Goal: Task Accomplishment & Management: Manage account settings

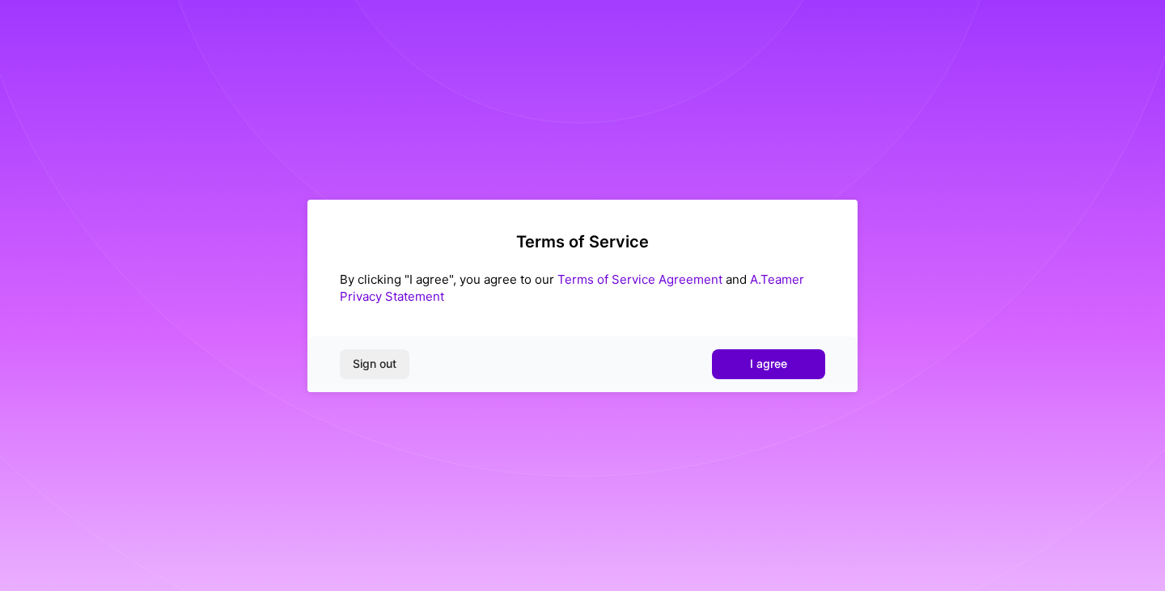
click at [816, 354] on button "I agree" at bounding box center [768, 364] width 113 height 29
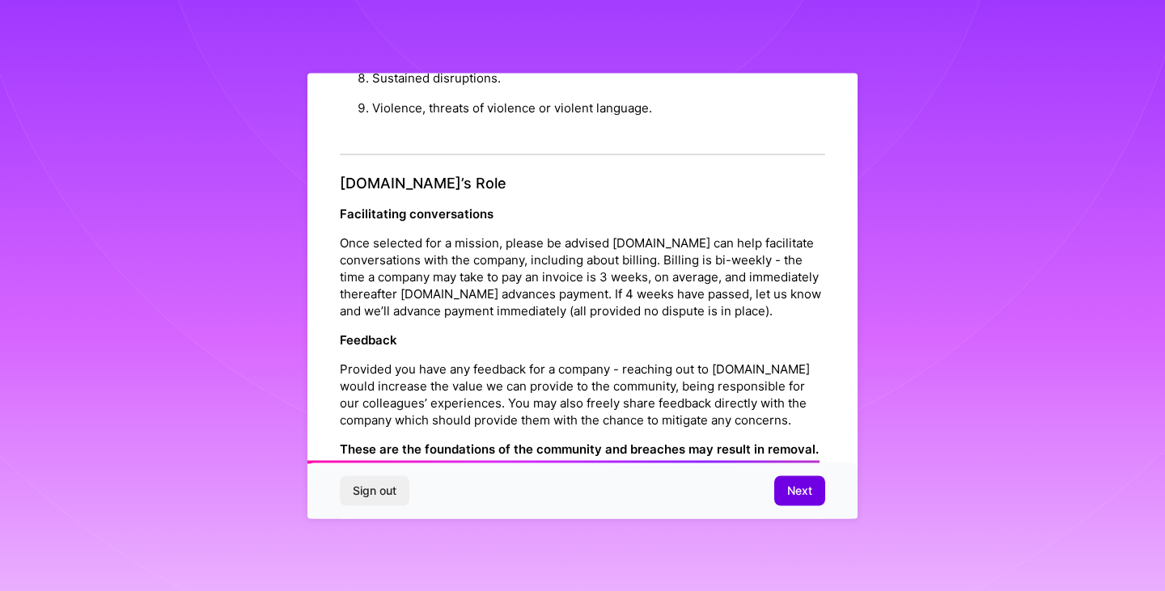
scroll to position [1848, 0]
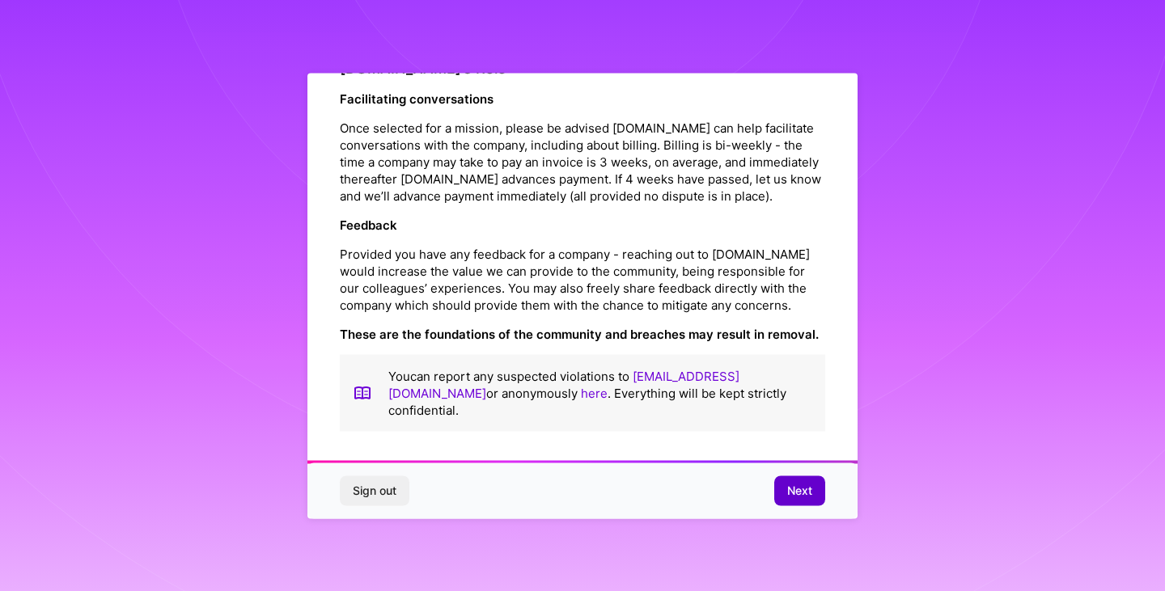
click at [795, 488] on span "Next" at bounding box center [799, 491] width 25 height 16
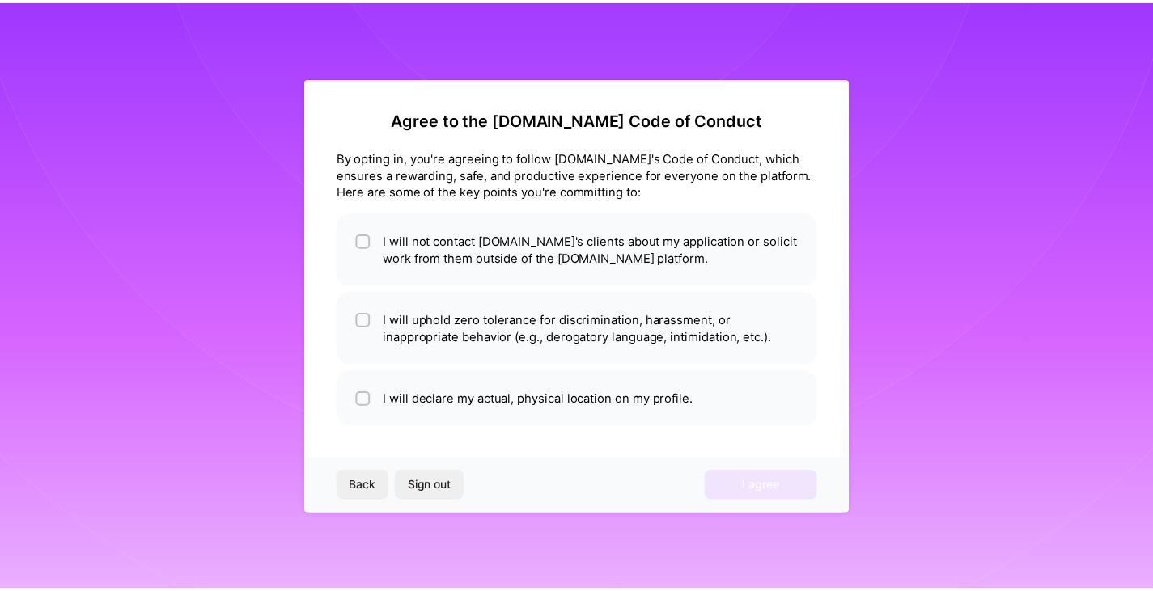
scroll to position [0, 0]
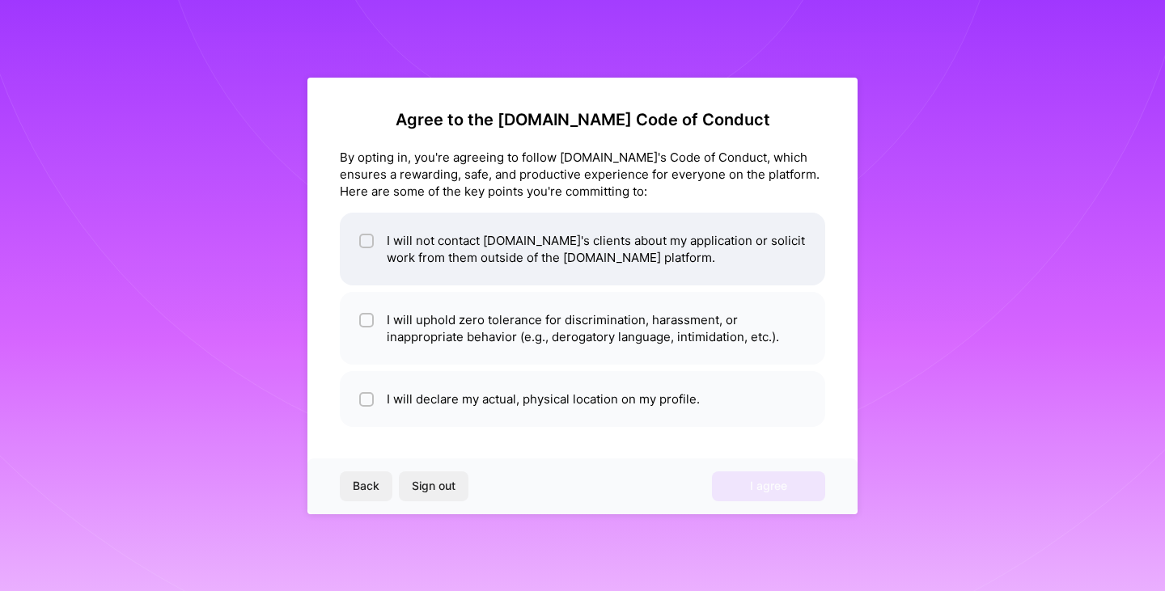
click at [439, 260] on li "I will not contact [DOMAIN_NAME]'s clients about my application or solicit work…" at bounding box center [582, 249] width 485 height 73
checkbox input "true"
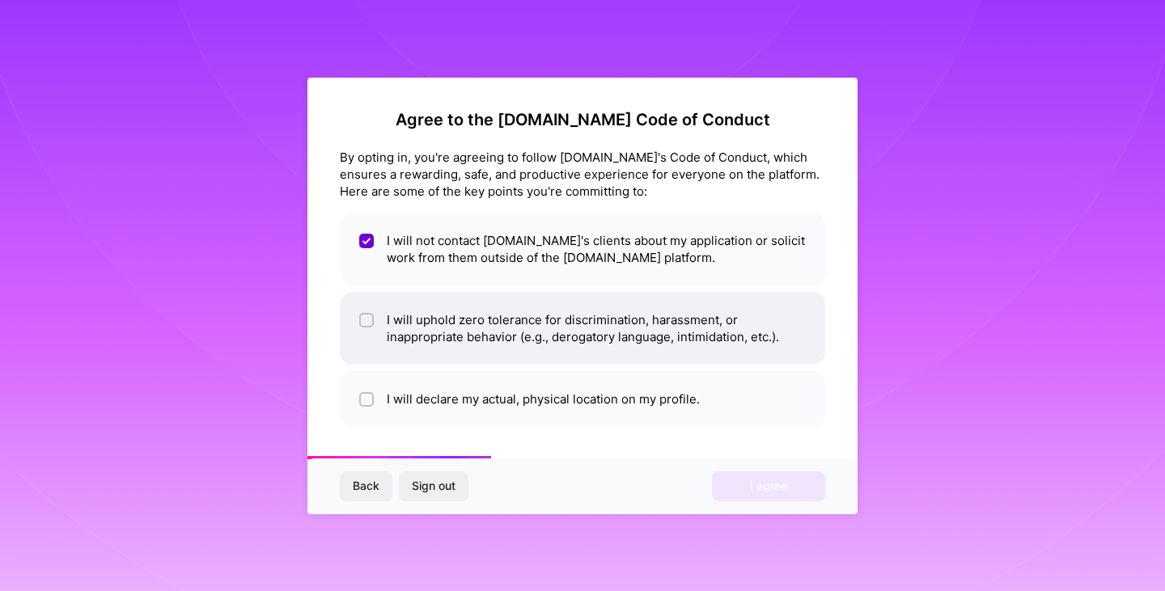
click at [476, 328] on li "I will uphold zero tolerance for discrimination, harassment, or inappropriate b…" at bounding box center [582, 328] width 485 height 73
checkbox input "true"
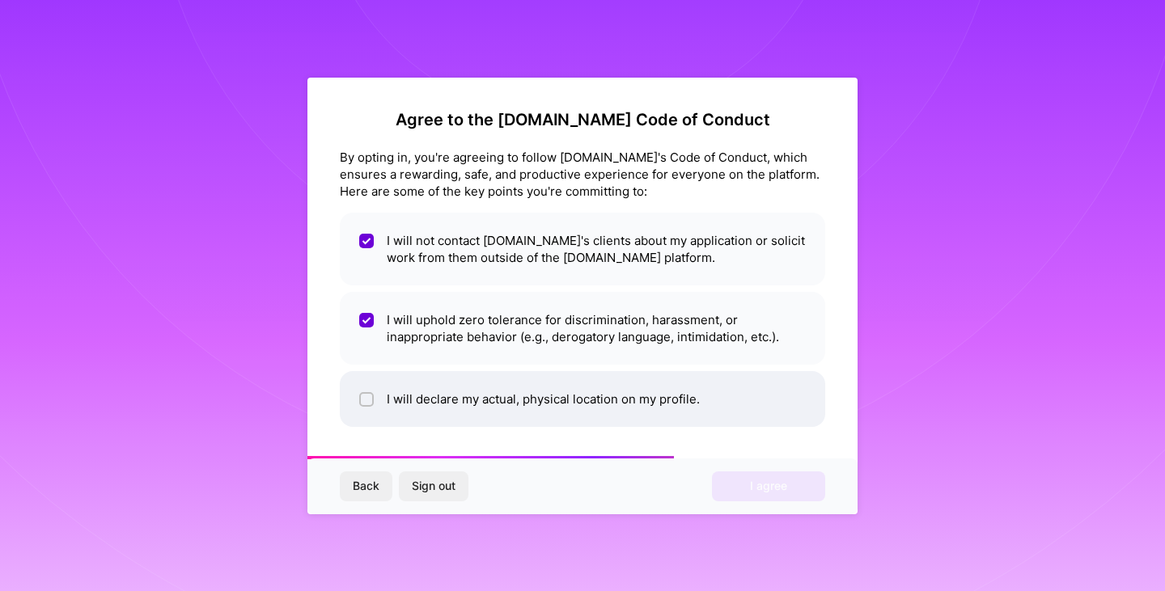
click at [458, 408] on li "I will declare my actual, physical location on my profile." at bounding box center [582, 399] width 485 height 56
checkbox input "true"
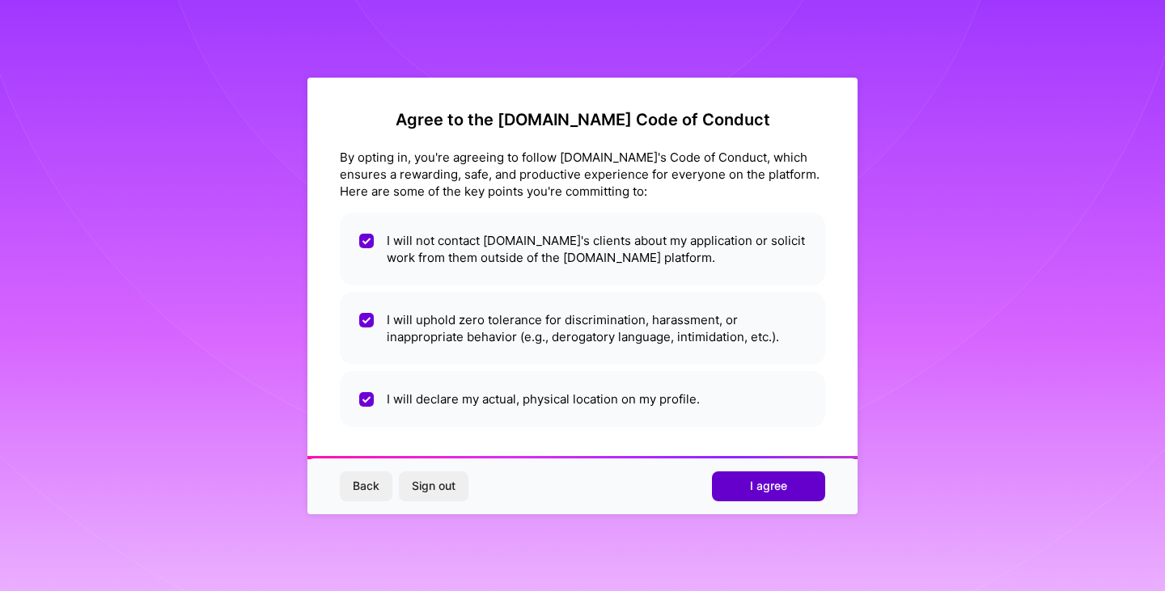
click at [743, 491] on button "I agree" at bounding box center [768, 486] width 113 height 29
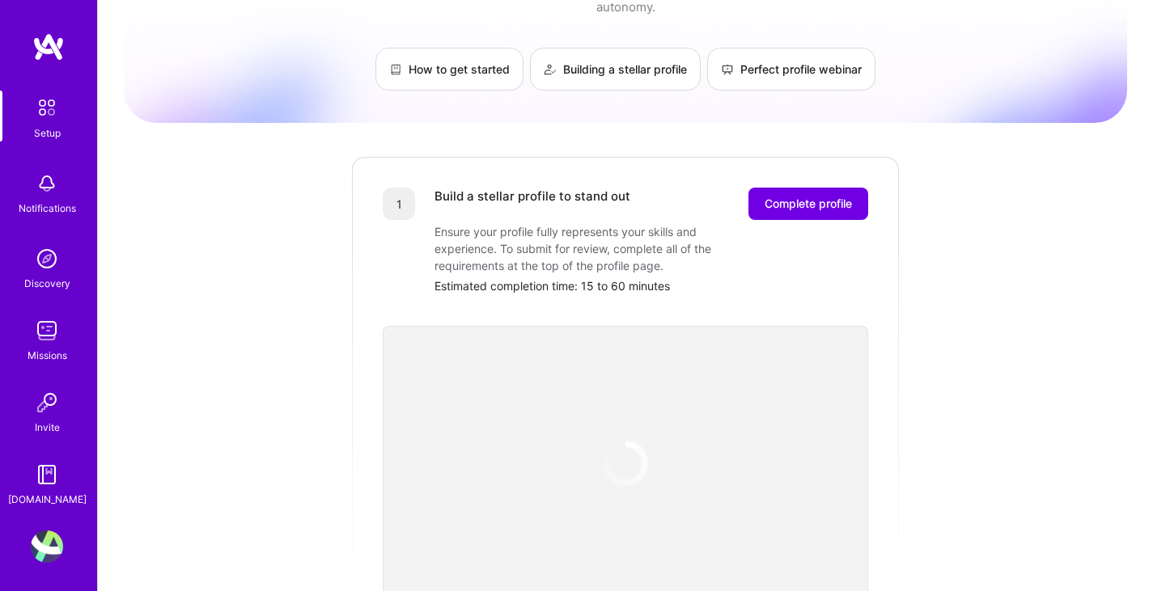
scroll to position [162, 0]
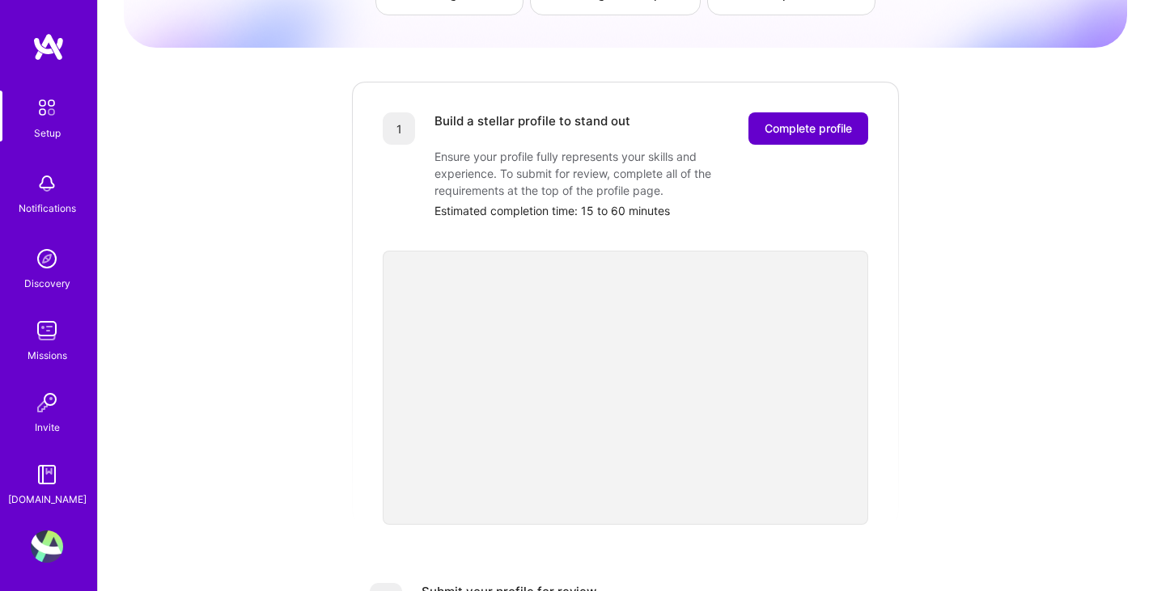
click at [792, 121] on span "Complete profile" at bounding box center [808, 129] width 87 height 16
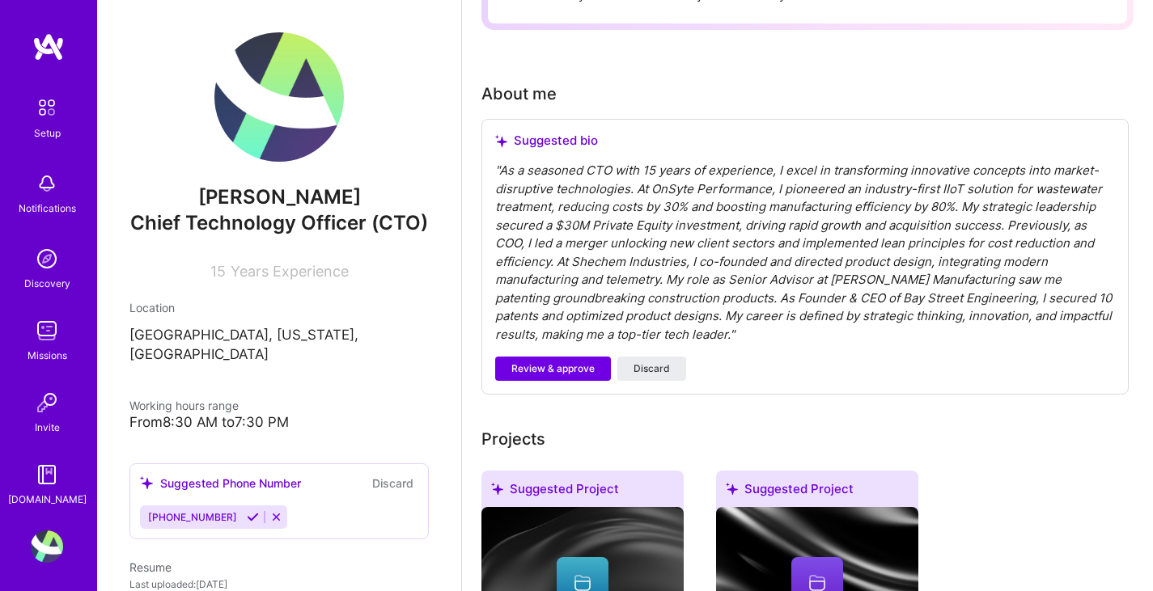
scroll to position [426, 0]
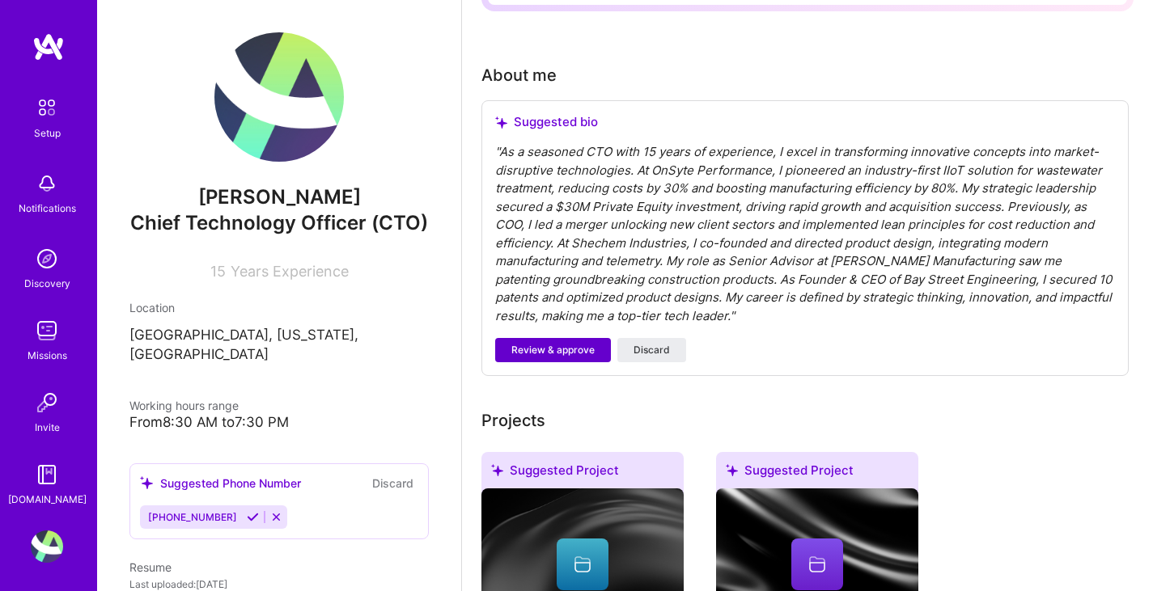
click at [591, 343] on span "Review & approve" at bounding box center [552, 350] width 83 height 15
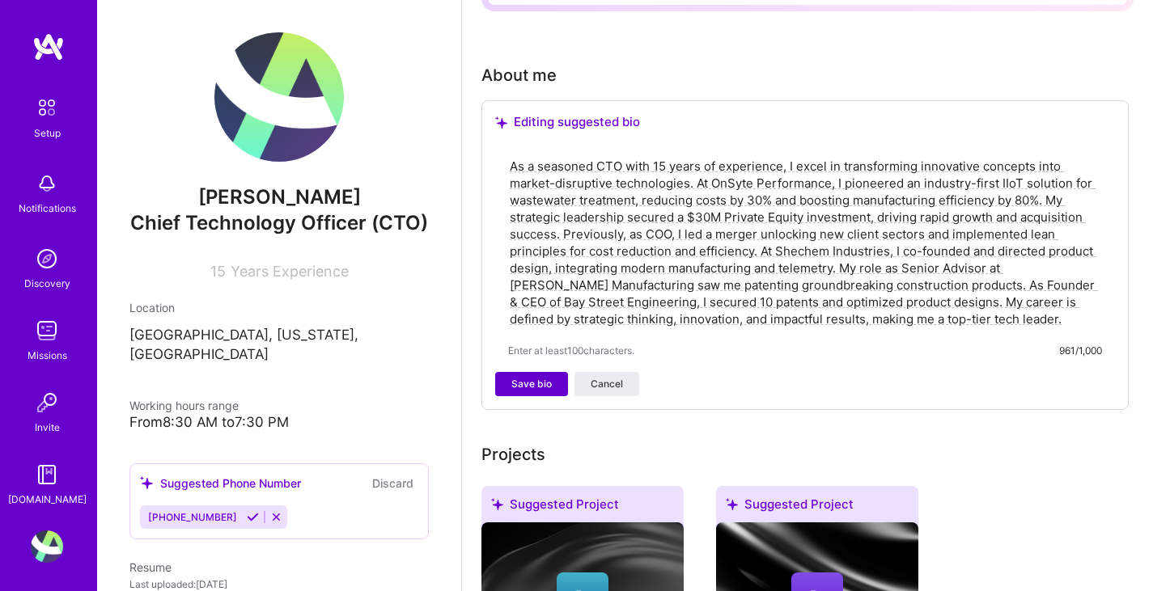
click at [527, 377] on span "Save bio" at bounding box center [531, 384] width 40 height 15
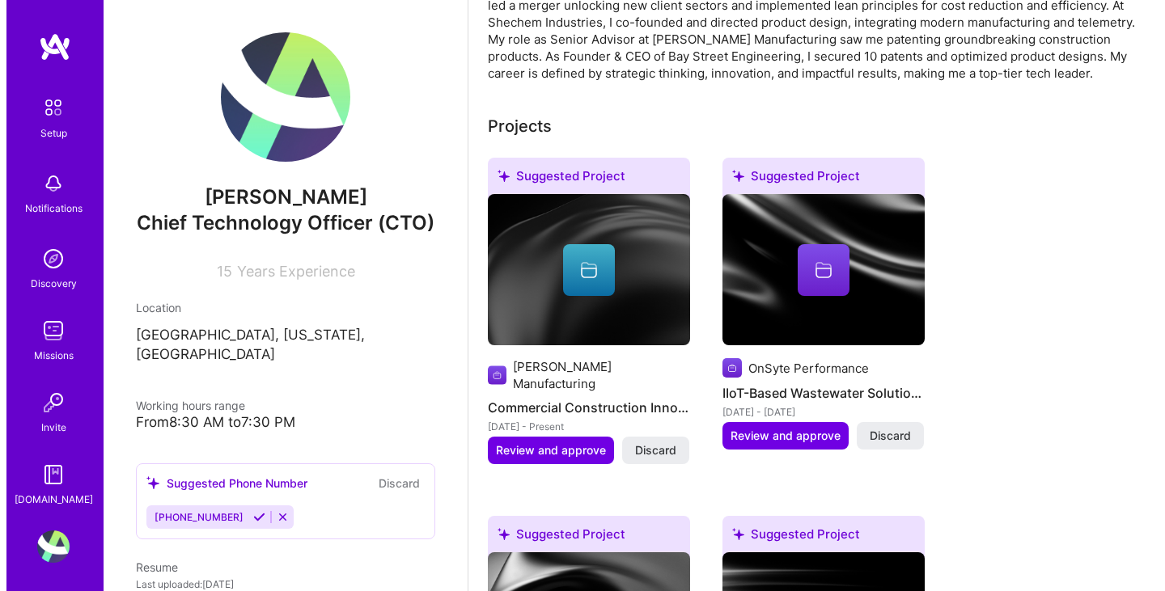
scroll to position [492, 0]
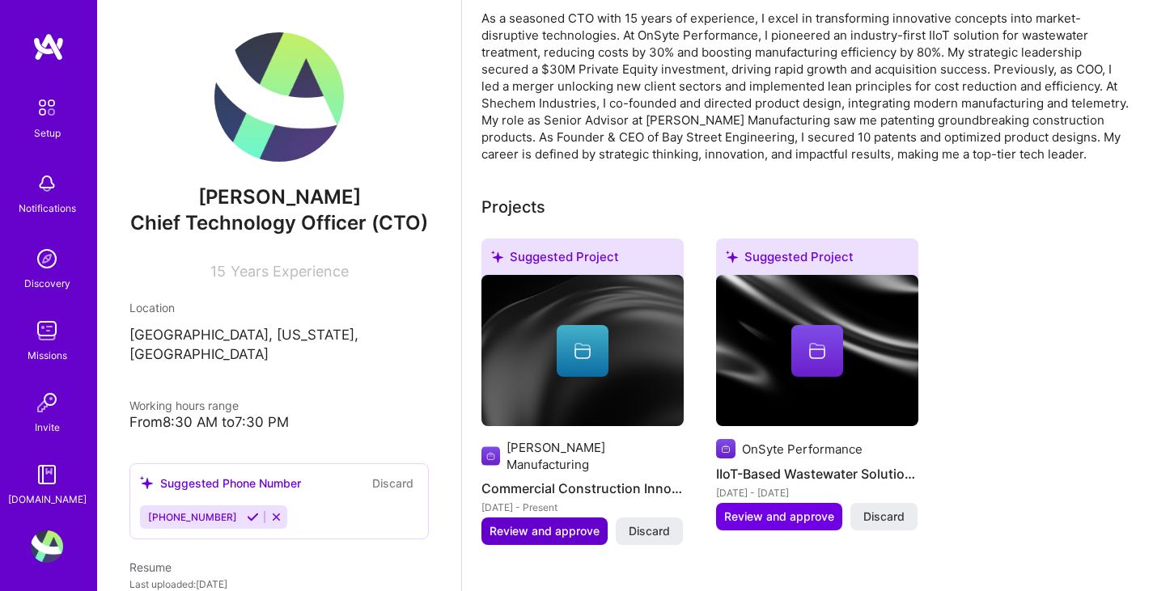
click at [536, 523] on span "Review and approve" at bounding box center [545, 531] width 110 height 16
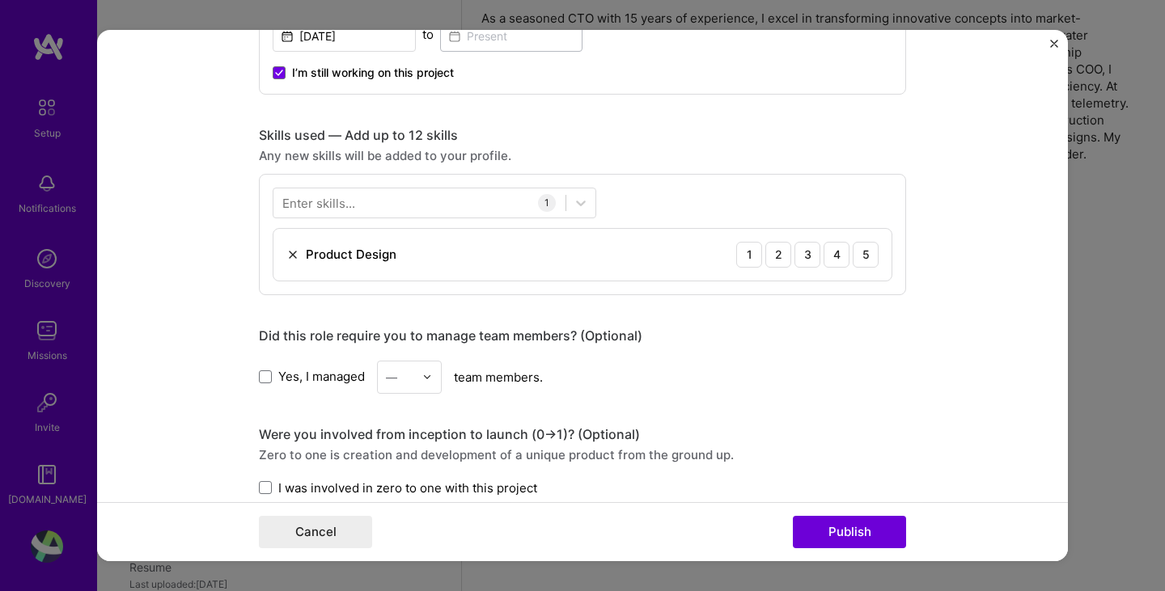
scroll to position [728, 0]
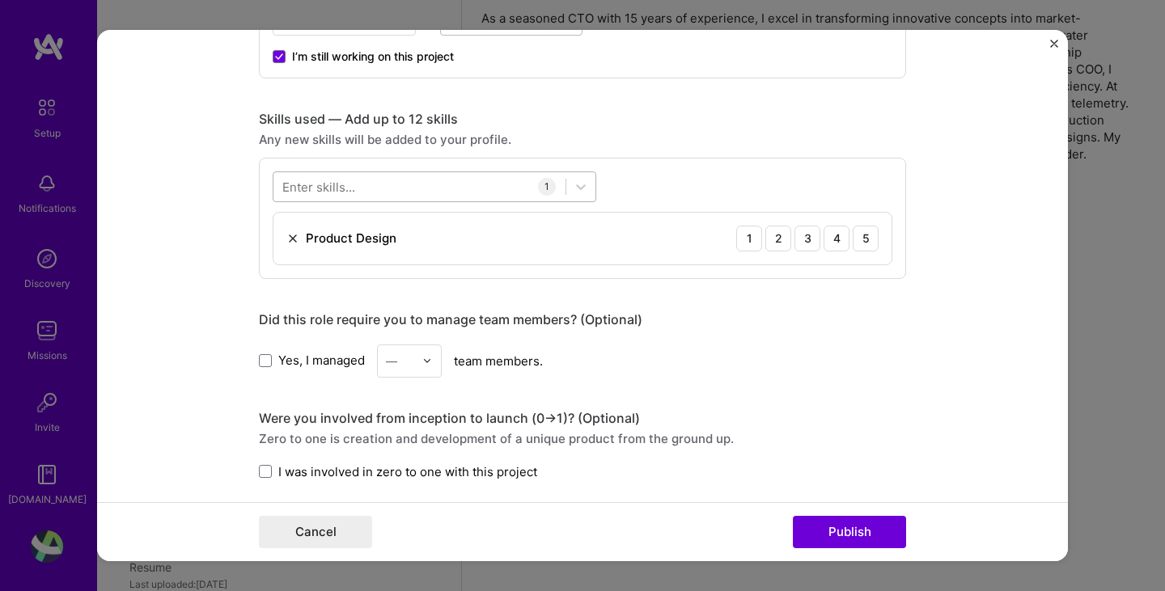
click at [419, 184] on div at bounding box center [419, 186] width 292 height 27
type input "m"
type input "i"
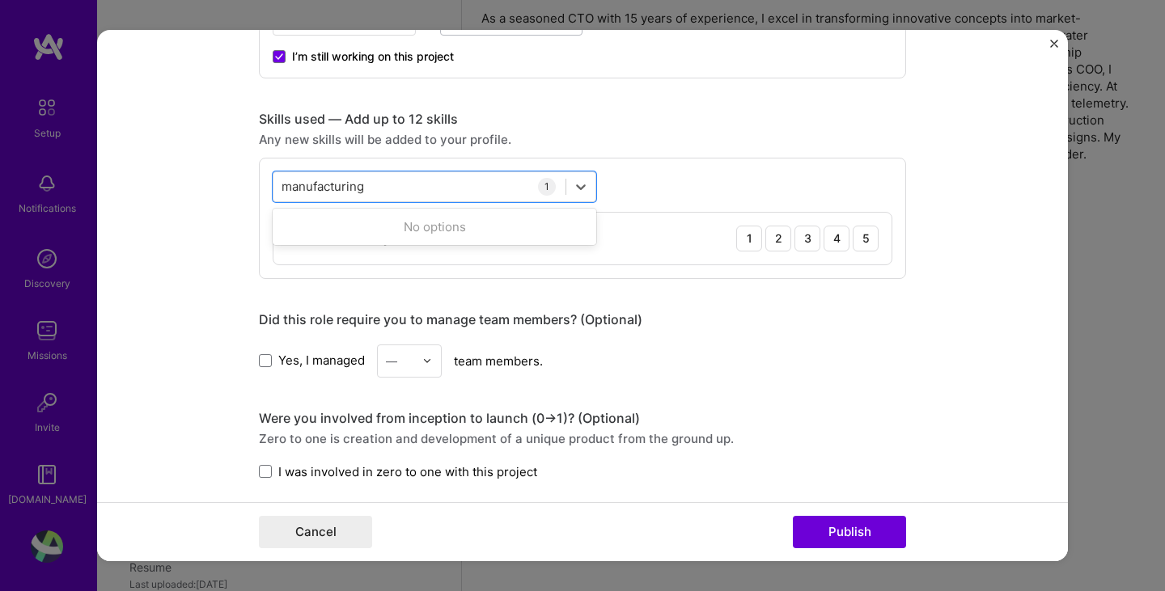
click at [540, 187] on div "1" at bounding box center [547, 187] width 18 height 18
click at [385, 192] on div "manufacturing manufacturing" at bounding box center [419, 186] width 292 height 27
click at [384, 191] on div "manufacturing manufacturing" at bounding box center [419, 186] width 292 height 27
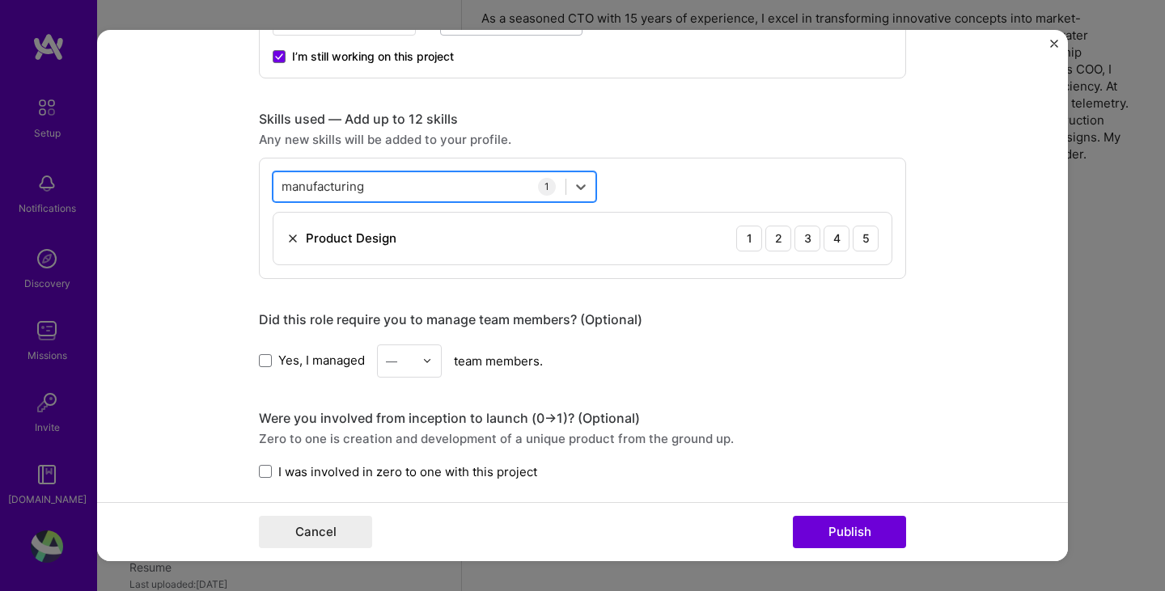
click at [384, 191] on div "manufacturing manufacturing" at bounding box center [419, 186] width 292 height 27
type input "m"
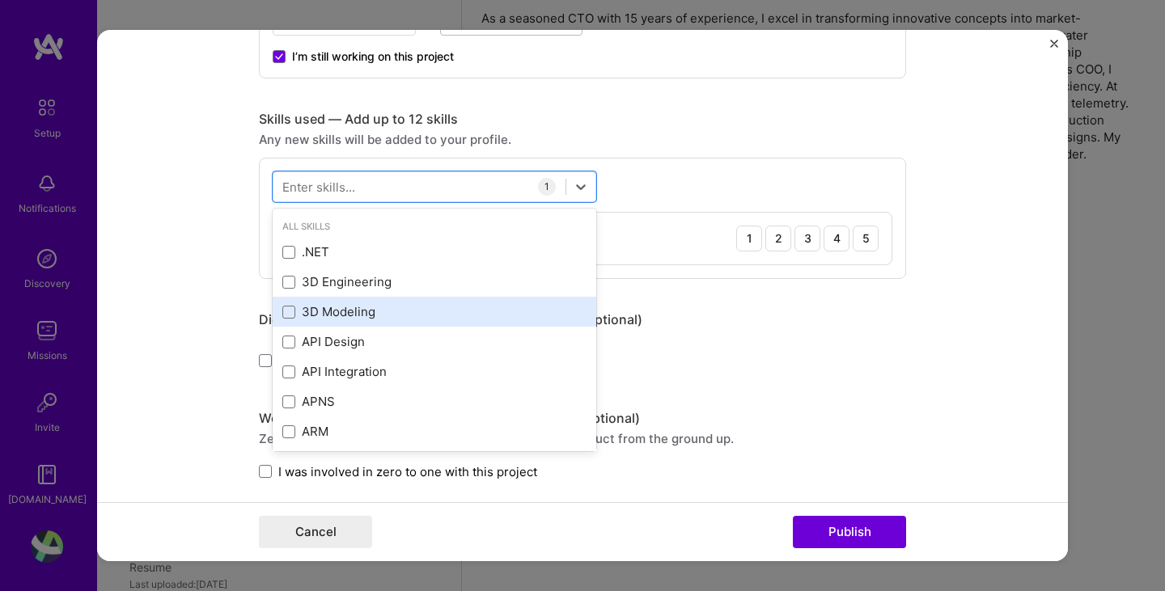
click at [330, 312] on div "3D Modeling" at bounding box center [434, 311] width 304 height 17
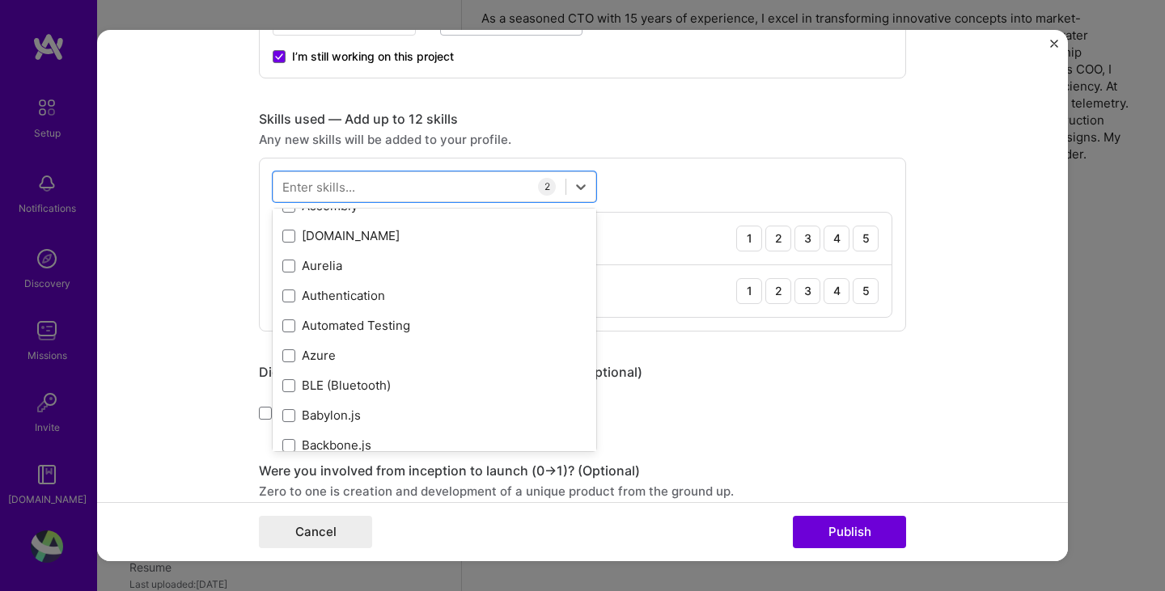
scroll to position [1133, 0]
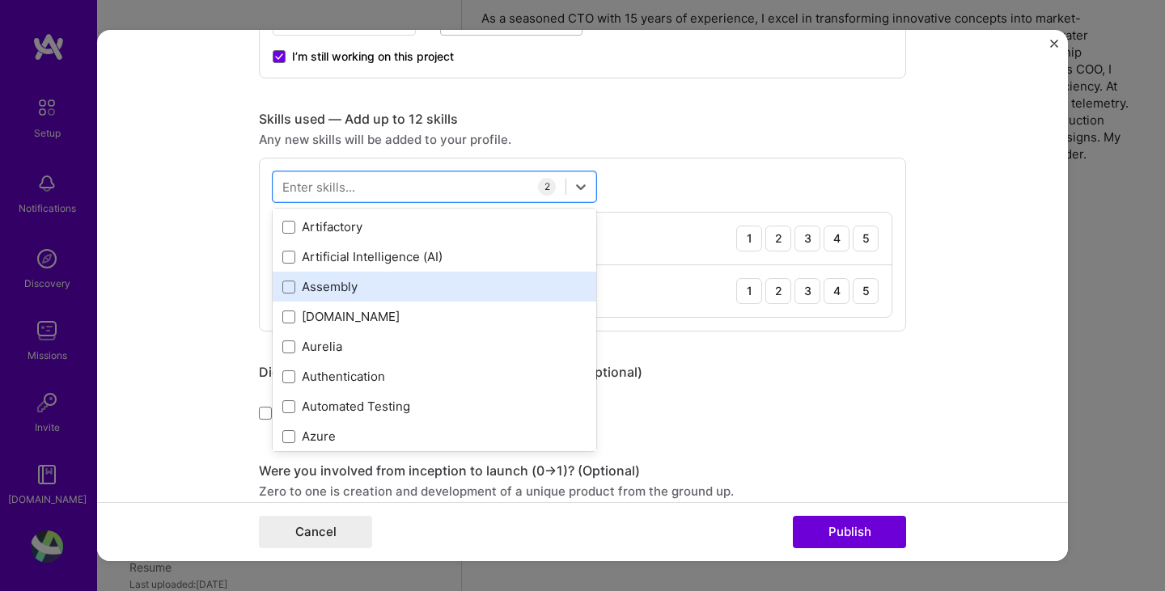
click at [319, 282] on div "Assembly" at bounding box center [434, 286] width 304 height 17
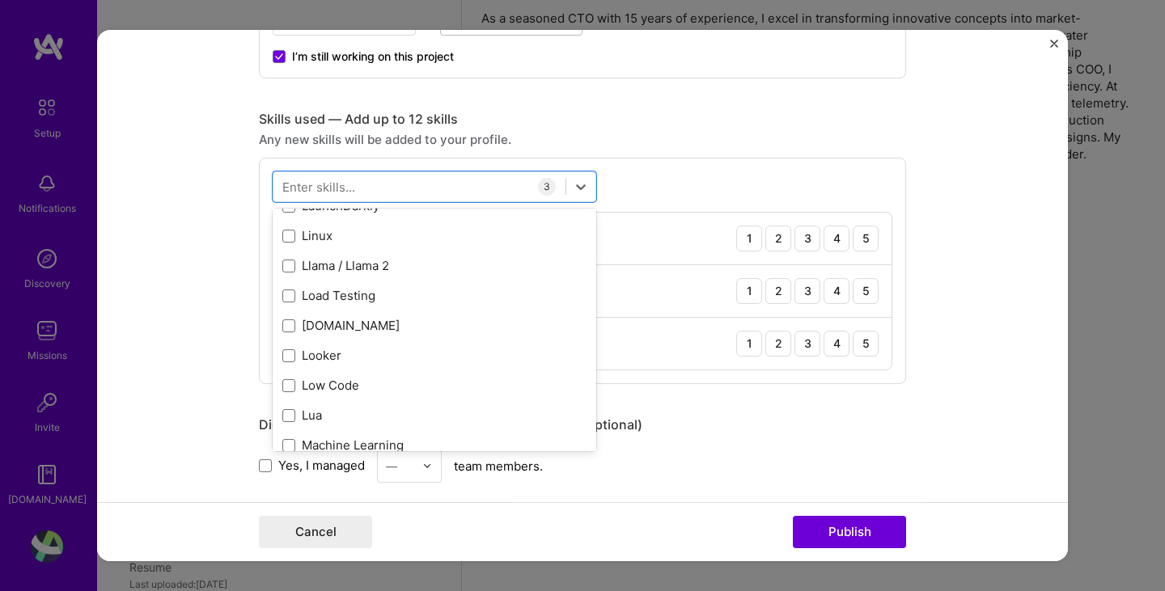
scroll to position [5664, 0]
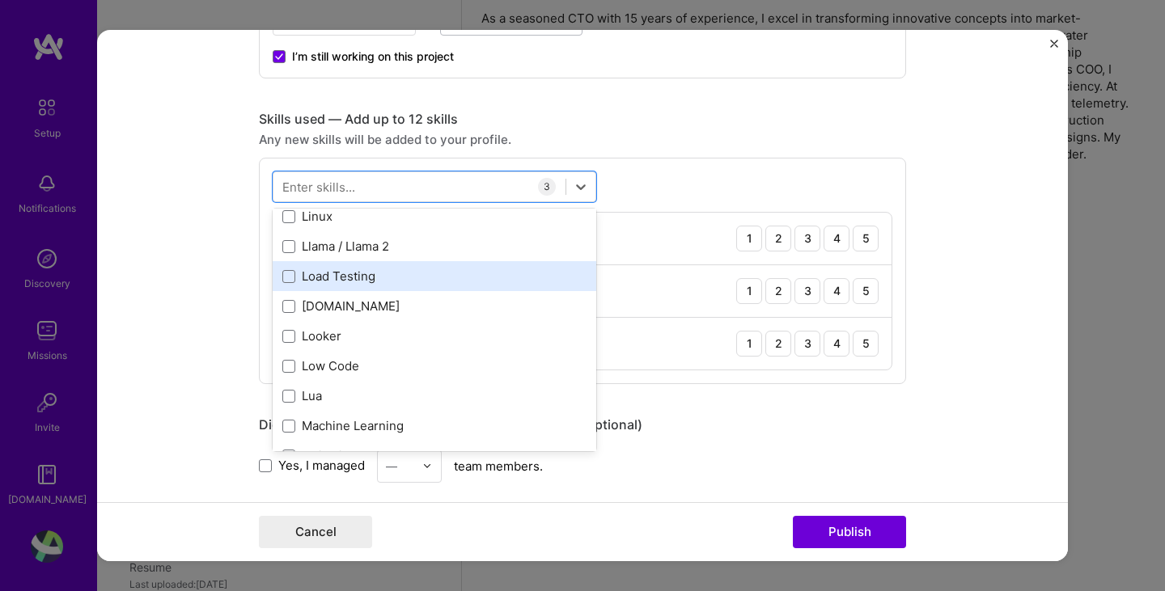
click at [365, 282] on div "Load Testing" at bounding box center [434, 276] width 304 height 17
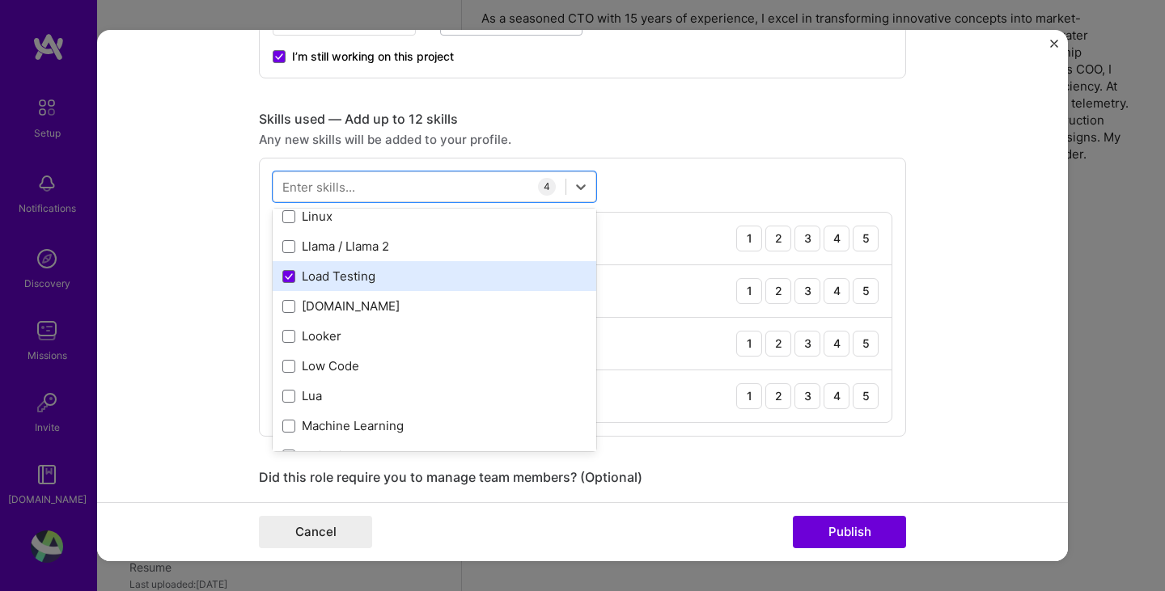
click at [335, 278] on div "Load Testing" at bounding box center [434, 276] width 304 height 17
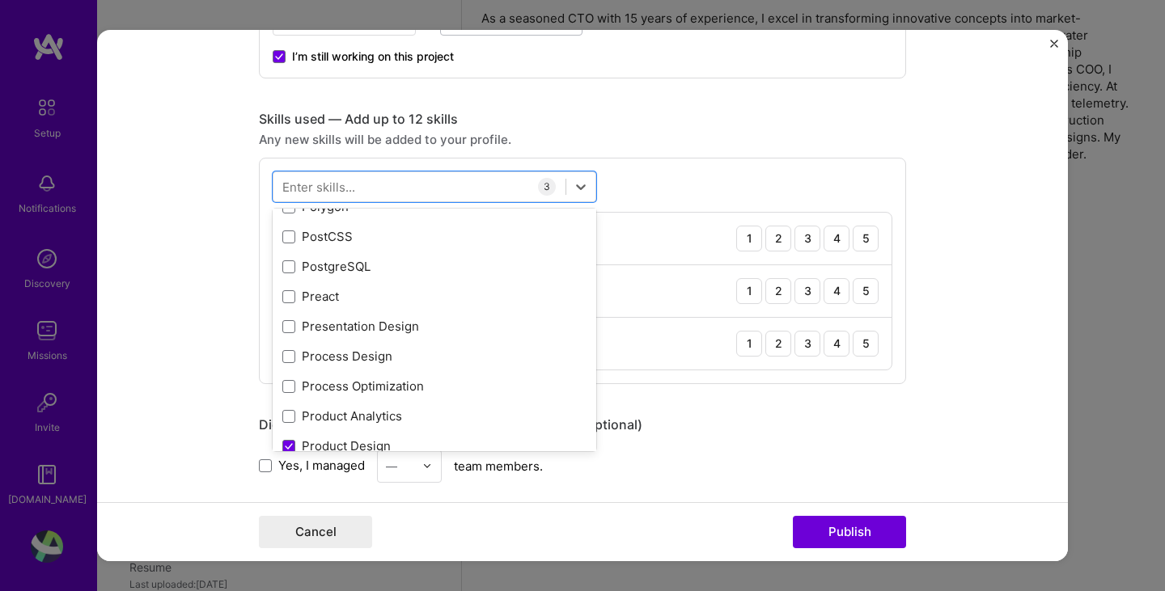
scroll to position [7282, 0]
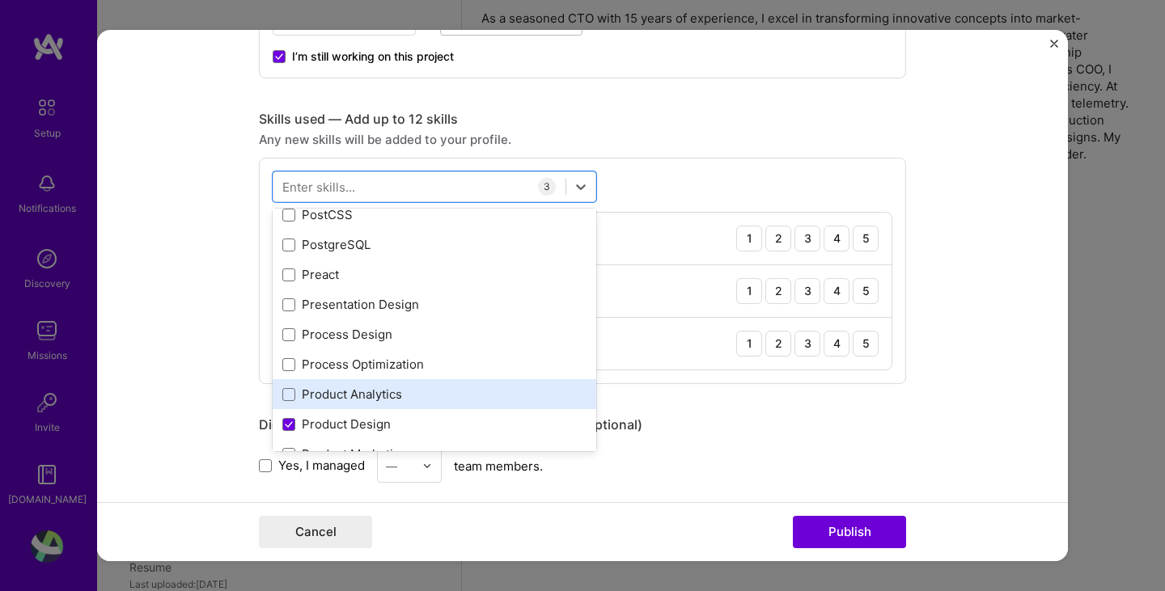
click at [428, 387] on div "Product Analytics" at bounding box center [434, 394] width 304 height 17
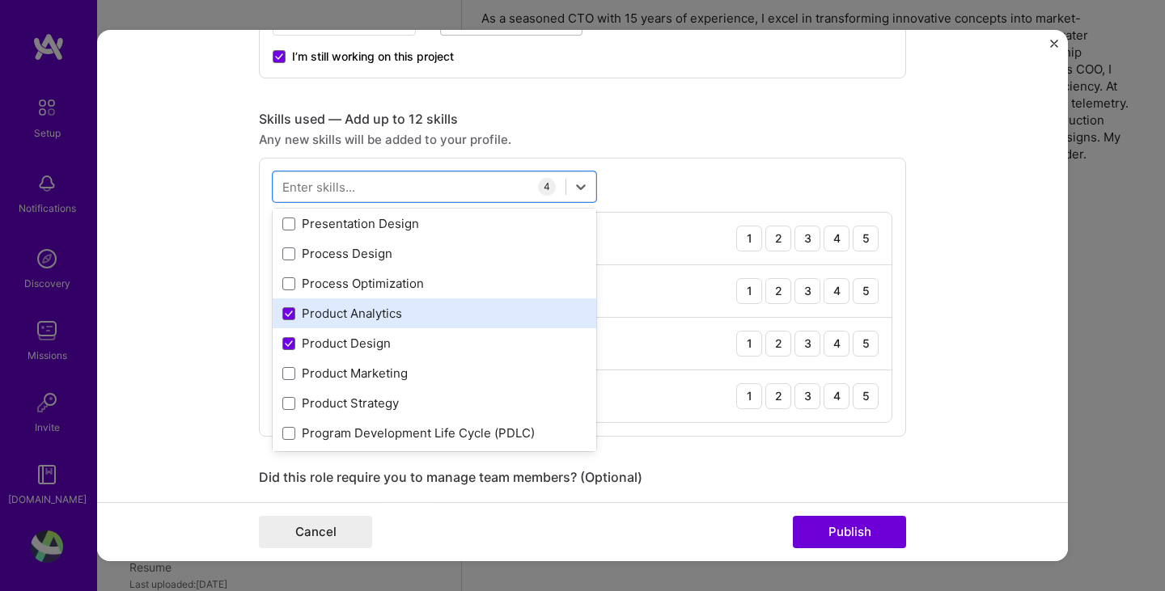
scroll to position [7444, 0]
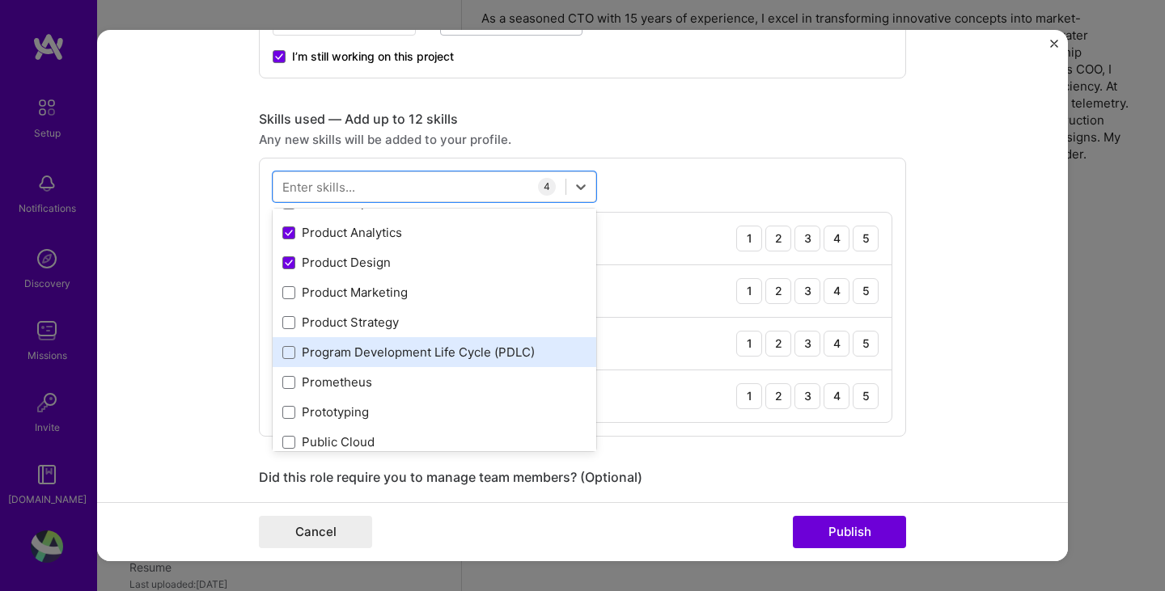
click at [400, 356] on div "Program Development Life Cycle (PDLC)" at bounding box center [434, 352] width 304 height 17
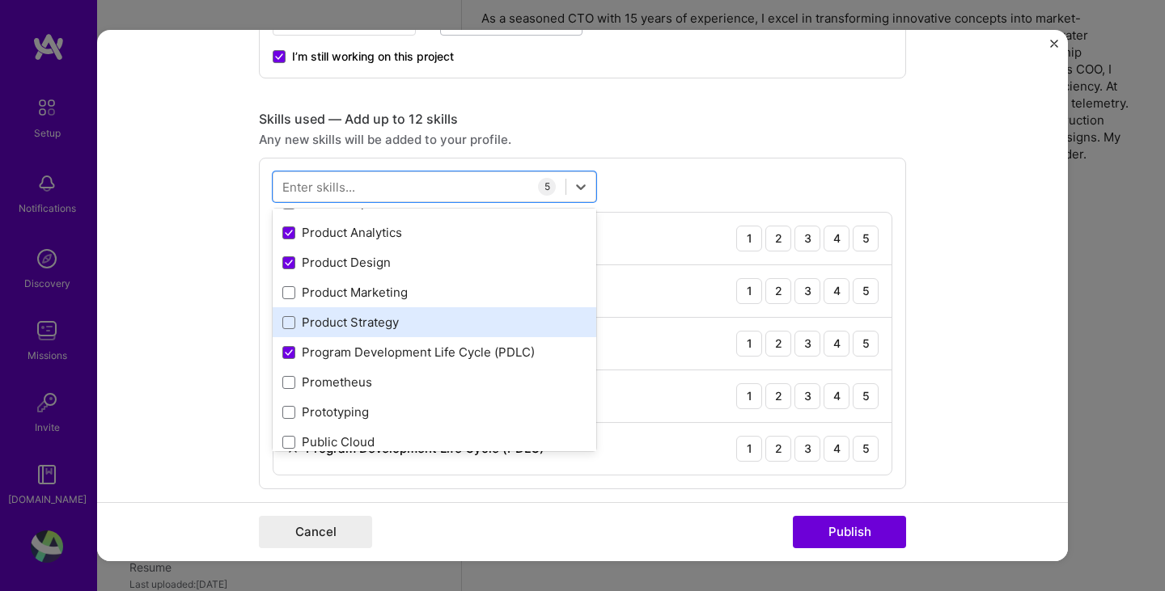
click at [367, 320] on div "Product Strategy" at bounding box center [434, 322] width 304 height 17
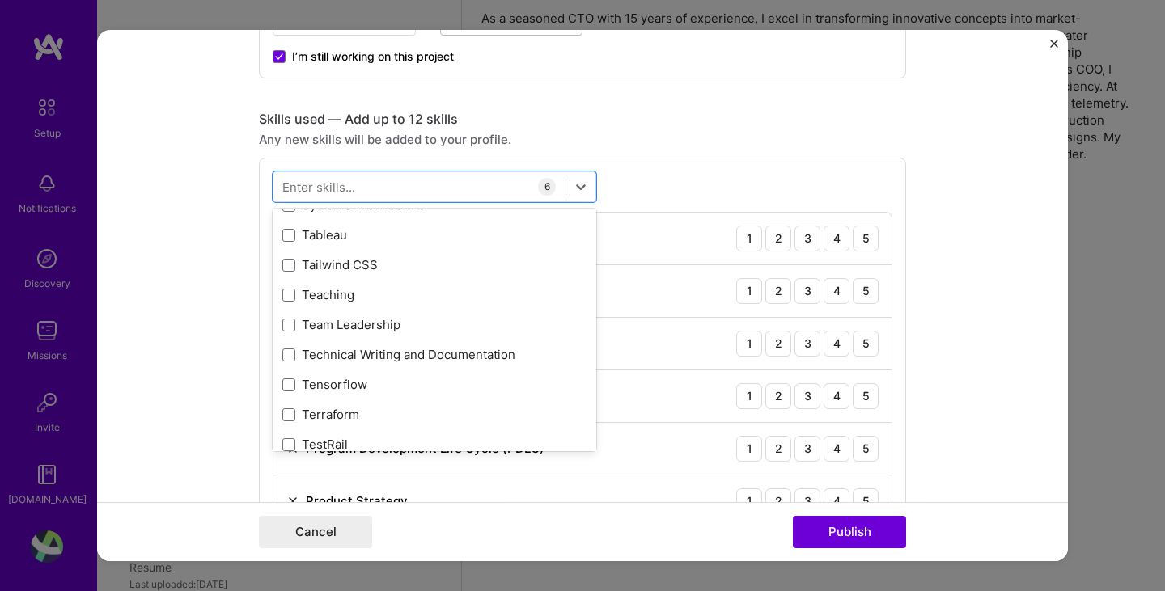
scroll to position [9790, 0]
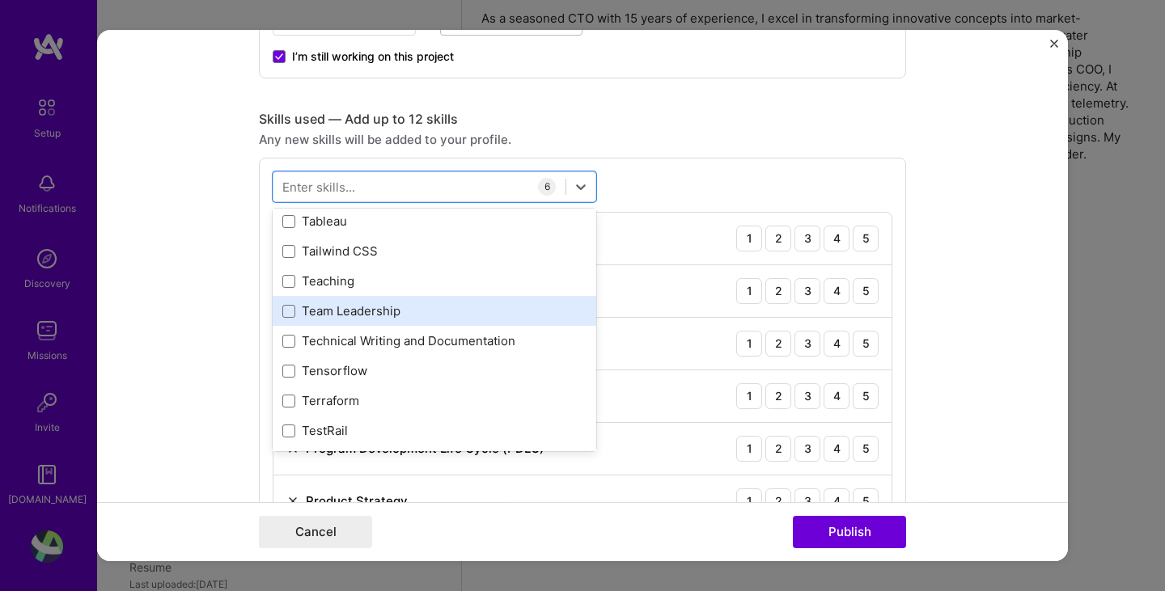
click at [447, 311] on div "Team Leadership" at bounding box center [434, 311] width 304 height 17
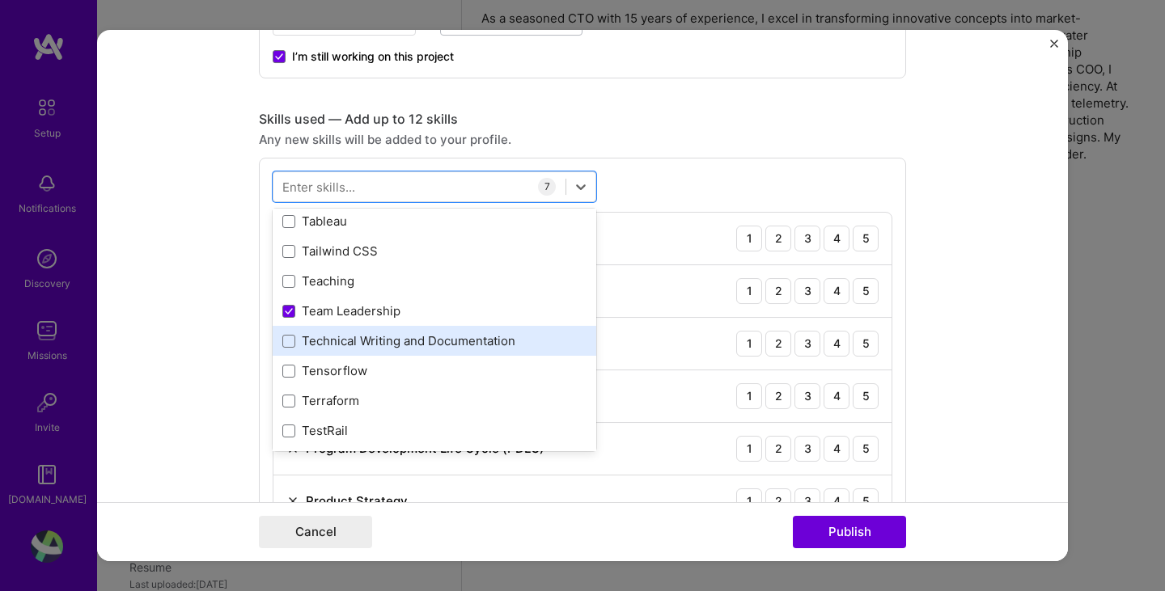
click at [439, 342] on div "Technical Writing and Documentation" at bounding box center [434, 341] width 304 height 17
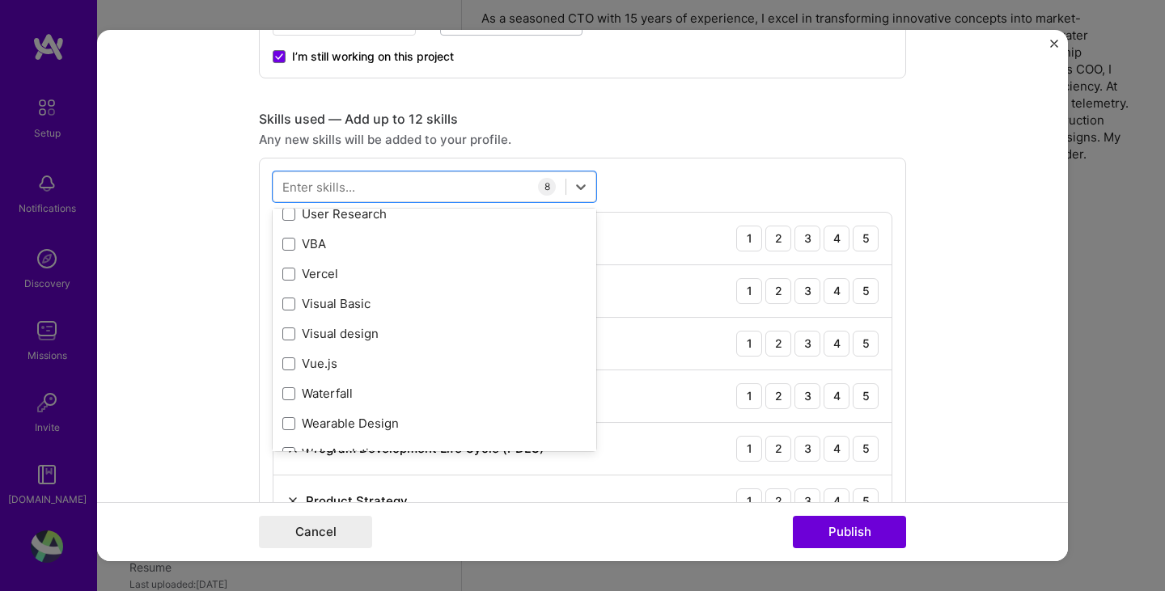
scroll to position [10437, 0]
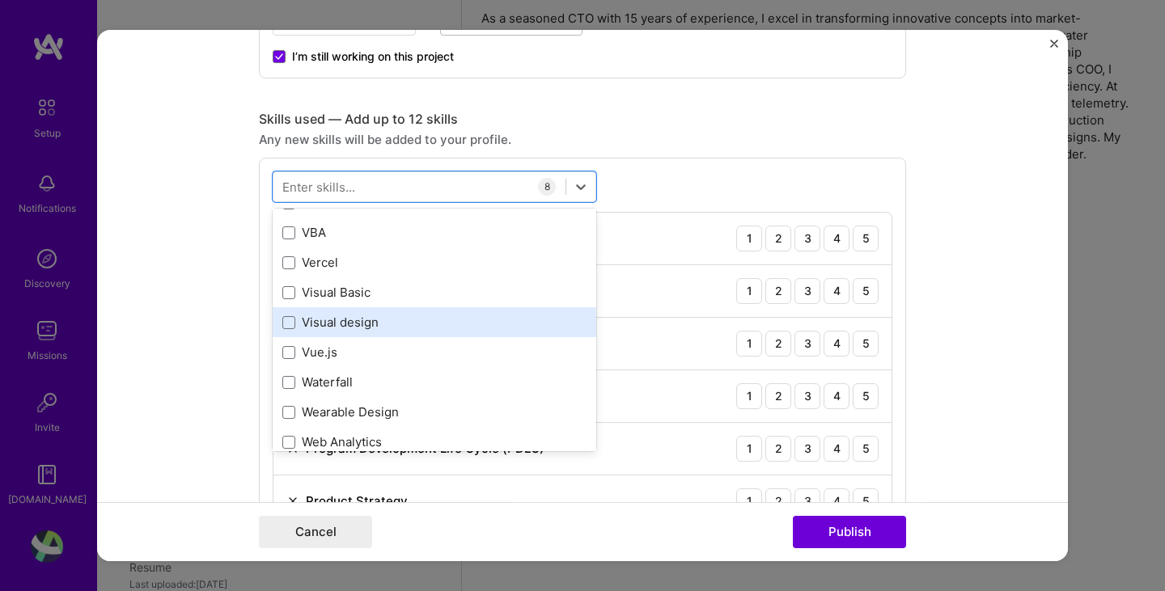
click at [440, 324] on div "Visual design" at bounding box center [434, 322] width 304 height 17
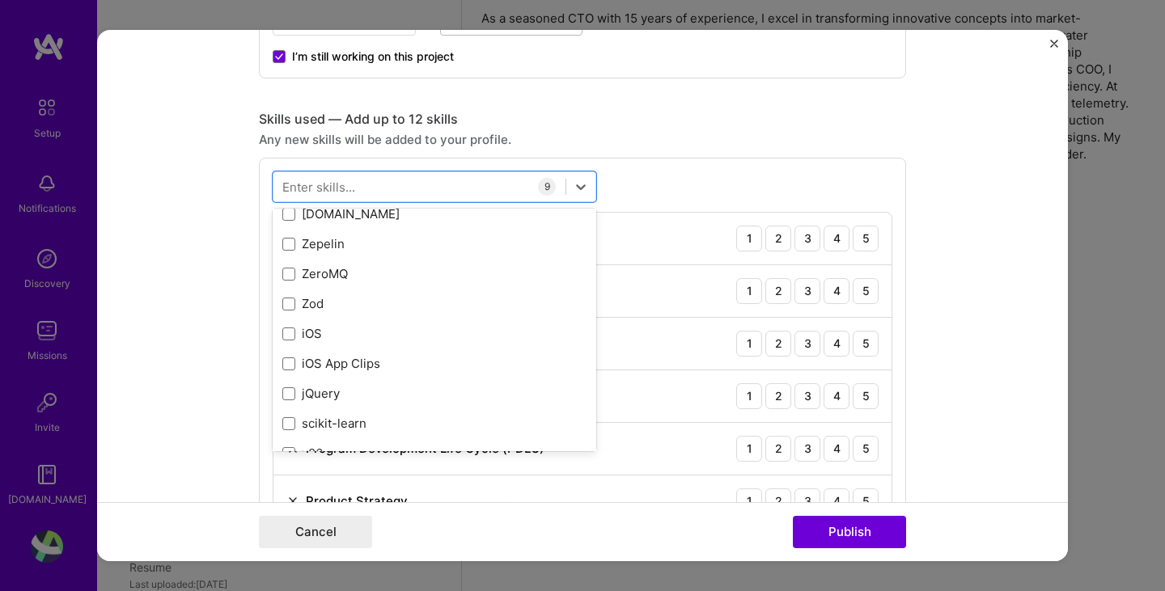
scroll to position [11112, 0]
click at [964, 373] on form "Editing suggested project This project is suggested based on your LinkedIn, res…" at bounding box center [582, 296] width 971 height 532
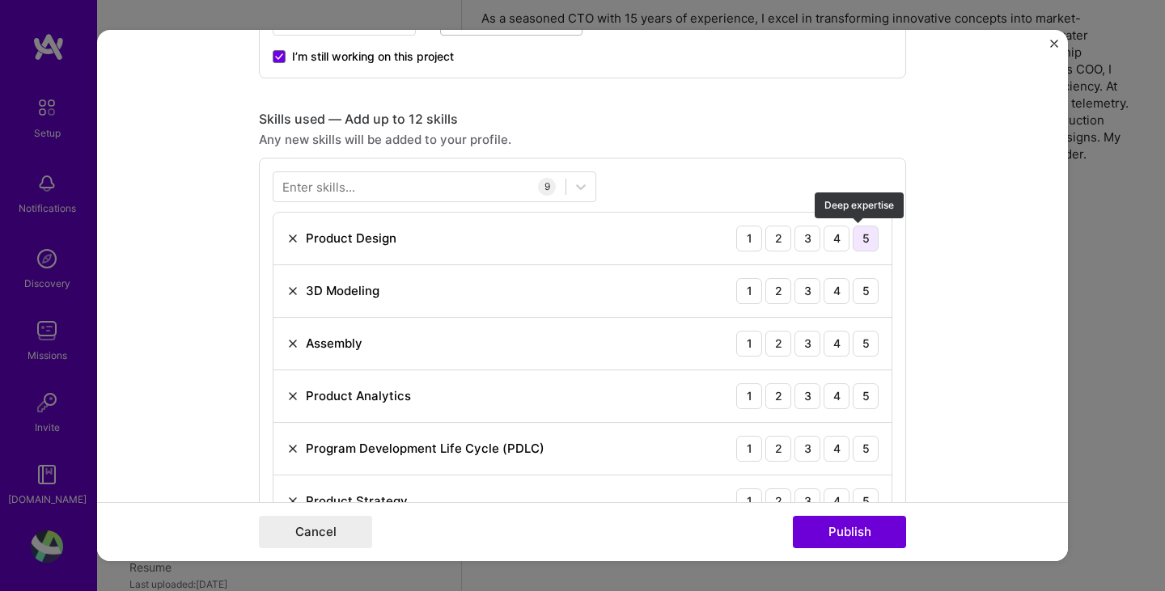
click at [854, 236] on div "5" at bounding box center [866, 239] width 26 height 26
click at [857, 286] on div "5" at bounding box center [866, 291] width 26 height 26
click at [860, 347] on div "5" at bounding box center [866, 344] width 26 height 26
click at [857, 396] on div "5" at bounding box center [866, 397] width 26 height 26
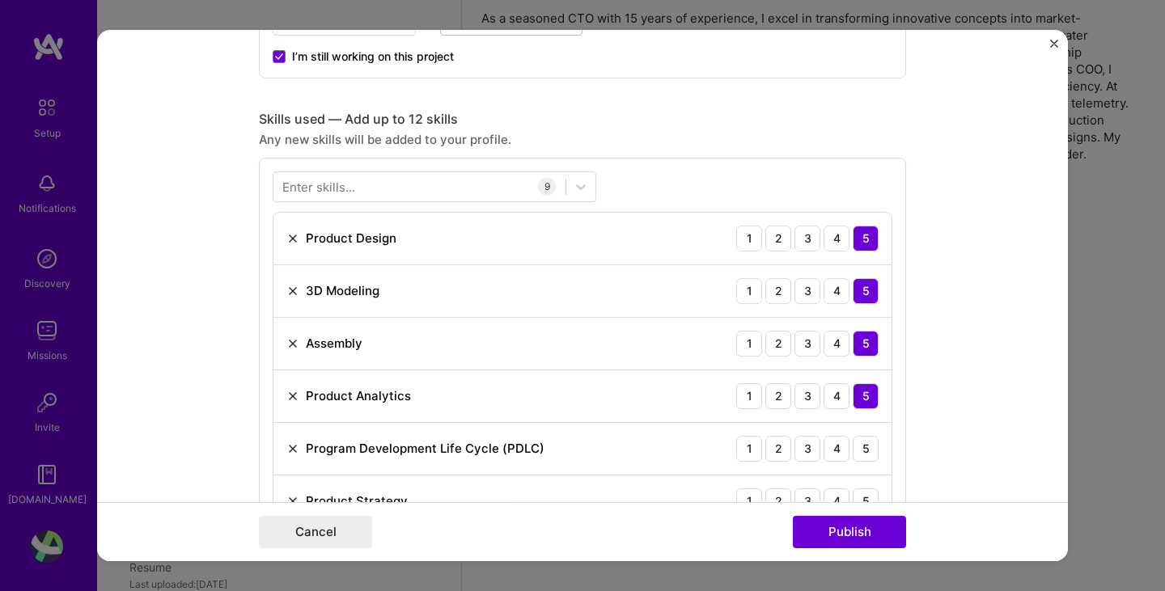
scroll to position [809, 0]
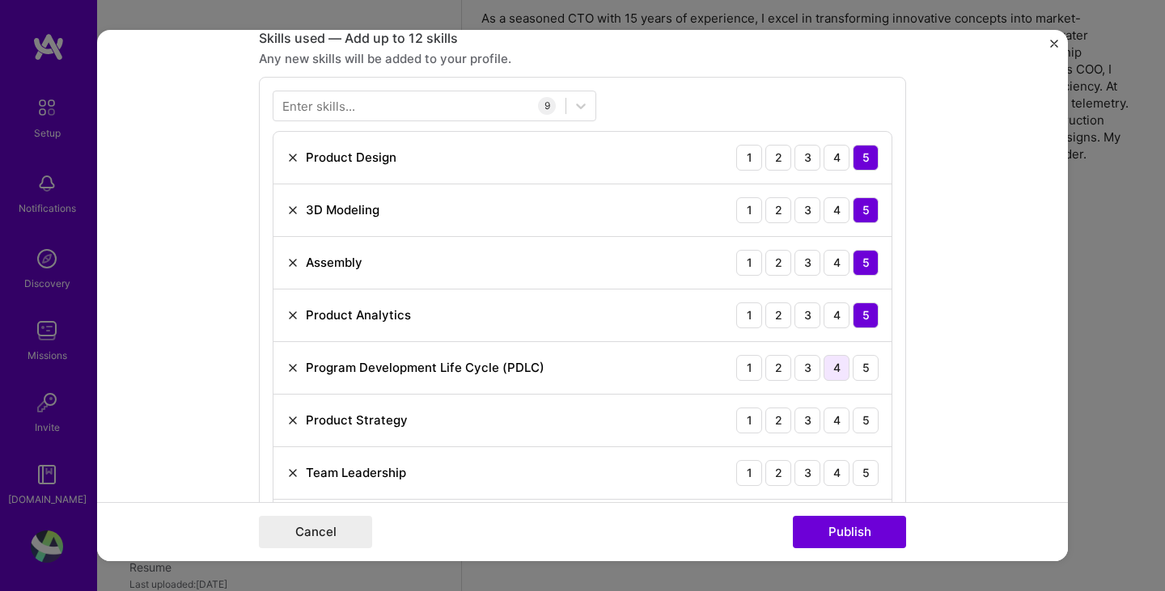
click at [834, 367] on div "4" at bounding box center [837, 368] width 26 height 26
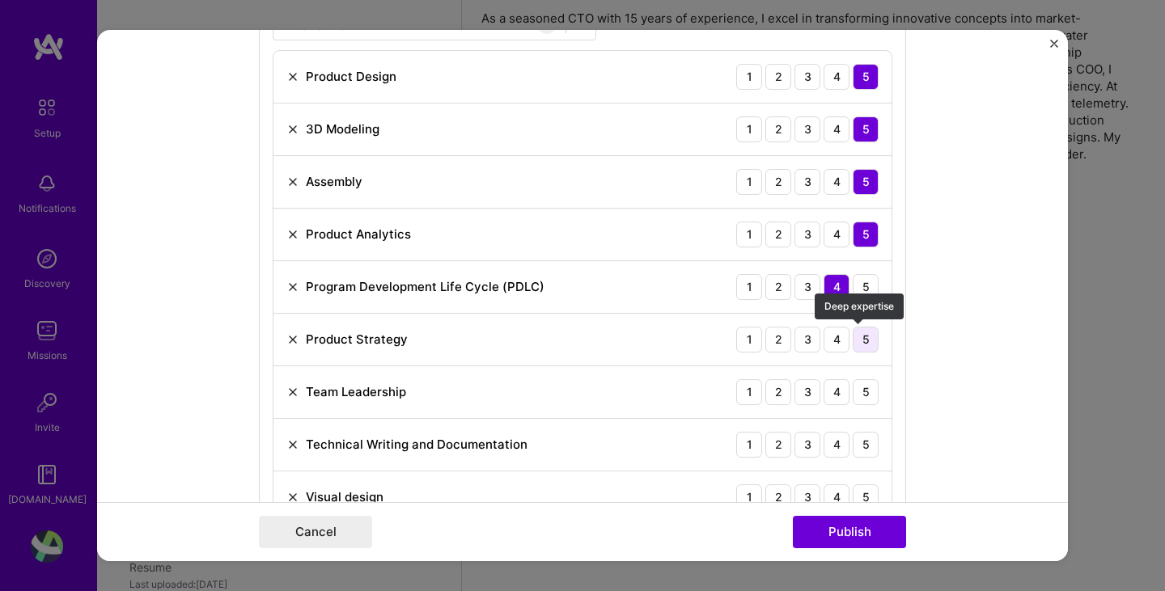
click at [858, 342] on div "5" at bounding box center [866, 340] width 26 height 26
click at [829, 393] on div "4" at bounding box center [837, 392] width 26 height 26
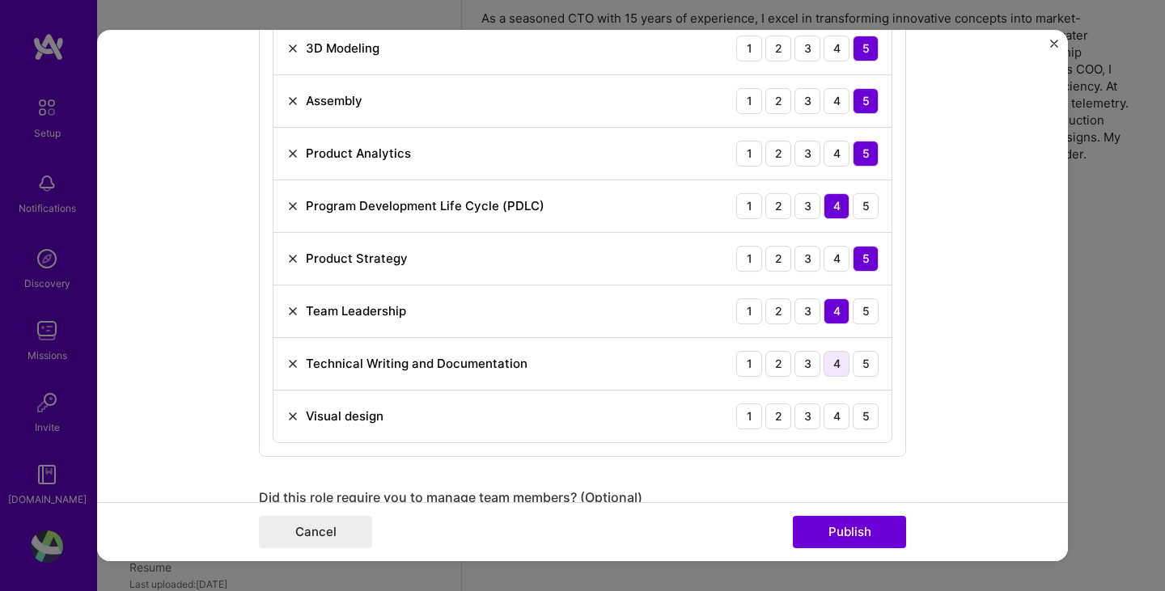
click at [831, 363] on div "4" at bounding box center [837, 364] width 26 height 26
click at [861, 409] on div "5" at bounding box center [866, 417] width 26 height 26
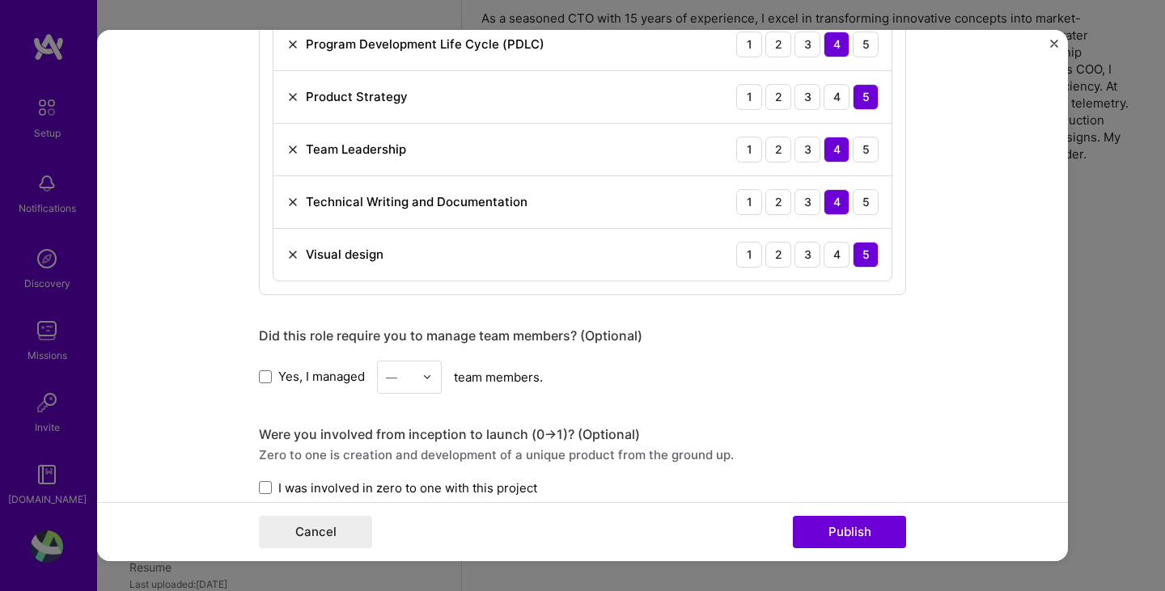
click at [267, 380] on label "Yes, I managed" at bounding box center [312, 376] width 106 height 17
click at [0, 0] on input "Yes, I managed" at bounding box center [0, 0] width 0 height 0
click at [399, 374] on input "text" at bounding box center [400, 377] width 28 height 17
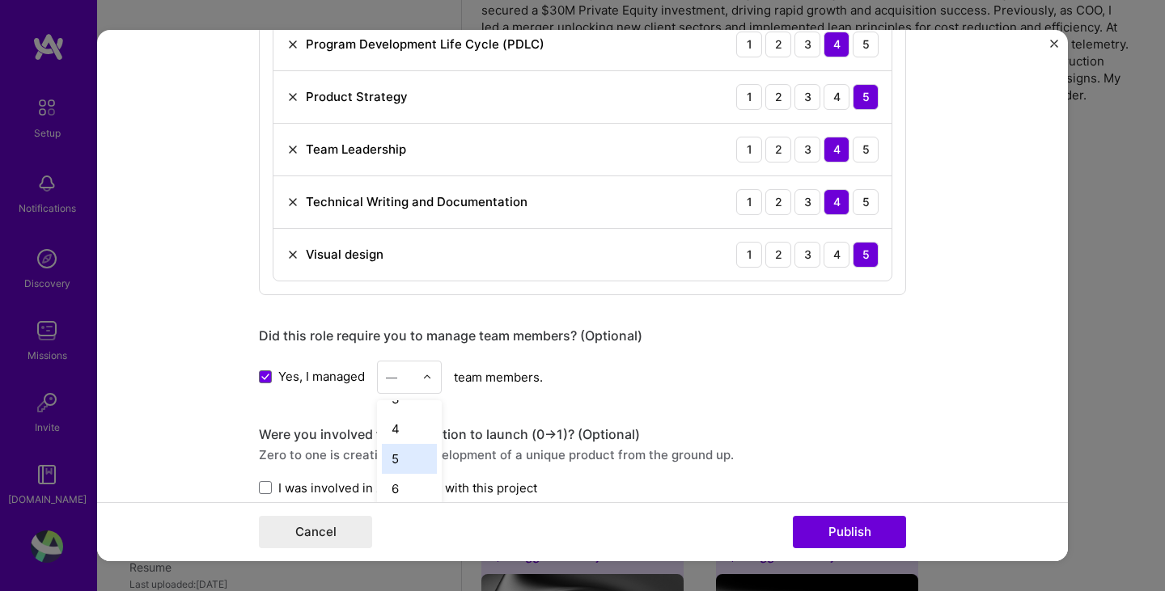
scroll to position [162, 0]
click at [393, 413] on div "6" at bounding box center [409, 408] width 55 height 30
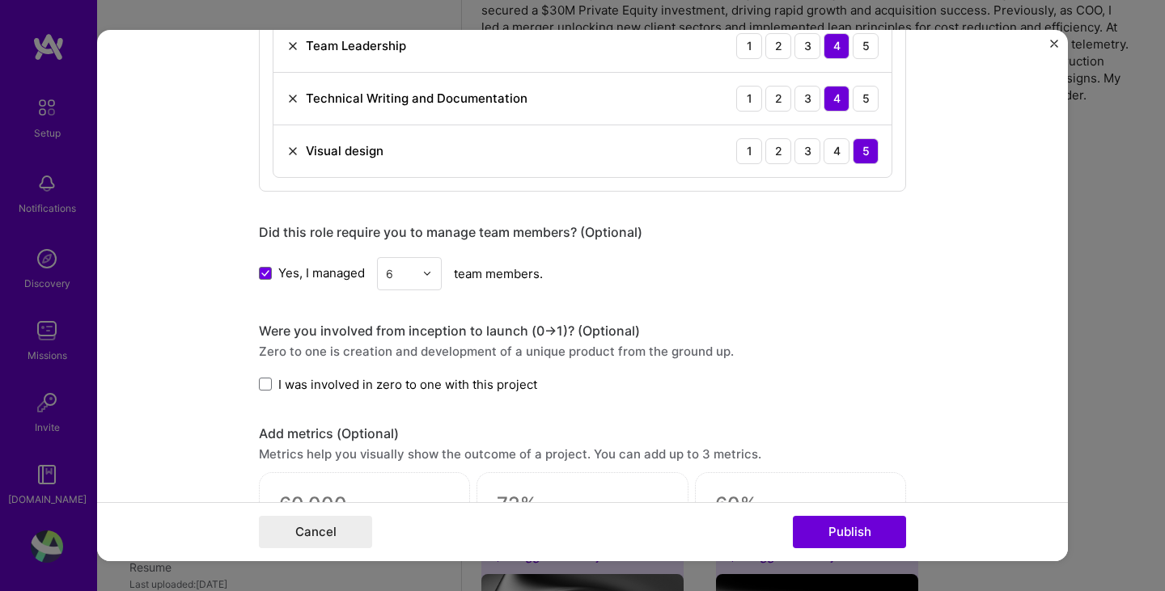
scroll to position [1295, 0]
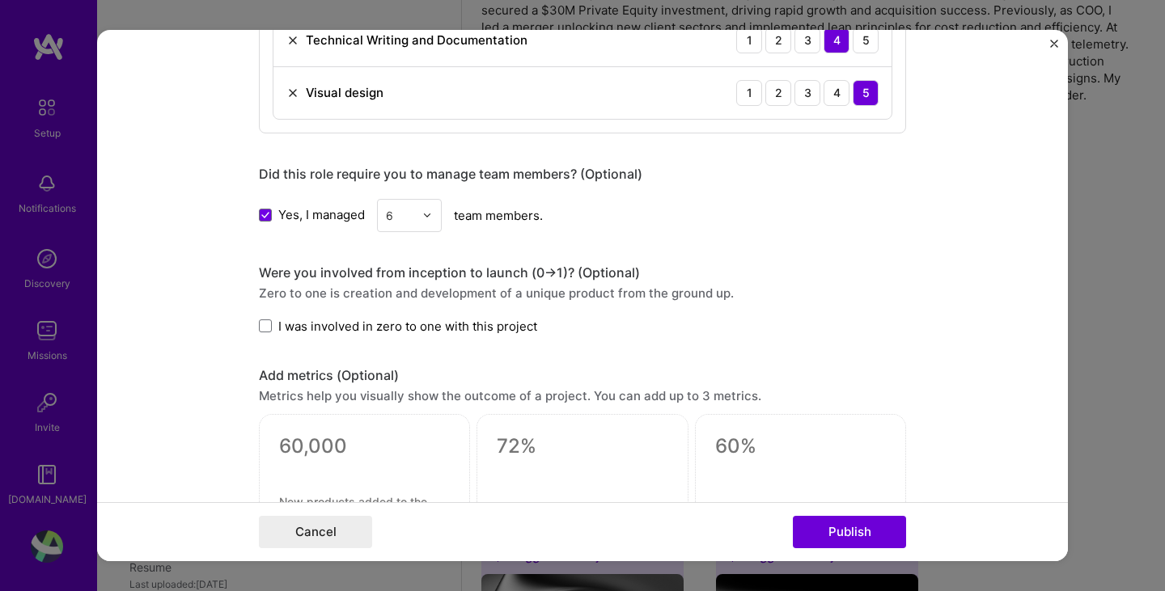
click at [413, 324] on span "I was involved in zero to one with this project" at bounding box center [407, 326] width 259 height 17
click at [0, 0] on input "I was involved in zero to one with this project" at bounding box center [0, 0] width 0 height 0
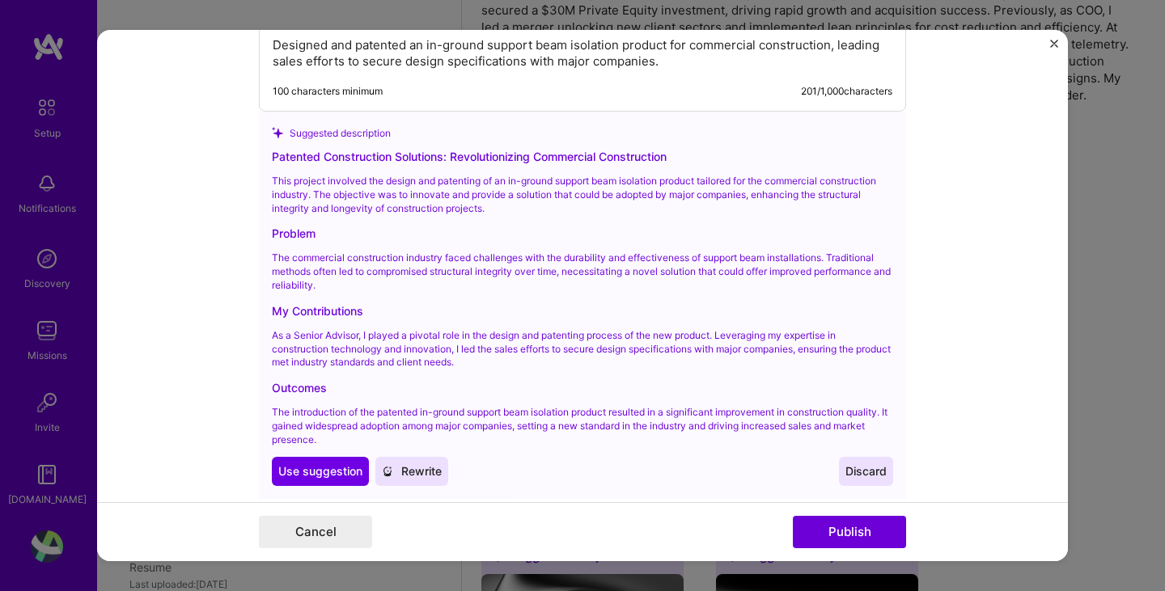
scroll to position [2023, 0]
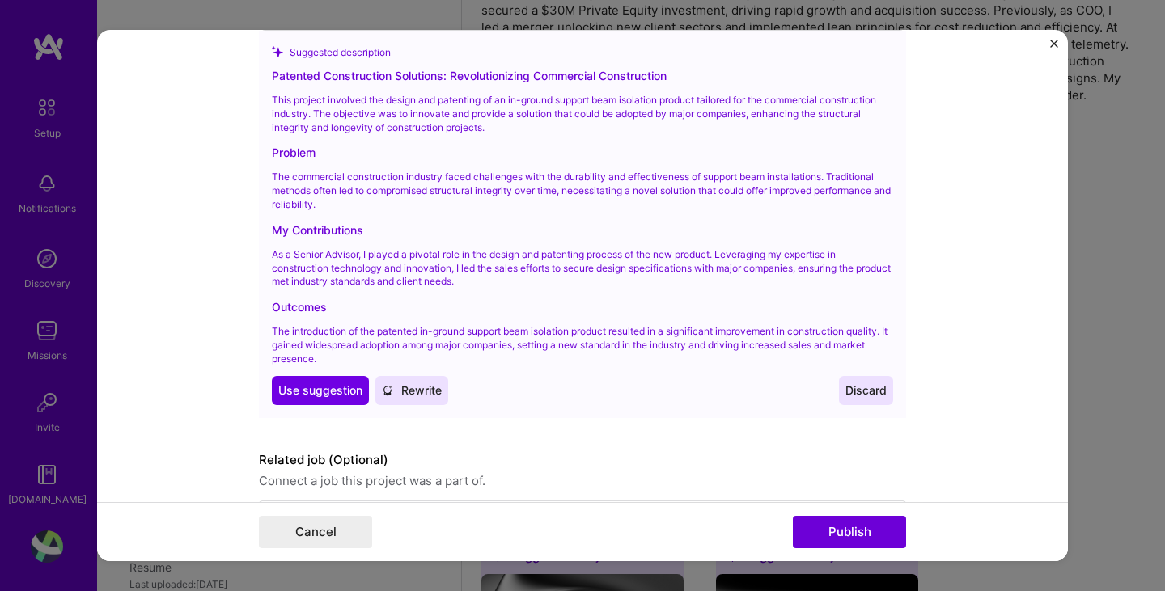
click at [413, 391] on span "Rewrite" at bounding box center [412, 391] width 60 height 16
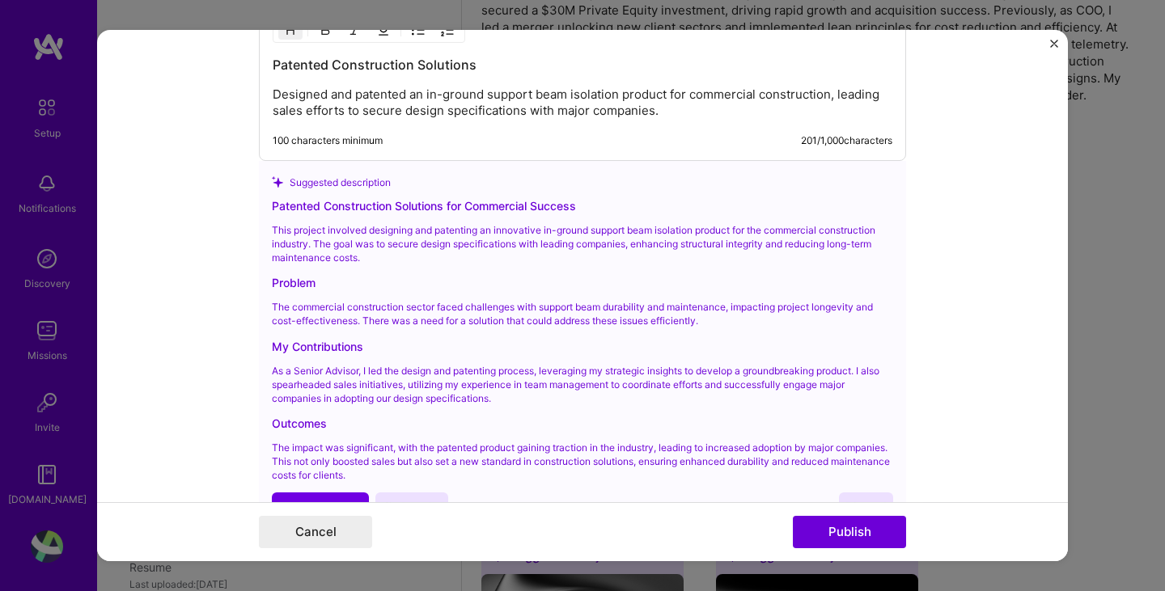
scroll to position [1914, 0]
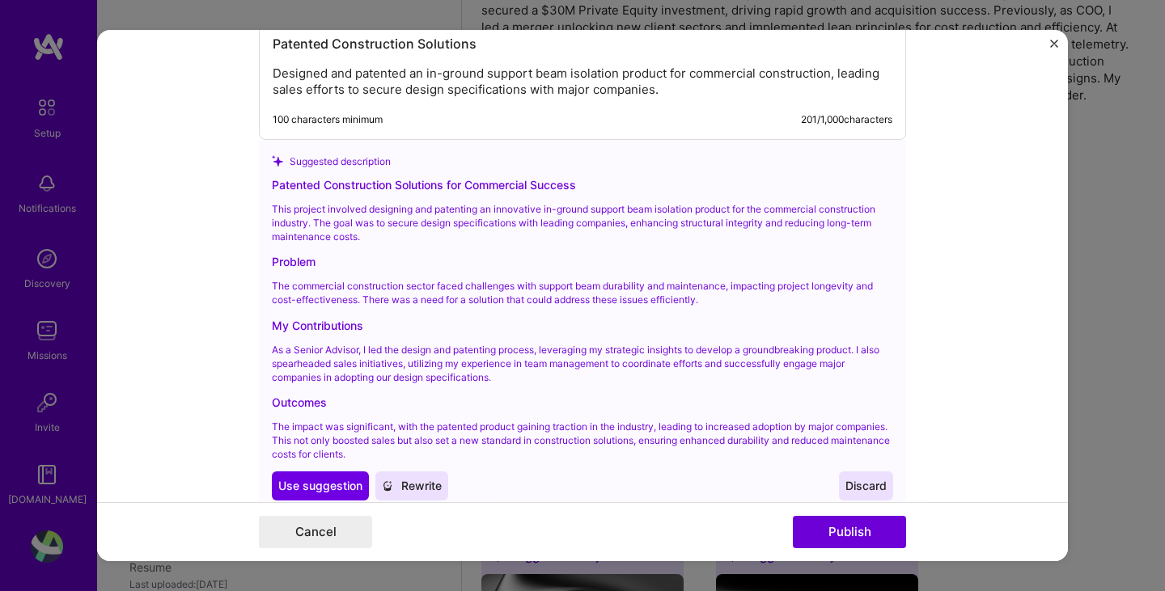
click at [419, 299] on p "The commercial construction sector faced challenges with support beam durabilit…" at bounding box center [582, 294] width 621 height 28
click at [345, 482] on span "Use suggestion" at bounding box center [320, 486] width 84 height 16
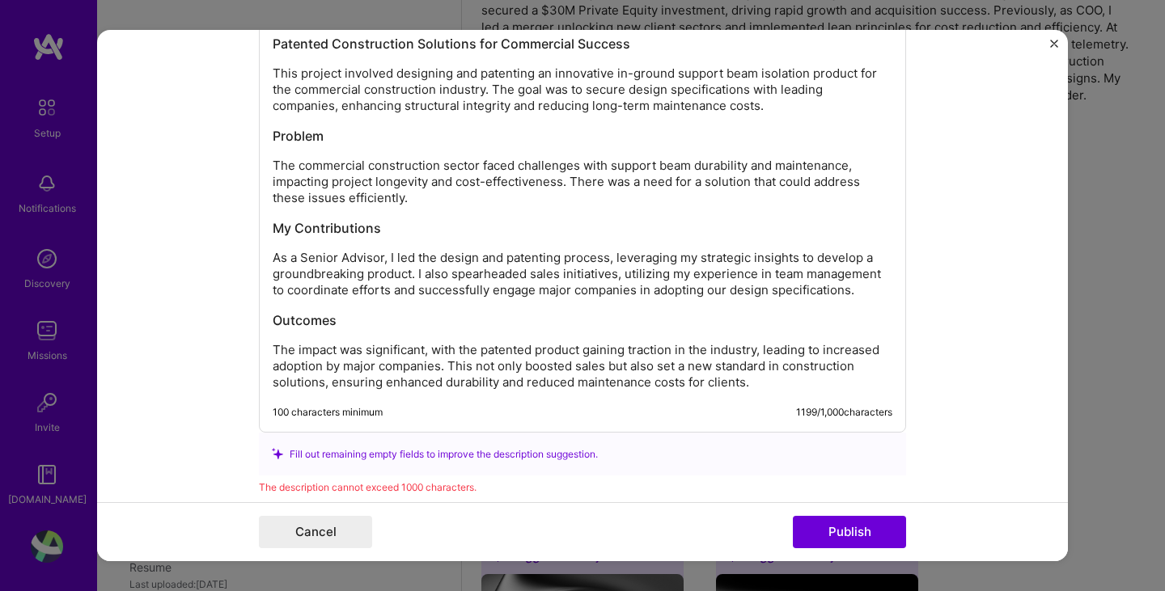
scroll to position [1833, 0]
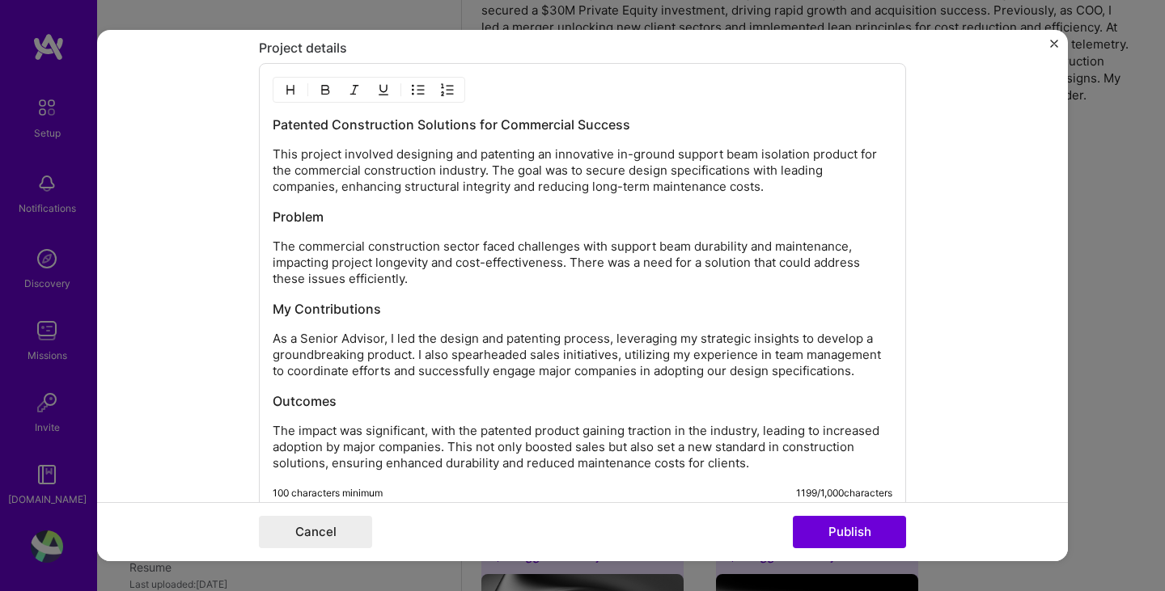
click at [500, 240] on p "The commercial construction sector faced challenges with support beam durabilit…" at bounding box center [583, 263] width 620 height 49
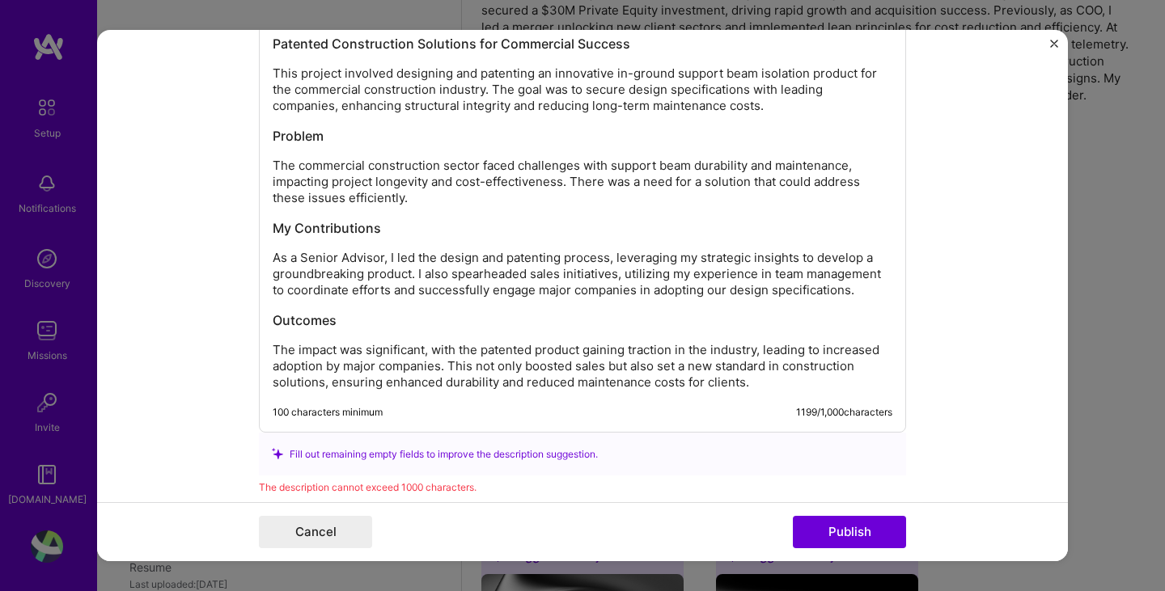
click at [705, 163] on p "The commercial construction sector faced challenges with support beam durabilit…" at bounding box center [583, 182] width 620 height 49
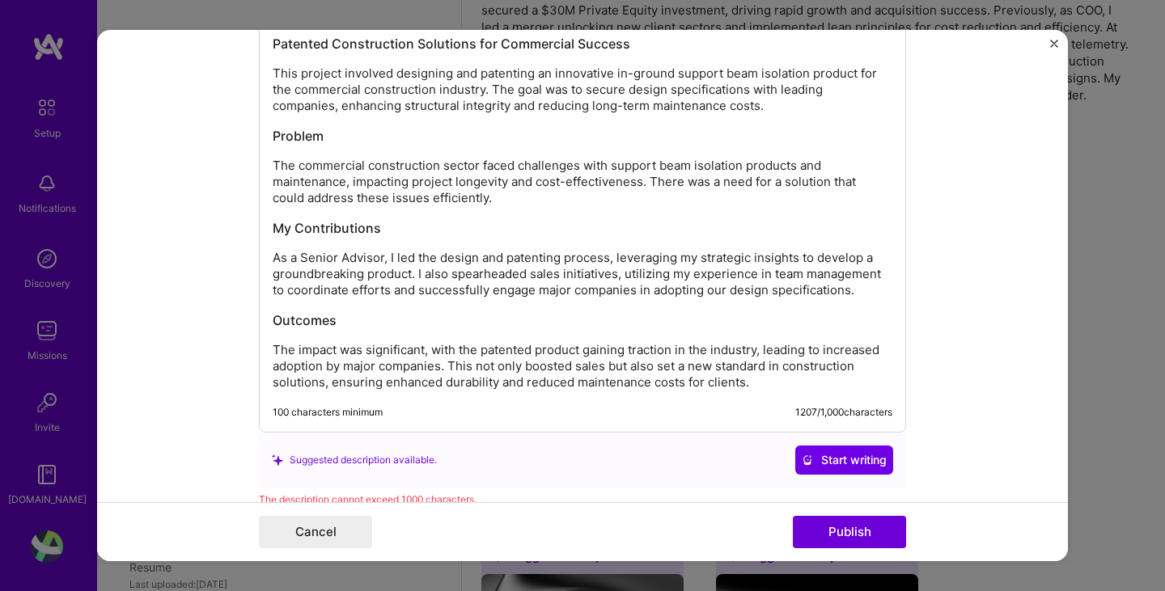
click at [473, 163] on p "The commercial construction sector faced challenges with support beam isolation…" at bounding box center [583, 182] width 620 height 49
click at [366, 180] on p "The commercial construction sector (especially tilt-up const.) faced challenges…" at bounding box center [583, 182] width 620 height 49
drag, startPoint x: 332, startPoint y: 189, endPoint x: 225, endPoint y: 209, distance: 108.7
click at [225, 209] on form "Editing suggested project This project is suggested based on your LinkedIn, res…" at bounding box center [582, 296] width 971 height 532
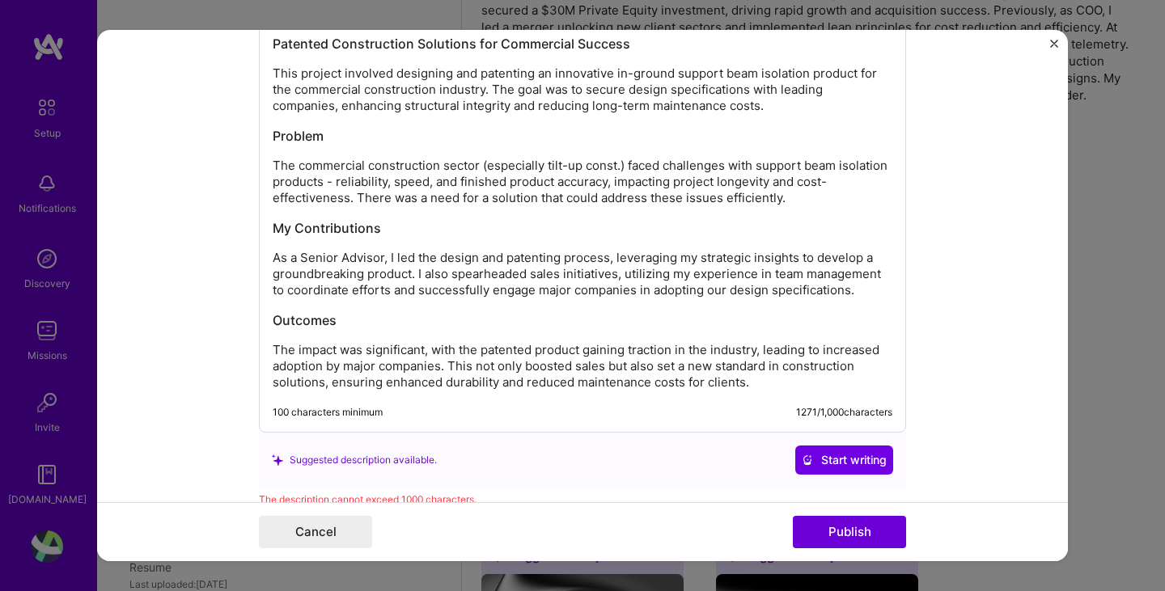
click at [340, 187] on p "The commercial construction sector (especially tilt-up const.) faced challenges…" at bounding box center [583, 182] width 620 height 49
click at [0, 0] on span "—reliability," at bounding box center [0, 0] width 0 height 0
click at [511, 226] on h3 "My Contributions" at bounding box center [583, 228] width 620 height 18
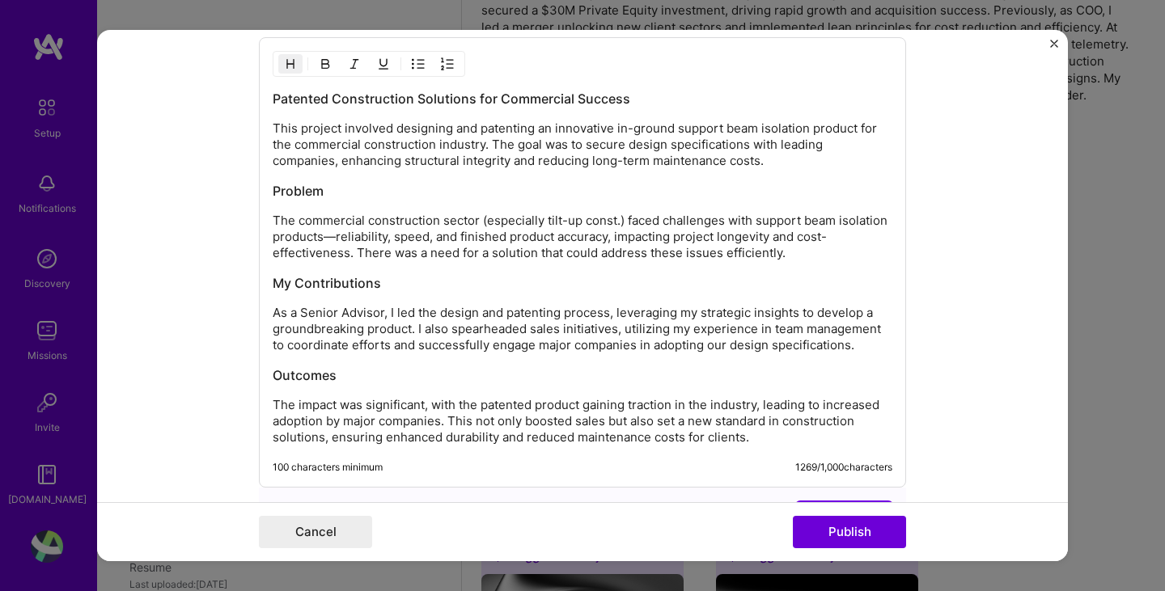
scroll to position [1822, 0]
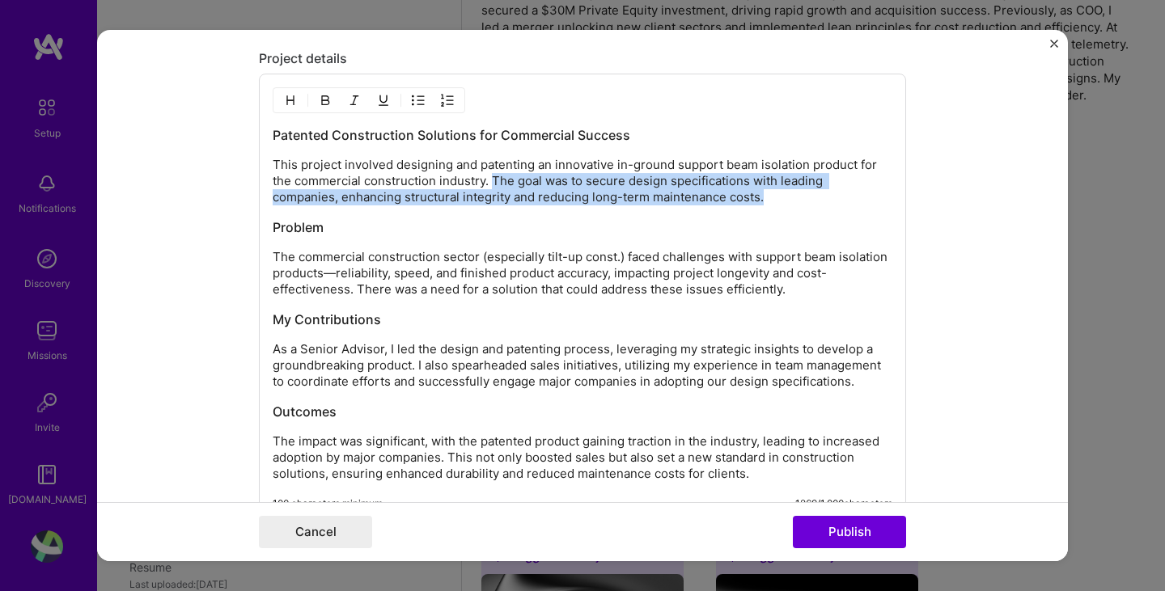
drag, startPoint x: 765, startPoint y: 197, endPoint x: 490, endPoint y: 179, distance: 276.5
click at [490, 179] on p "This project involved designing and patenting an innovative in-ground support b…" at bounding box center [583, 181] width 620 height 49
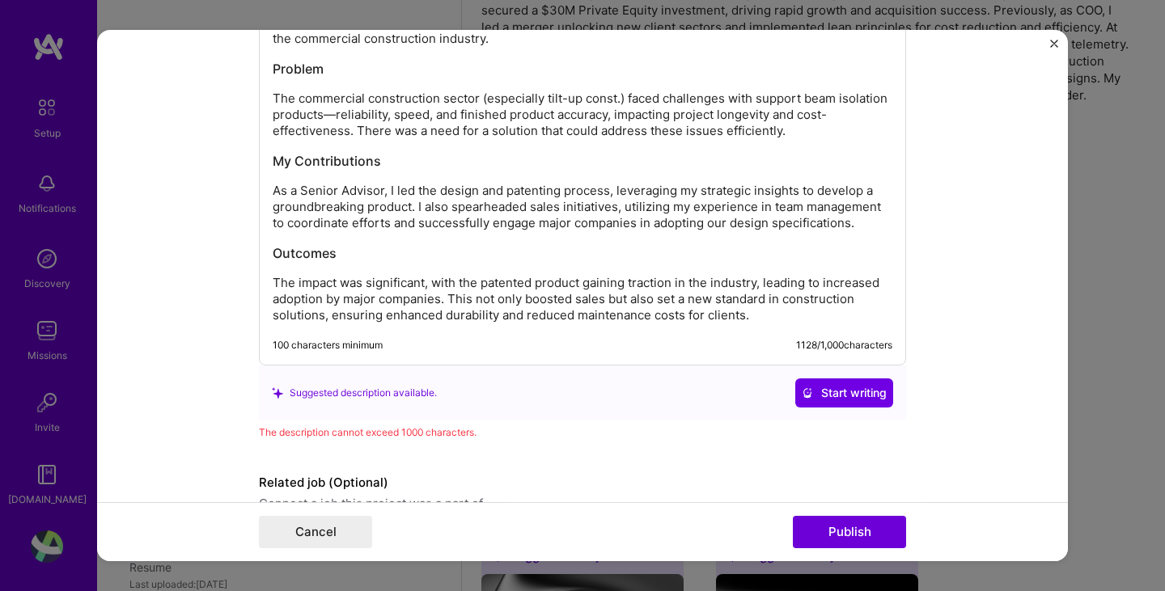
scroll to position [1984, 0]
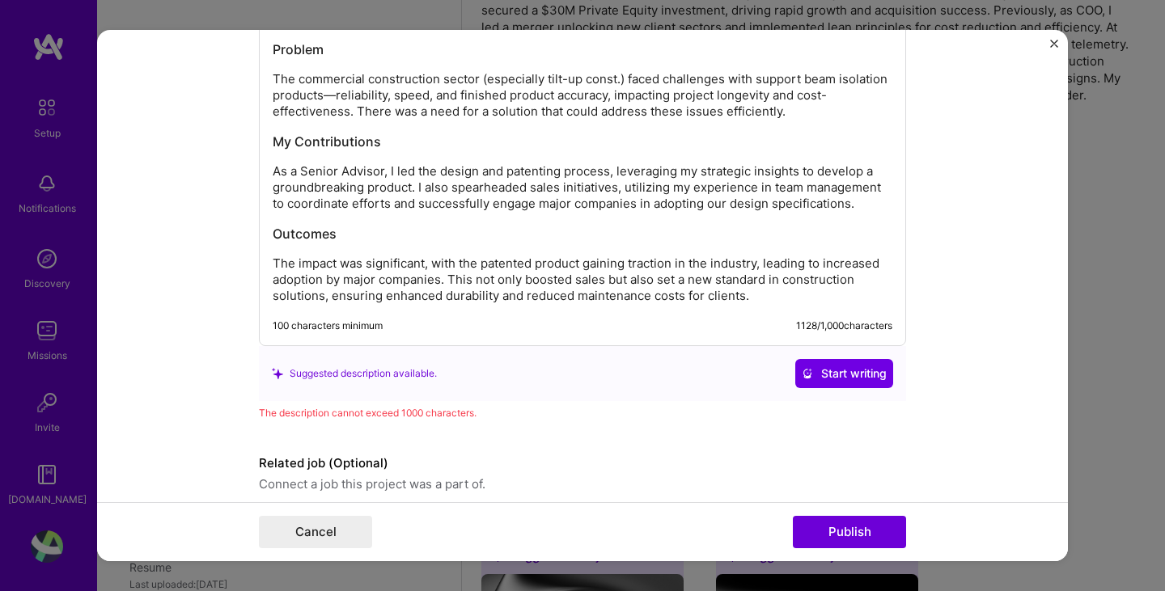
click at [485, 302] on p "The impact was significant, with the patented product gaining traction in the i…" at bounding box center [583, 280] width 620 height 49
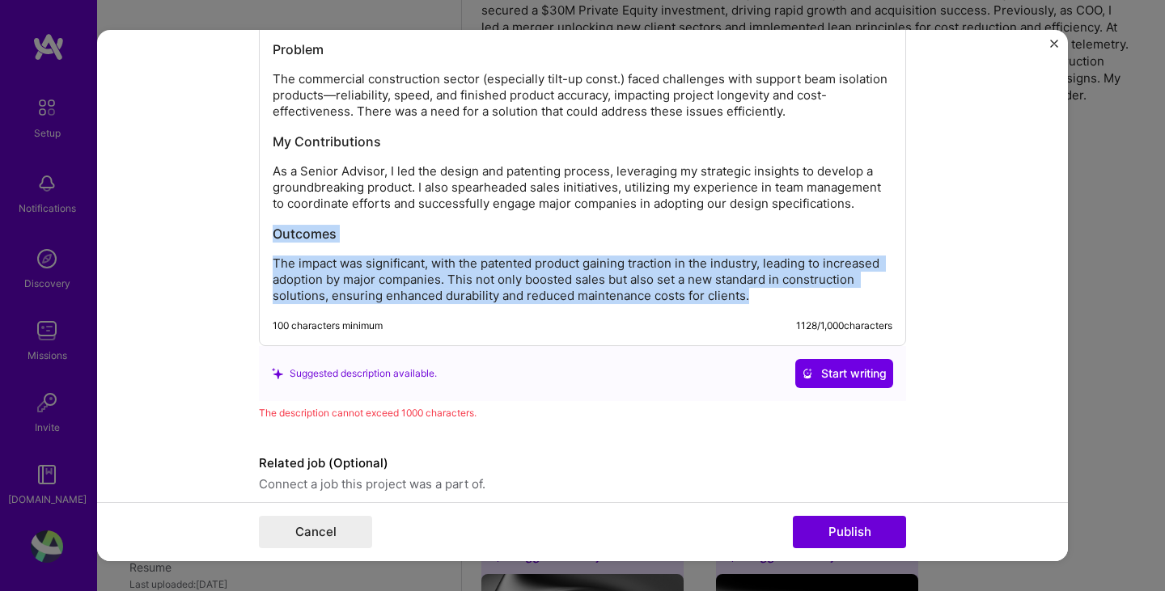
drag, startPoint x: 748, startPoint y: 295, endPoint x: 261, endPoint y: 227, distance: 491.7
click at [261, 227] on div "Patented Construction Solutions for Commercial Success This project involved de…" at bounding box center [582, 129] width 647 height 434
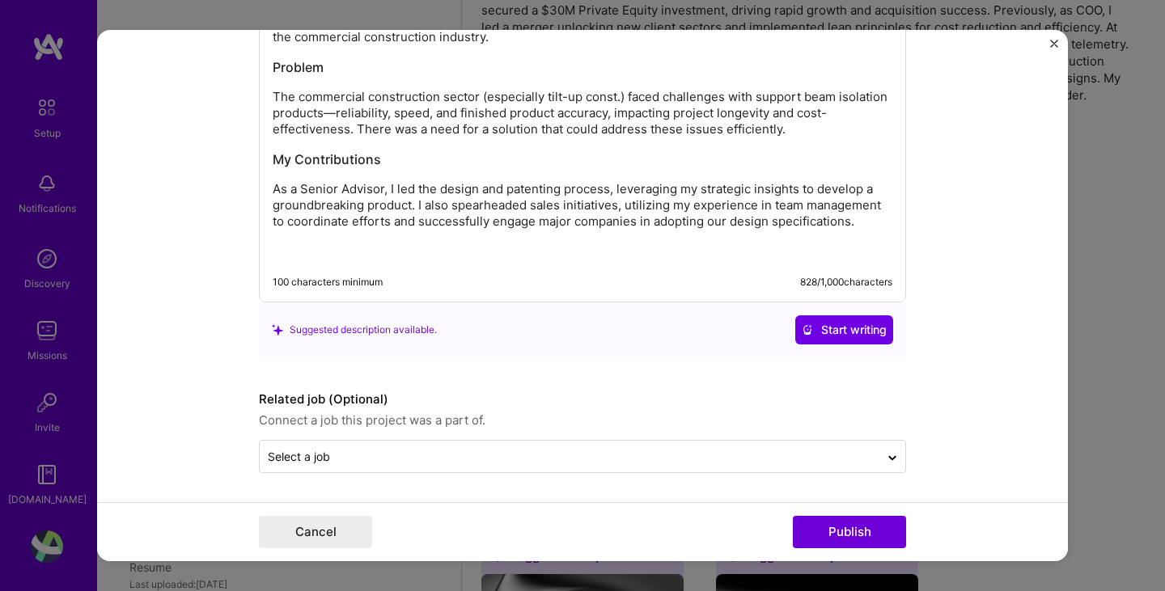
scroll to position [1967, 0]
click at [395, 256] on h3 at bounding box center [583, 252] width 620 height 18
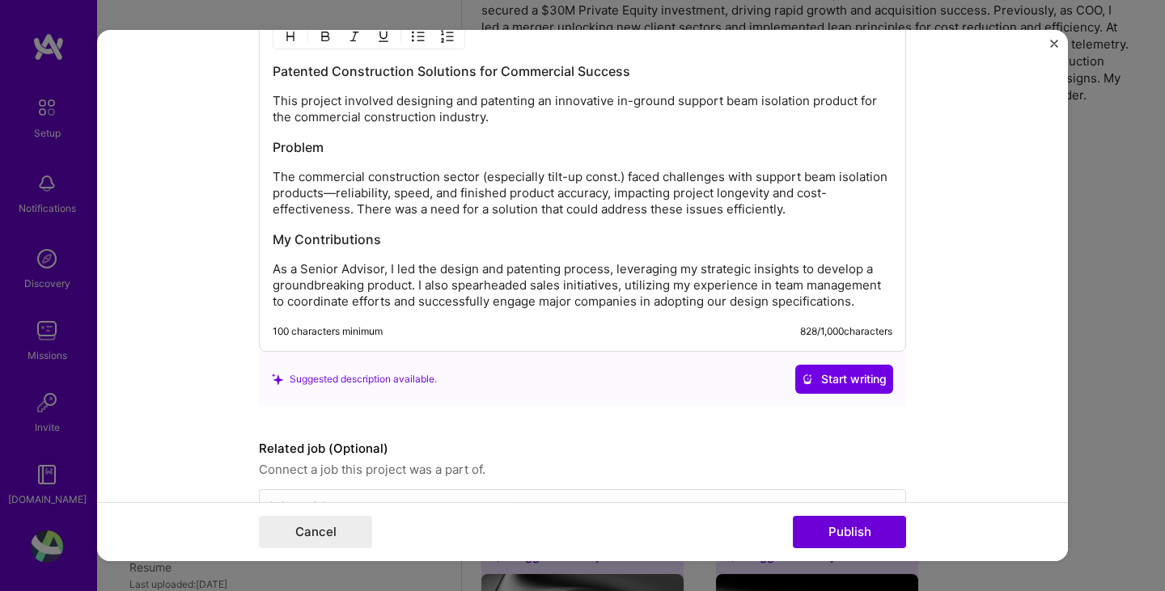
scroll to position [1936, 0]
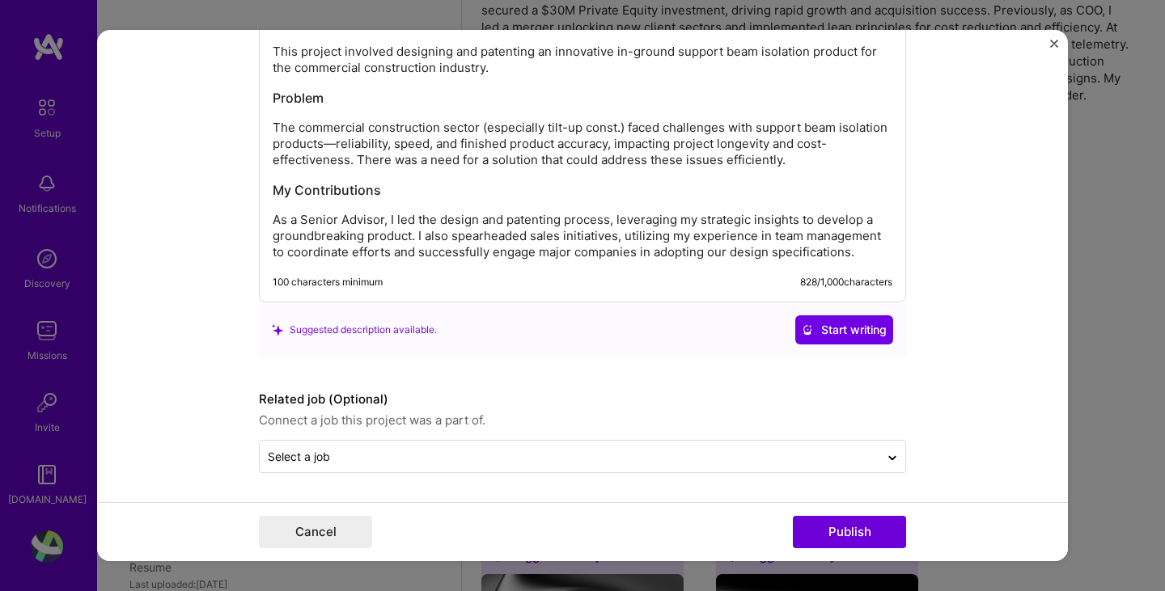
click at [485, 411] on span "Connect a job this project was a part of." at bounding box center [582, 420] width 647 height 19
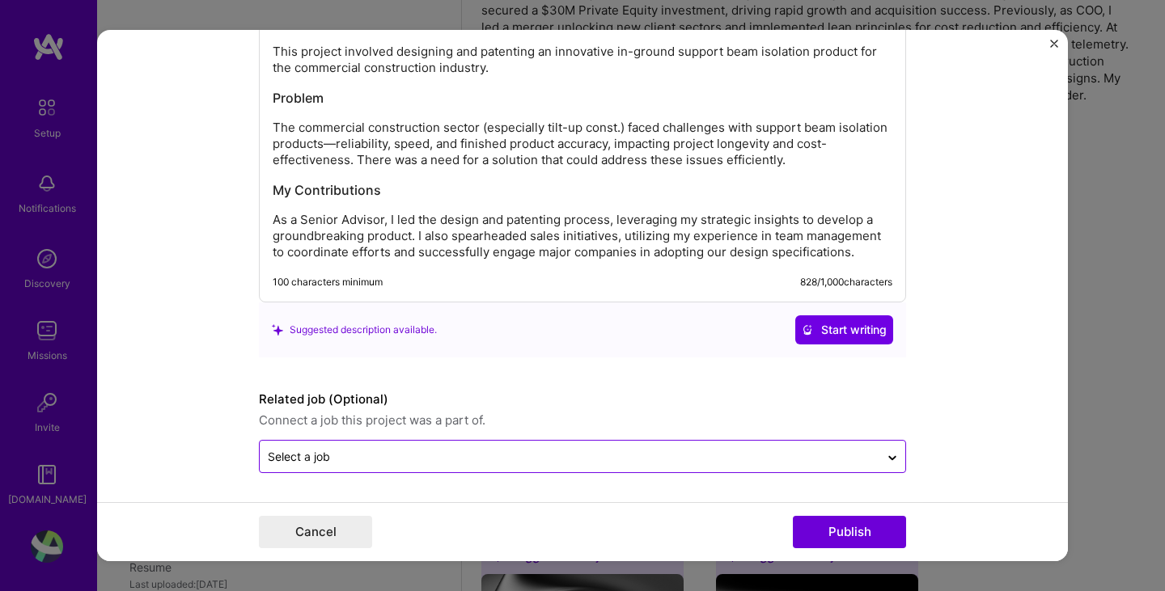
click at [464, 460] on input "text" at bounding box center [570, 456] width 604 height 17
click at [970, 423] on form "Editing suggested project This project is suggested based on your LinkedIn, res…" at bounding box center [582, 296] width 971 height 532
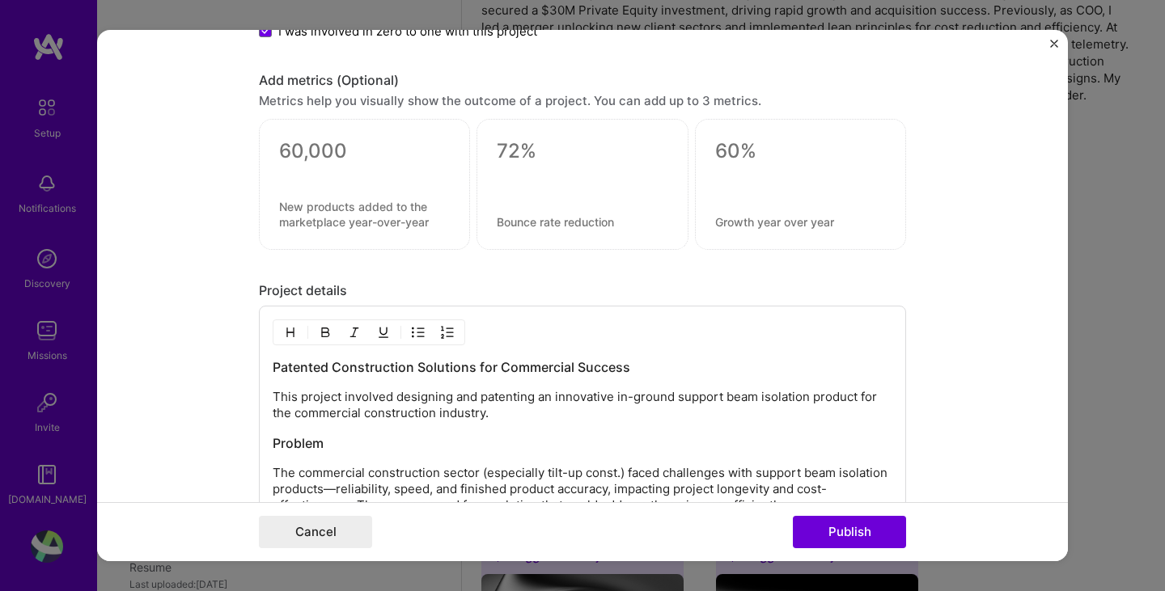
scroll to position [1693, 0]
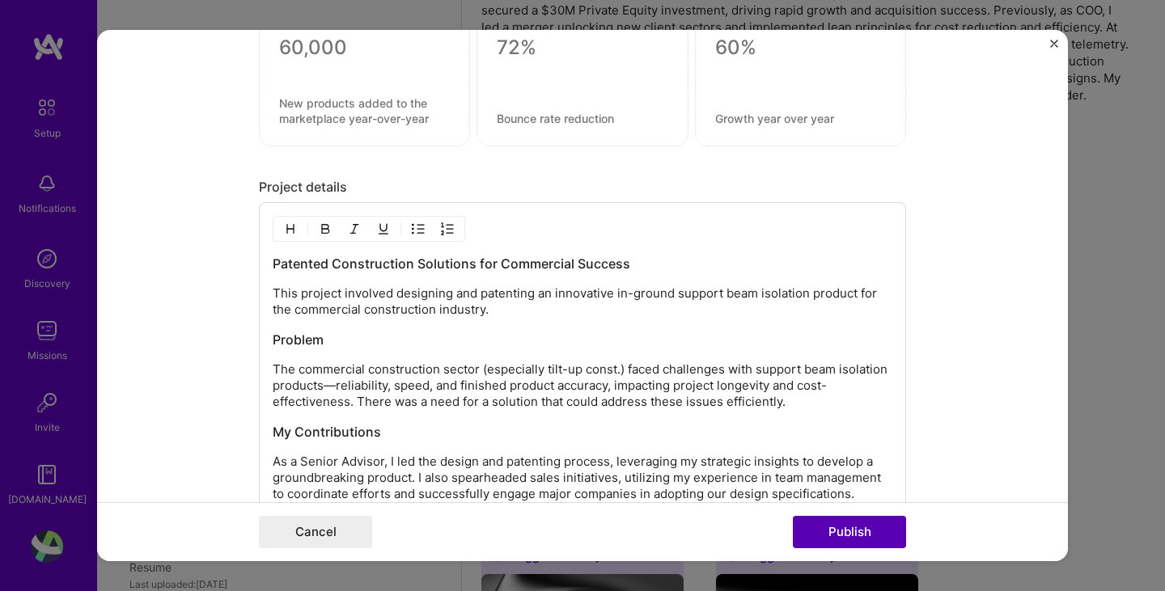
click at [837, 534] on button "Publish" at bounding box center [849, 532] width 113 height 32
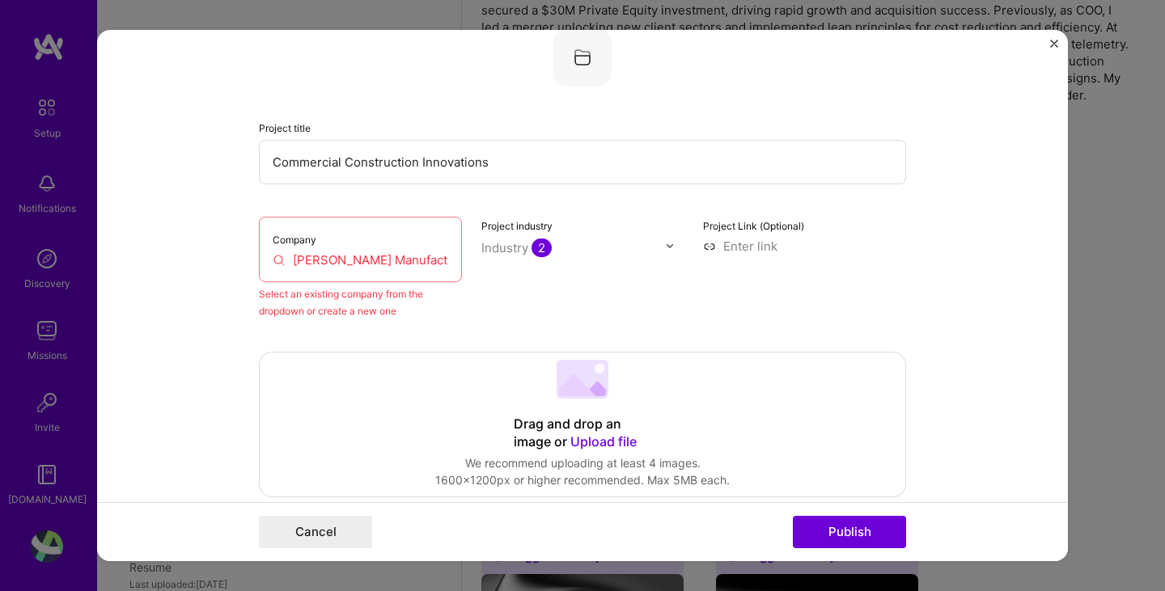
scroll to position [106, 0]
click at [324, 263] on input "[PERSON_NAME] Manufacturing" at bounding box center [361, 261] width 176 height 17
click at [273, 262] on input "[PERSON_NAME] Manufacturing" at bounding box center [361, 261] width 176 height 17
click at [314, 261] on input "[PERSON_NAME] Manufacturing" at bounding box center [361, 261] width 176 height 17
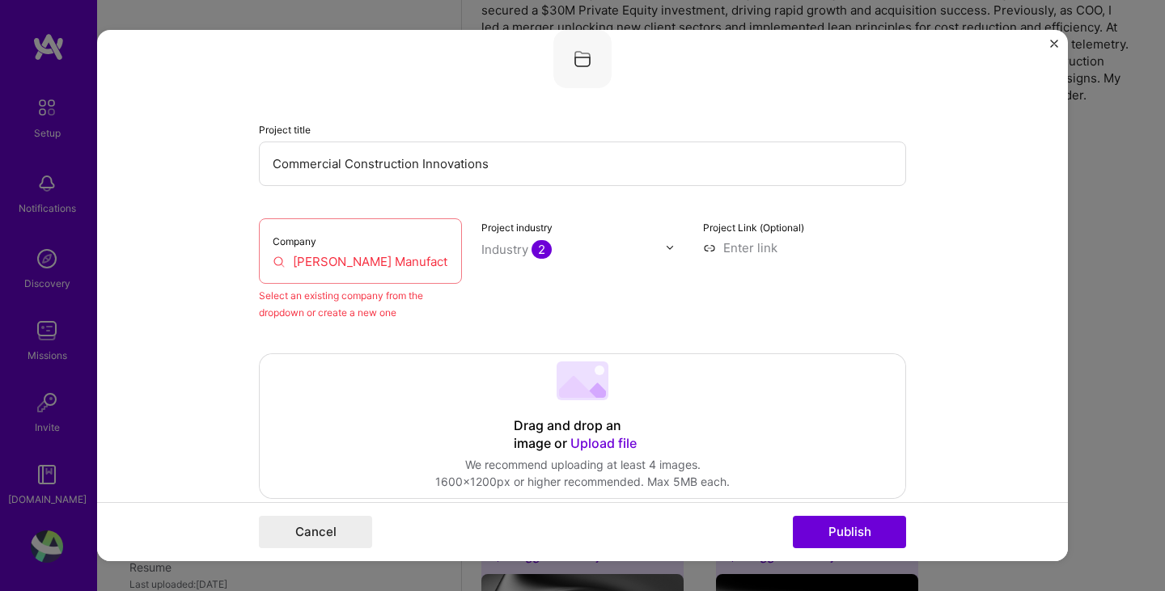
click at [314, 261] on input "[PERSON_NAME] Manufacturing" at bounding box center [361, 261] width 176 height 17
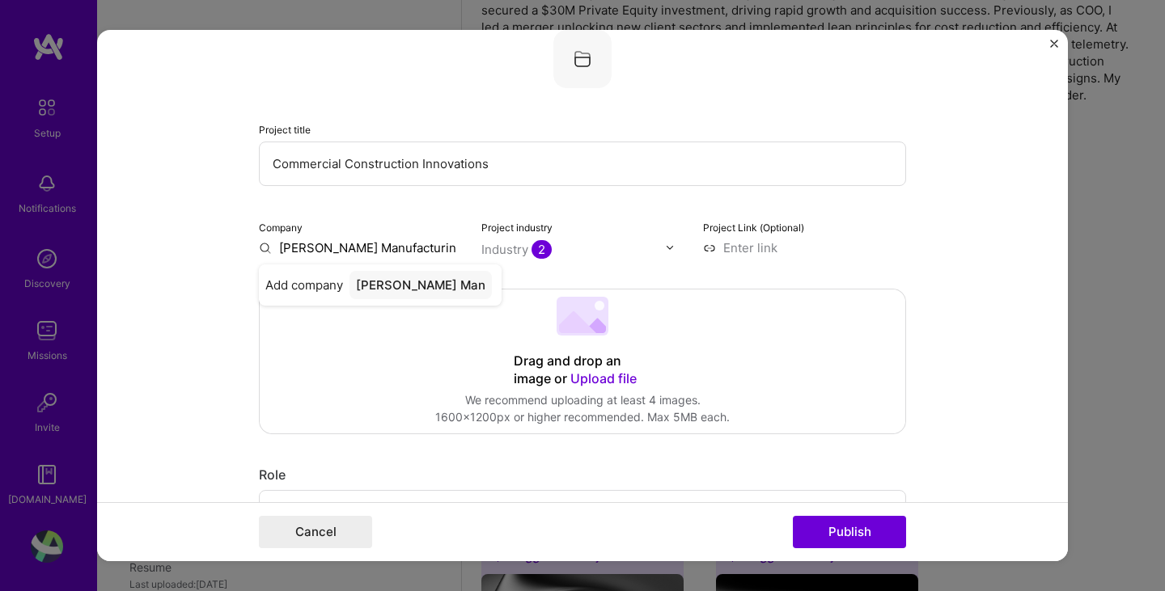
type input "[PERSON_NAME] Manufacturing"
click at [296, 290] on span "Add company" at bounding box center [295, 293] width 61 height 34
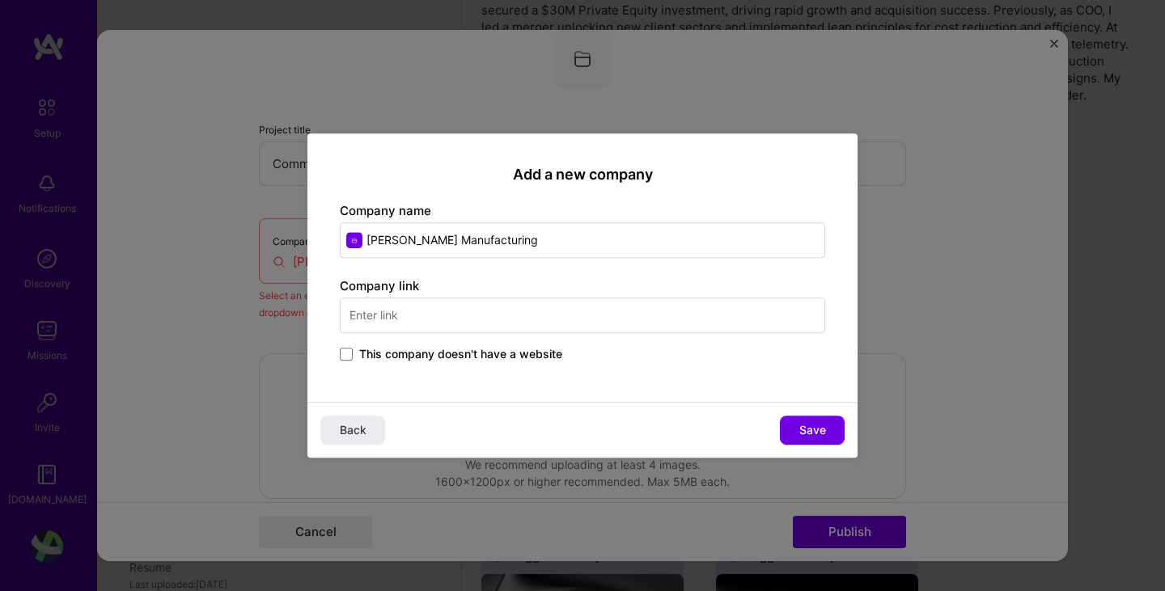
click at [441, 314] on input "text" at bounding box center [582, 316] width 485 height 36
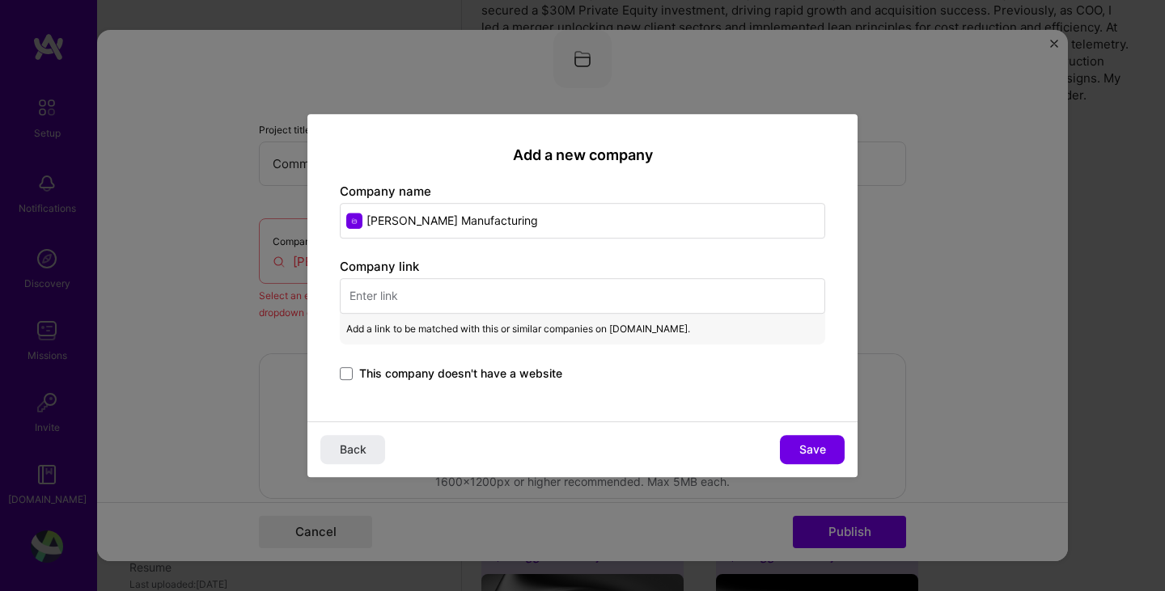
paste input "[URL][DOMAIN_NAME]"
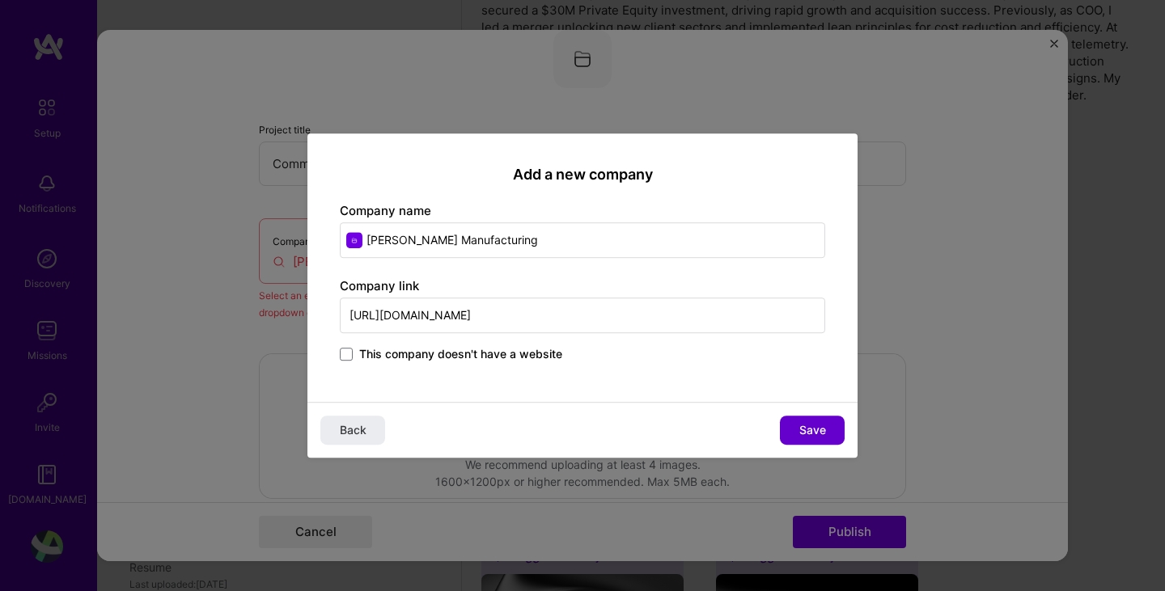
type input "[URL][DOMAIN_NAME]"
click at [801, 436] on span "Save" at bounding box center [812, 430] width 27 height 16
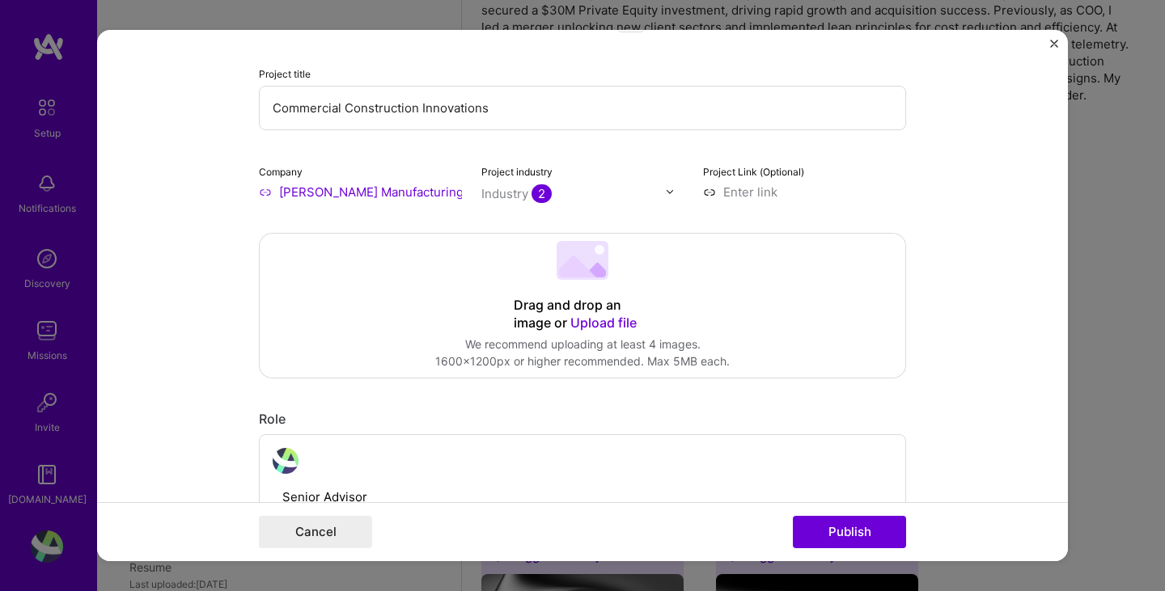
scroll to position [187, 0]
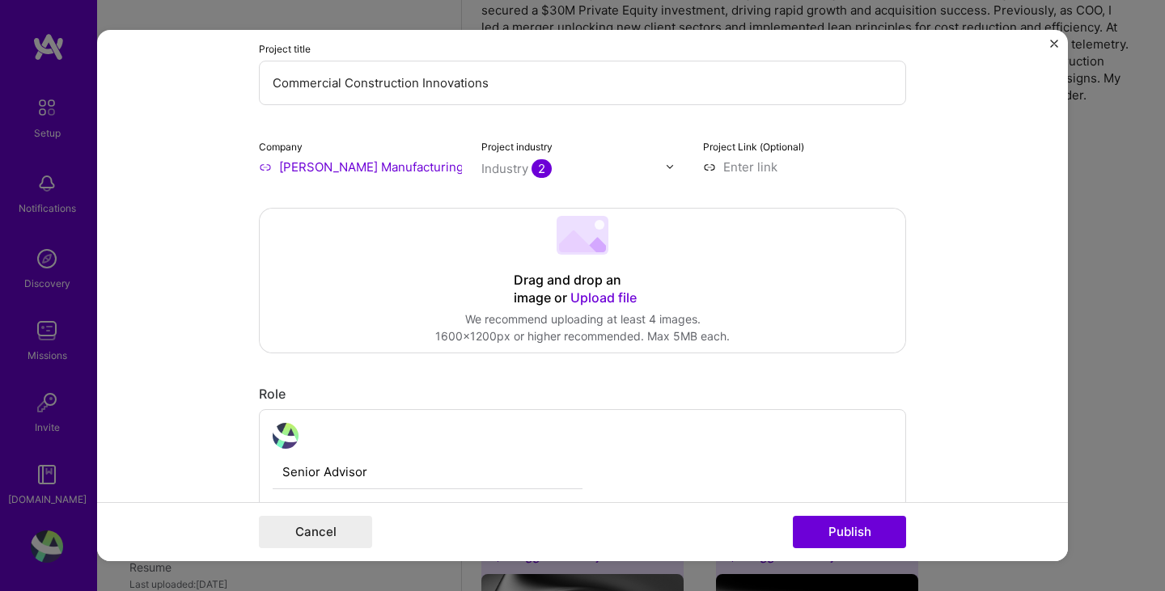
click at [599, 303] on span "Upload file" at bounding box center [603, 298] width 66 height 16
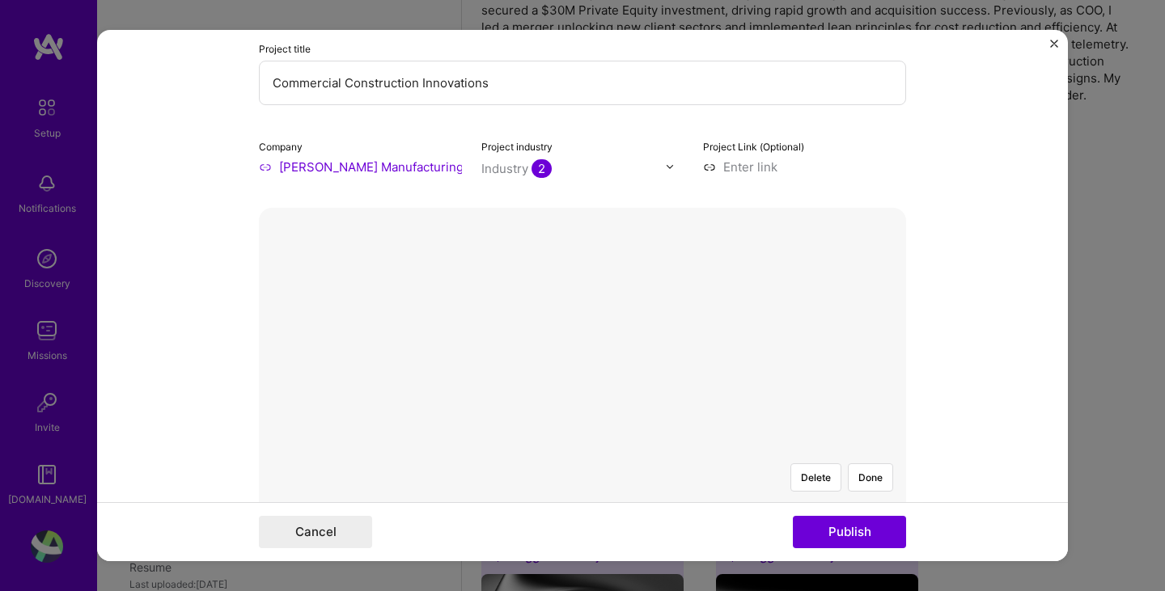
click at [976, 204] on form "Editing suggested project This project is suggested based on your LinkedIn, res…" at bounding box center [582, 296] width 971 height 532
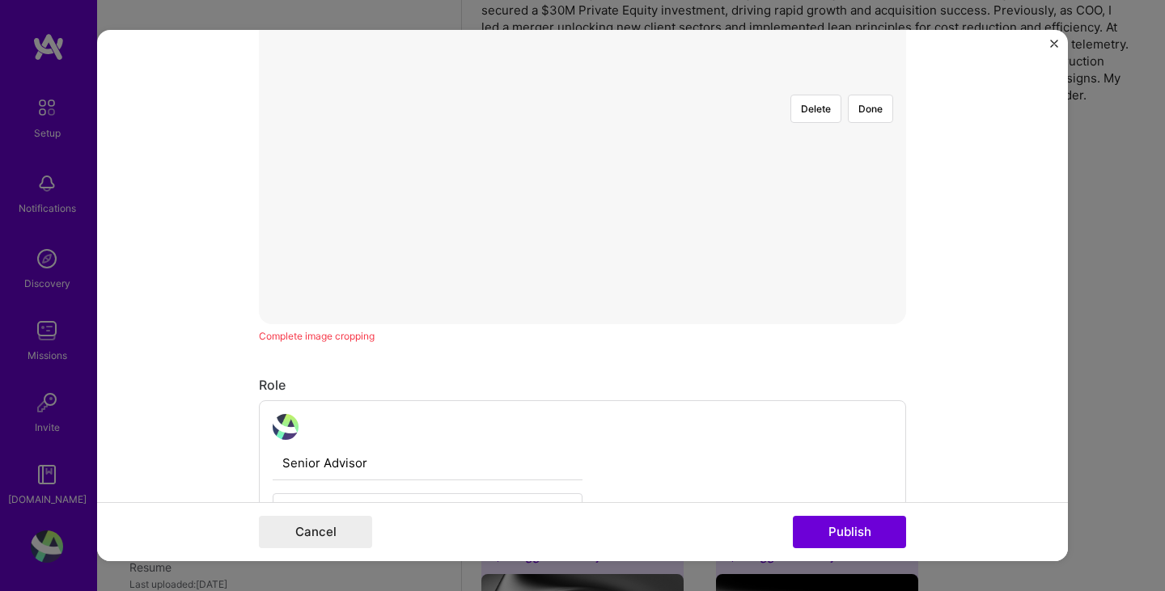
scroll to position [430, 0]
click at [583, 214] on div at bounding box center [696, 299] width 227 height 171
click at [849, 221] on button "Done" at bounding box center [870, 235] width 45 height 28
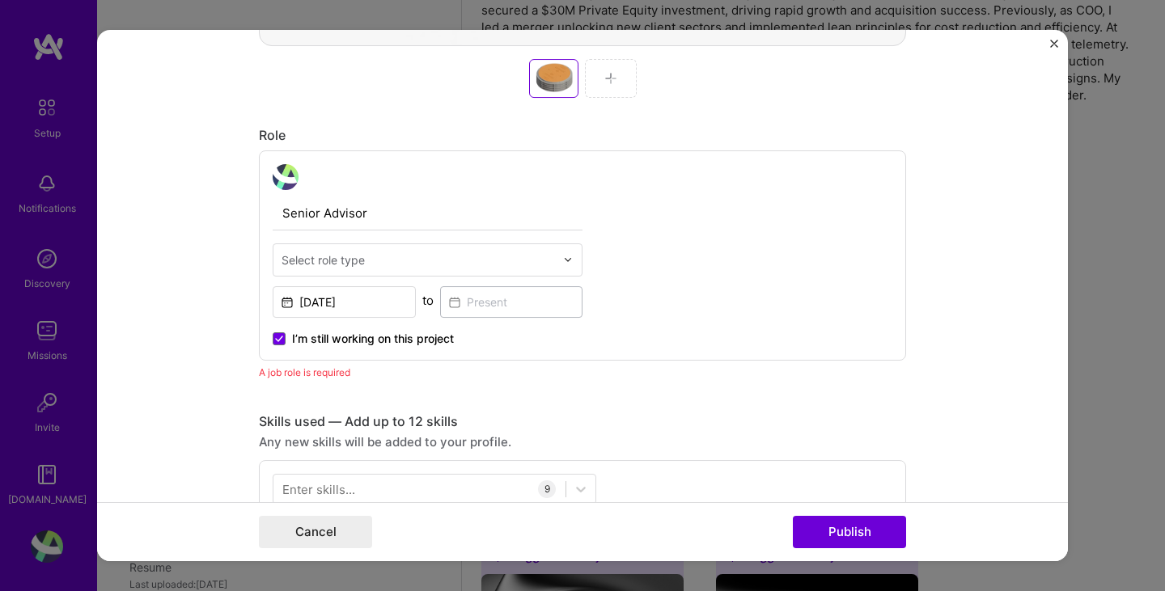
scroll to position [915, 0]
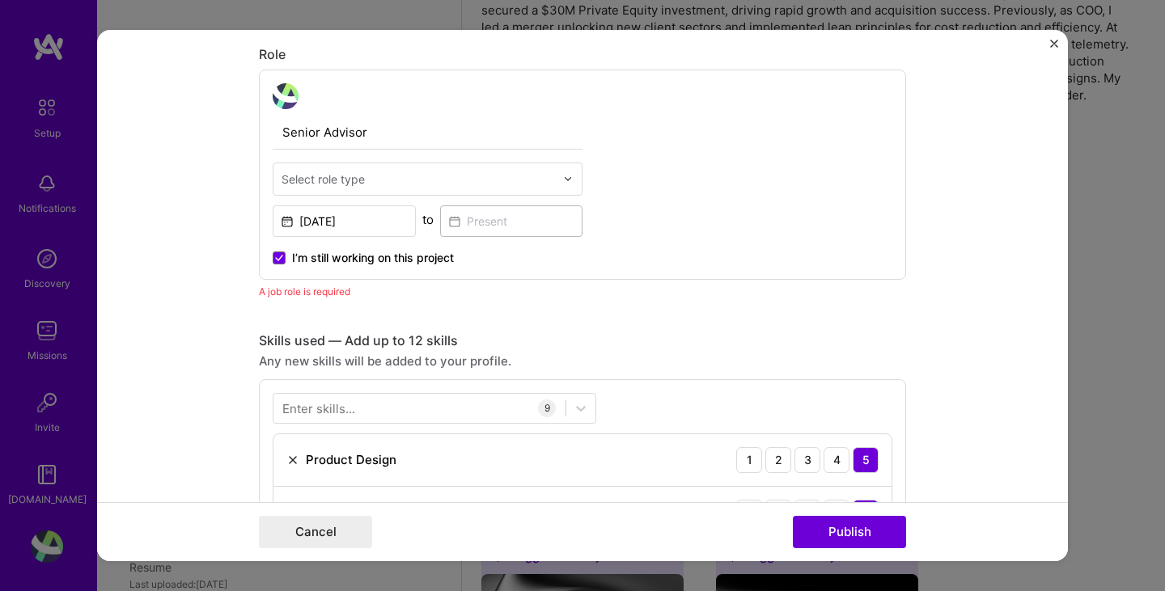
click at [563, 184] on img at bounding box center [568, 179] width 10 height 10
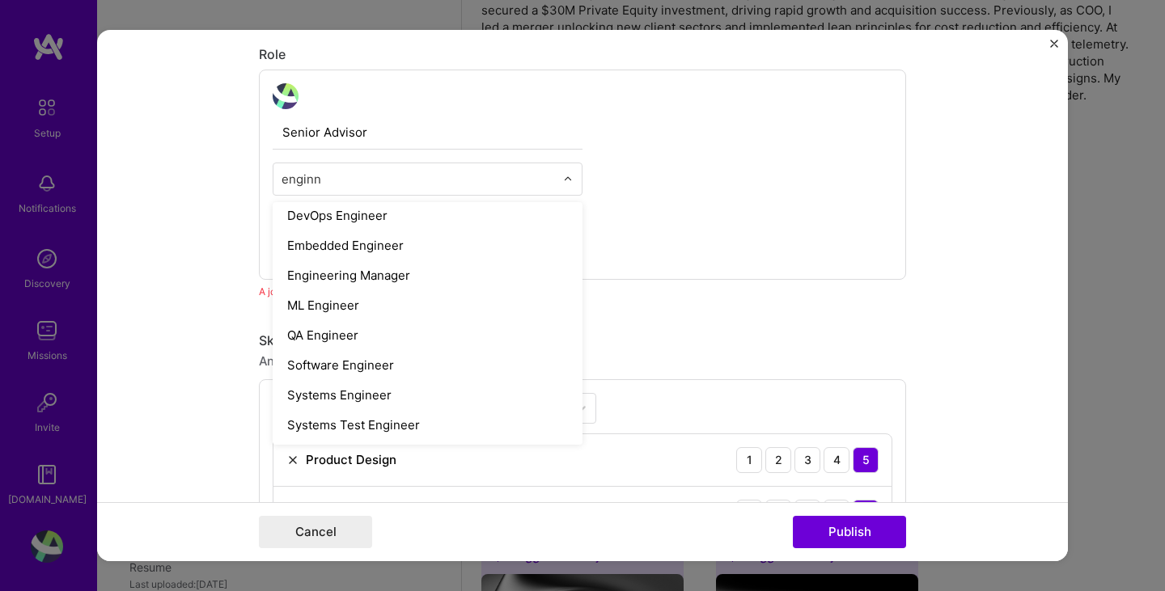
scroll to position [0, 0]
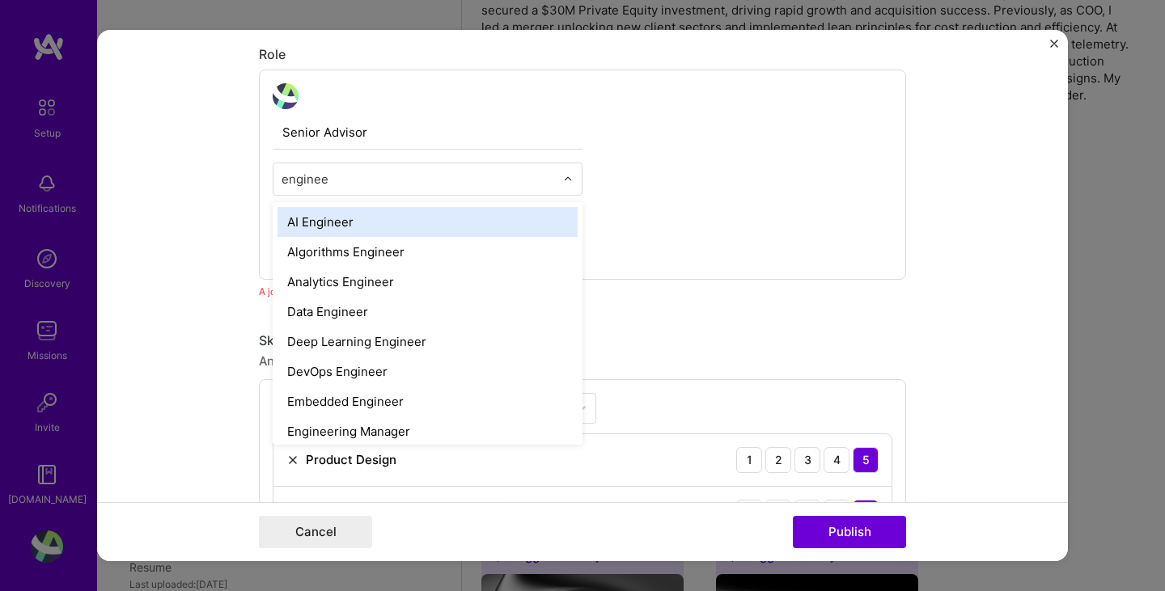
type input "engineer"
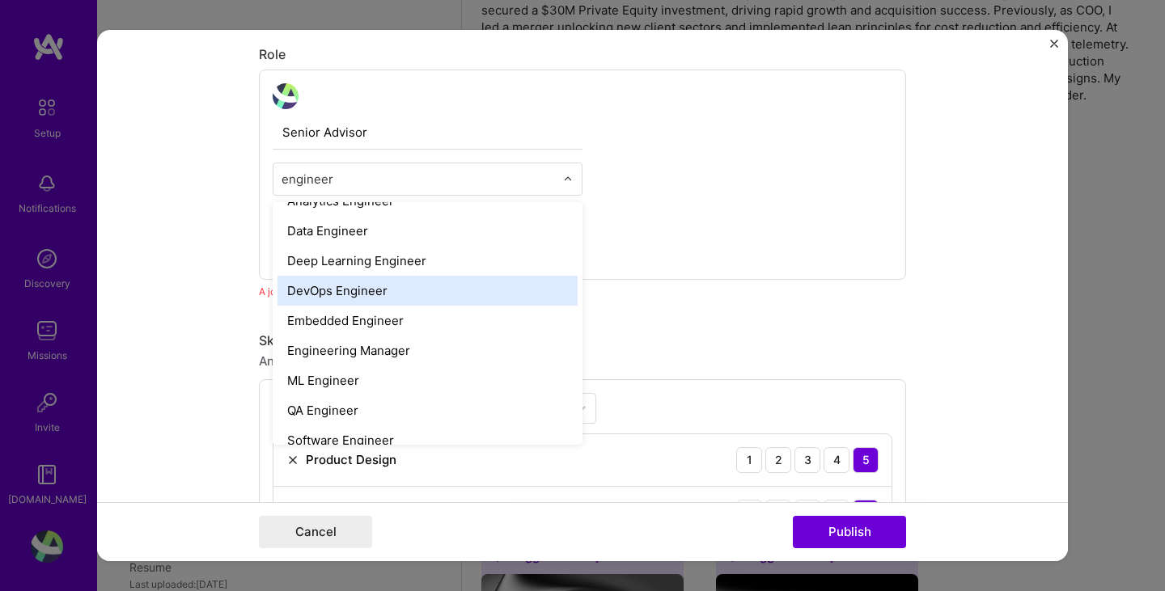
scroll to position [156, 0]
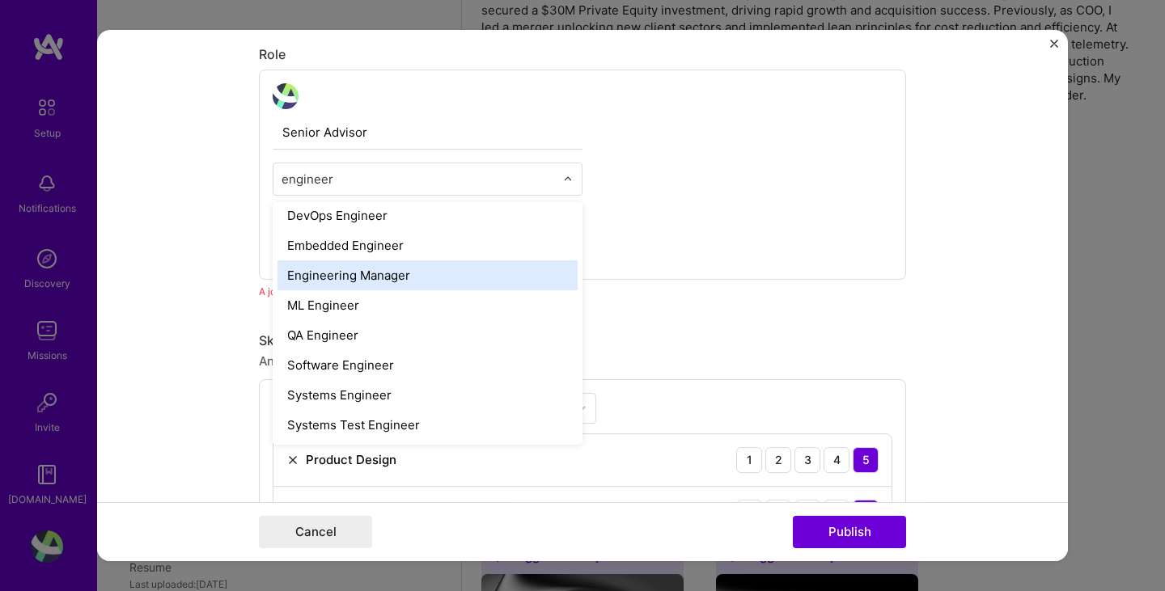
click at [432, 279] on div "Engineering Manager" at bounding box center [428, 276] width 300 height 30
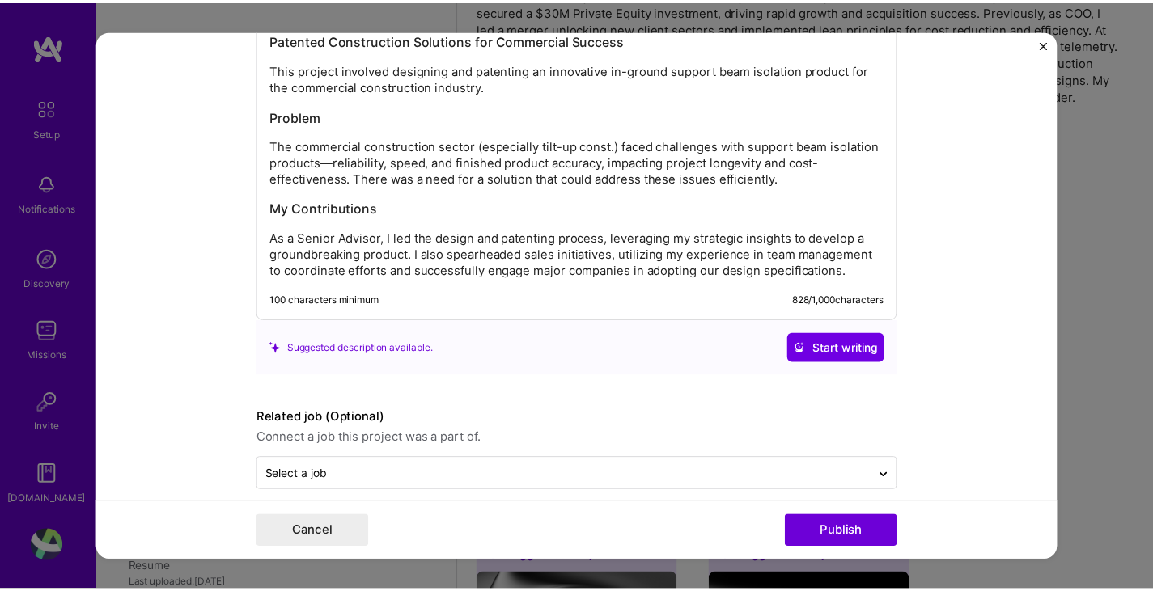
scroll to position [2325, 0]
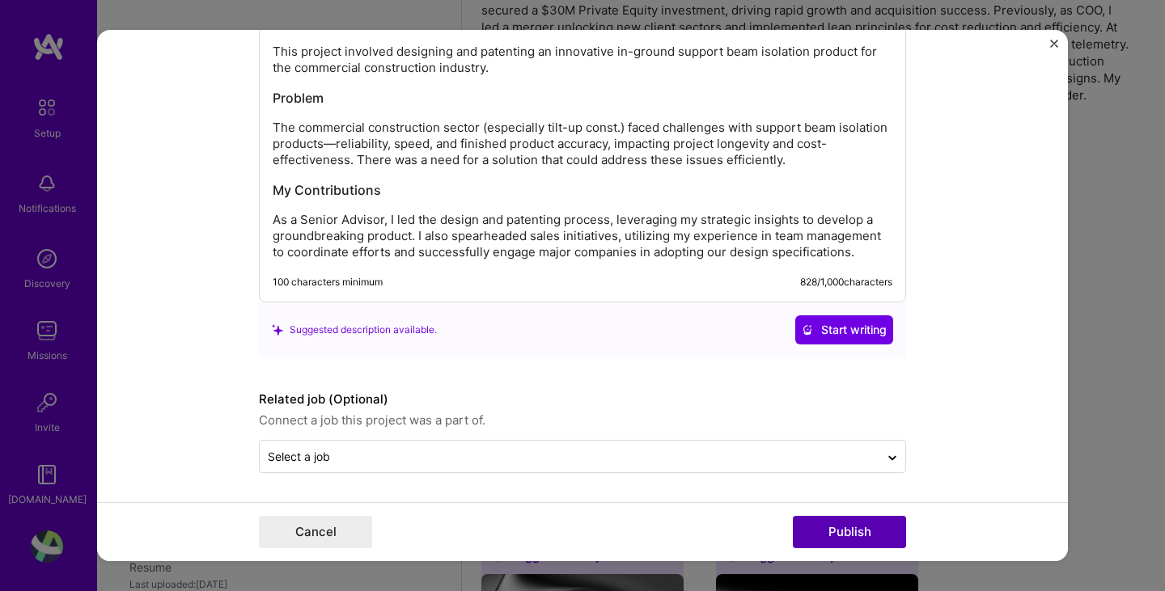
click at [856, 522] on button "Publish" at bounding box center [849, 532] width 113 height 32
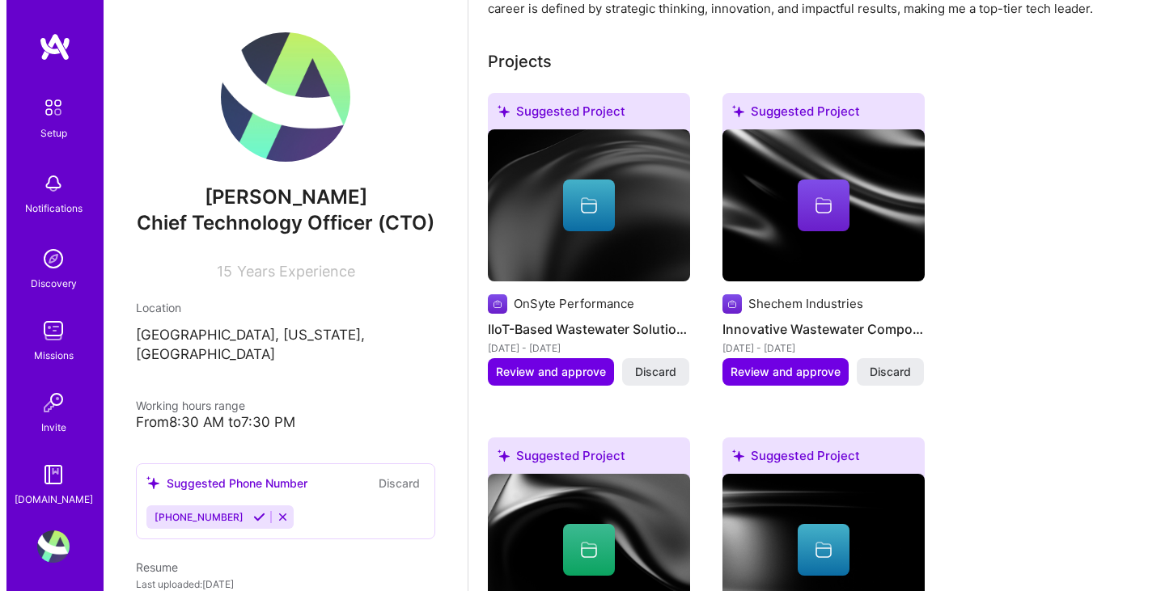
scroll to position [632, 0]
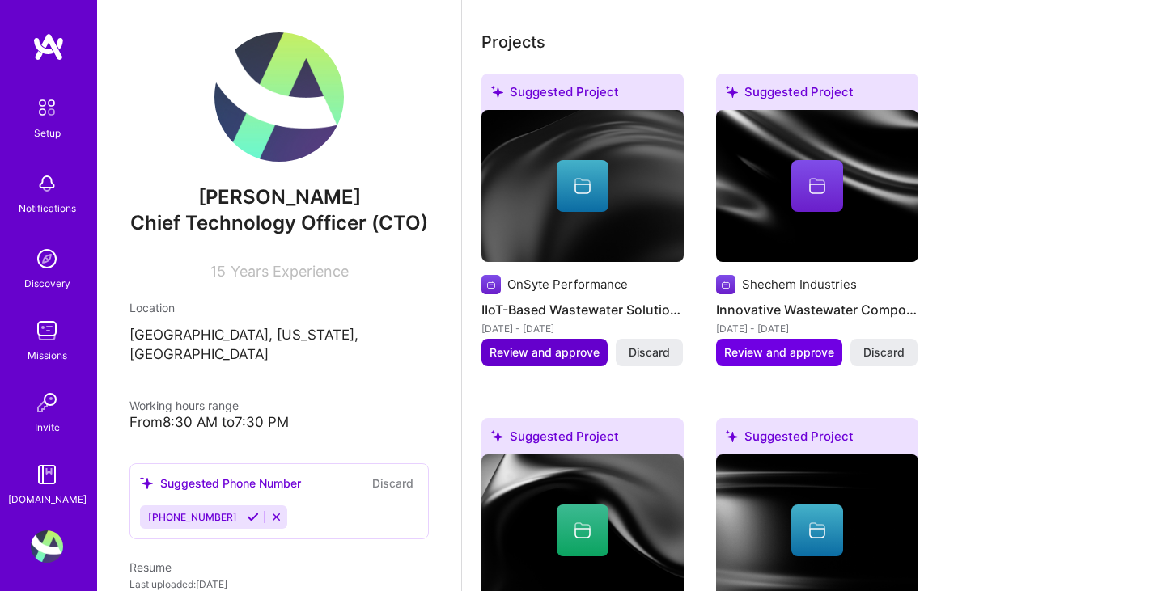
click at [557, 345] on span "Review and approve" at bounding box center [545, 353] width 110 height 16
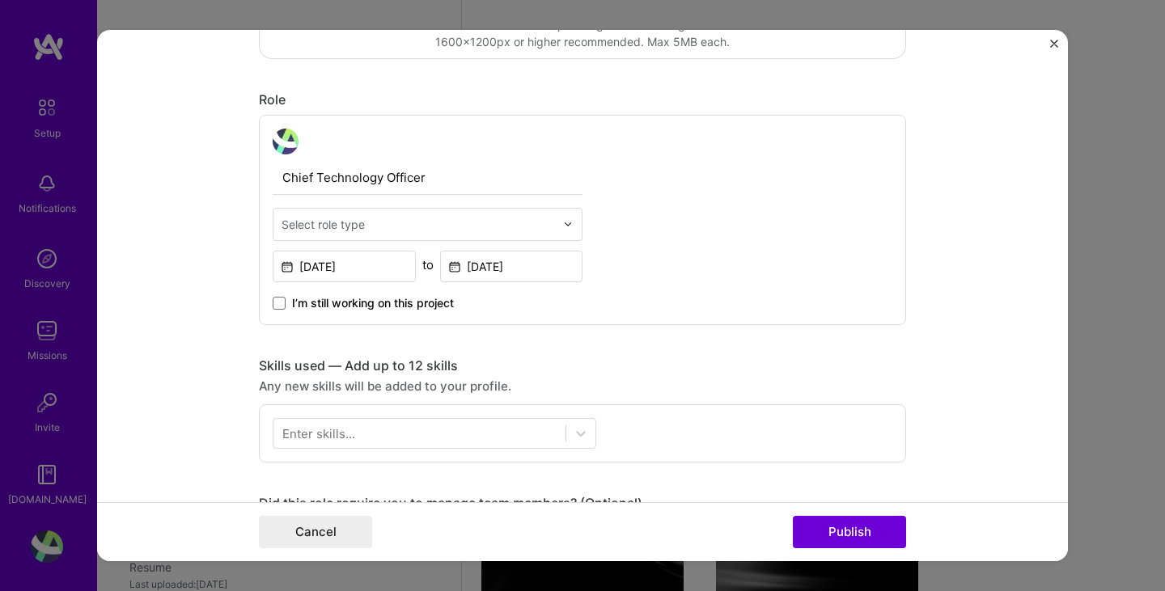
scroll to position [485, 0]
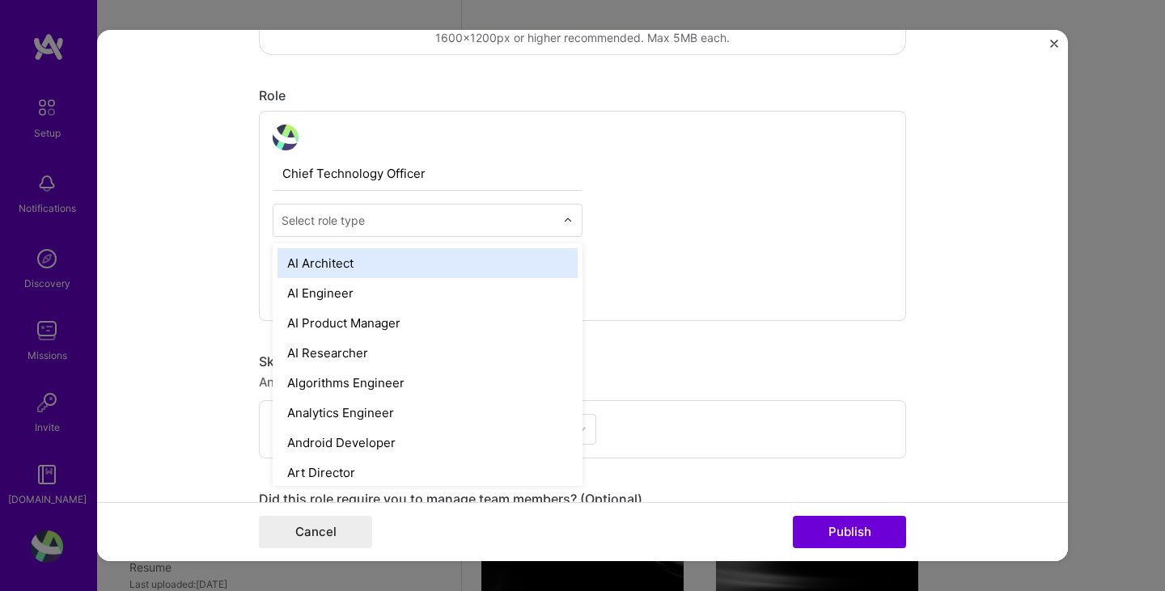
click at [554, 223] on div "Select role type" at bounding box center [418, 221] width 290 height 32
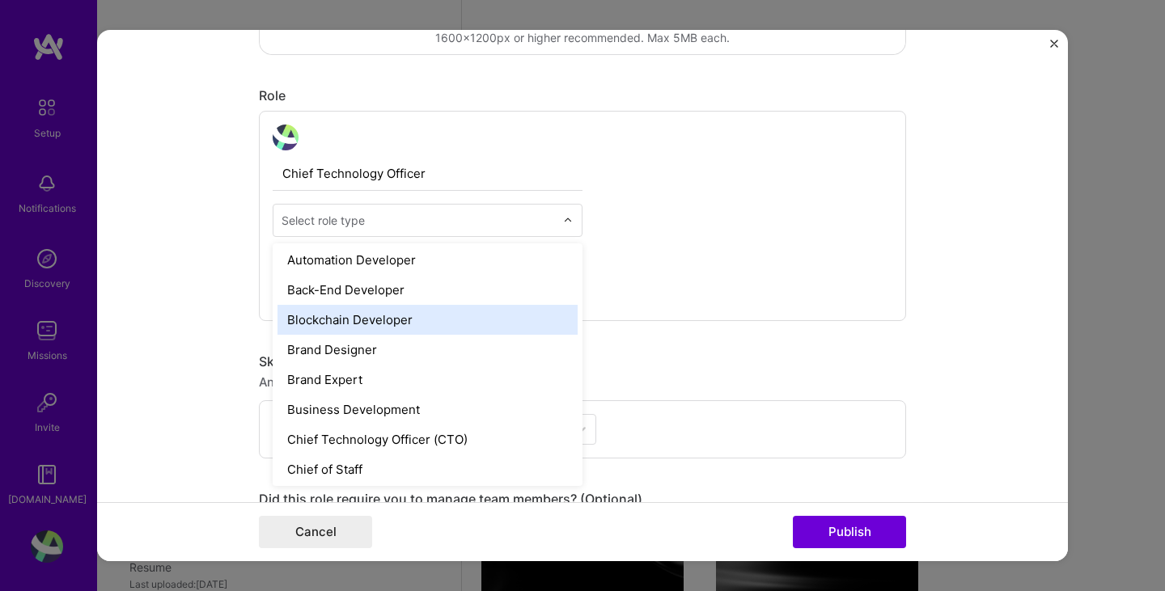
scroll to position [324, 0]
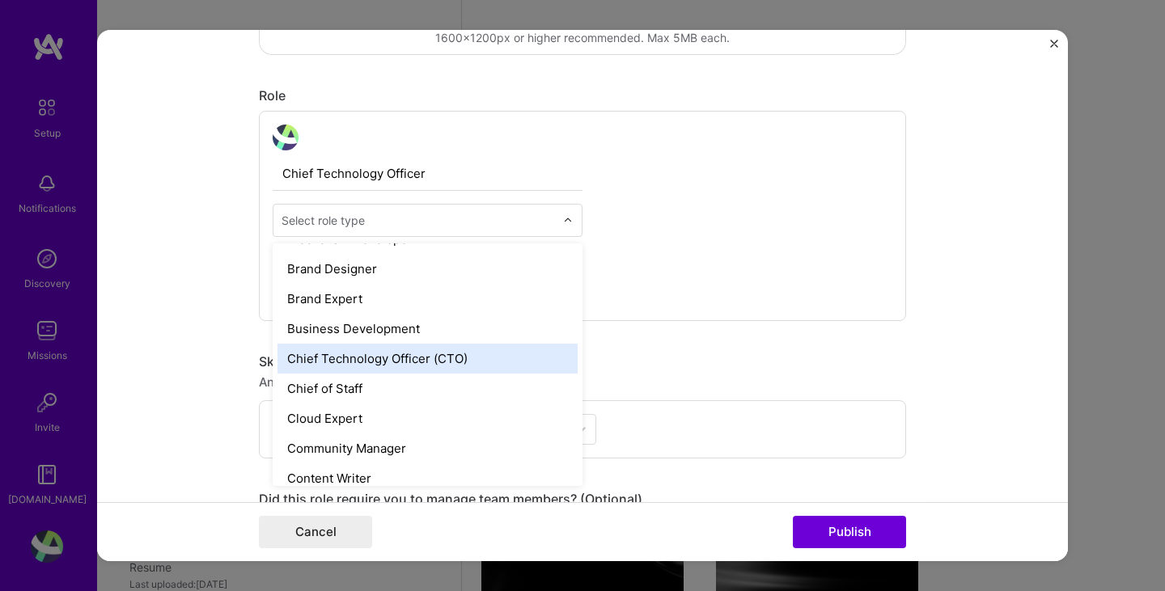
click at [405, 358] on div "Chief Technology Officer (CTO)" at bounding box center [428, 359] width 300 height 30
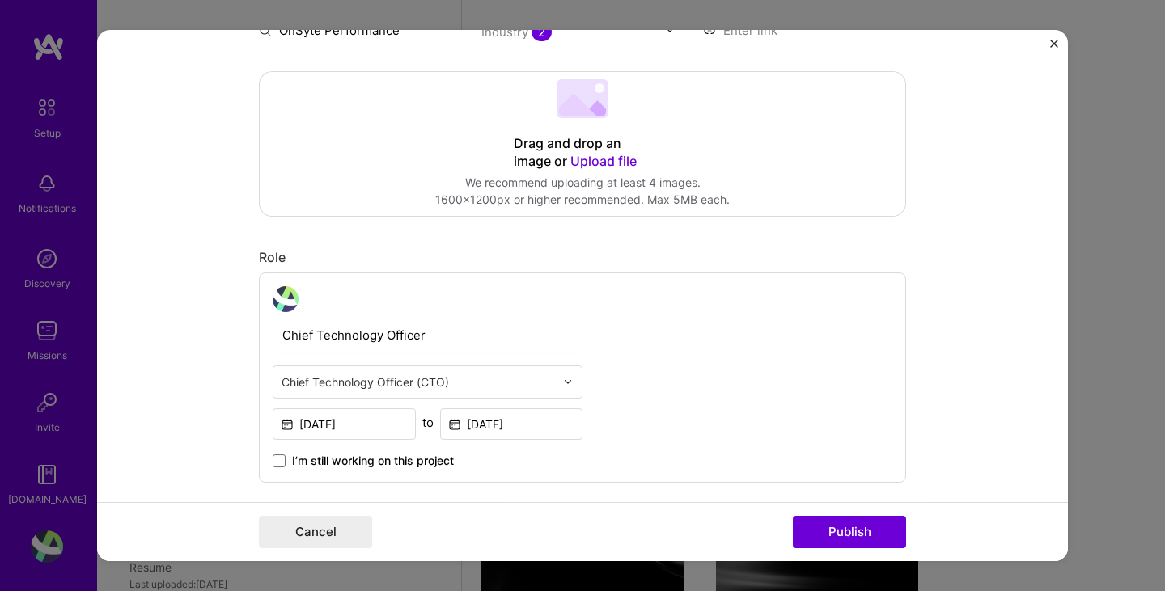
click at [591, 164] on span "Upload file" at bounding box center [603, 161] width 66 height 16
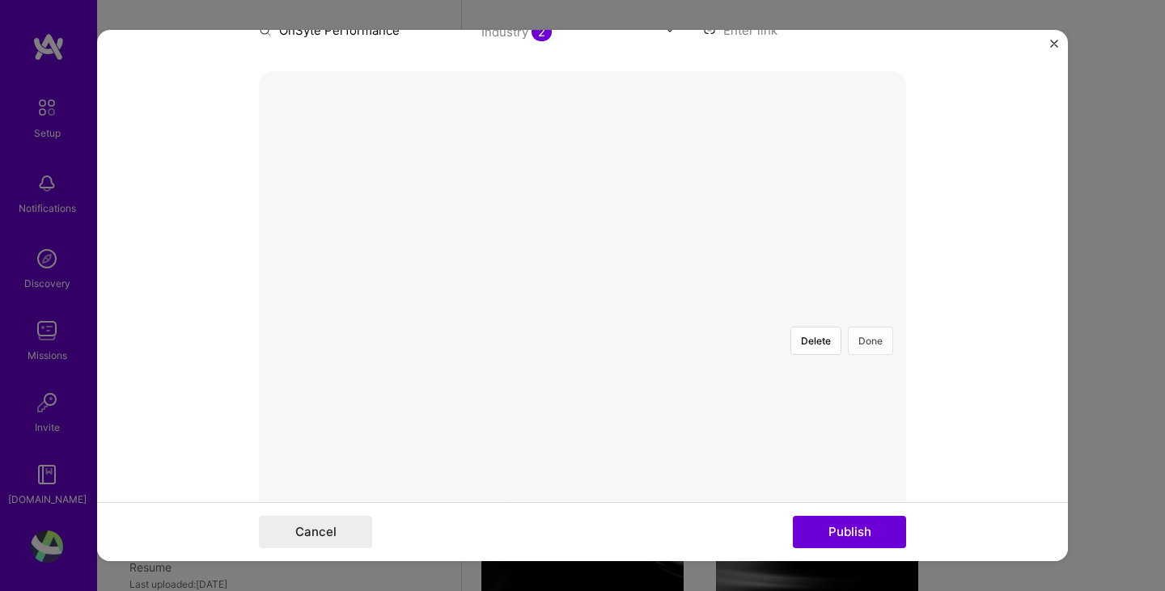
click at [858, 327] on button "Done" at bounding box center [870, 341] width 45 height 28
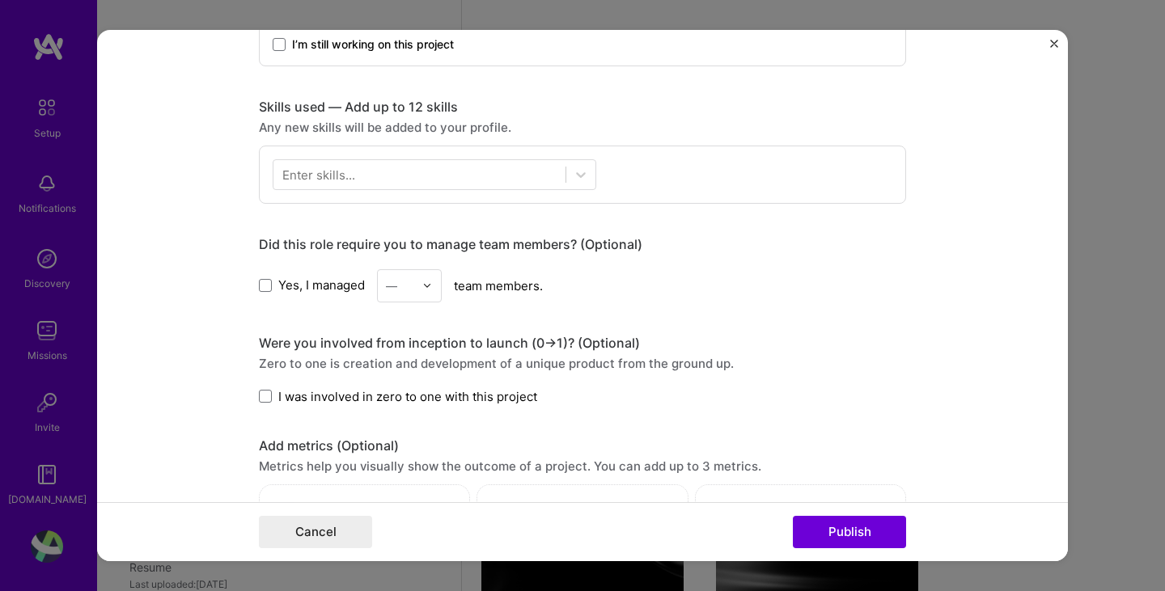
scroll to position [1133, 0]
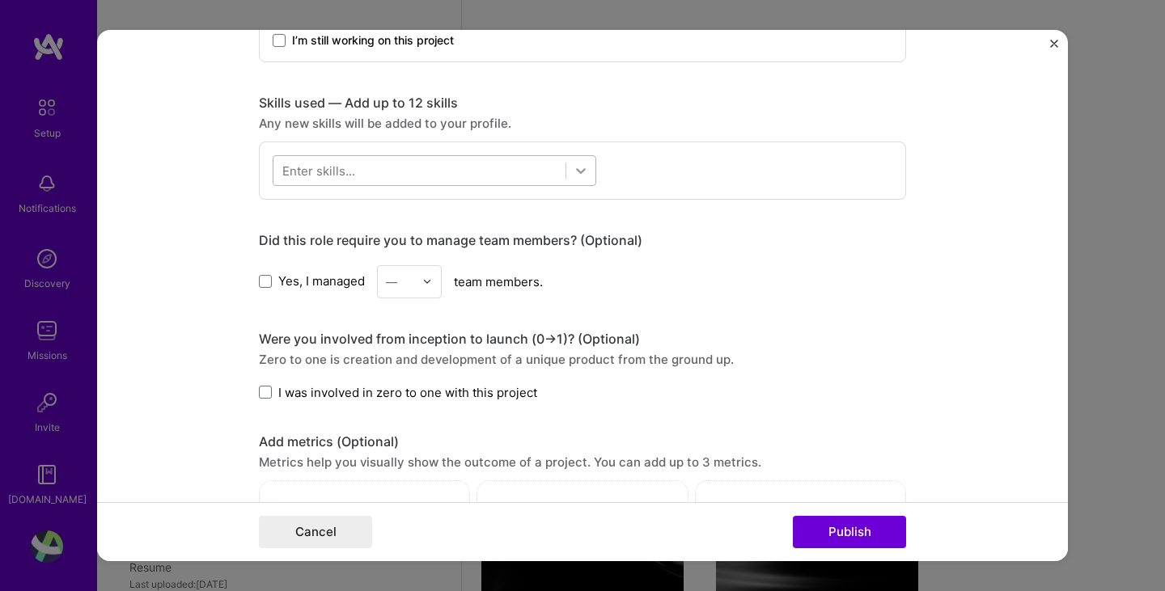
click at [575, 167] on icon at bounding box center [581, 171] width 16 height 16
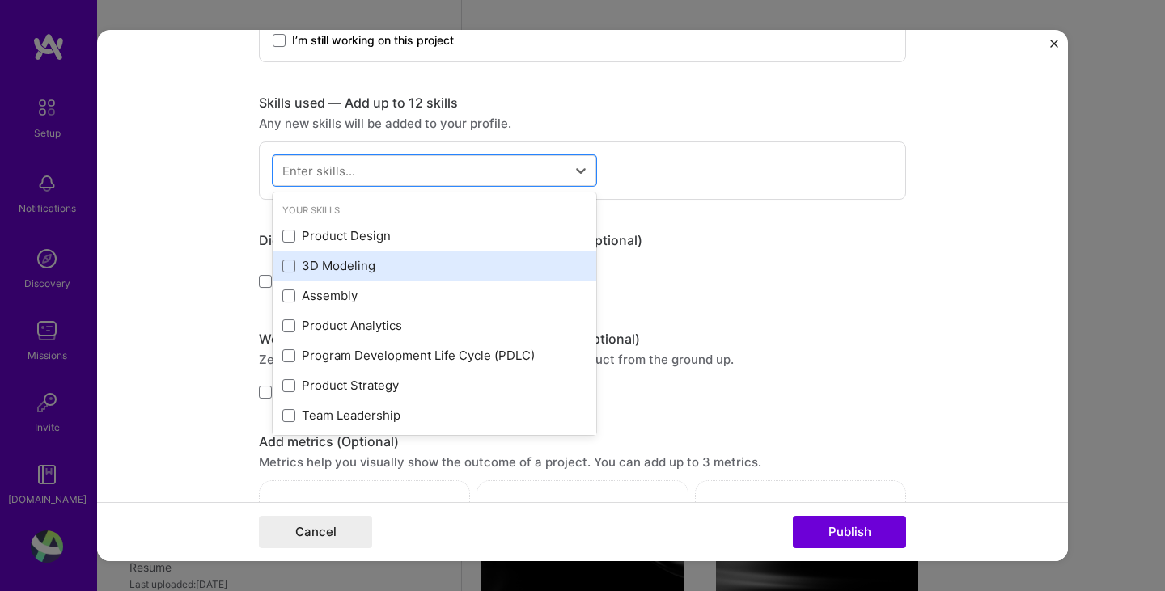
click at [355, 265] on div "3D Modeling" at bounding box center [434, 265] width 304 height 17
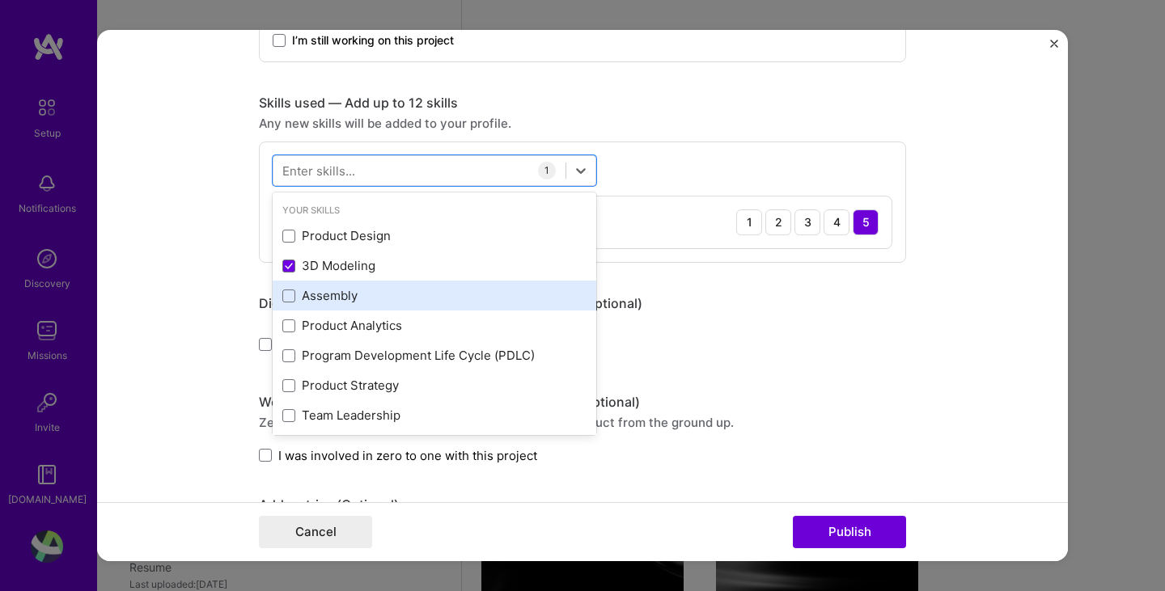
click at [337, 292] on div "Assembly" at bounding box center [434, 295] width 304 height 17
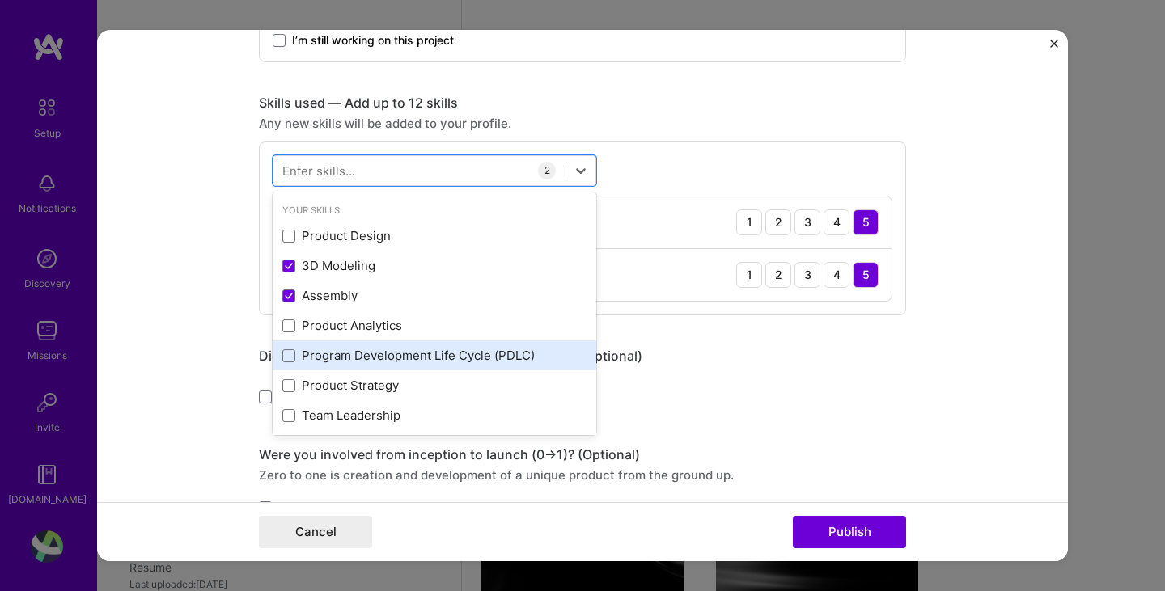
click at [341, 362] on div "Program Development Life Cycle (PDLC)" at bounding box center [434, 355] width 304 height 17
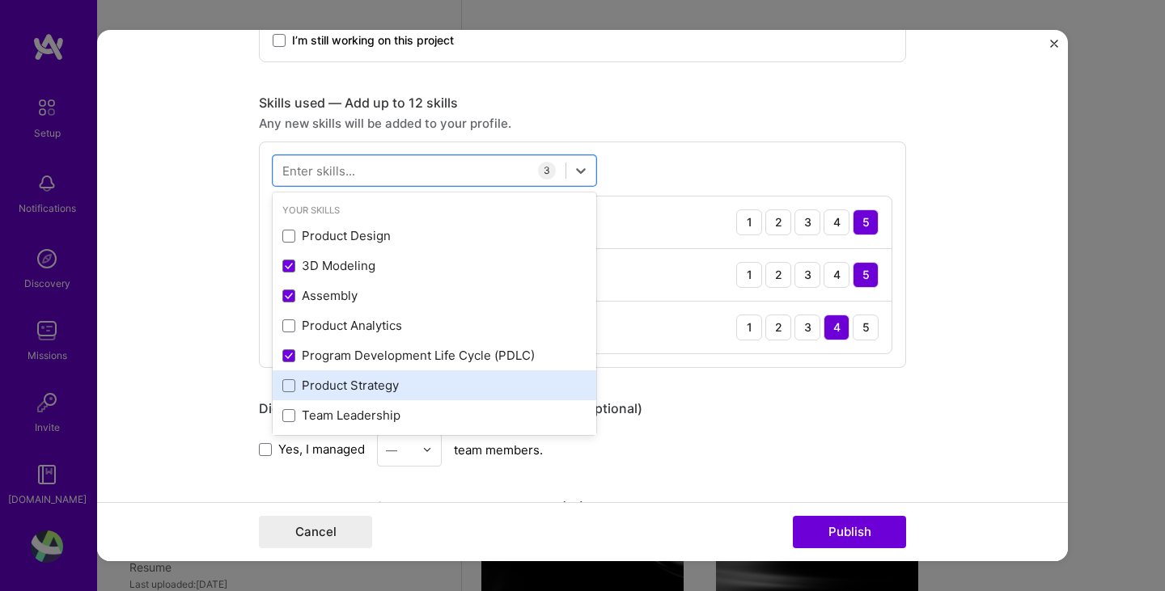
click at [339, 391] on div "Product Strategy" at bounding box center [434, 385] width 304 height 17
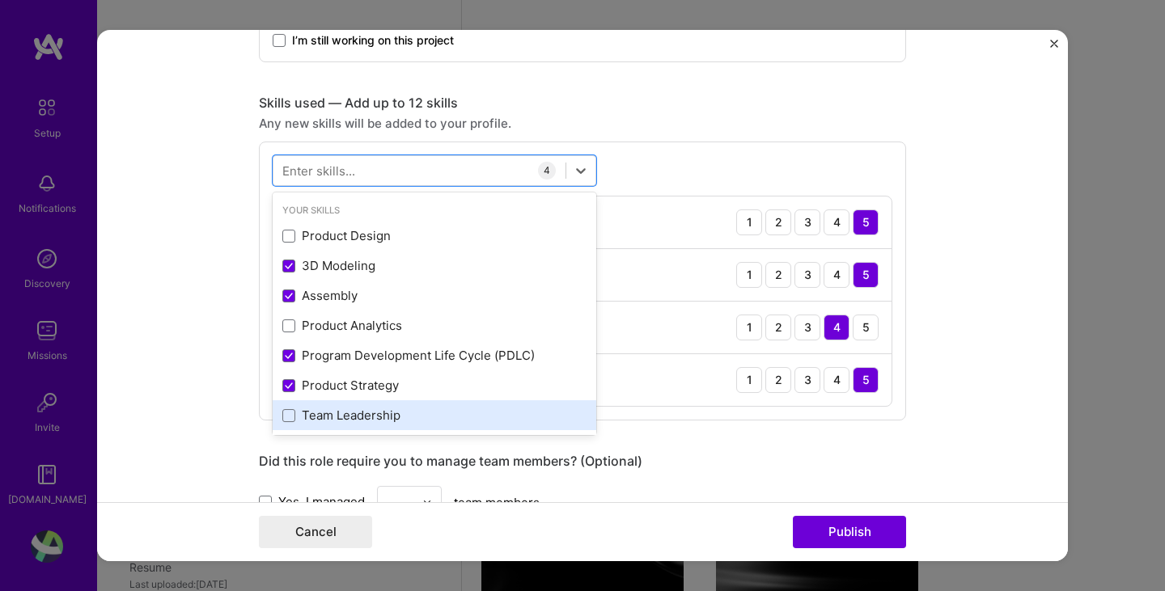
click at [337, 418] on div "Team Leadership" at bounding box center [434, 415] width 304 height 17
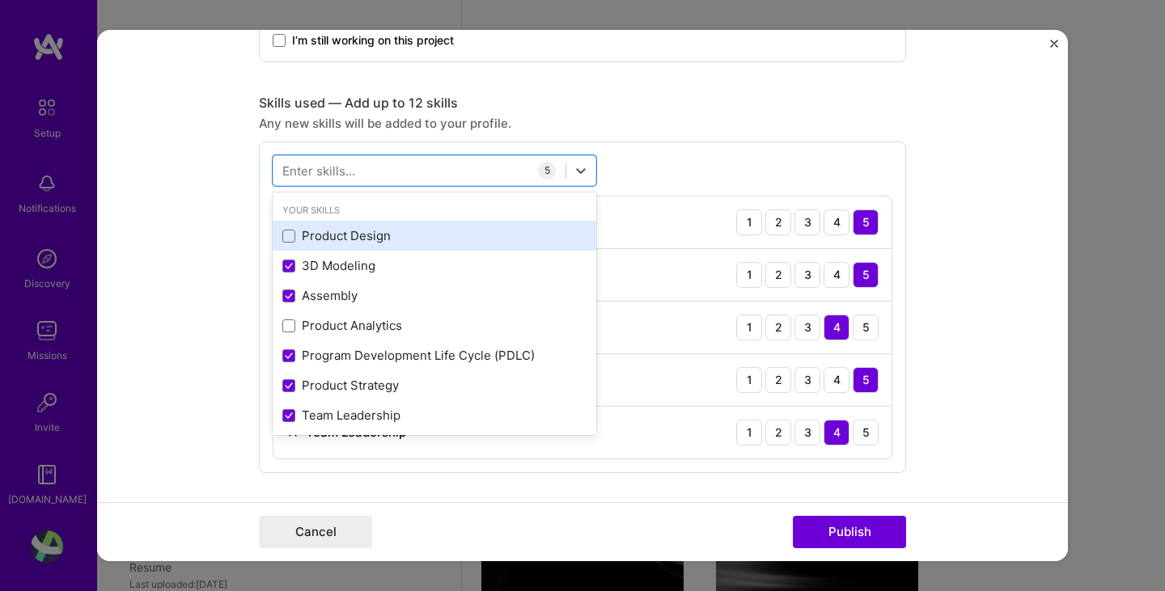
click at [328, 241] on div "Product Design" at bounding box center [434, 235] width 304 height 17
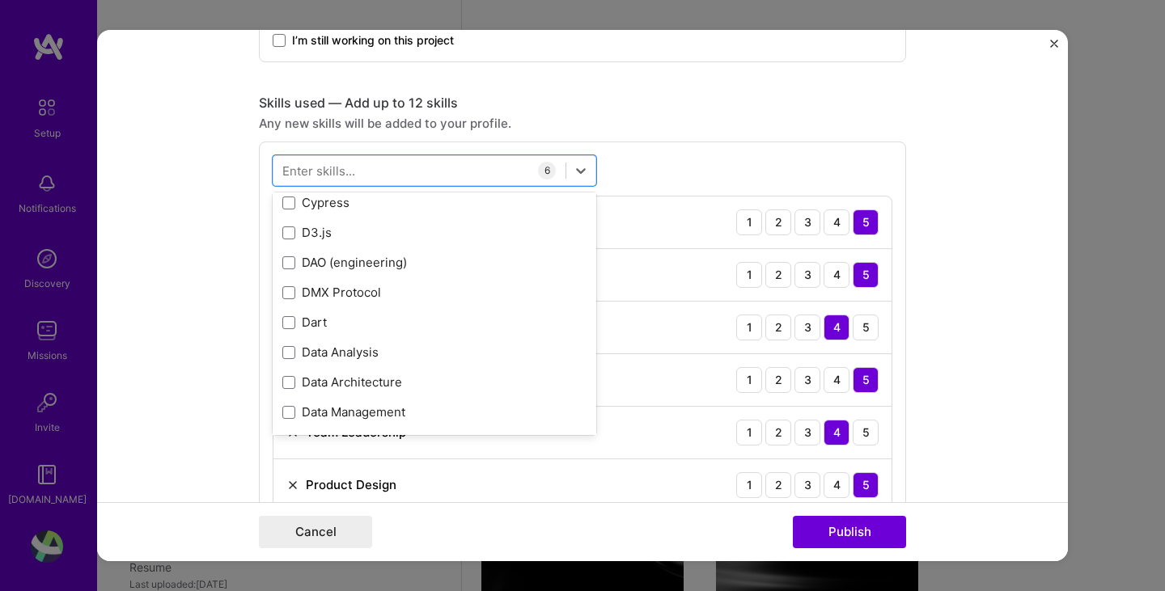
scroll to position [2751, 0]
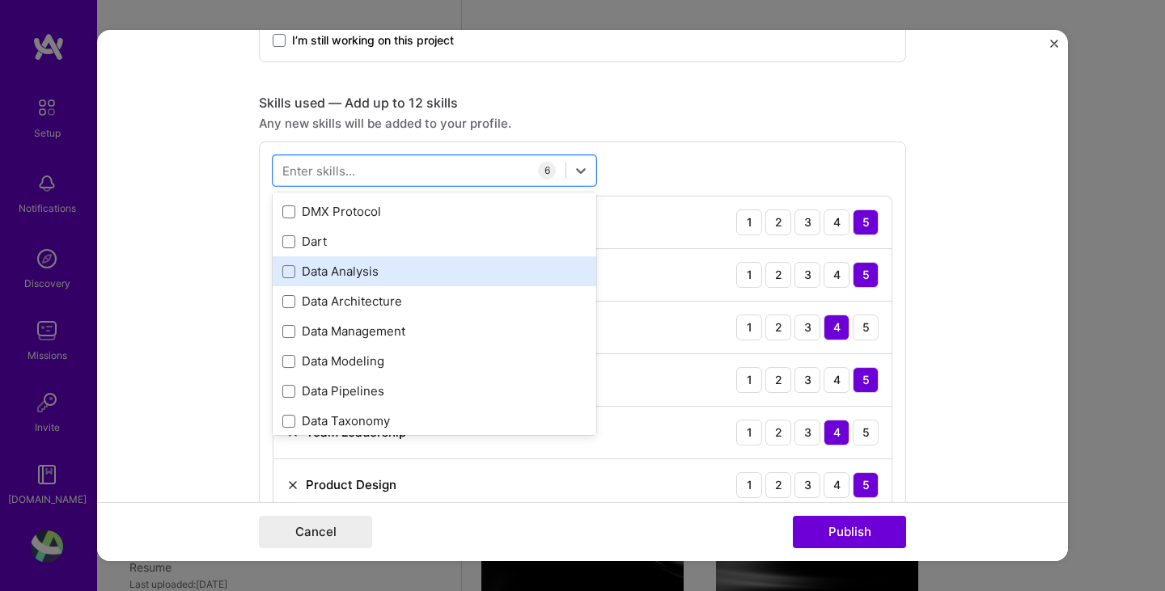
click at [384, 270] on div "Data Analysis" at bounding box center [434, 271] width 304 height 17
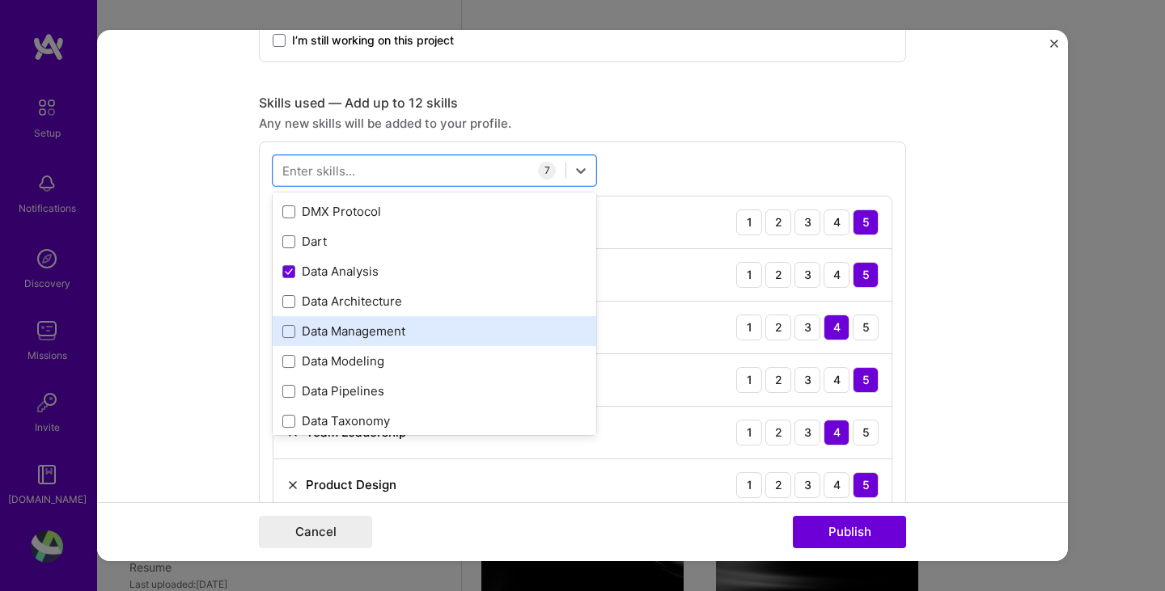
click at [392, 332] on div "Data Management" at bounding box center [434, 331] width 304 height 17
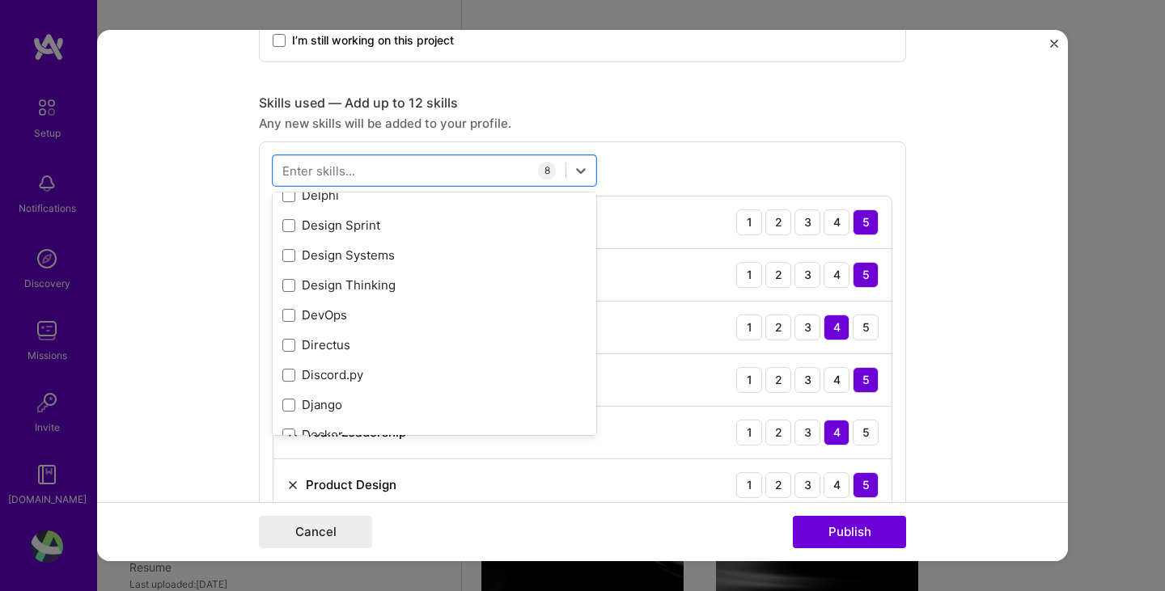
scroll to position [3236, 0]
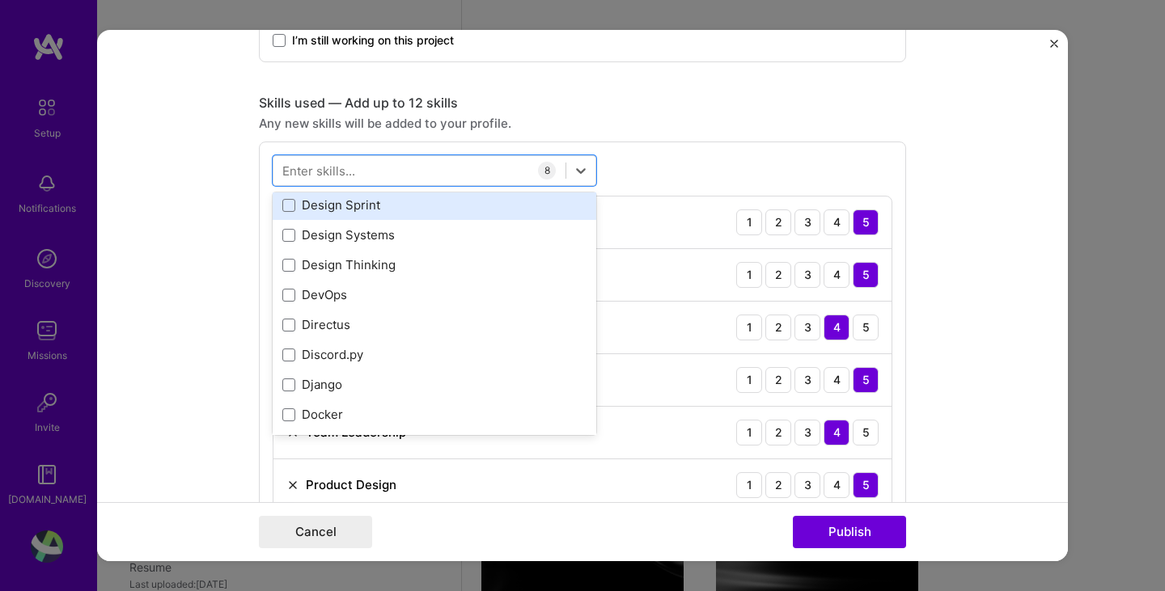
click at [434, 210] on div "Design Sprint" at bounding box center [434, 205] width 304 height 17
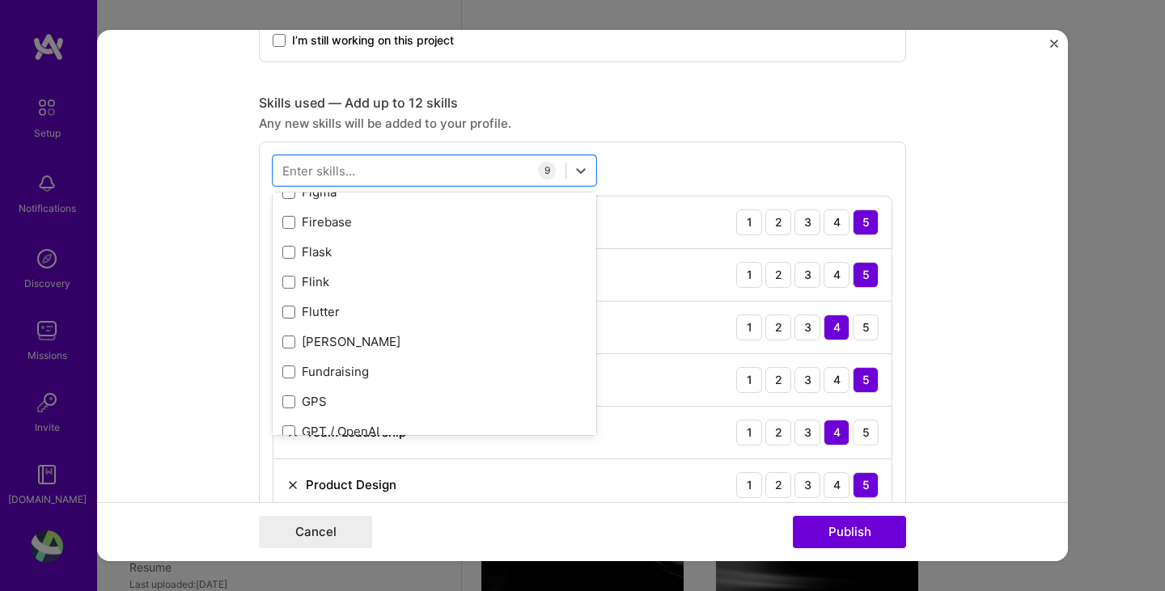
scroll to position [4369, 0]
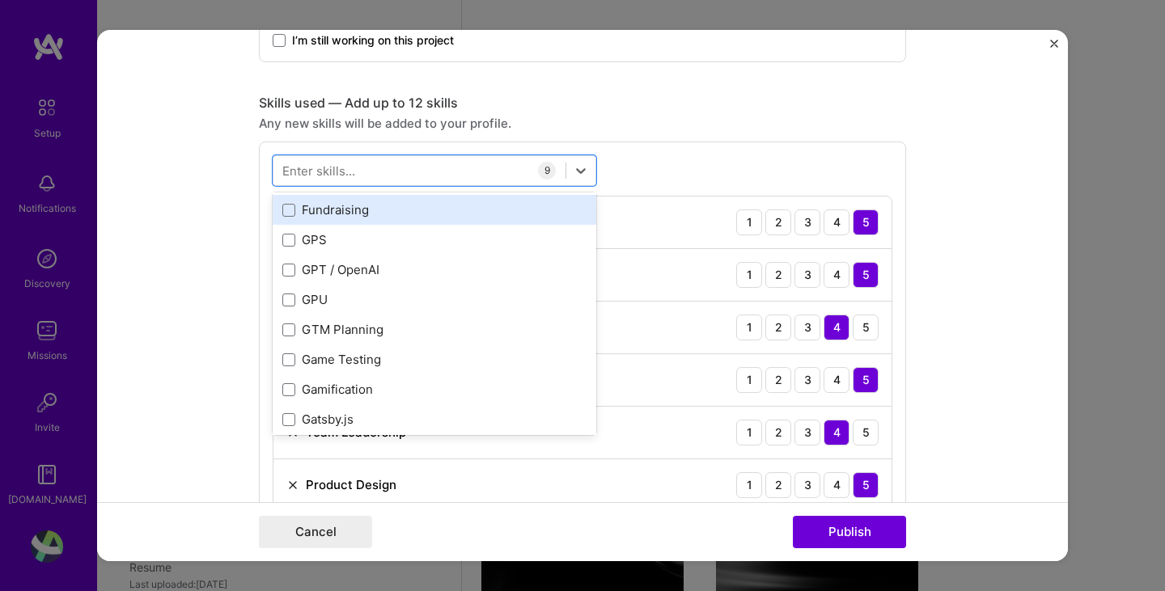
click at [374, 211] on div "Fundraising" at bounding box center [434, 209] width 304 height 17
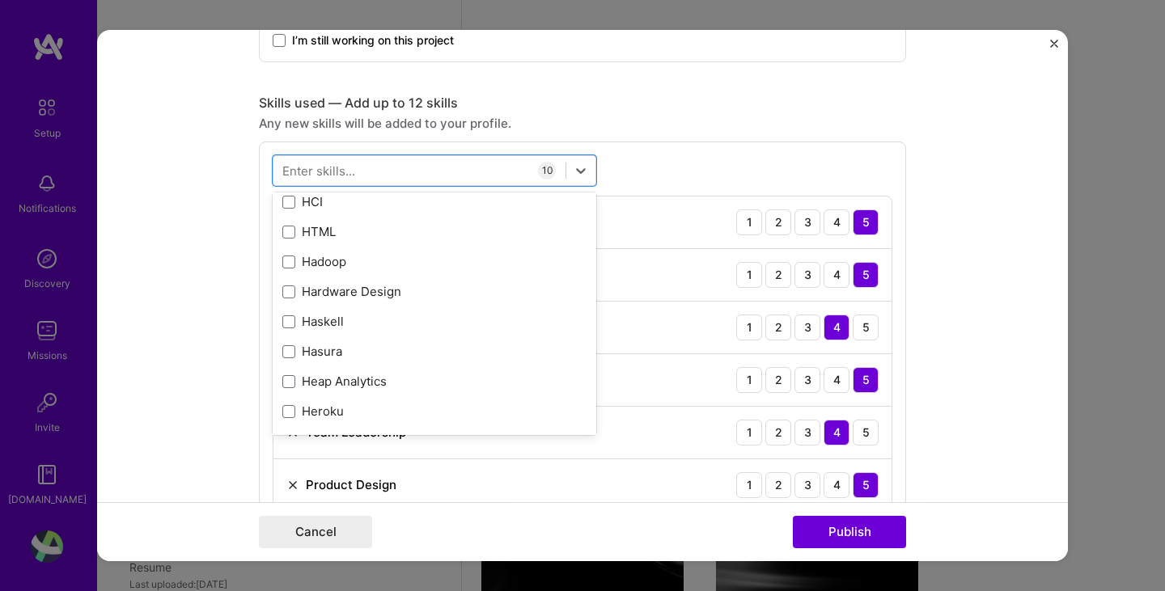
scroll to position [4935, 0]
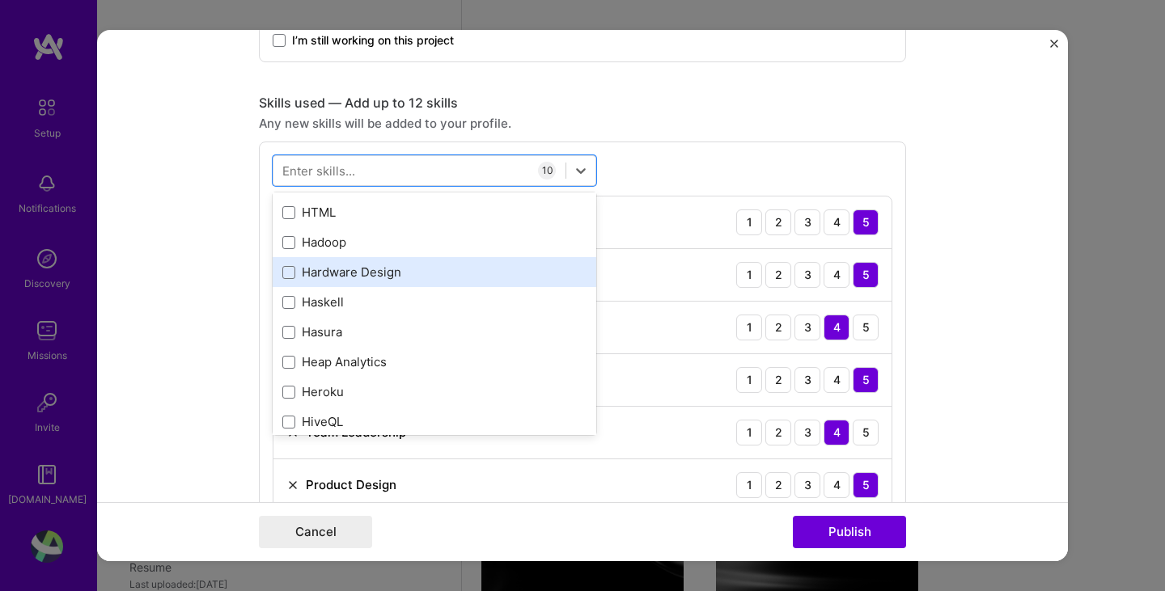
click at [423, 276] on div "Hardware Design" at bounding box center [434, 272] width 304 height 17
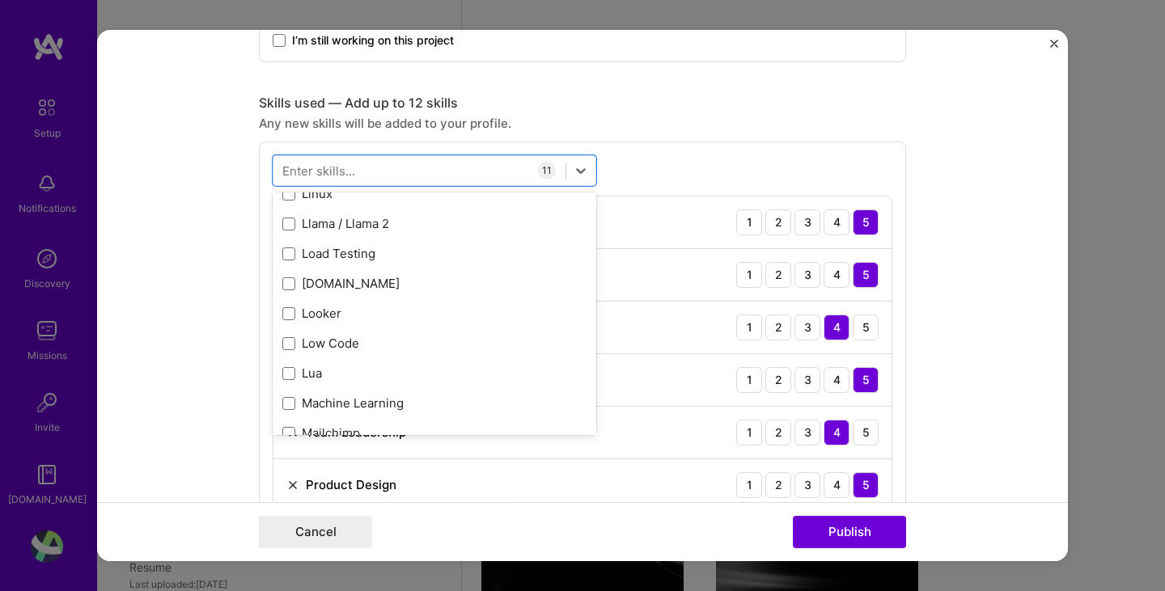
scroll to position [5987, 0]
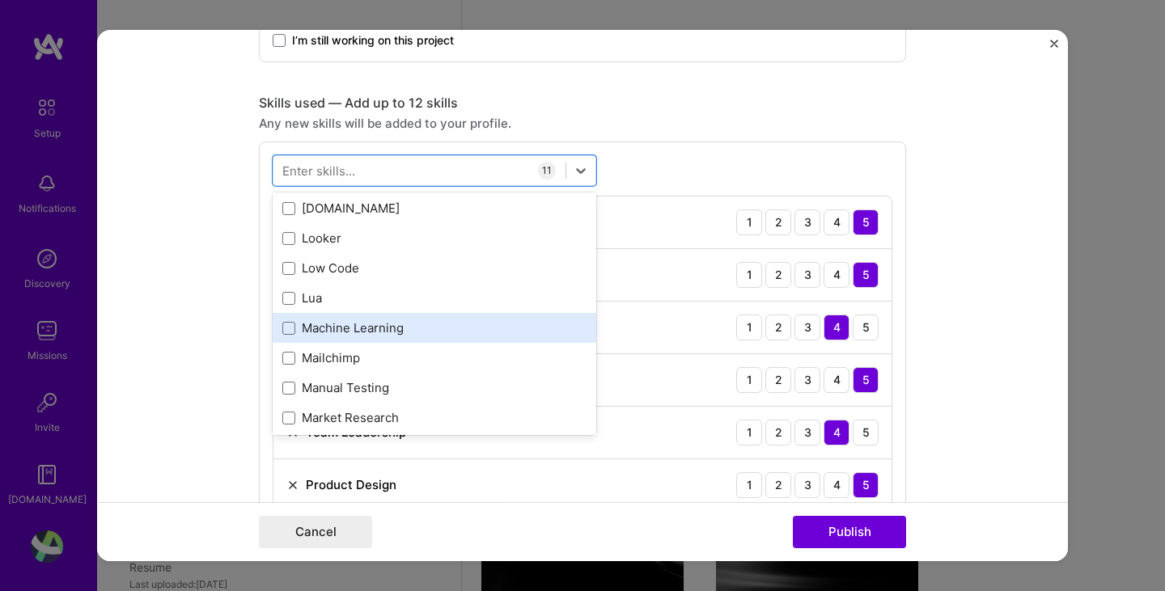
click at [439, 320] on div "Machine Learning" at bounding box center [435, 328] width 324 height 30
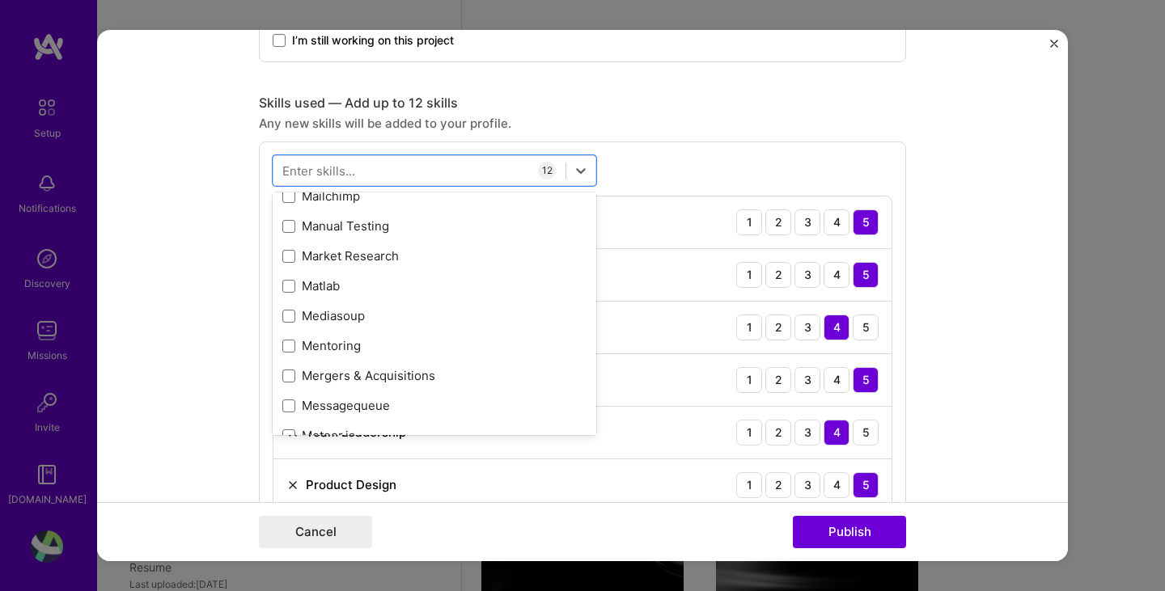
scroll to position [6230, 0]
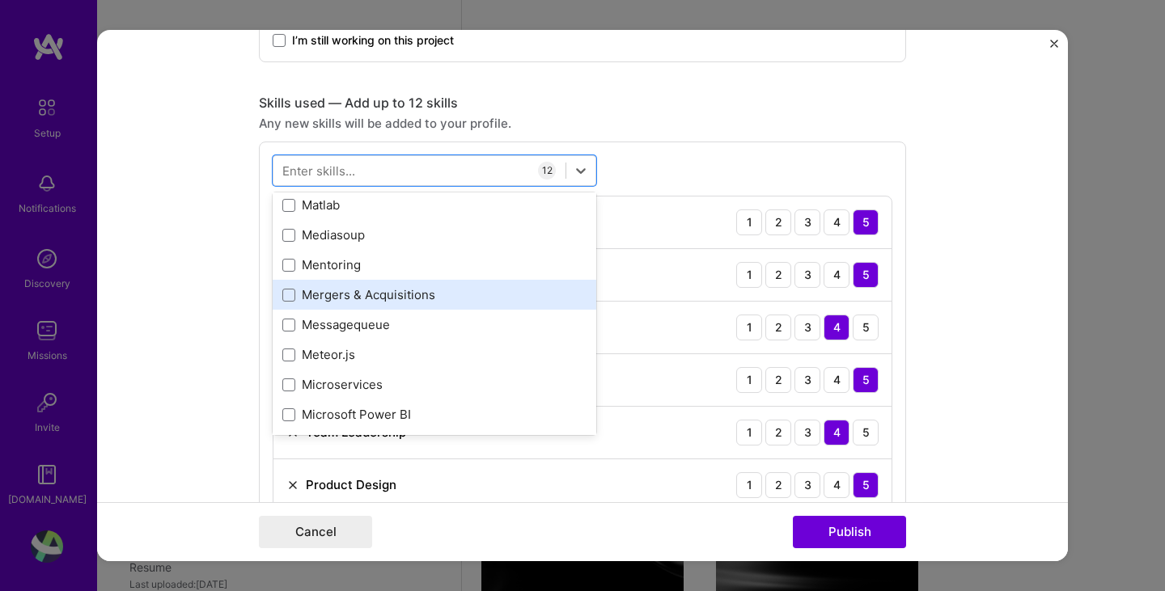
click at [441, 293] on div "Mergers & Acquisitions" at bounding box center [434, 294] width 304 height 17
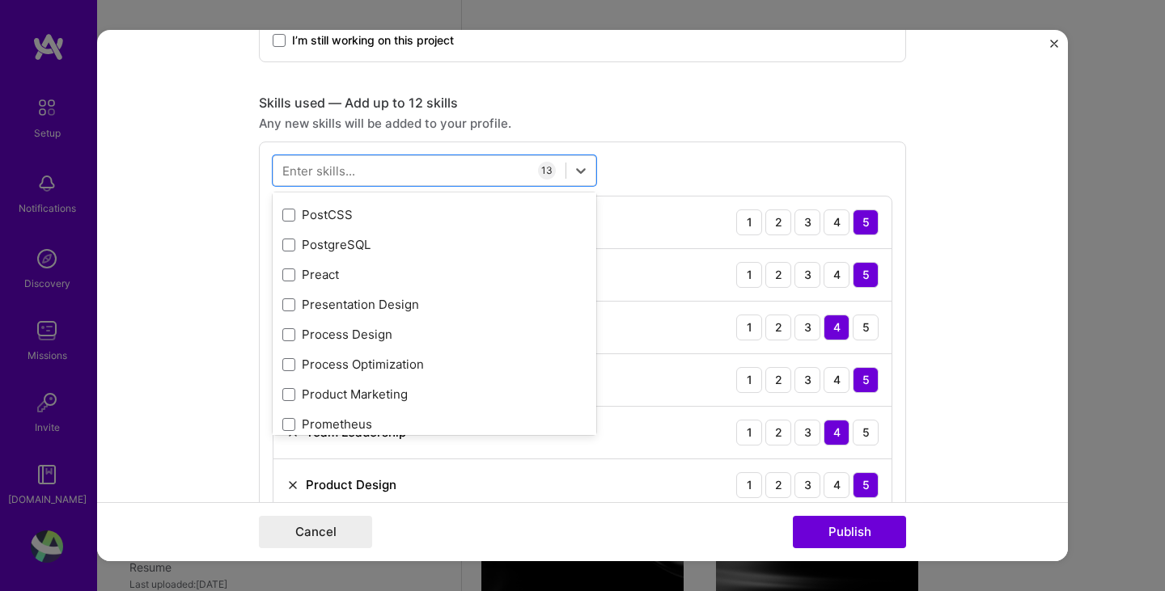
scroll to position [7525, 0]
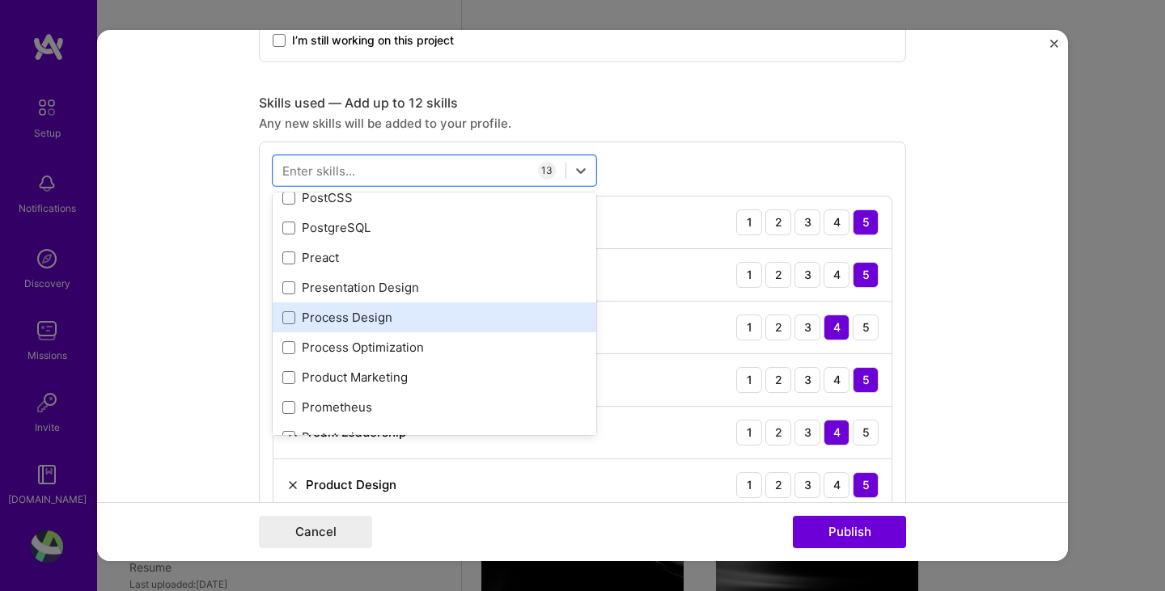
click at [439, 320] on div "Process Design" at bounding box center [434, 317] width 304 height 17
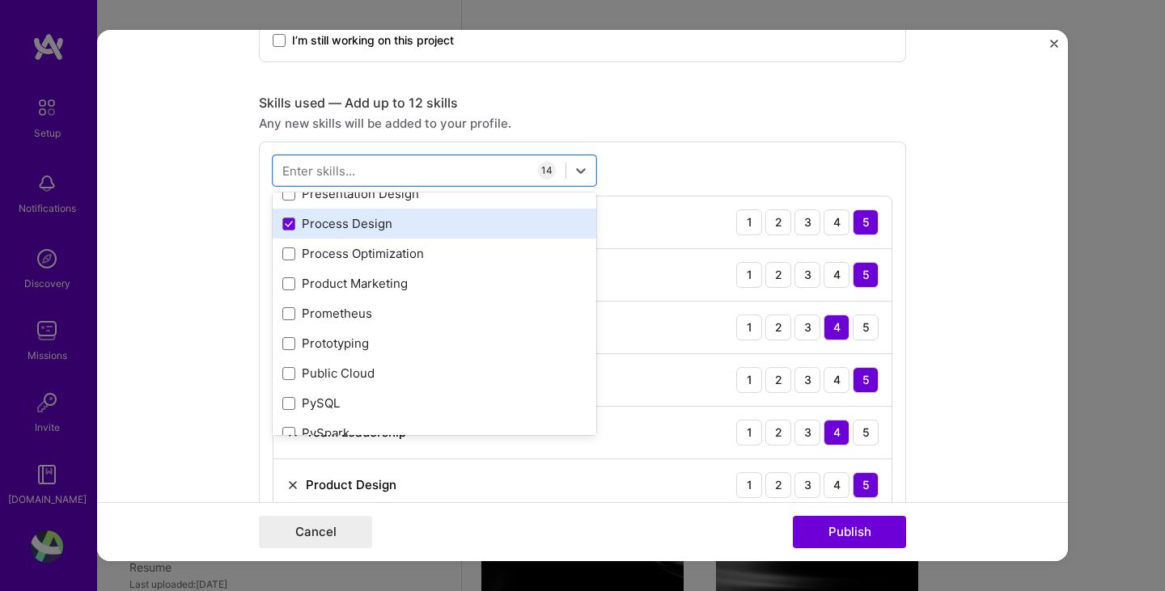
scroll to position [7606, 0]
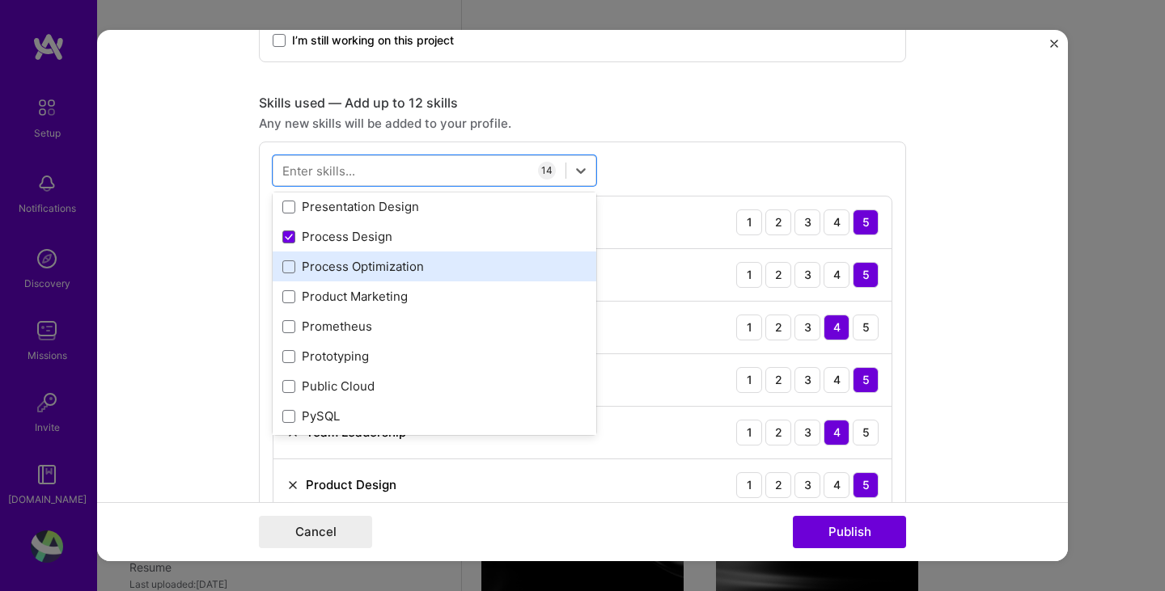
click at [391, 264] on div "Process Optimization" at bounding box center [434, 266] width 304 height 17
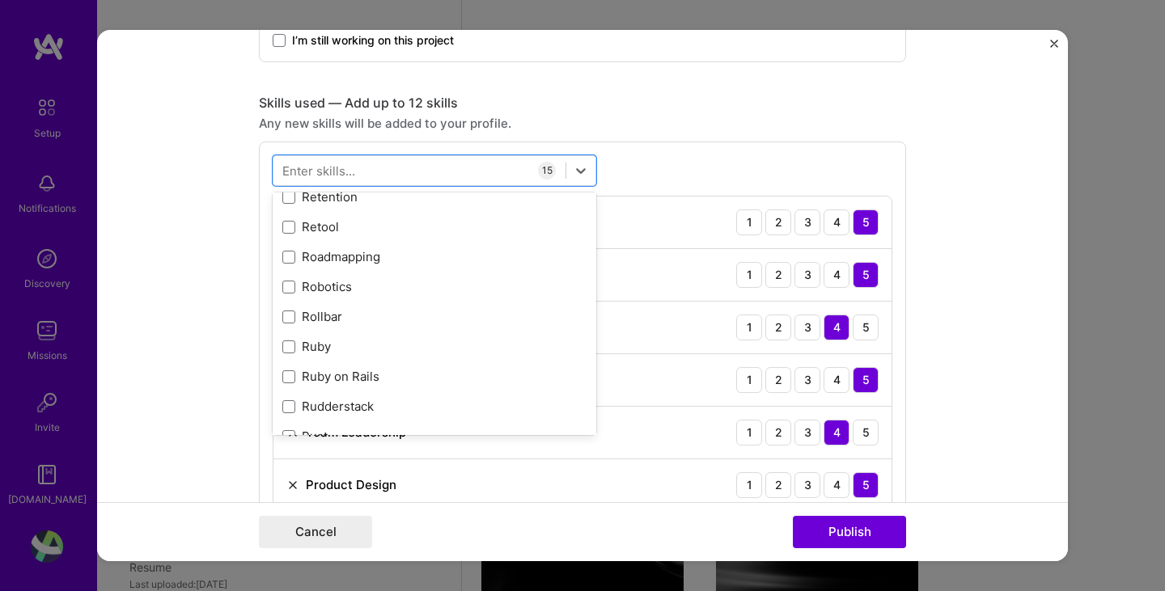
scroll to position [8415, 0]
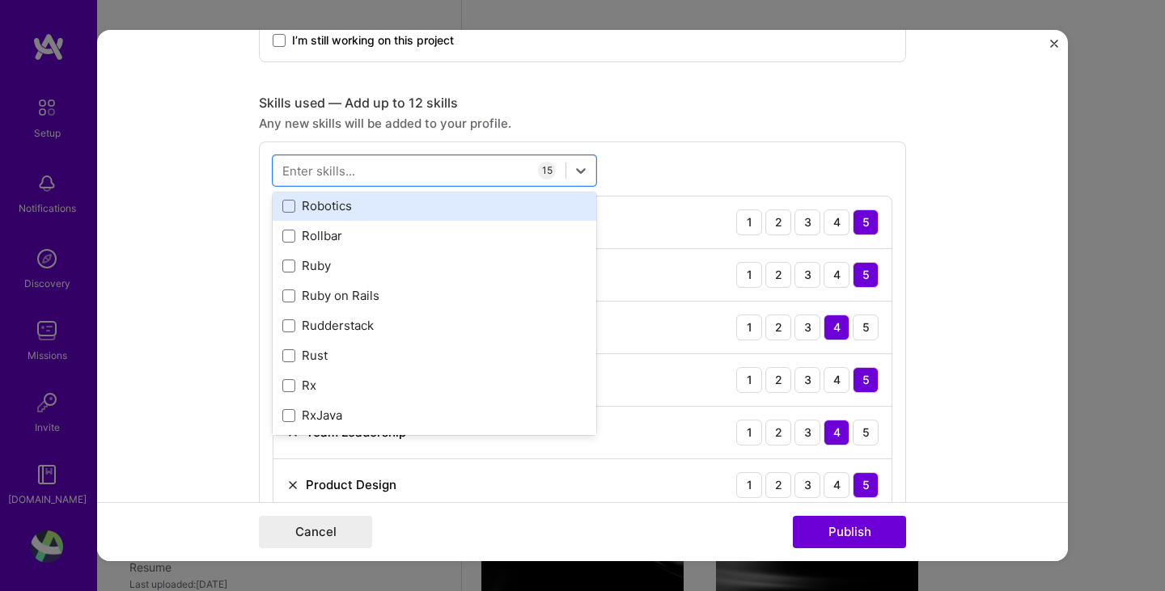
click at [380, 208] on div "Robotics" at bounding box center [434, 205] width 304 height 17
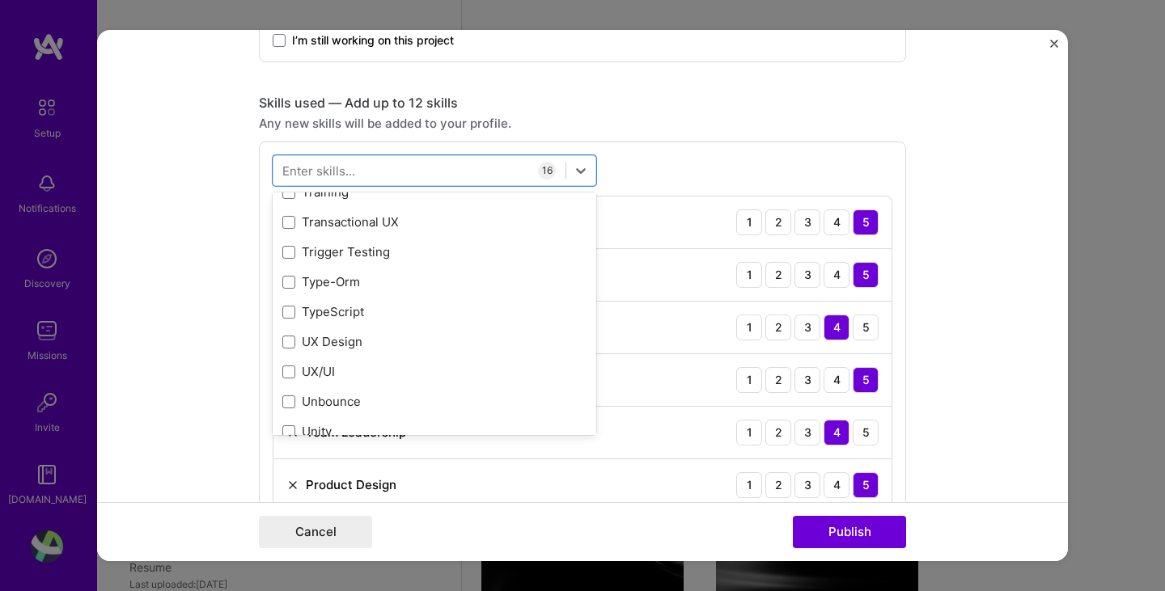
scroll to position [10356, 0]
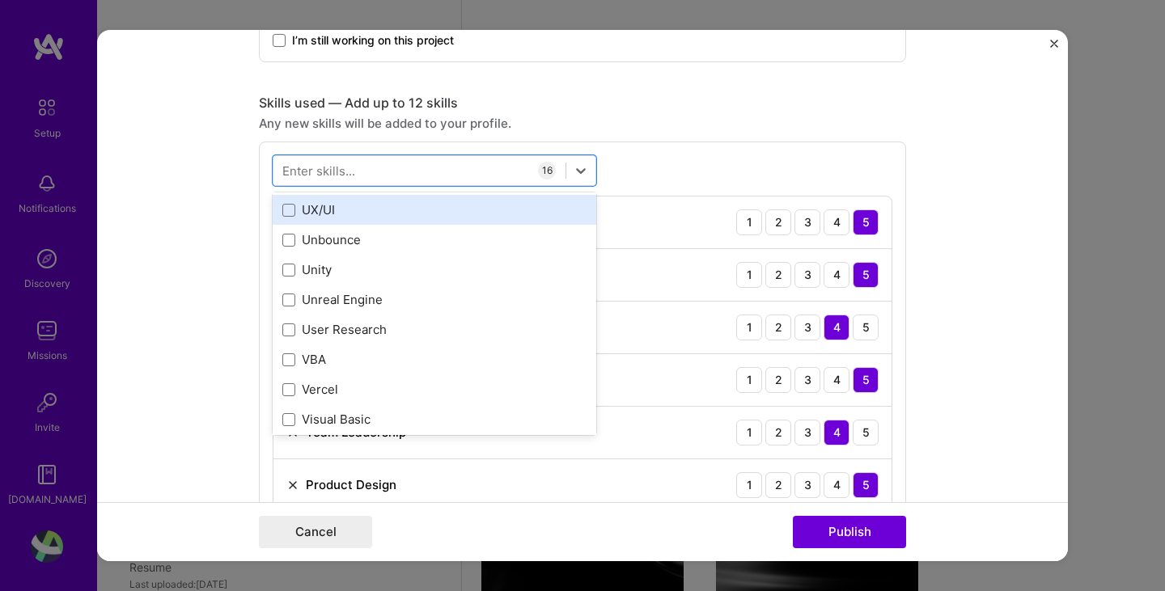
click at [423, 208] on div "UX/UI" at bounding box center [434, 209] width 304 height 17
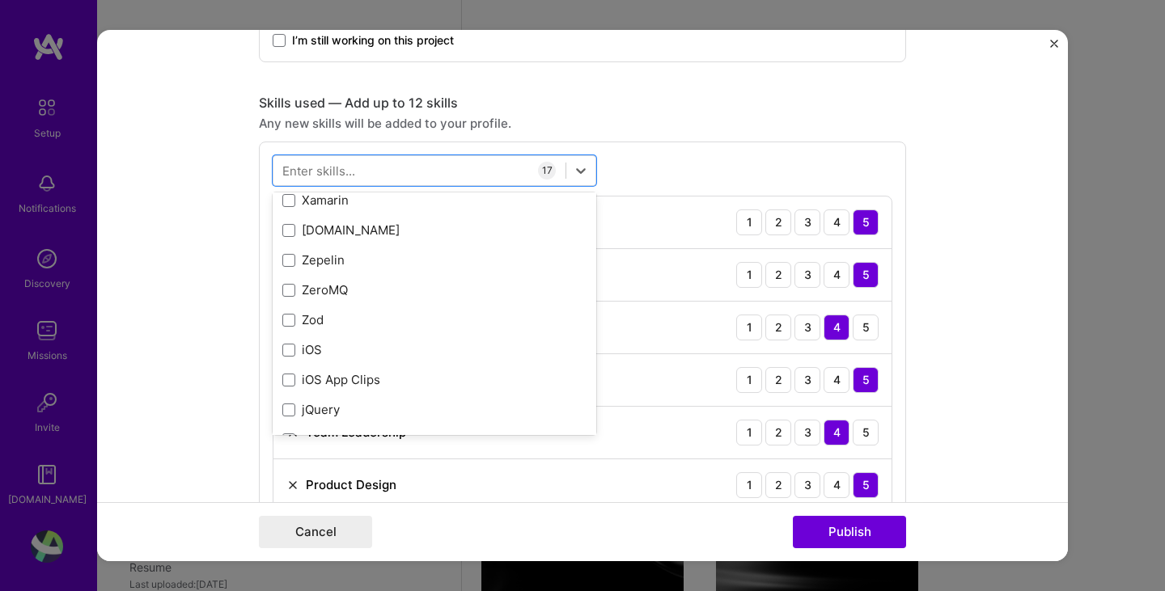
scroll to position [11144, 0]
click at [193, 302] on form "Editing suggested project This project is suggested based on your LinkedIn, res…" at bounding box center [582, 296] width 971 height 532
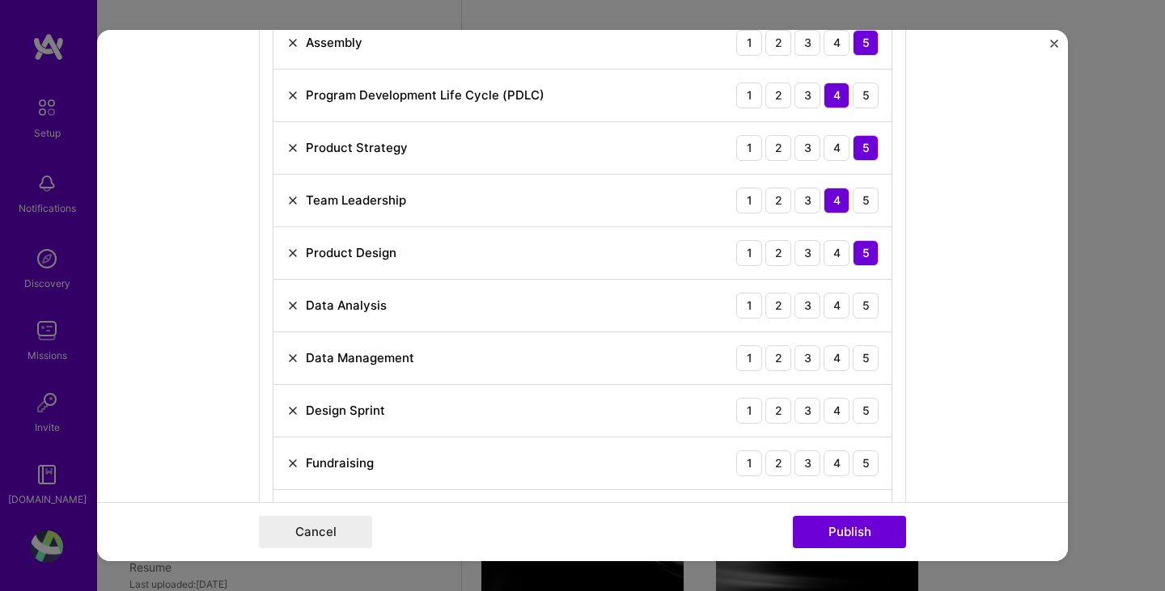
scroll to position [1375, 0]
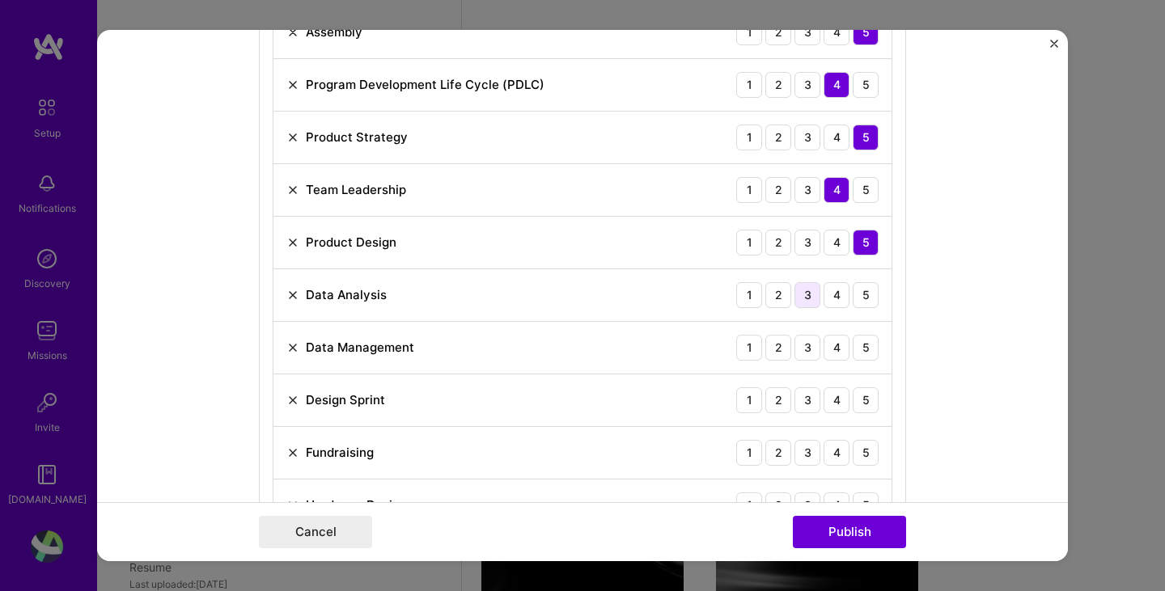
click at [802, 296] on div "3" at bounding box center [808, 295] width 26 height 26
click at [807, 349] on div "3" at bounding box center [808, 348] width 26 height 26
click at [824, 401] on div "4" at bounding box center [837, 401] width 26 height 26
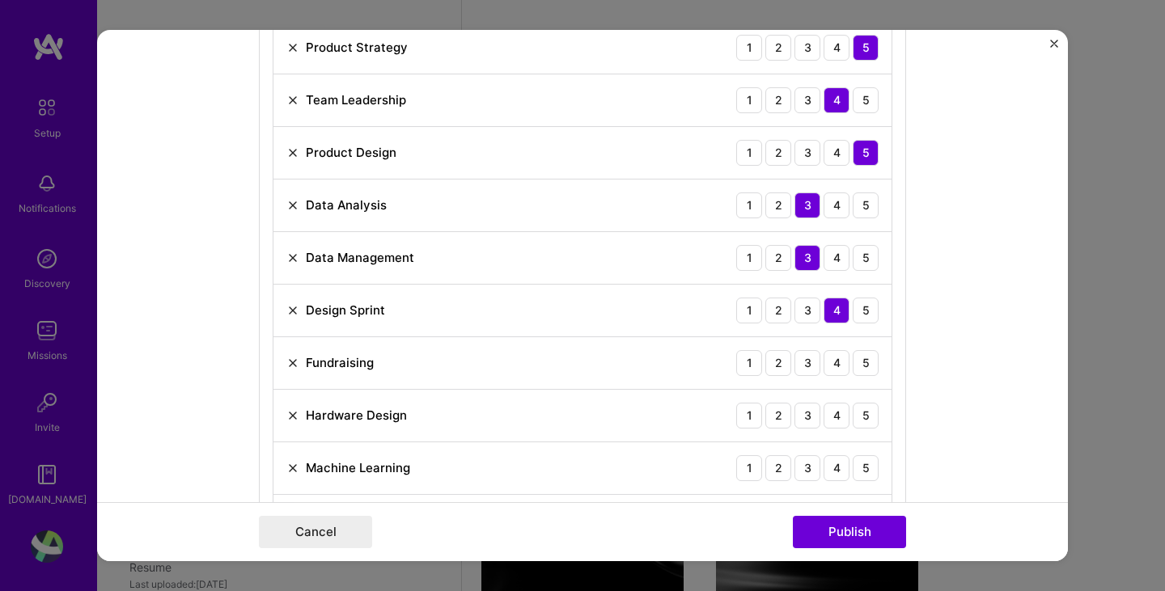
scroll to position [1537, 0]
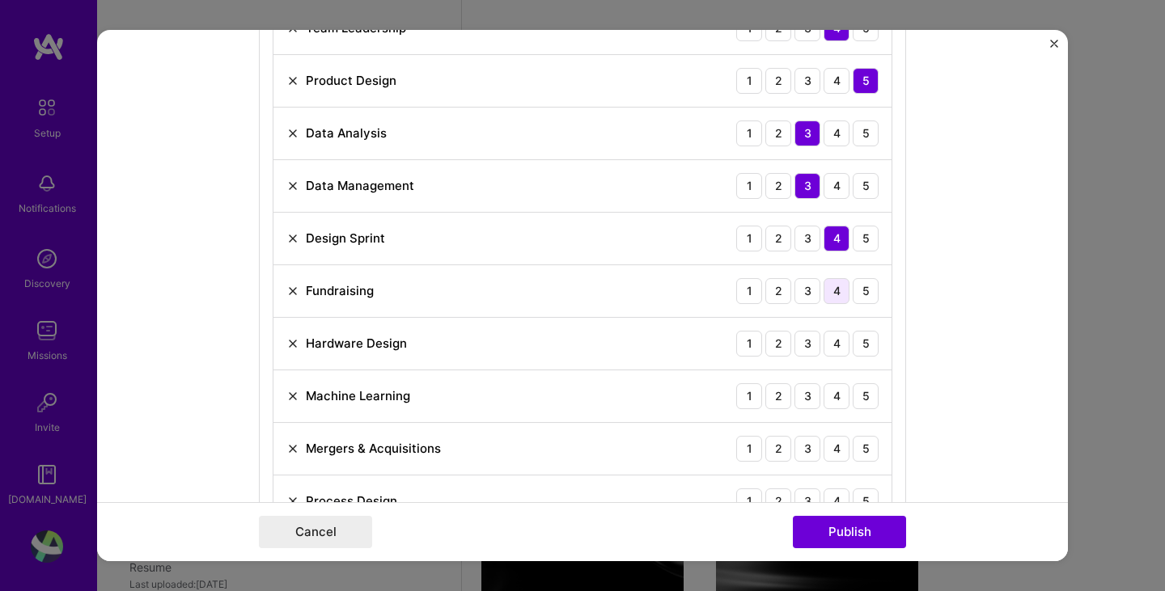
click at [837, 295] on div "4" at bounding box center [837, 291] width 26 height 26
click at [826, 347] on div "4" at bounding box center [837, 344] width 26 height 26
click at [770, 401] on div "2" at bounding box center [778, 397] width 26 height 26
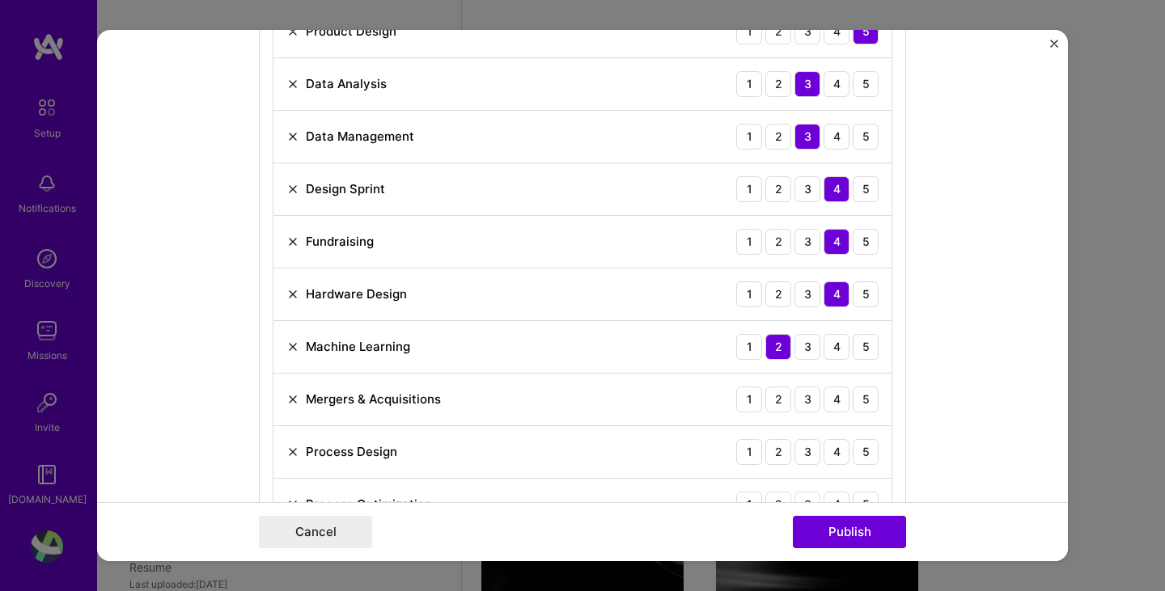
scroll to position [1618, 0]
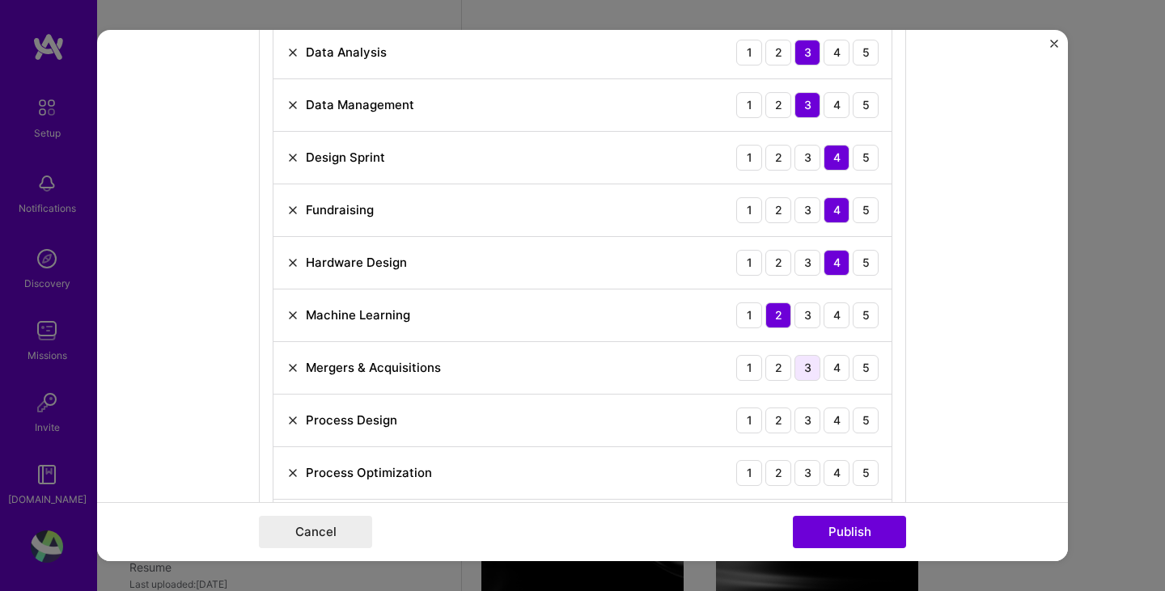
click at [795, 367] on div "3" at bounding box center [808, 368] width 26 height 26
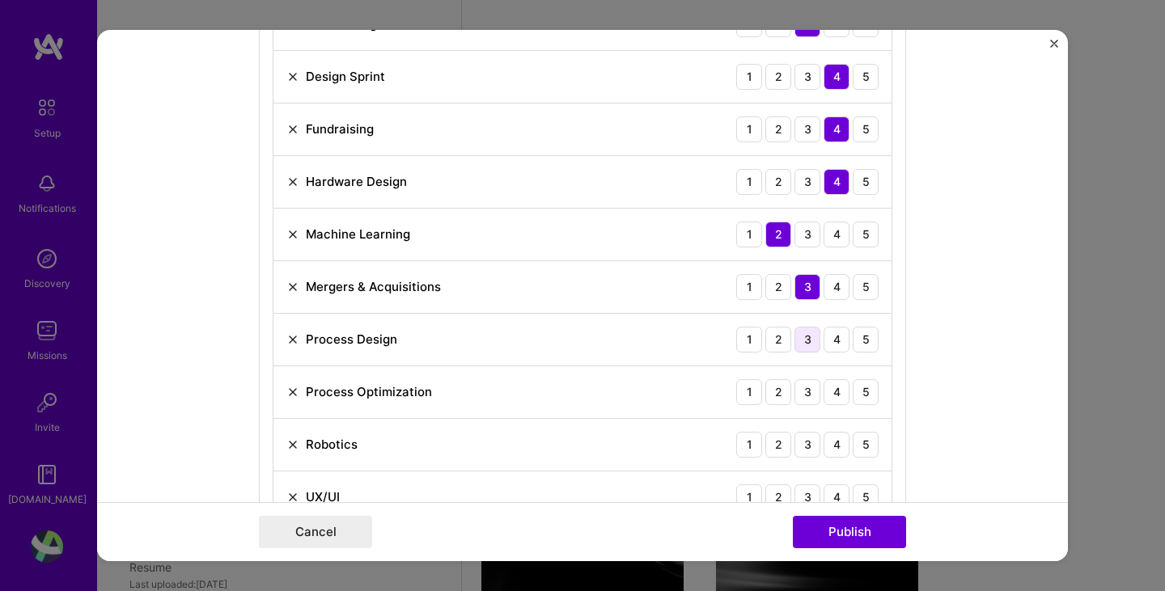
click at [797, 345] on div "3" at bounding box center [808, 340] width 26 height 26
click at [804, 393] on div "3" at bounding box center [808, 392] width 26 height 26
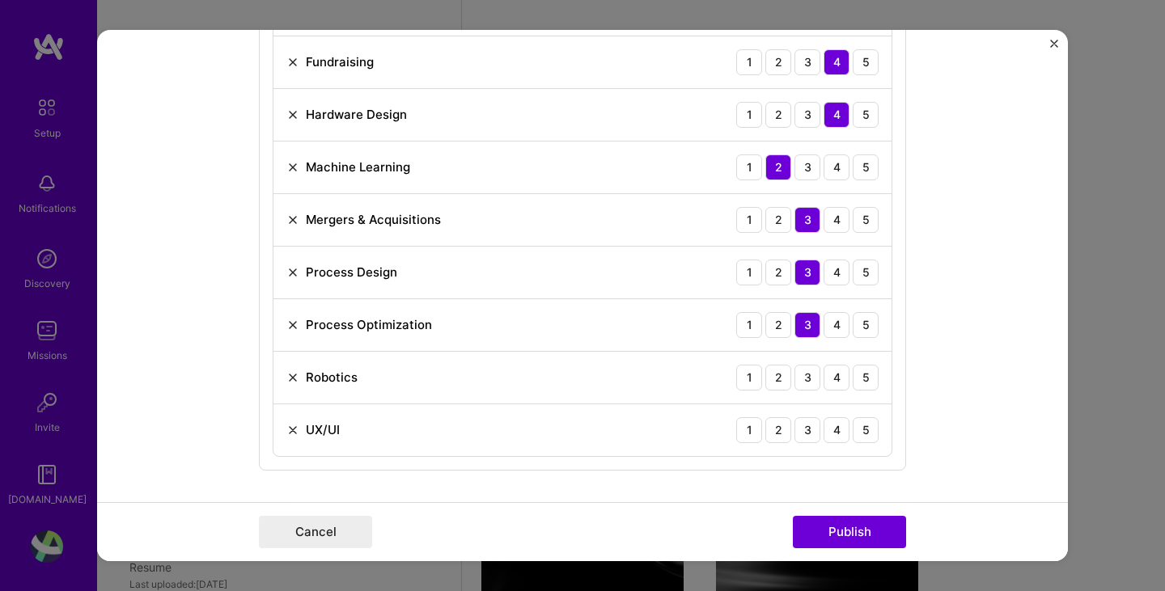
scroll to position [1780, 0]
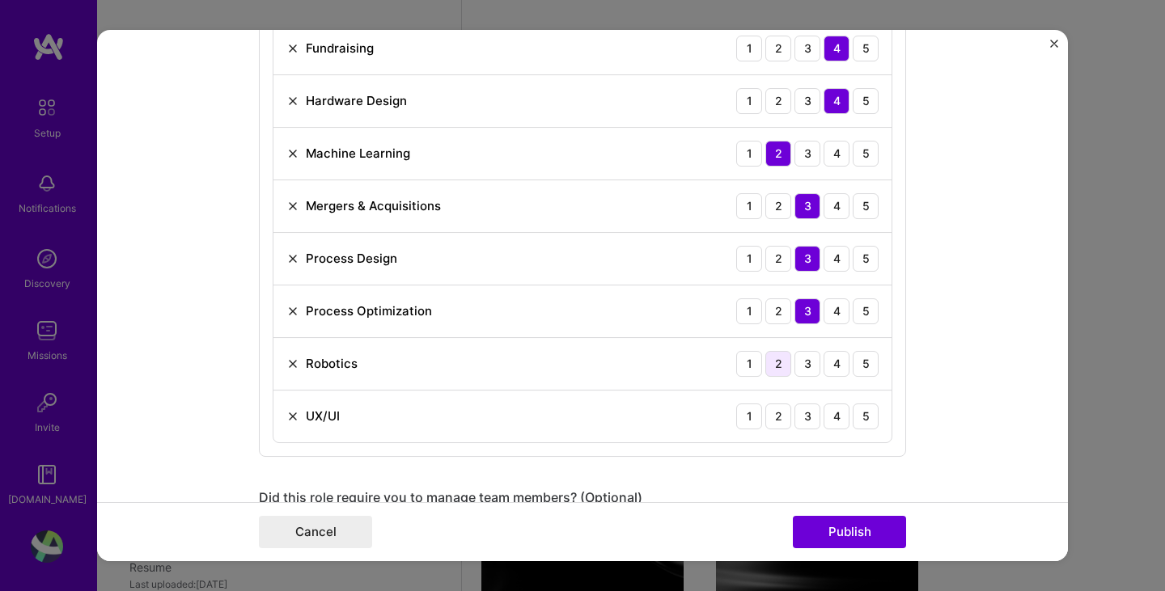
click at [780, 375] on div "2" at bounding box center [778, 364] width 26 height 26
click at [769, 415] on div "2" at bounding box center [778, 417] width 26 height 26
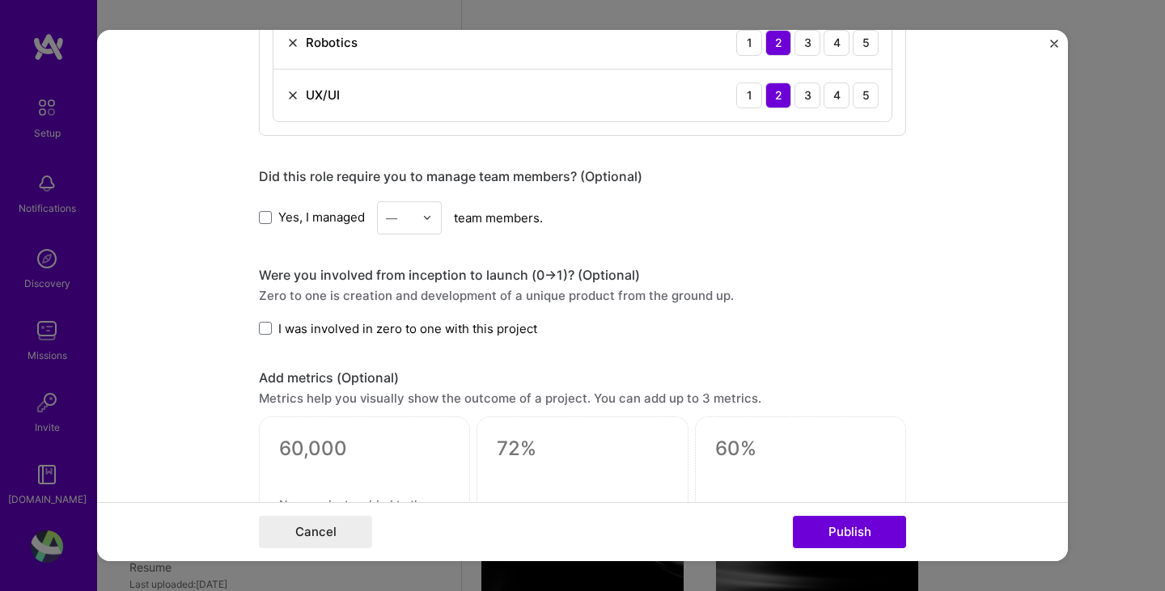
scroll to position [2104, 0]
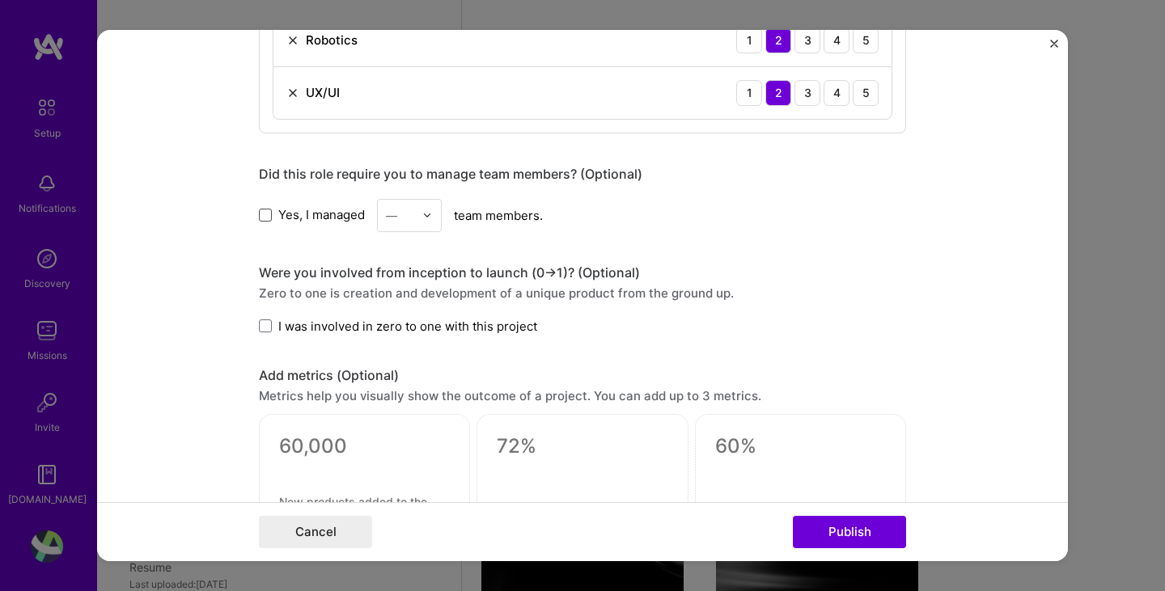
click at [265, 219] on span at bounding box center [265, 215] width 13 height 13
click at [0, 0] on input "Yes, I managed" at bounding box center [0, 0] width 0 height 0
click at [390, 218] on div "—" at bounding box center [391, 215] width 11 height 17
click at [392, 331] on div "12" at bounding box center [409, 345] width 55 height 30
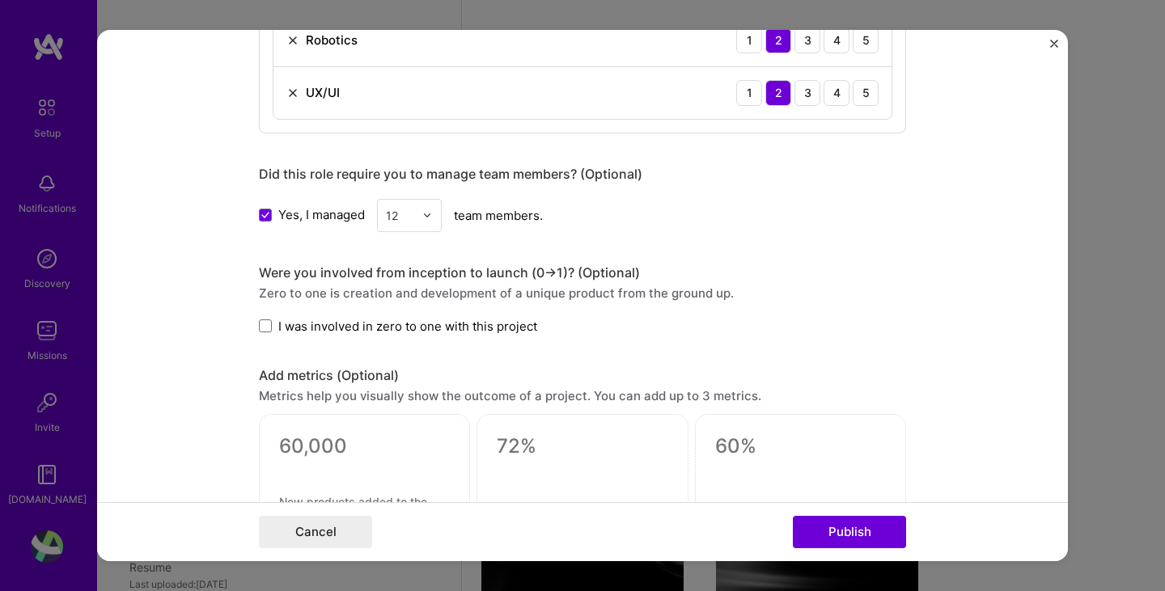
scroll to position [2185, 0]
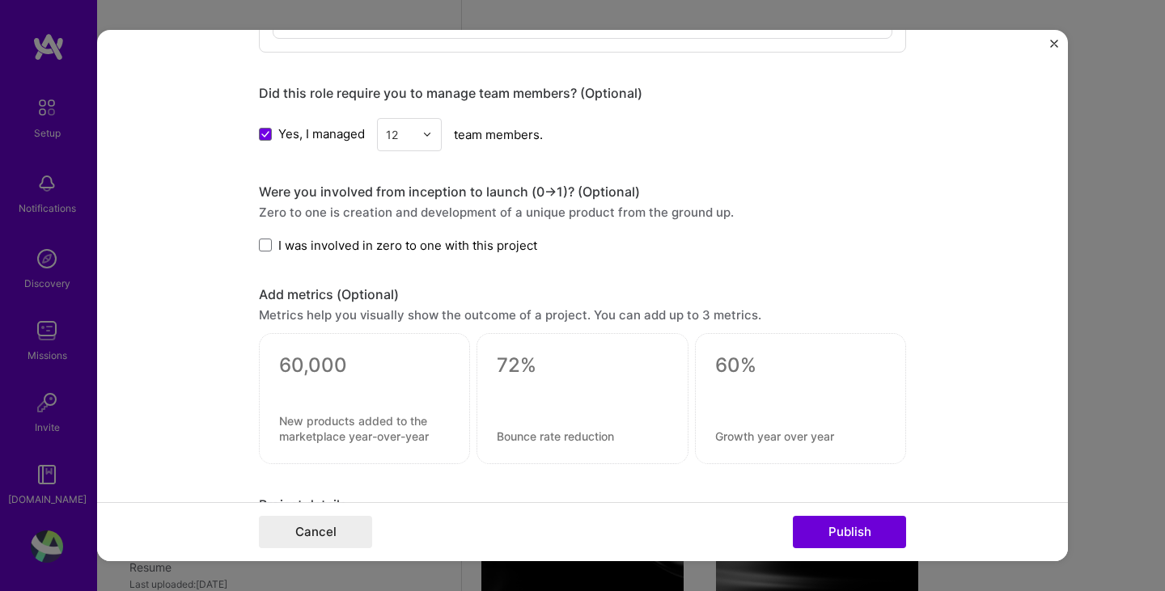
click at [267, 248] on label "I was involved in zero to one with this project" at bounding box center [398, 245] width 278 height 17
click at [0, 0] on input "I was involved in zero to one with this project" at bounding box center [0, 0] width 0 height 0
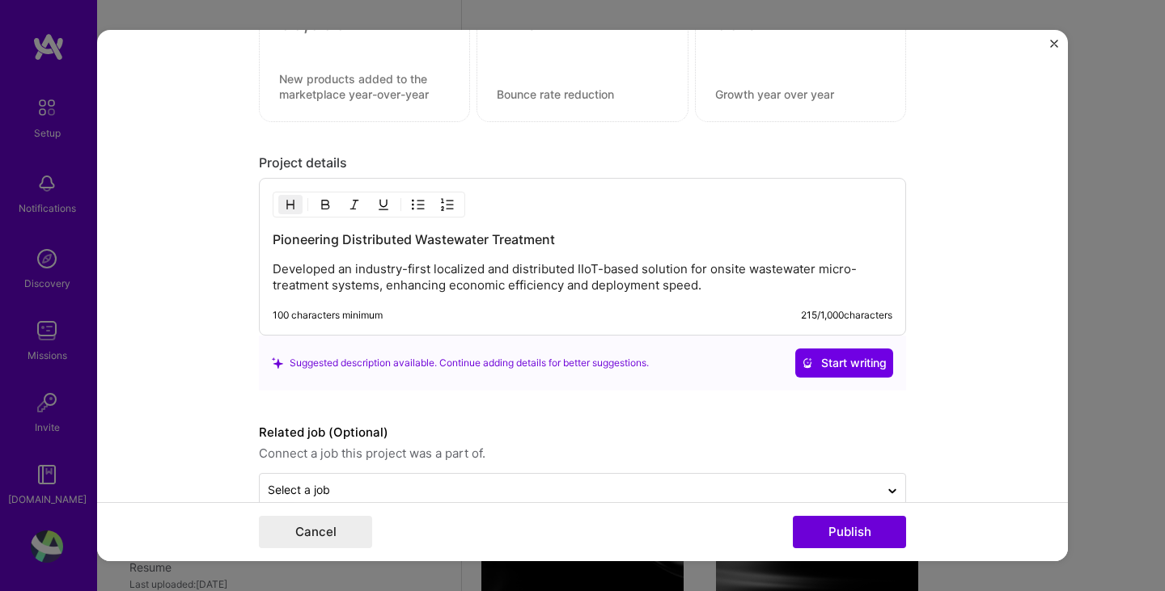
scroll to position [2561, 0]
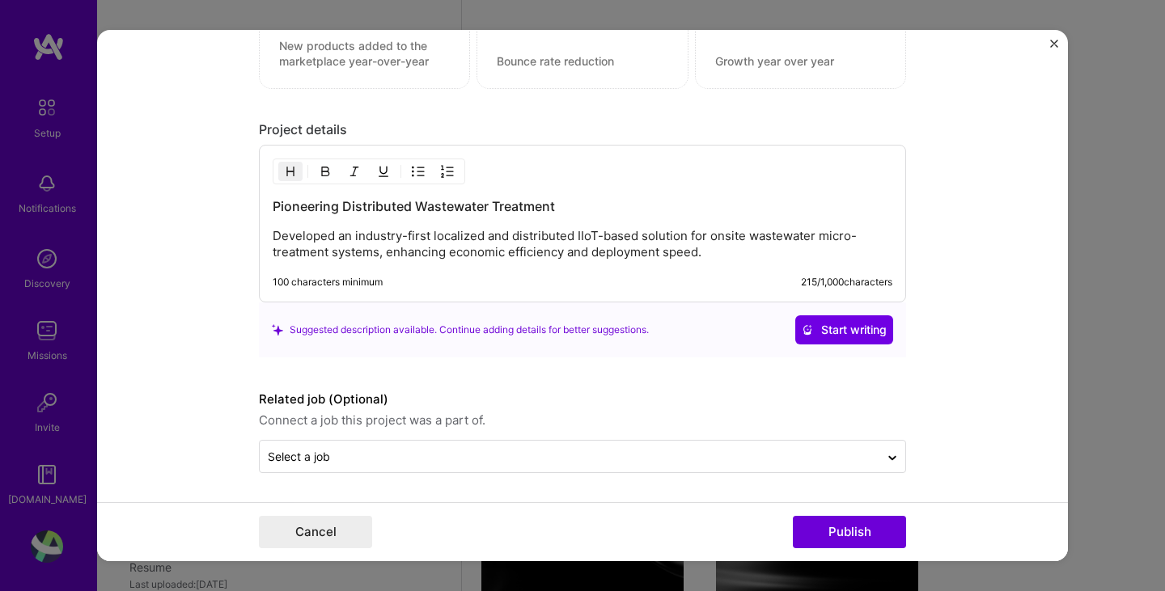
click at [584, 252] on p "Developed an industry-first localized and distributed IIoT-based solution for o…" at bounding box center [583, 244] width 620 height 32
click at [695, 254] on p "Developed an industry-first localized and distributed IIoT-based solution for o…" at bounding box center [583, 244] width 620 height 32
click at [715, 249] on p "Developed an industry-first localized and distributed IIoT-based solution for o…" at bounding box center [583, 244] width 620 height 32
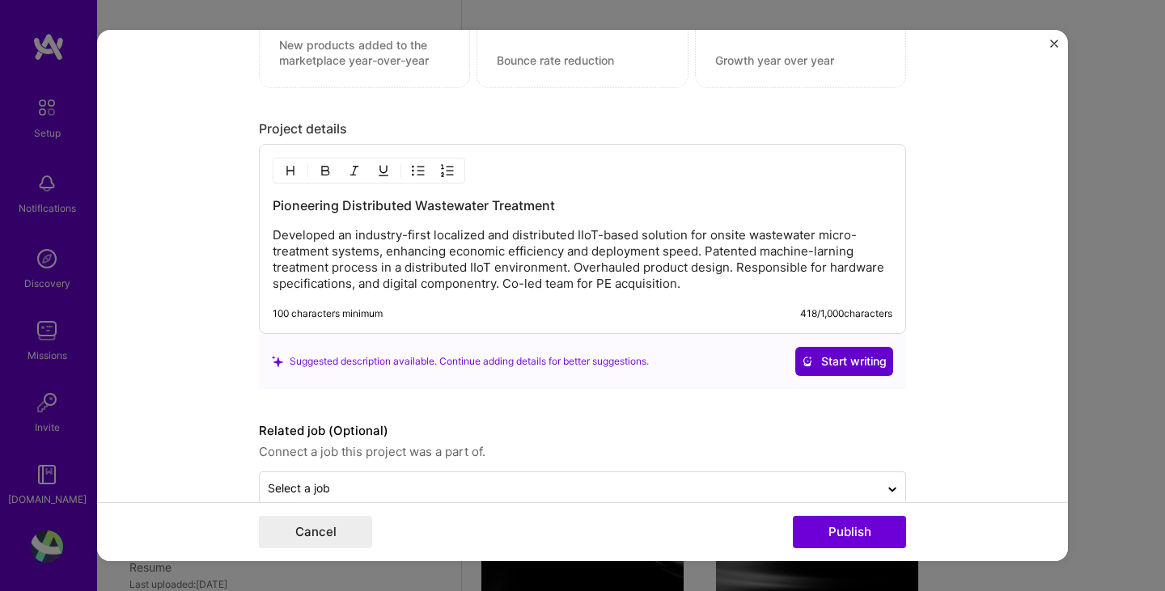
click at [834, 365] on span "Start writing" at bounding box center [844, 362] width 85 height 16
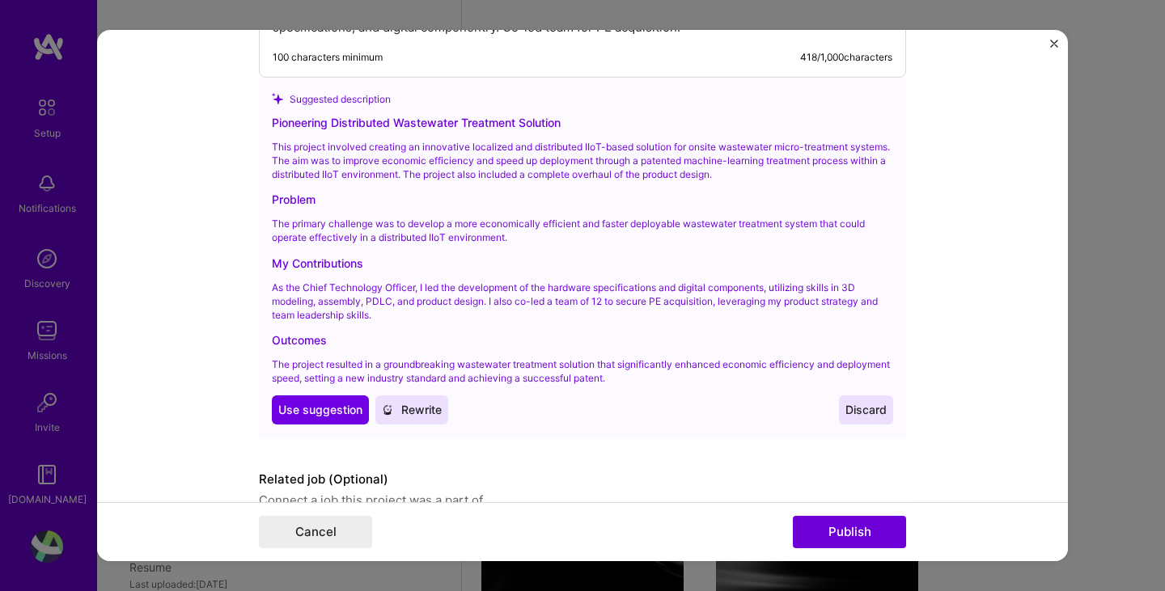
scroll to position [2898, 0]
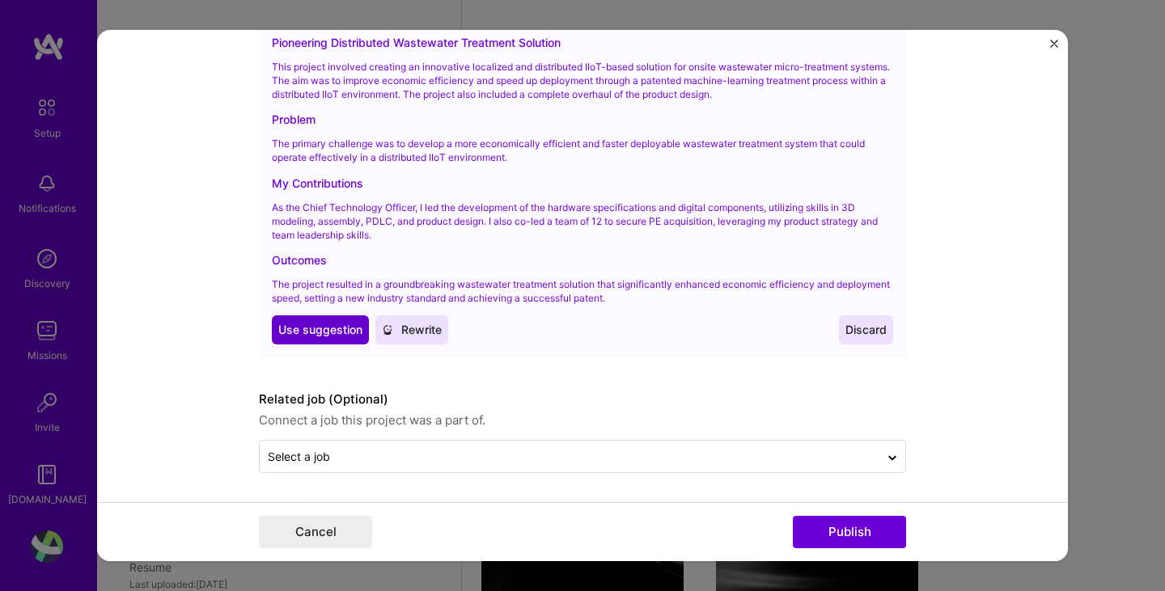
click at [324, 336] on span "Use suggestion" at bounding box center [320, 330] width 84 height 16
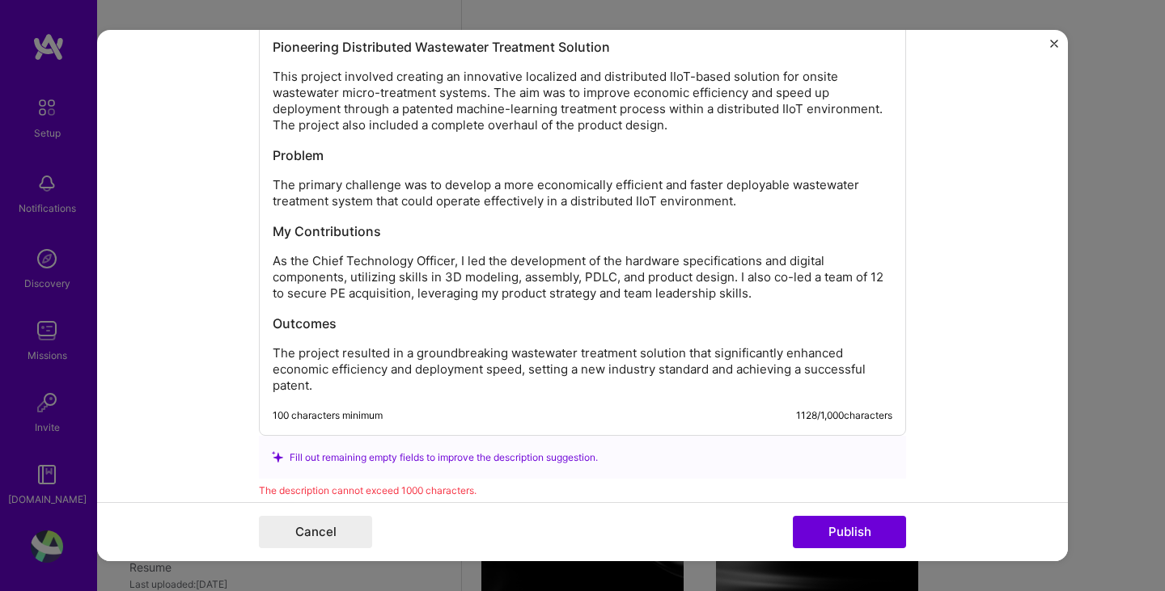
scroll to position [2700, 0]
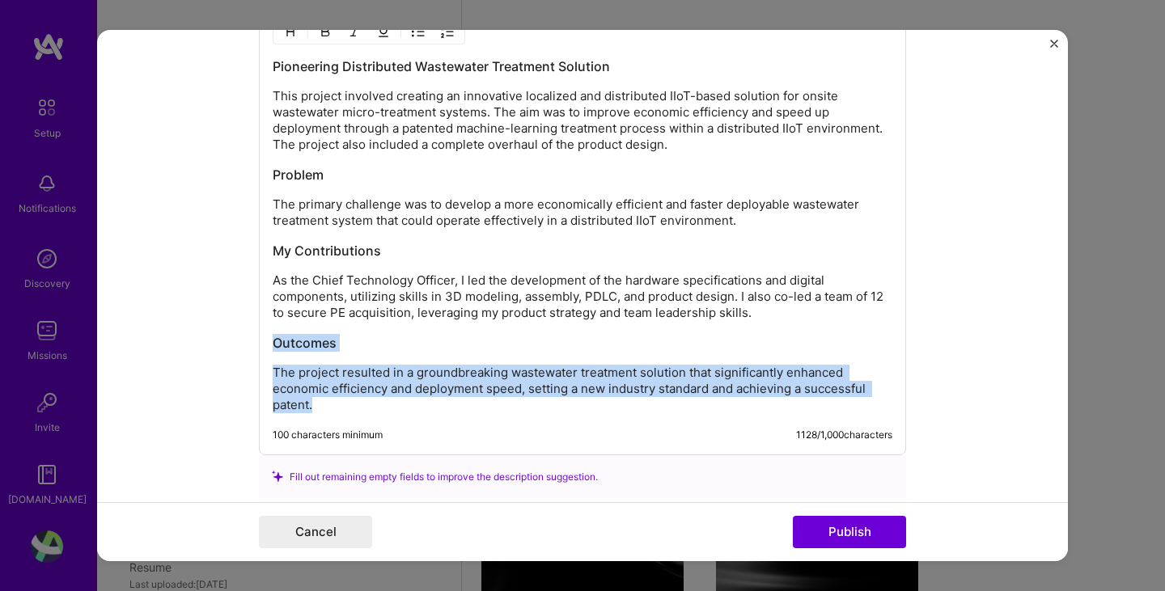
drag, startPoint x: 314, startPoint y: 404, endPoint x: 251, endPoint y: 348, distance: 84.3
click at [251, 348] on form "Editing suggested project This project is suggested based on your LinkedIn, res…" at bounding box center [582, 296] width 971 height 532
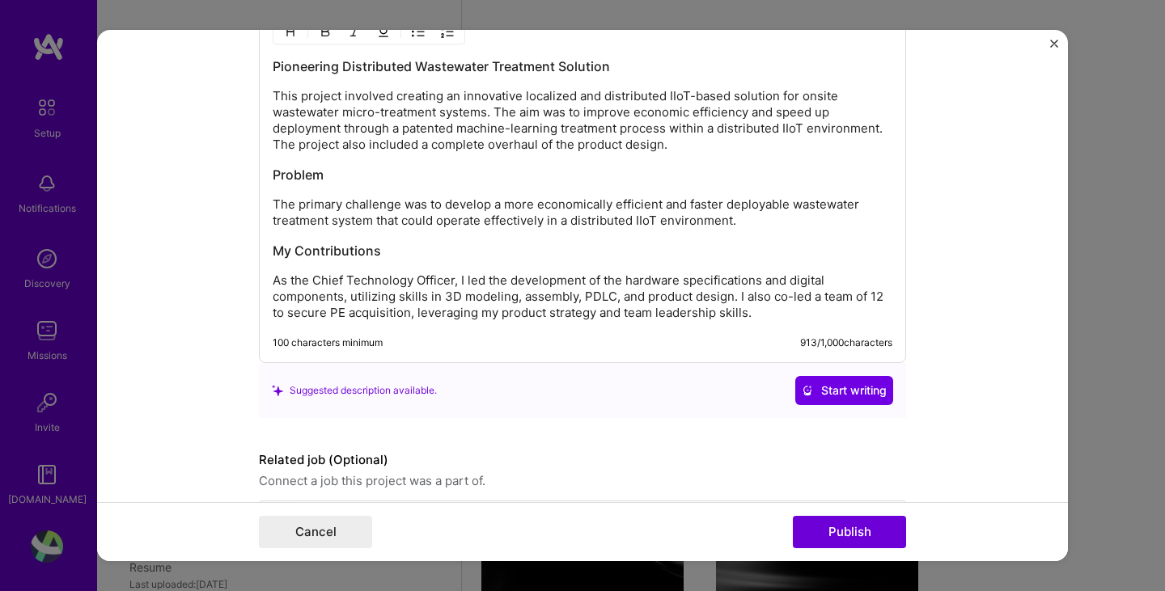
scroll to position [2761, 0]
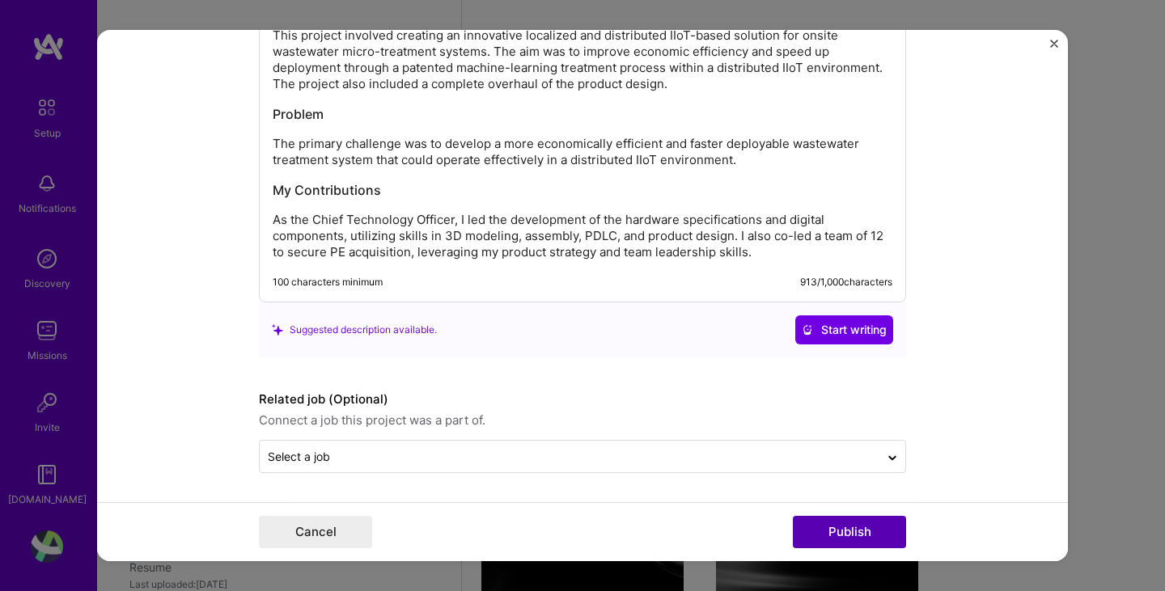
click at [827, 534] on button "Publish" at bounding box center [849, 532] width 113 height 32
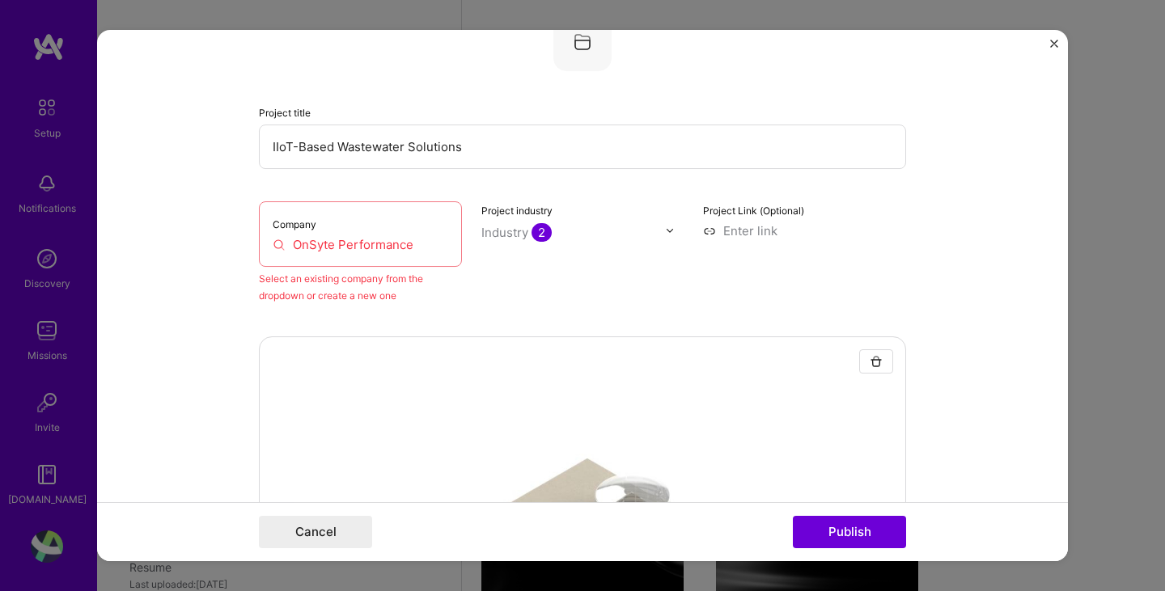
scroll to position [106, 0]
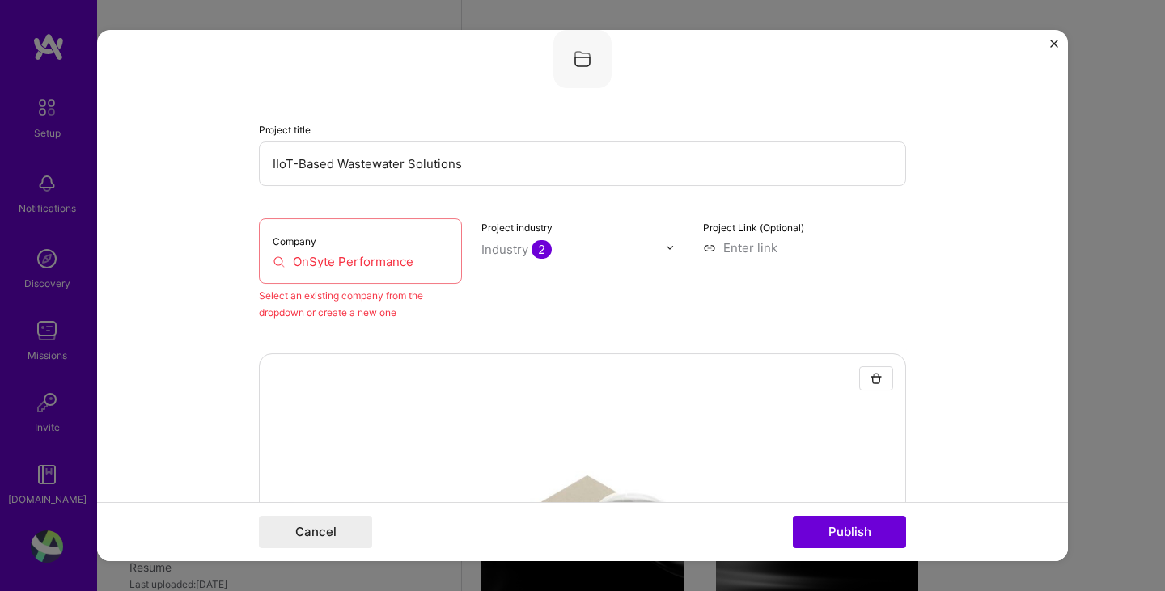
click at [370, 265] on input "OnSyte Performance" at bounding box center [361, 261] width 176 height 17
click at [306, 264] on input "OnSyte Performance" at bounding box center [361, 261] width 176 height 17
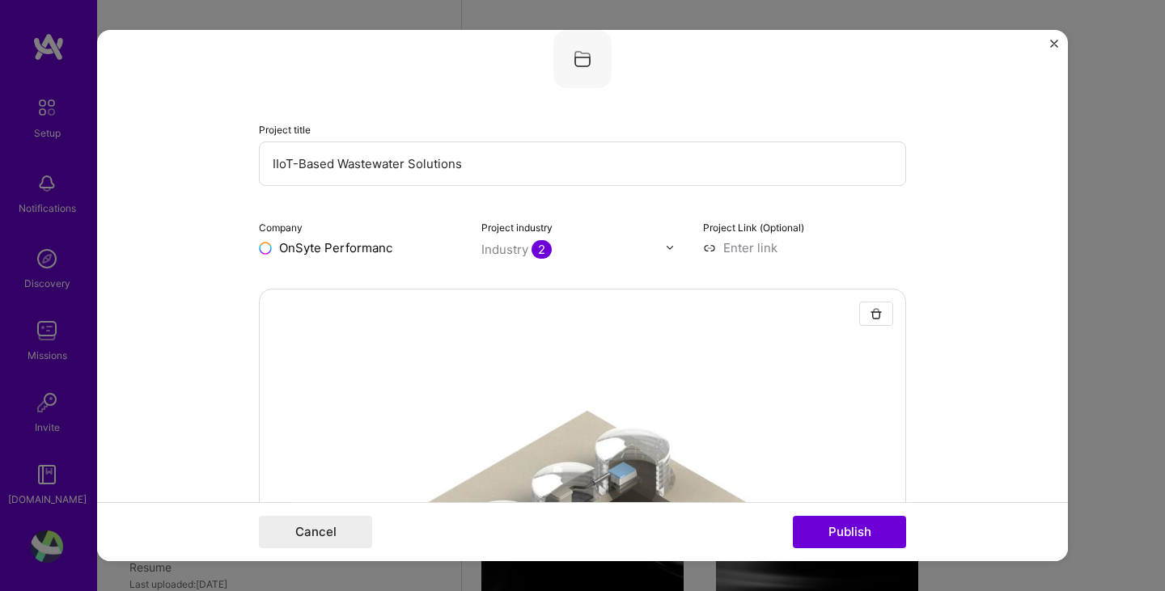
type input "OnSyte Performance"
click at [299, 288] on span "Add company" at bounding box center [304, 285] width 78 height 17
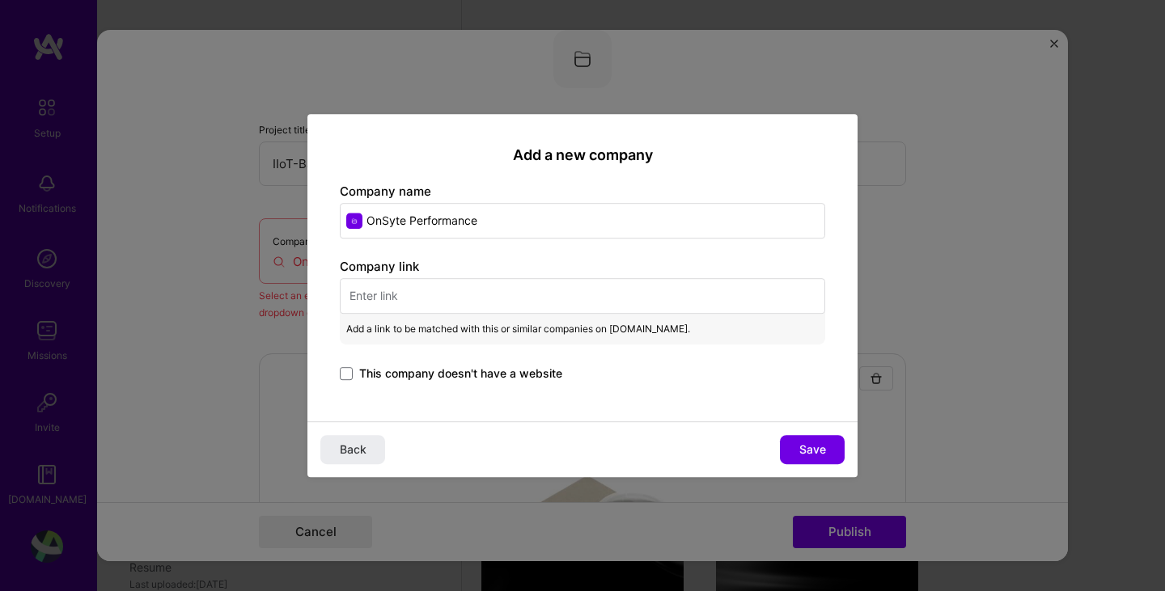
click at [426, 289] on input "text" at bounding box center [582, 296] width 485 height 36
paste input "[URL][DOMAIN_NAME]"
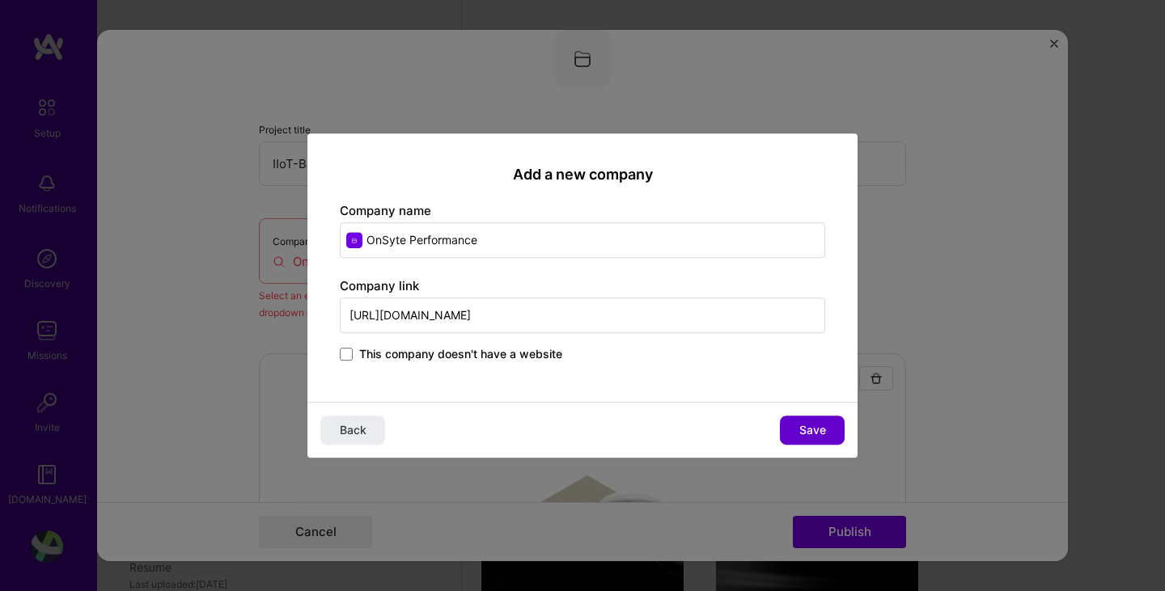
type input "[URL][DOMAIN_NAME]"
click at [825, 427] on button "Save" at bounding box center [812, 430] width 65 height 29
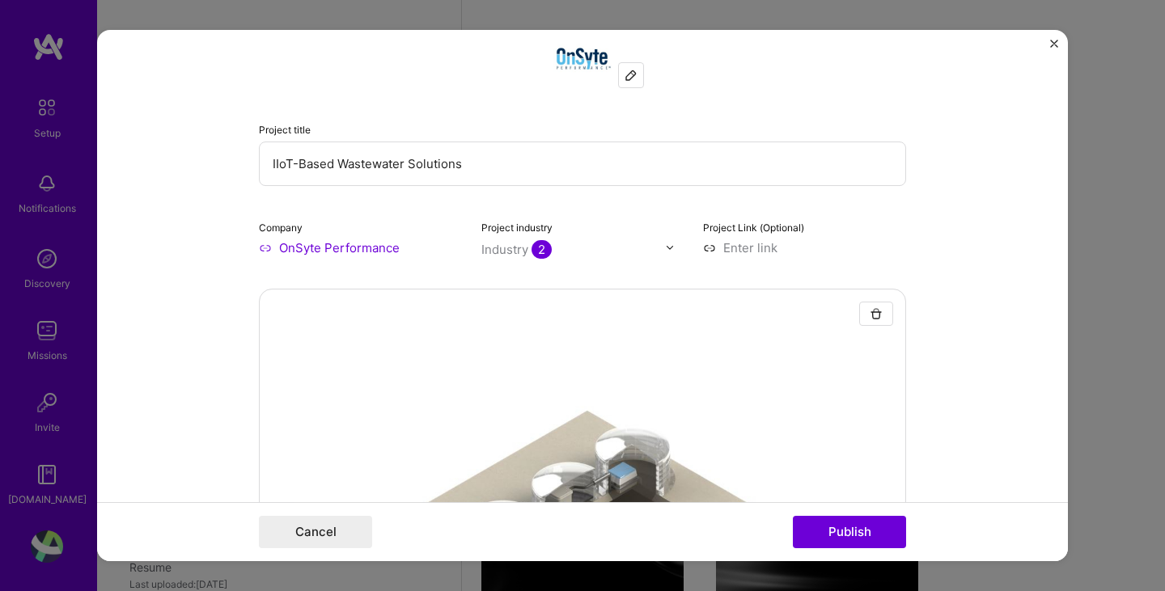
click at [513, 252] on div "Industry 2" at bounding box center [516, 249] width 70 height 17
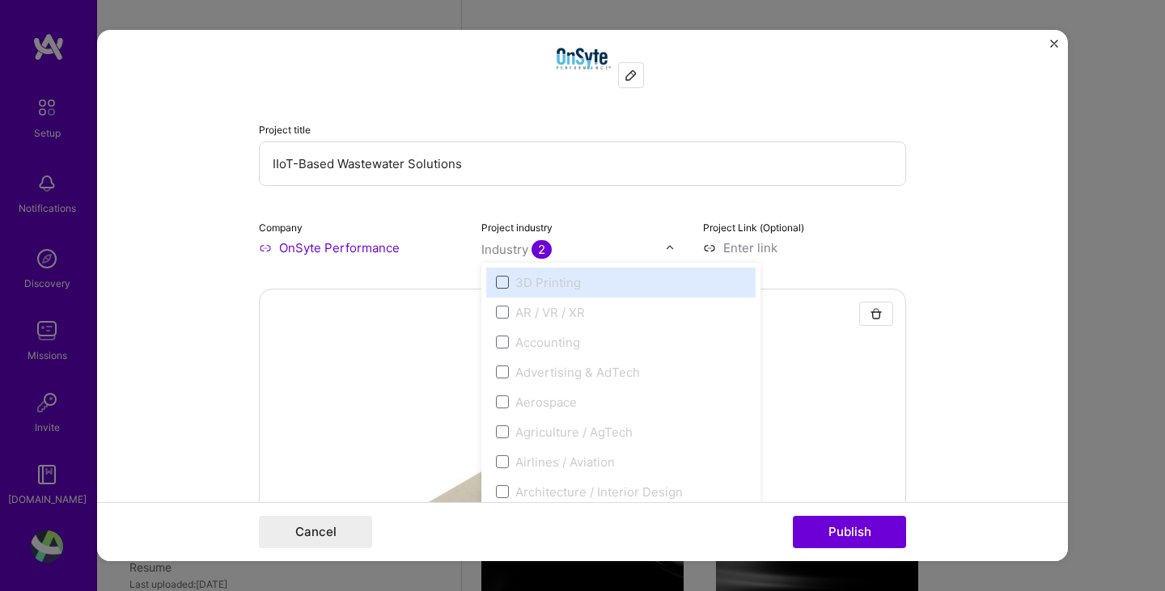
click at [496, 283] on span at bounding box center [502, 282] width 13 height 13
click at [619, 210] on div "Project title IIoT-Based Wastewater Solutions Company OnSyte Performance Projec…" at bounding box center [582, 143] width 647 height 227
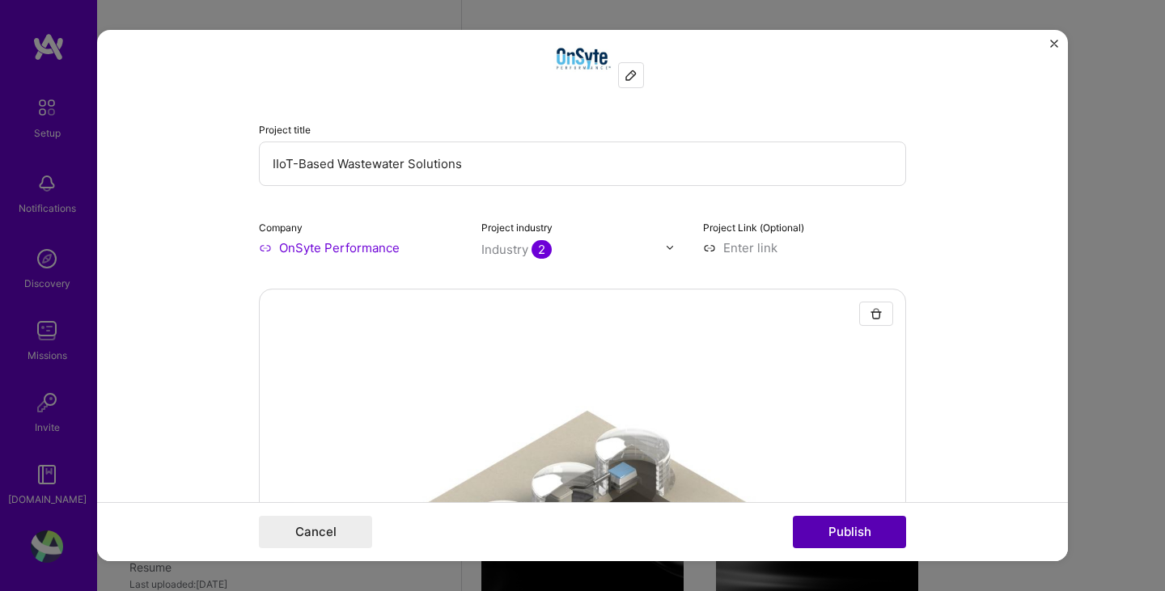
click at [841, 545] on button "Publish" at bounding box center [849, 532] width 113 height 32
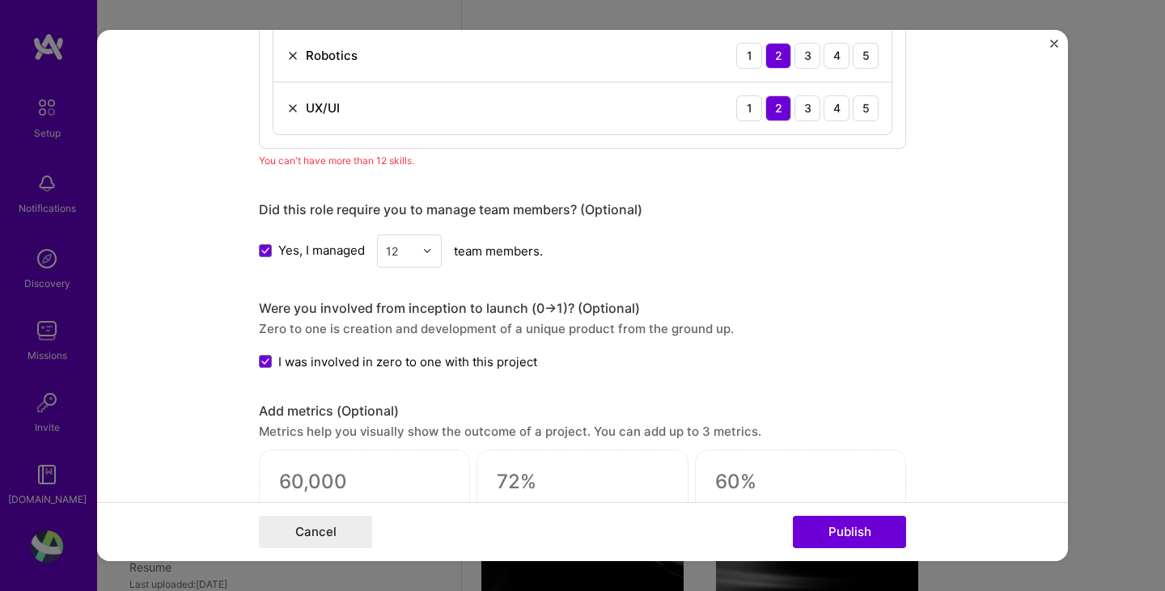
scroll to position [1846, 0]
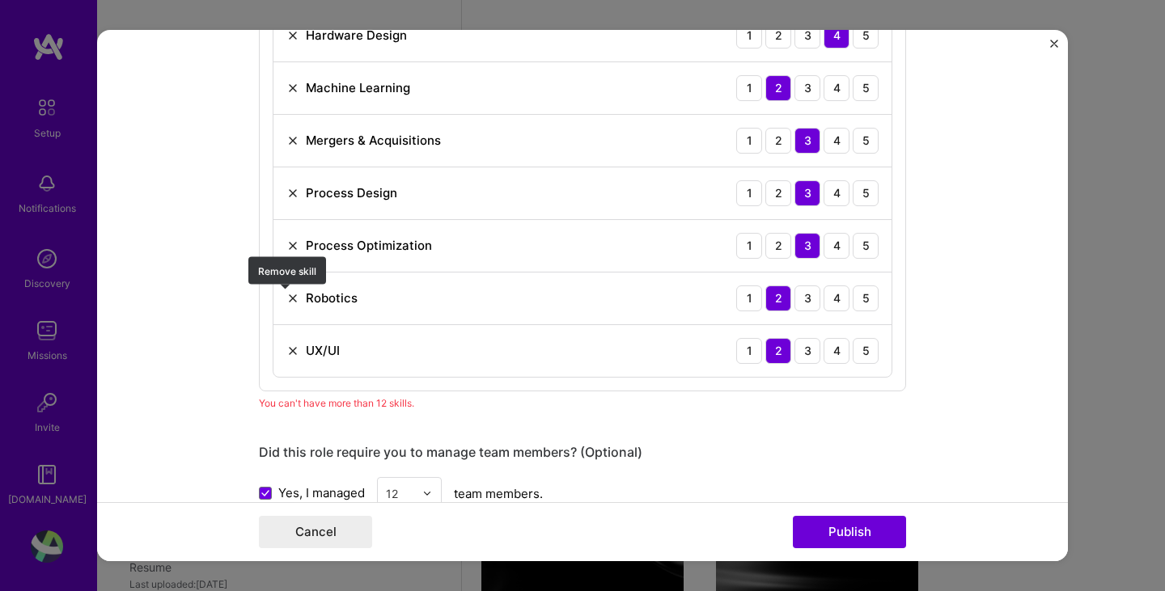
click at [288, 299] on img at bounding box center [292, 298] width 13 height 13
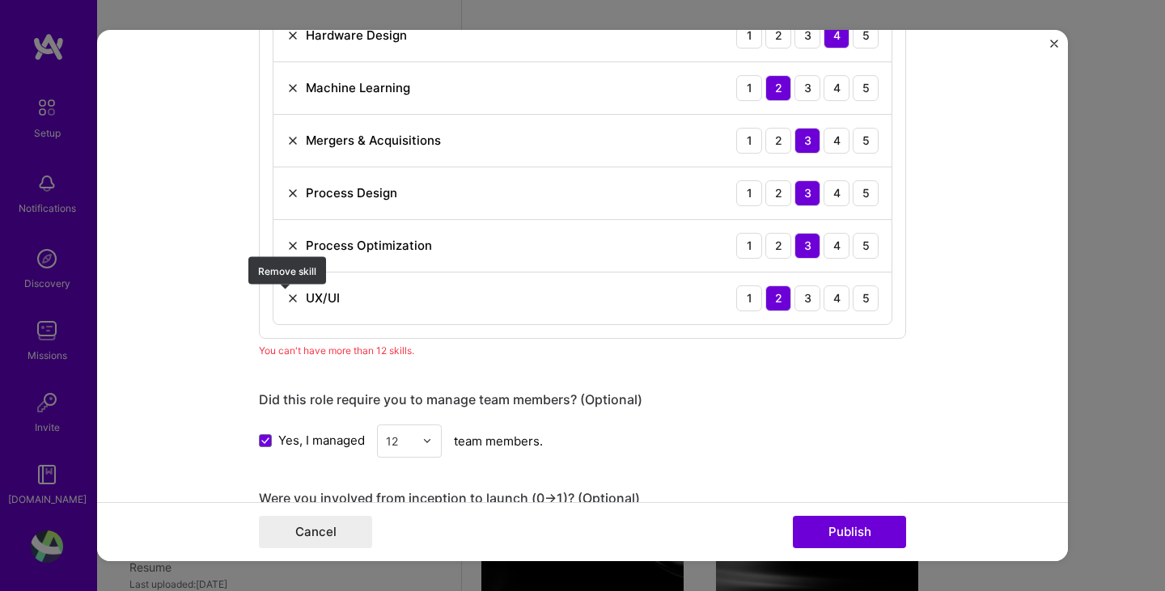
click at [288, 299] on img at bounding box center [292, 298] width 13 height 13
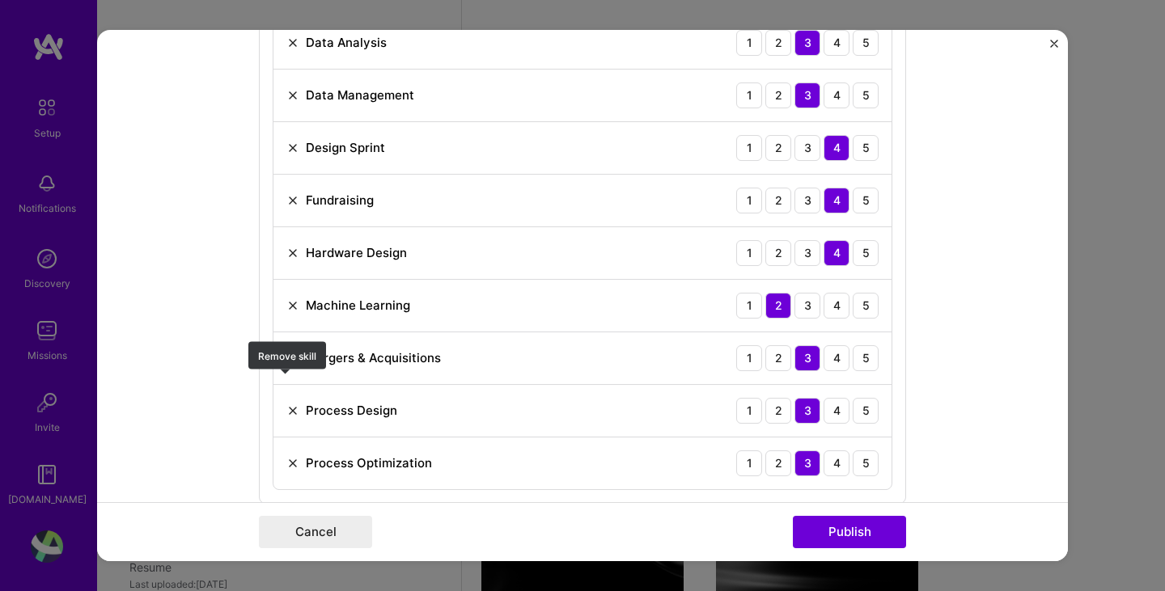
scroll to position [1603, 0]
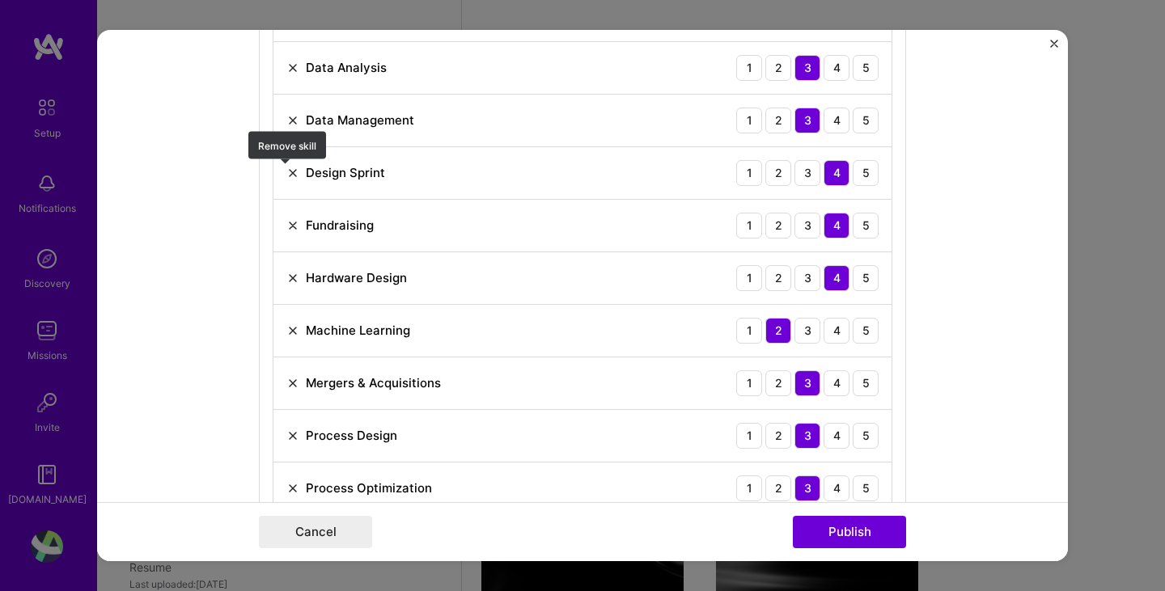
click at [286, 174] on img at bounding box center [292, 173] width 13 height 13
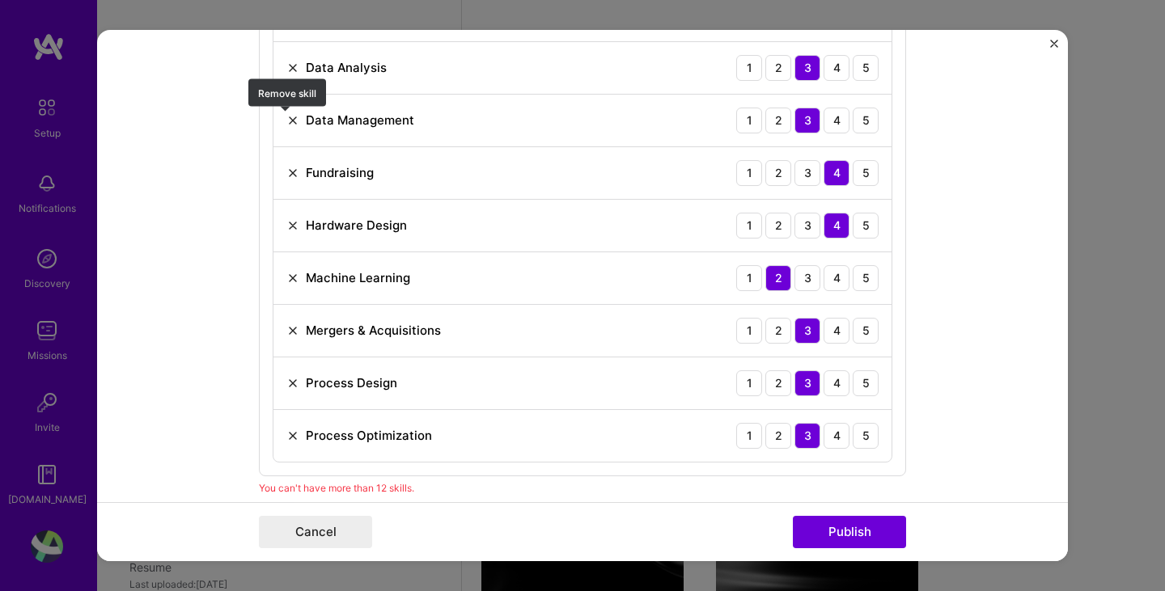
click at [289, 123] on img at bounding box center [292, 120] width 13 height 13
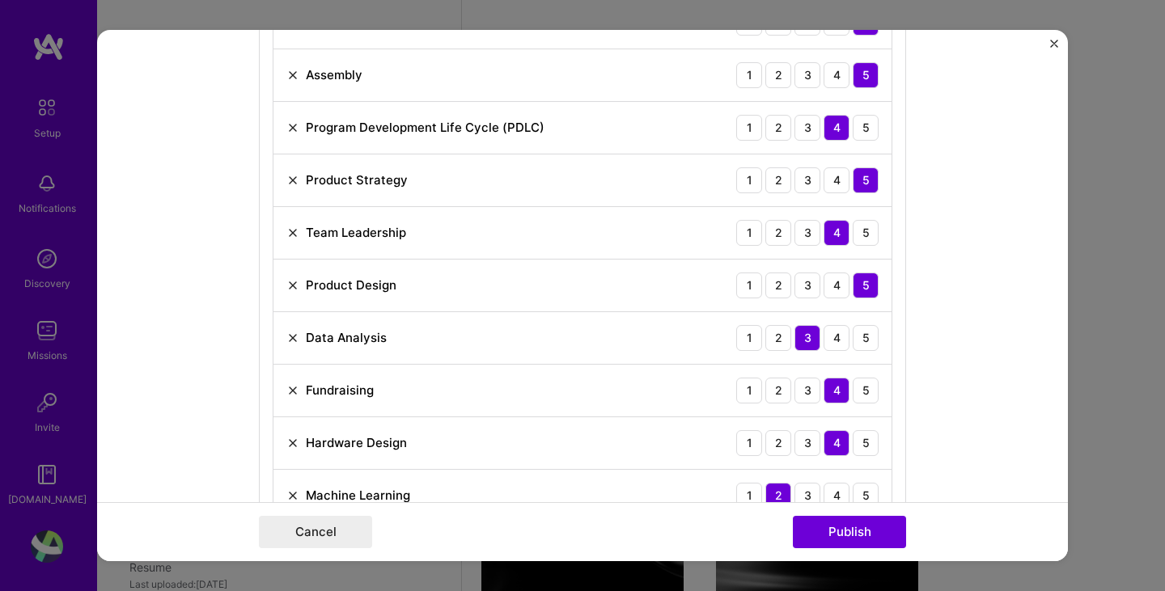
scroll to position [1279, 0]
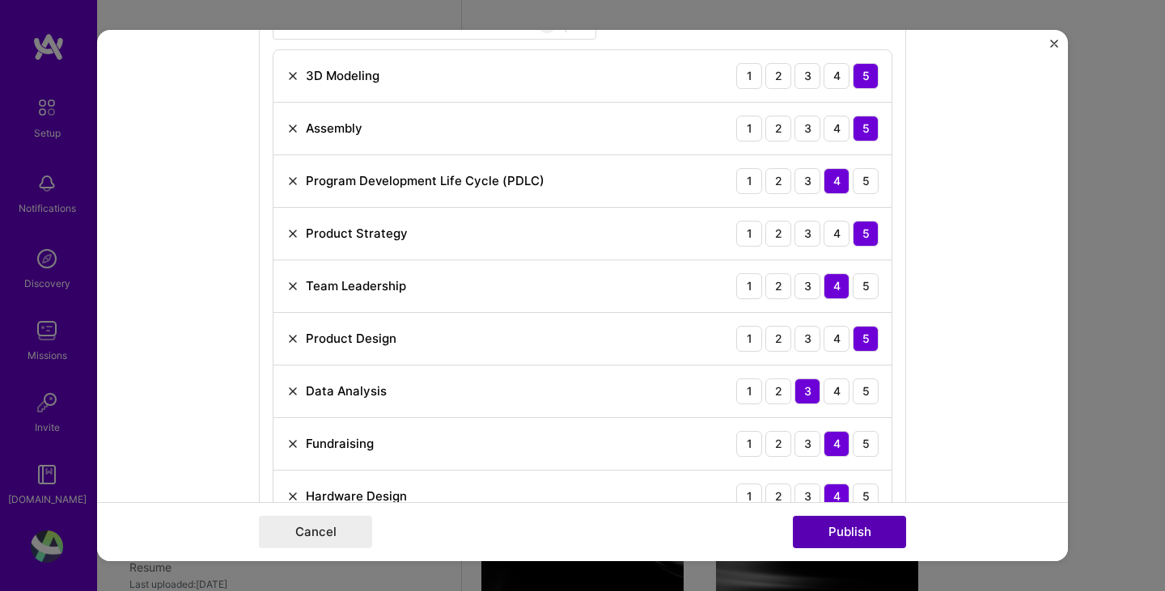
click at [850, 539] on button "Publish" at bounding box center [849, 532] width 113 height 32
click at [286, 179] on img at bounding box center [292, 181] width 13 height 13
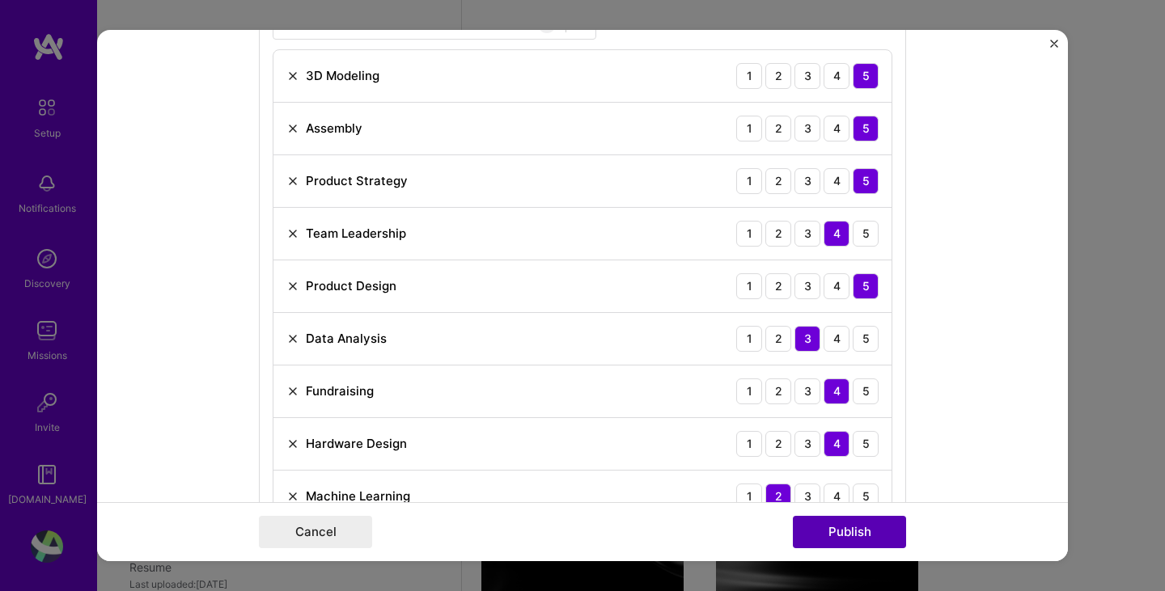
click at [835, 533] on button "Publish" at bounding box center [849, 532] width 113 height 32
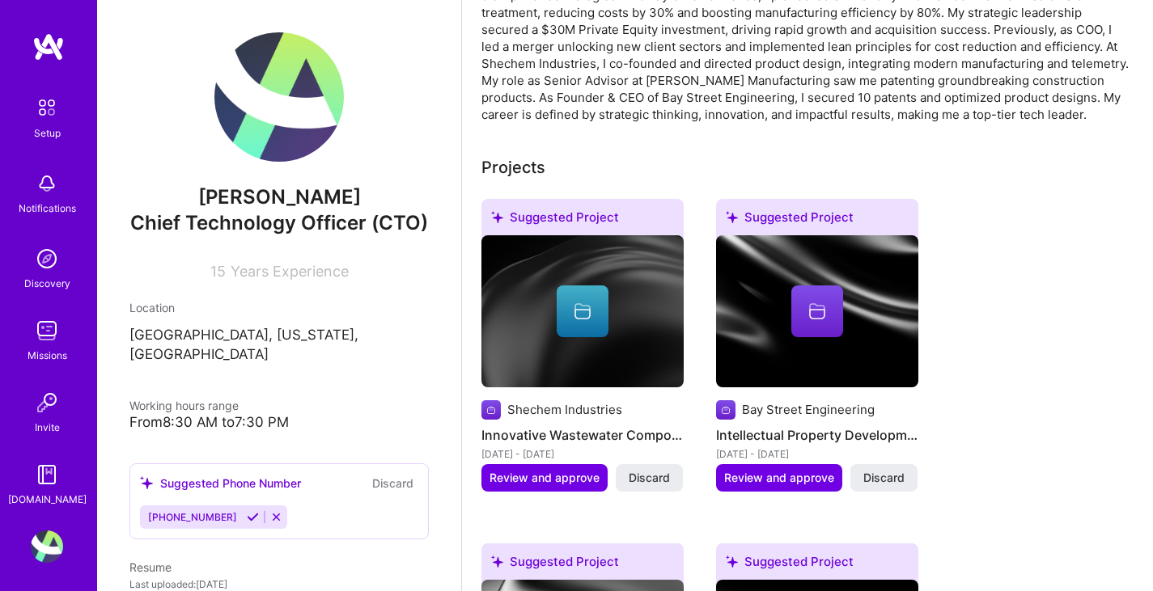
scroll to position [470, 0]
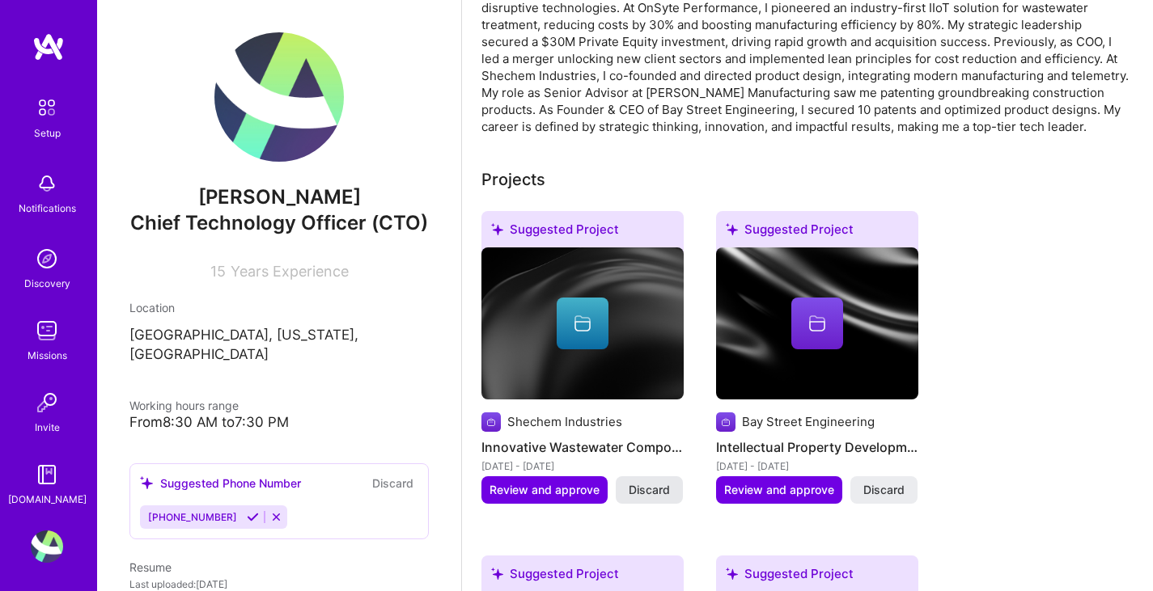
click at [649, 482] on span "Discard" at bounding box center [649, 490] width 41 height 16
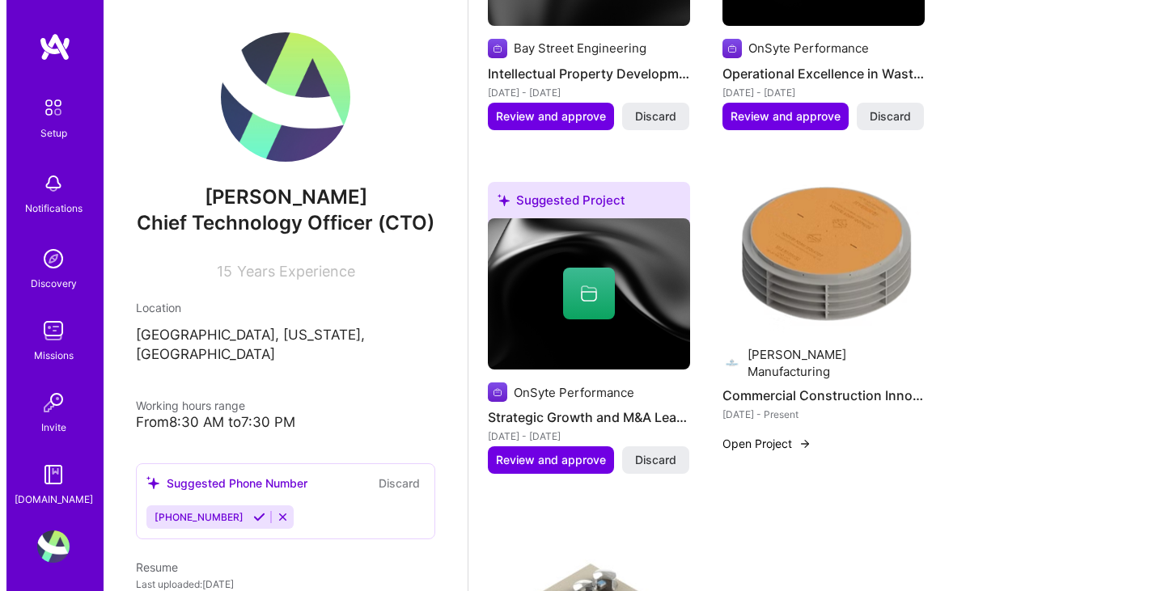
scroll to position [794, 0]
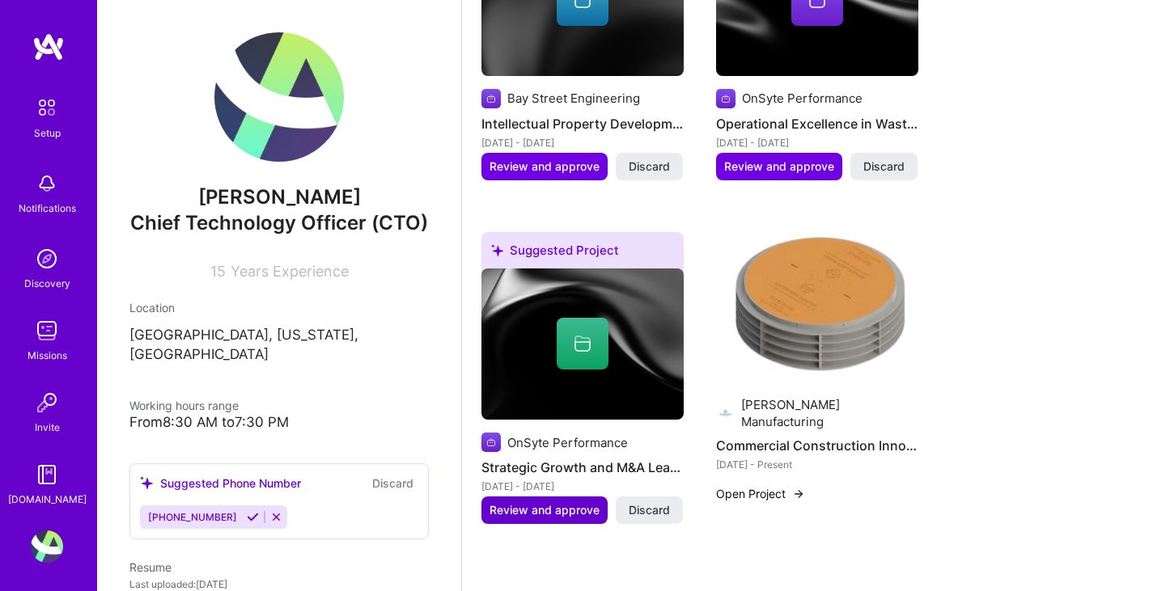
click at [555, 502] on span "Review and approve" at bounding box center [545, 510] width 110 height 16
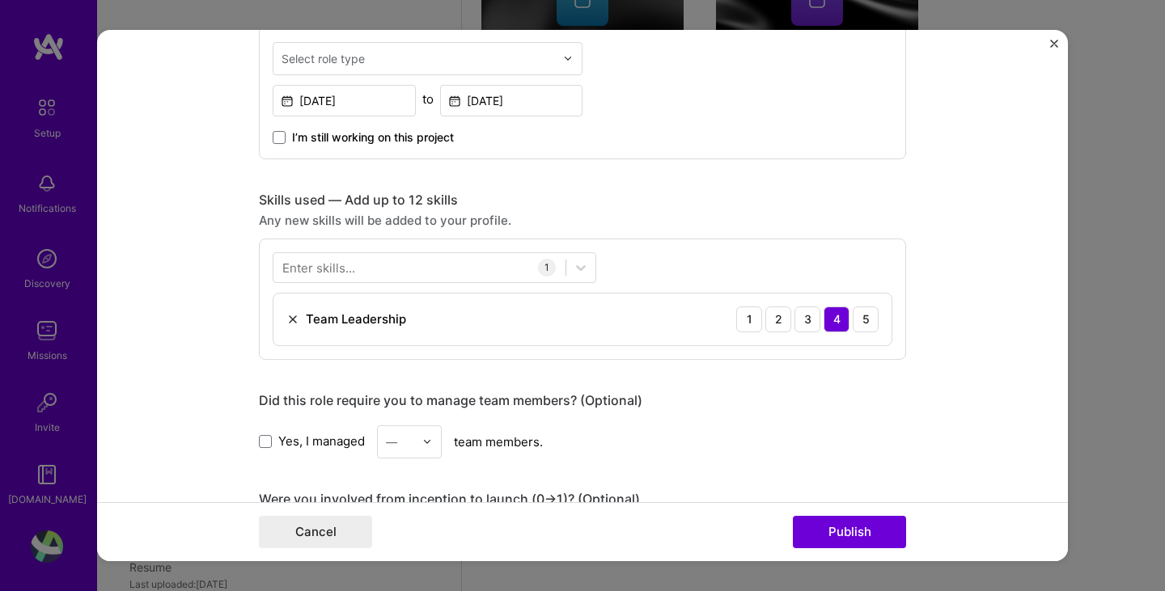
scroll to position [566, 0]
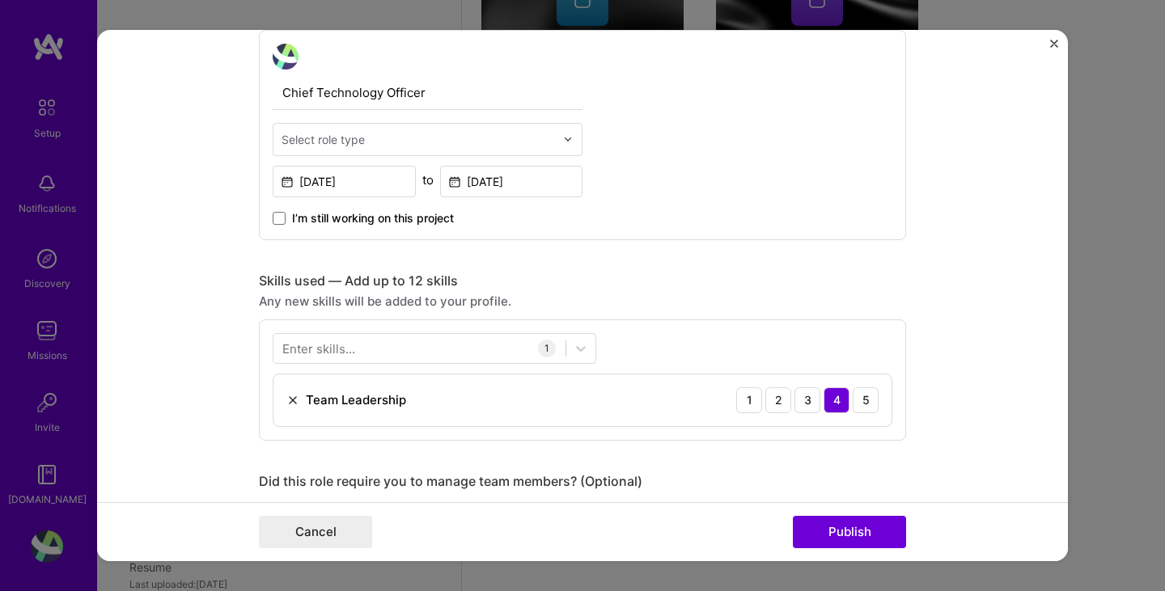
click at [566, 141] on img at bounding box center [568, 139] width 10 height 10
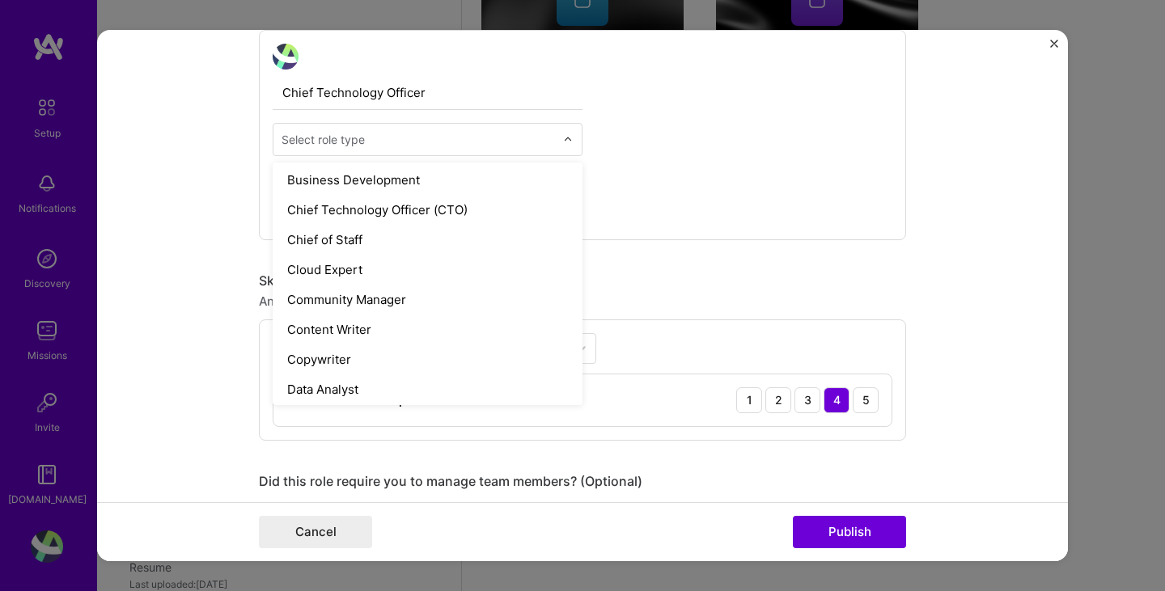
scroll to position [405, 0]
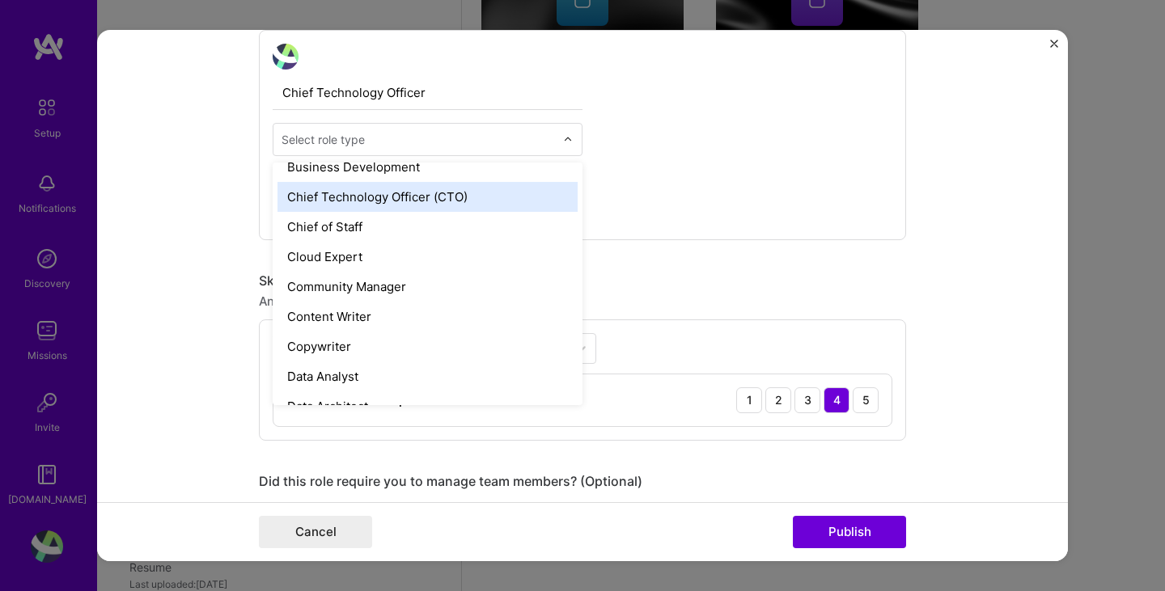
click at [422, 199] on div "Chief Technology Officer (CTO)" at bounding box center [428, 197] width 300 height 30
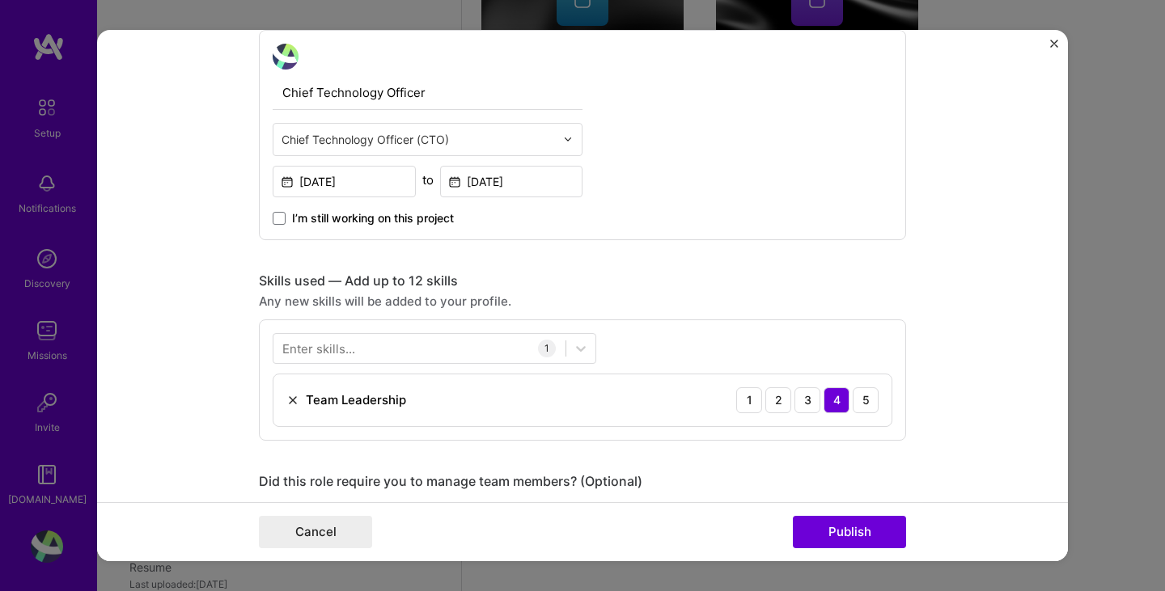
click at [693, 142] on div "Chief Technology Officer option Chief Technology Officer (CTO), selected. Selec…" at bounding box center [582, 135] width 647 height 210
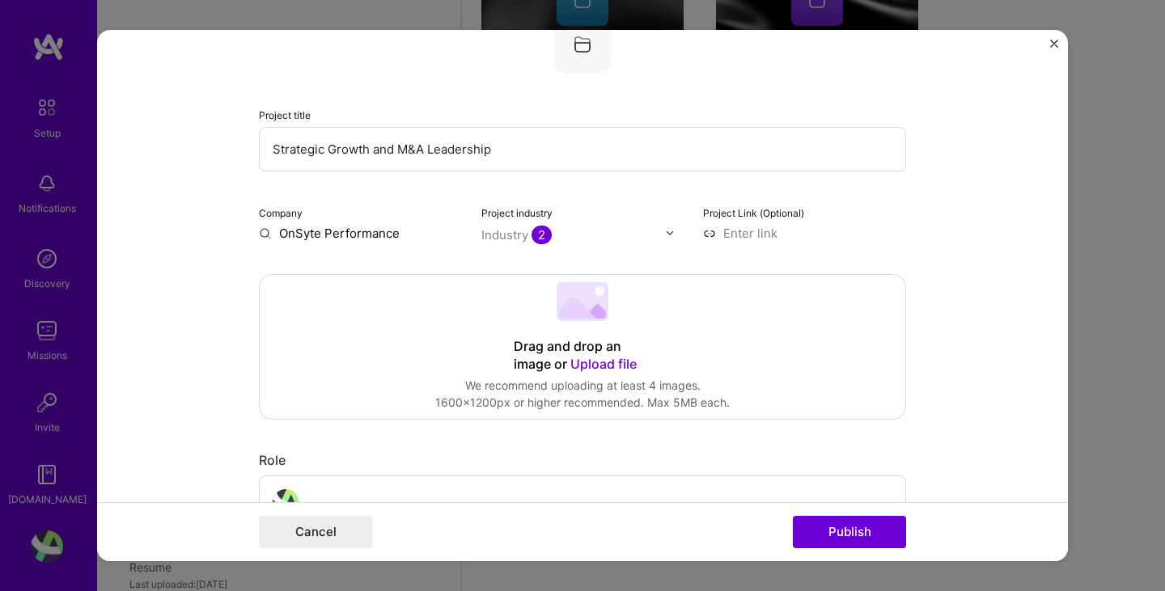
scroll to position [117, 0]
click at [334, 242] on input "OnSyte Performance" at bounding box center [360, 236] width 203 height 17
click at [579, 225] on div "Project industry Industry 2" at bounding box center [582, 226] width 203 height 38
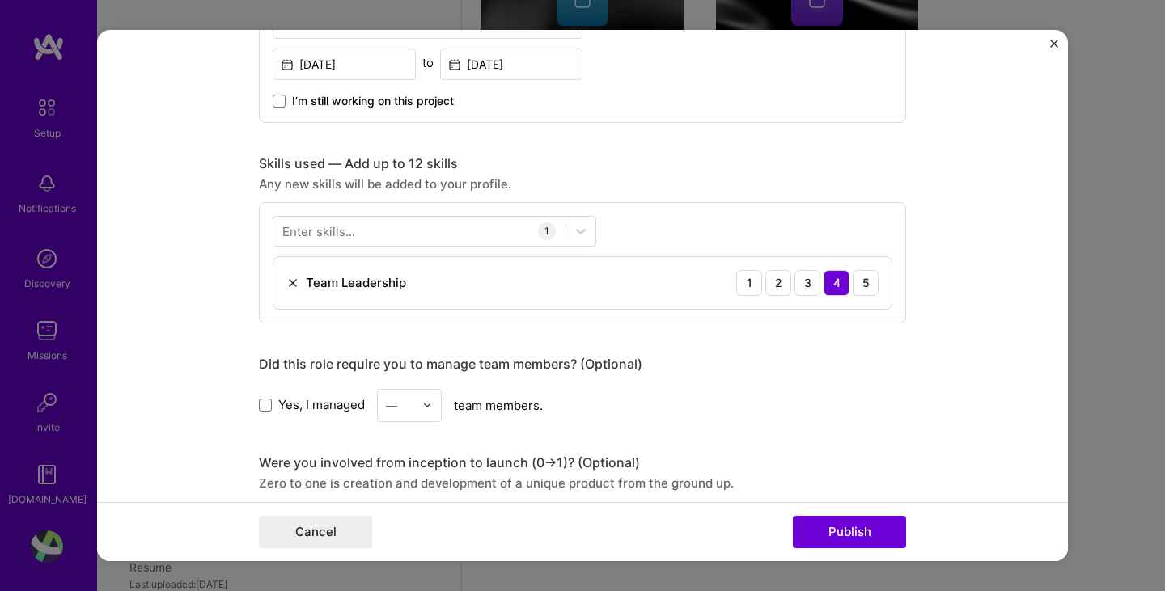
scroll to position [765, 0]
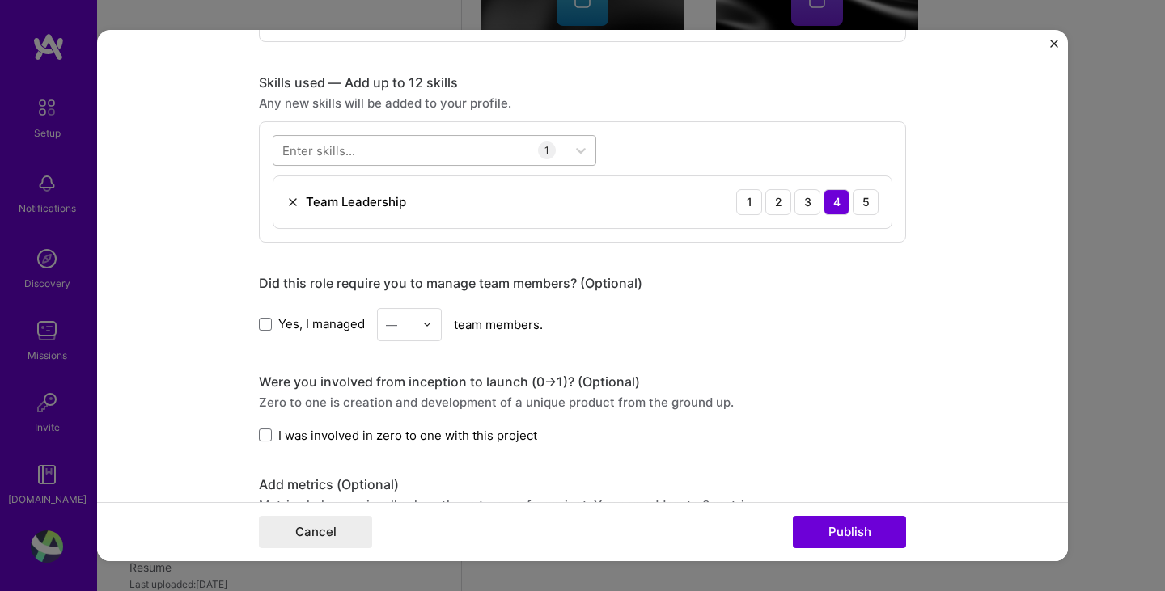
click at [467, 143] on div at bounding box center [419, 150] width 292 height 27
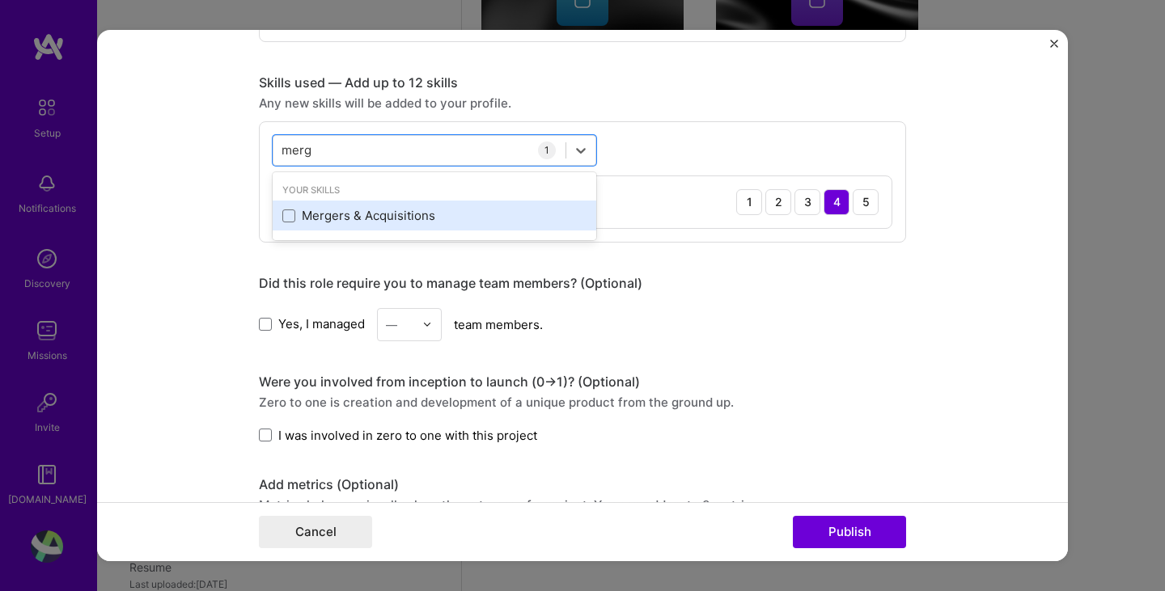
click at [418, 208] on div "Mergers & Acquisitions" at bounding box center [434, 215] width 304 height 17
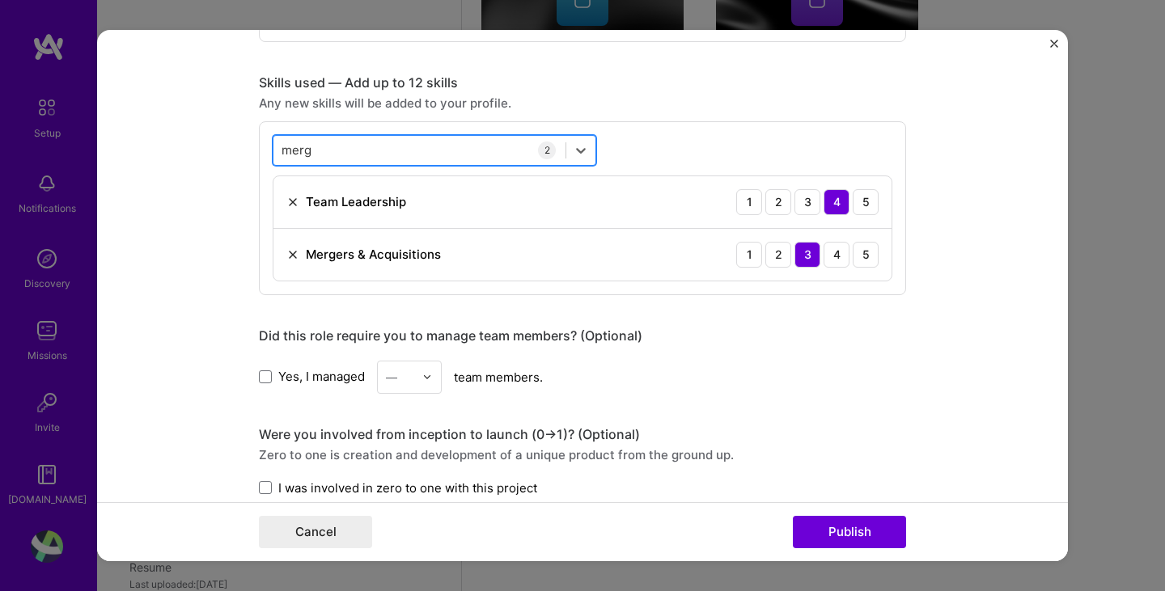
click at [468, 155] on div "merg merg" at bounding box center [419, 150] width 292 height 27
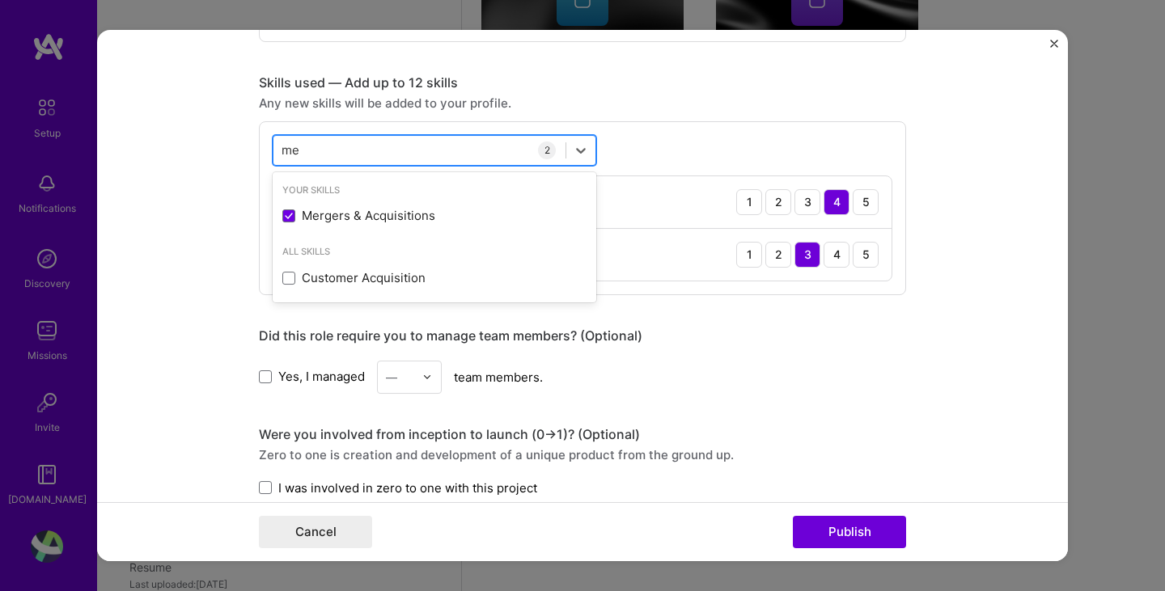
type input "m"
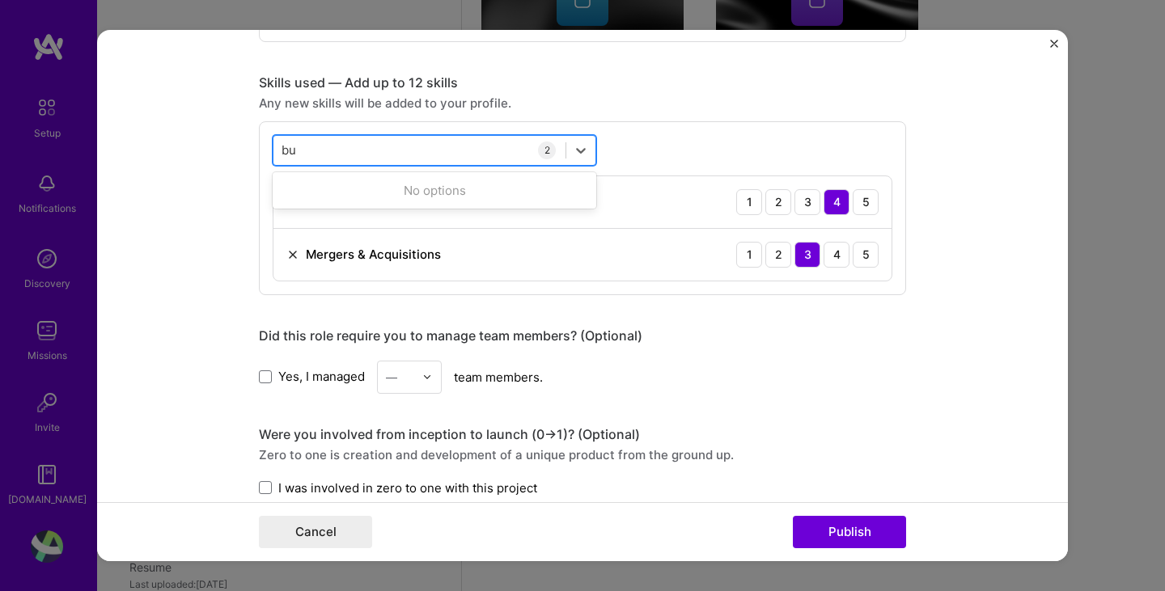
type input "b"
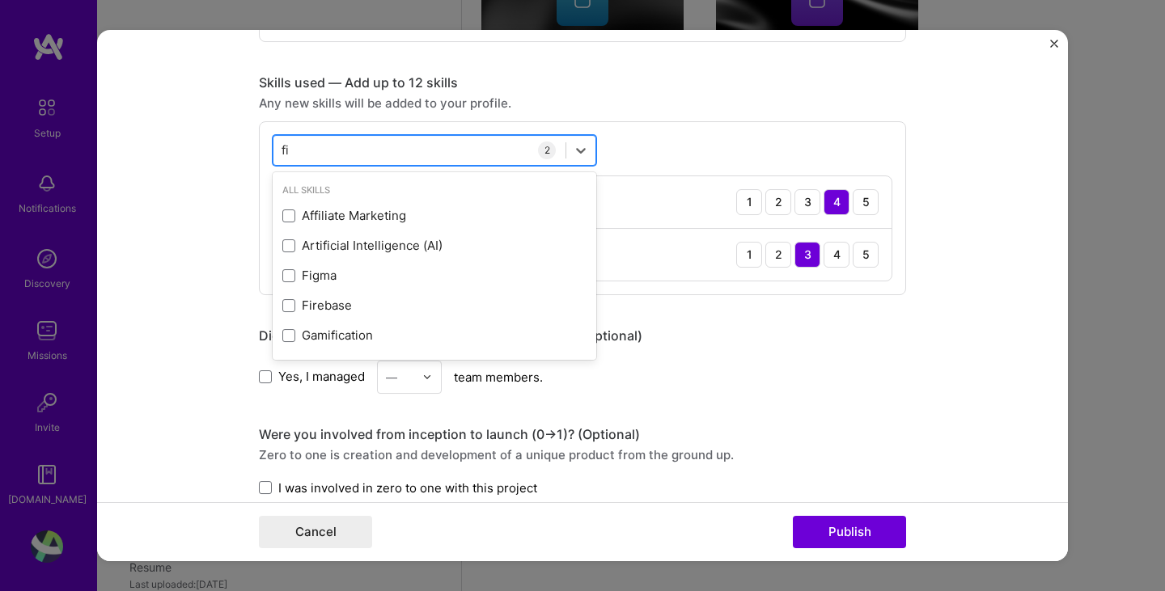
type input "f"
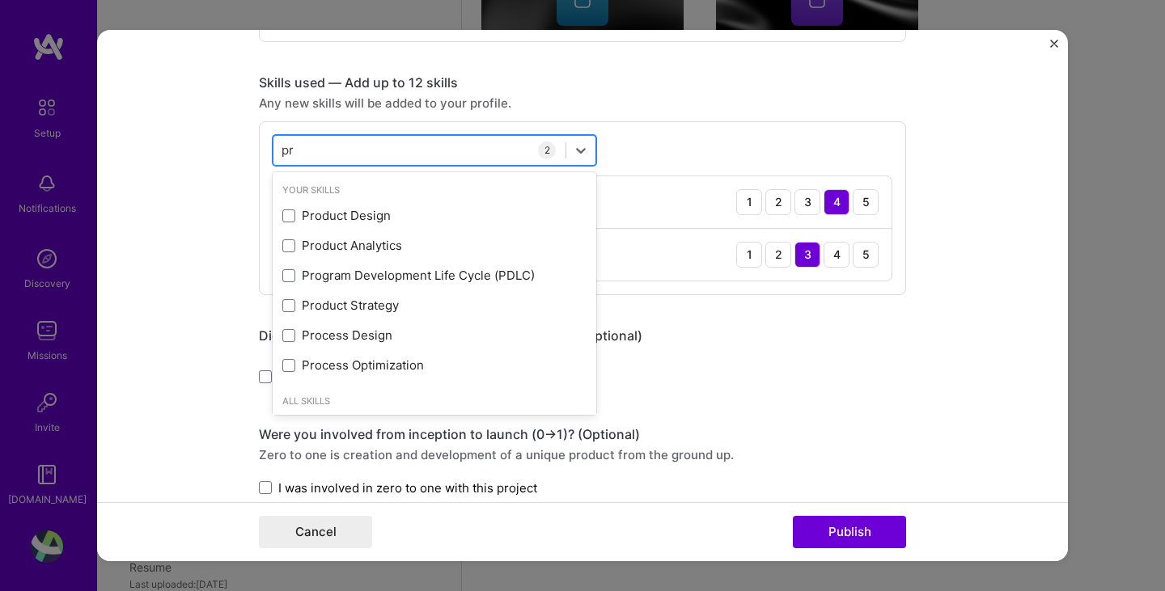
type input "p"
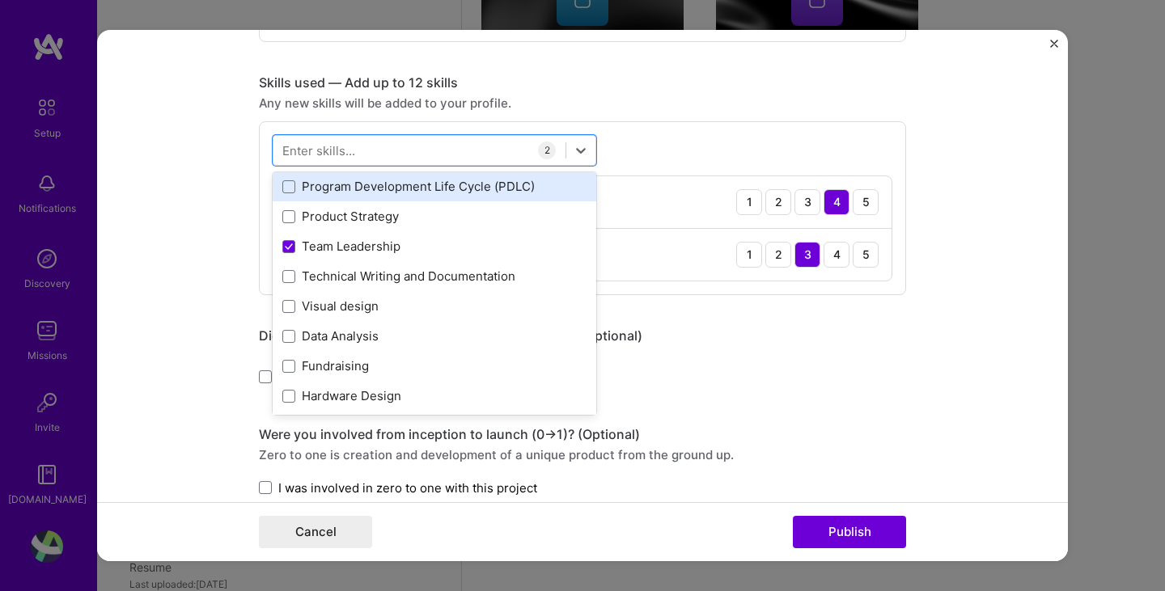
scroll to position [162, 0]
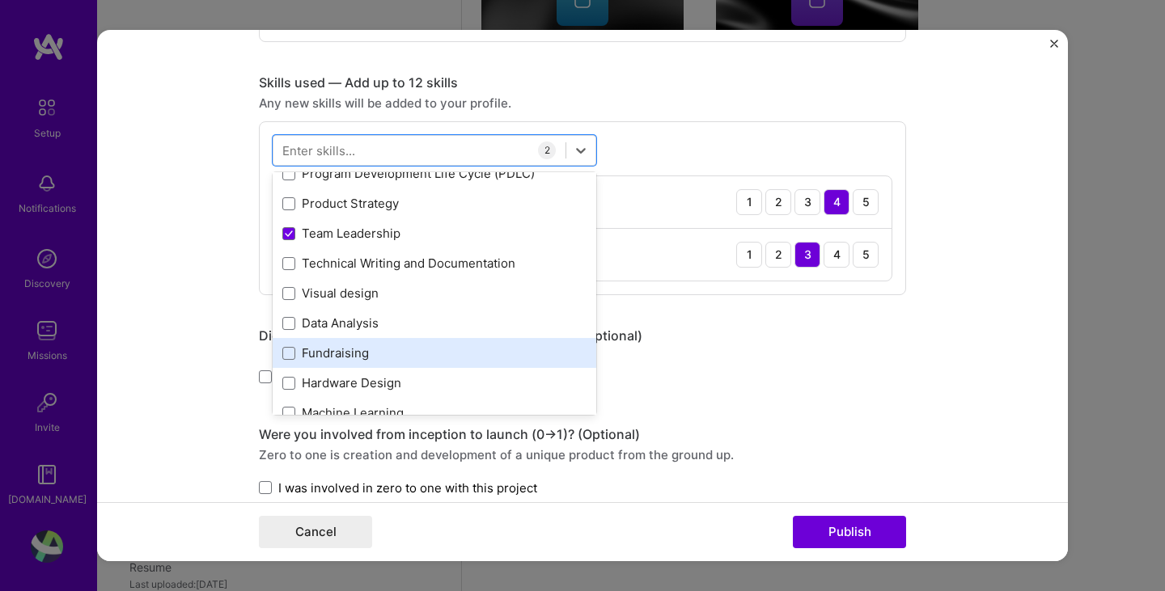
click at [383, 347] on div "Fundraising" at bounding box center [434, 353] width 304 height 17
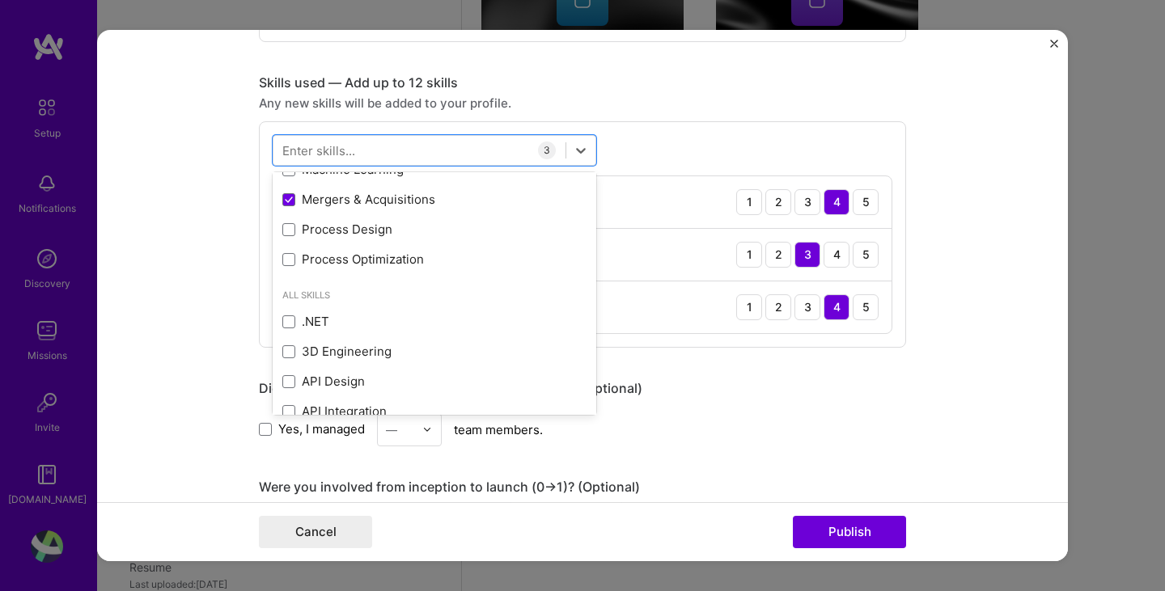
scroll to position [647, 0]
click at [134, 269] on form "Editing suggested project This project is suggested based on your LinkedIn, res…" at bounding box center [582, 296] width 971 height 532
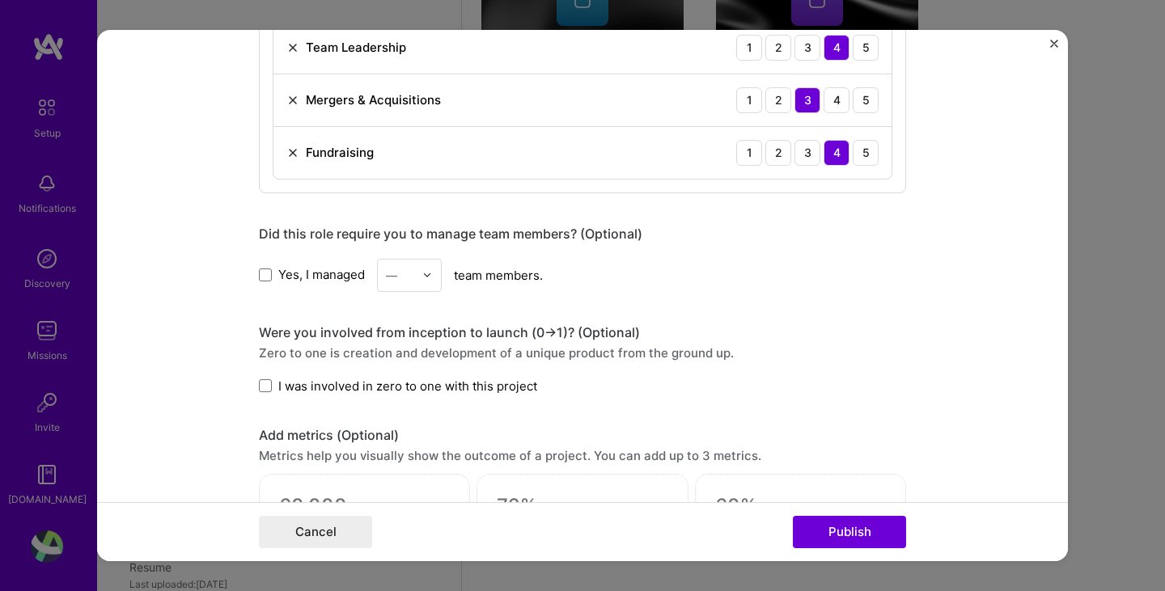
scroll to position [926, 0]
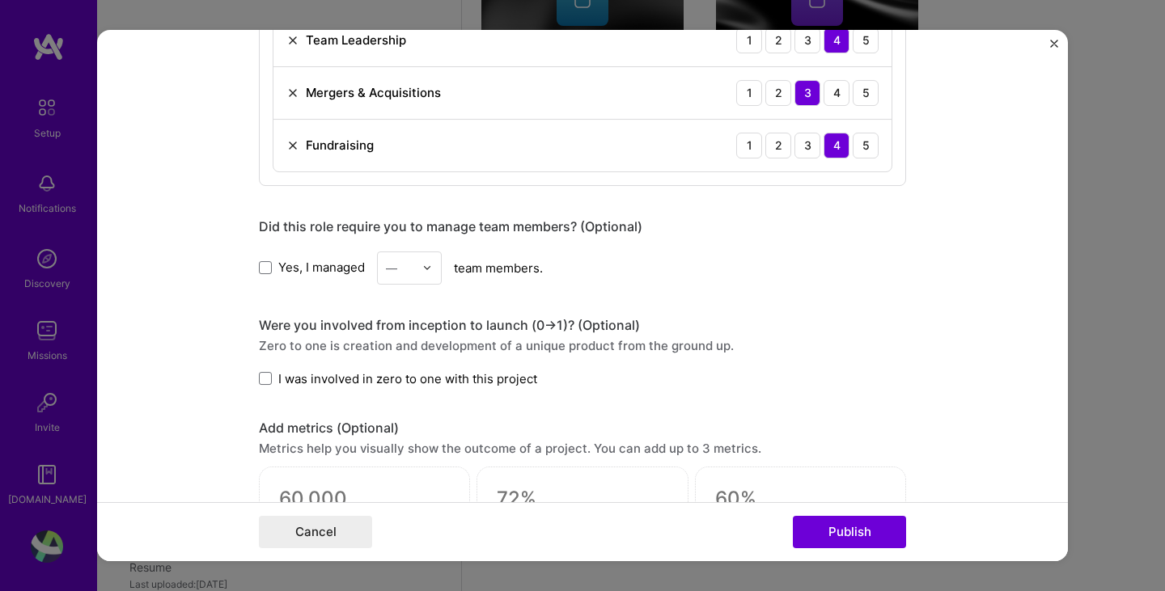
click at [326, 266] on span "Yes, I managed" at bounding box center [321, 267] width 87 height 17
click at [0, 0] on input "Yes, I managed" at bounding box center [0, 0] width 0 height 0
click at [422, 271] on img at bounding box center [427, 268] width 10 height 10
click at [395, 476] on div "12" at bounding box center [409, 479] width 55 height 30
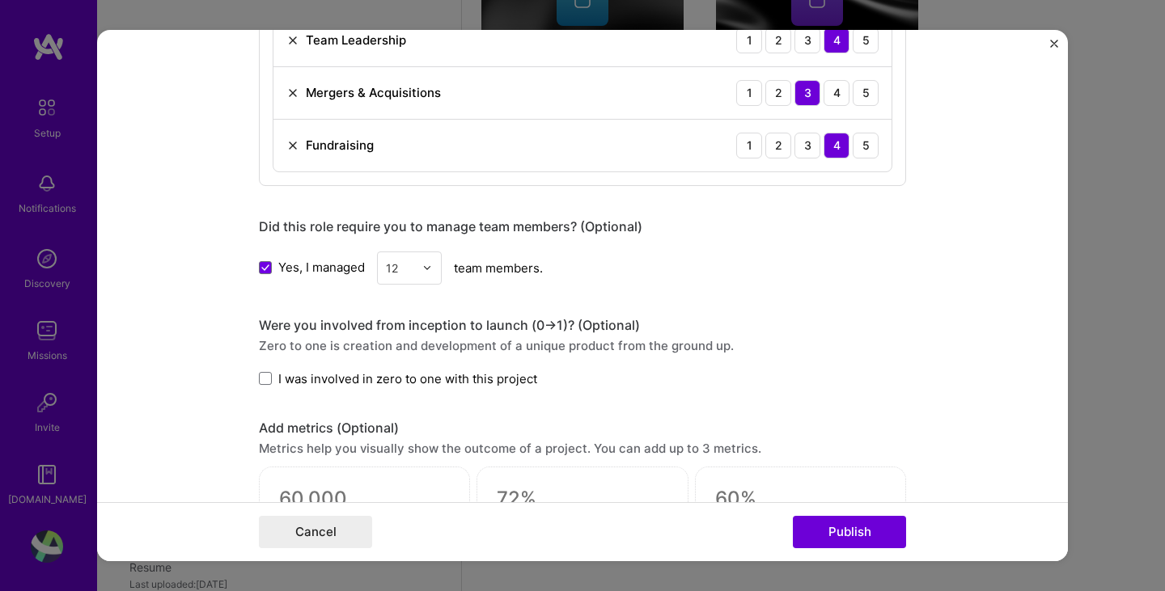
click at [699, 222] on div "Did this role require you to manage team members? (Optional)" at bounding box center [582, 226] width 647 height 17
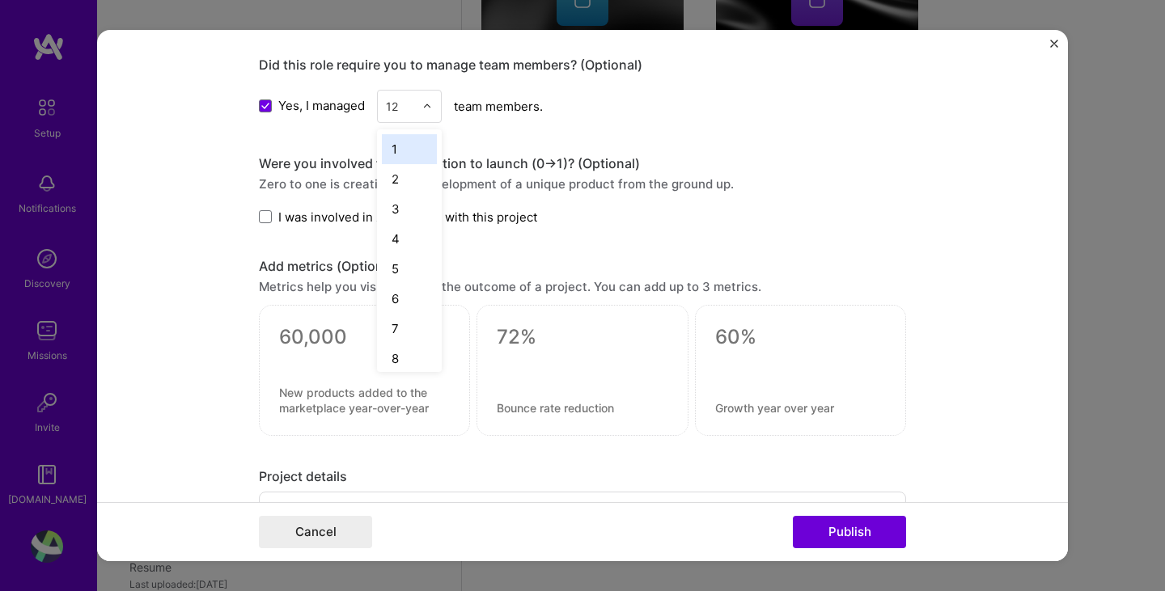
click at [401, 107] on input "text" at bounding box center [400, 106] width 28 height 17
click at [405, 245] on div "4" at bounding box center [409, 239] width 55 height 30
click at [259, 221] on span at bounding box center [265, 216] width 13 height 13
click at [0, 0] on input "I was involved in zero to one with this project" at bounding box center [0, 0] width 0 height 0
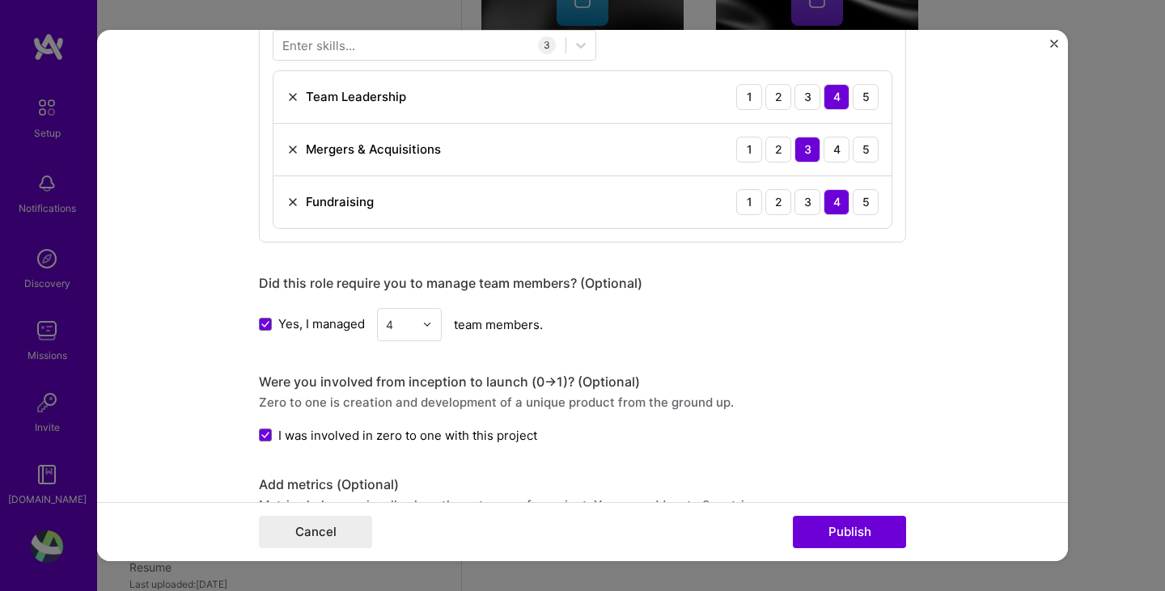
scroll to position [1436, 0]
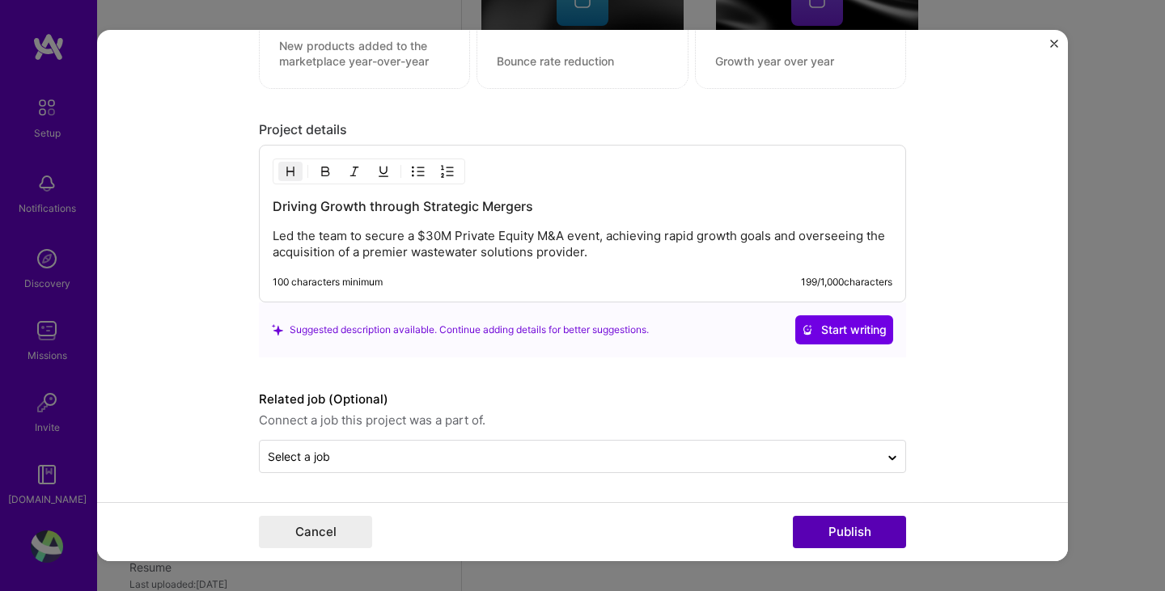
click at [836, 522] on button "Publish" at bounding box center [849, 532] width 113 height 32
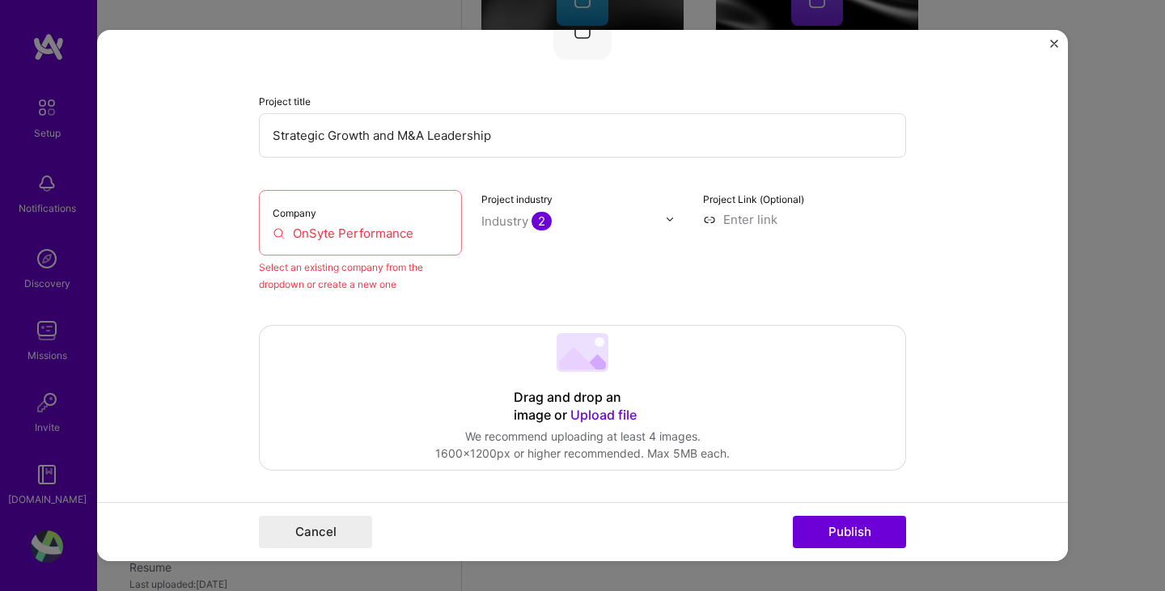
scroll to position [106, 0]
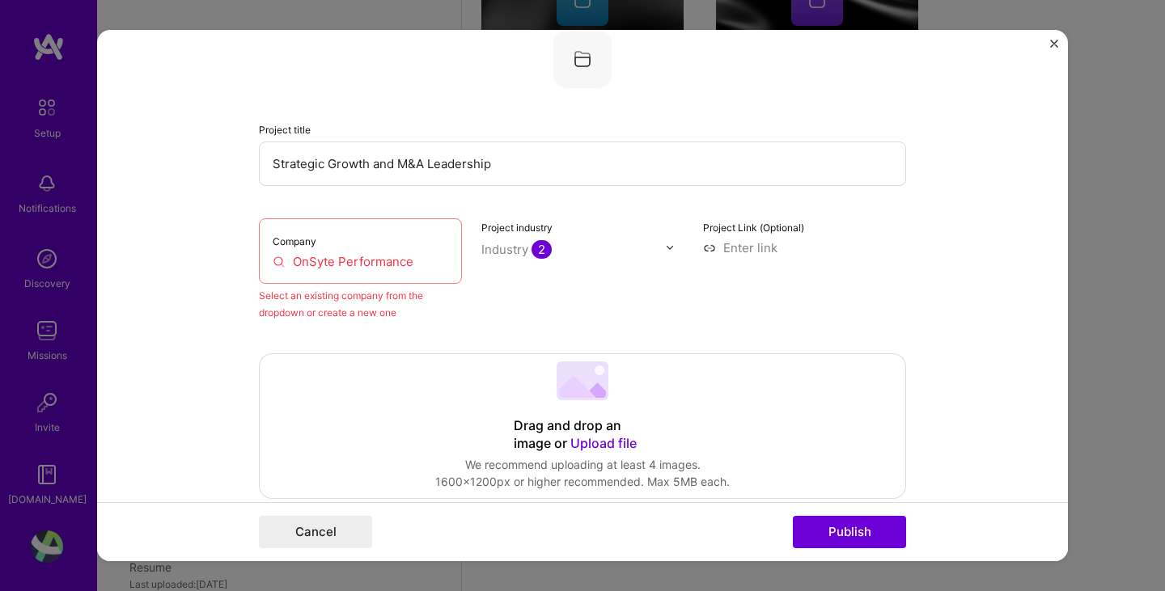
click at [311, 262] on input "OnSyte Performance" at bounding box center [361, 261] width 176 height 17
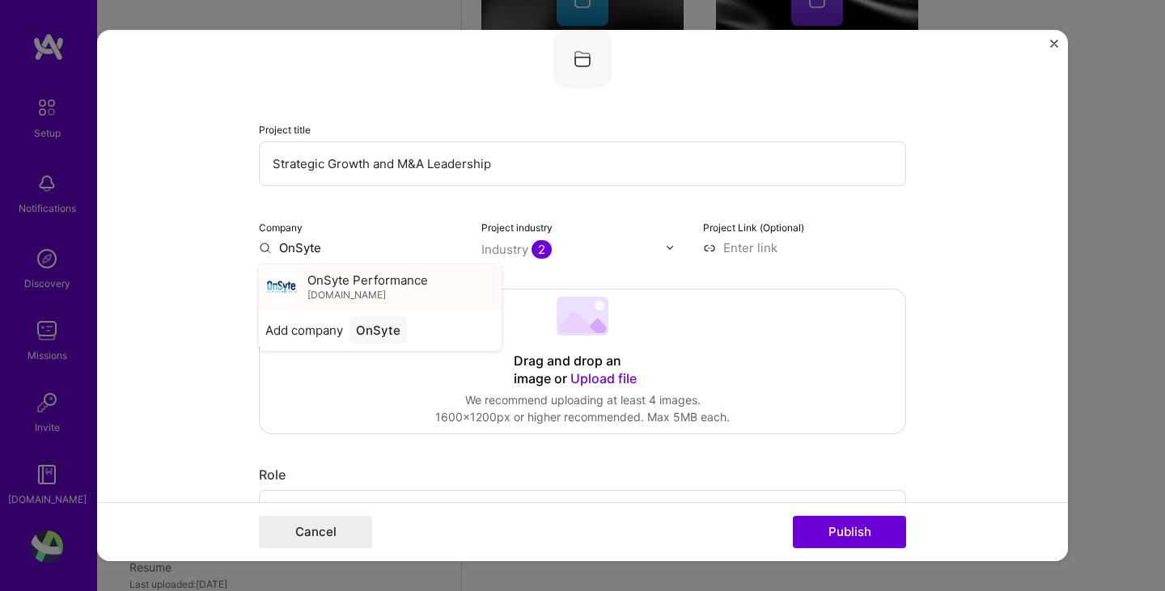
click at [345, 286] on span "OnSyte Performance" at bounding box center [367, 280] width 121 height 17
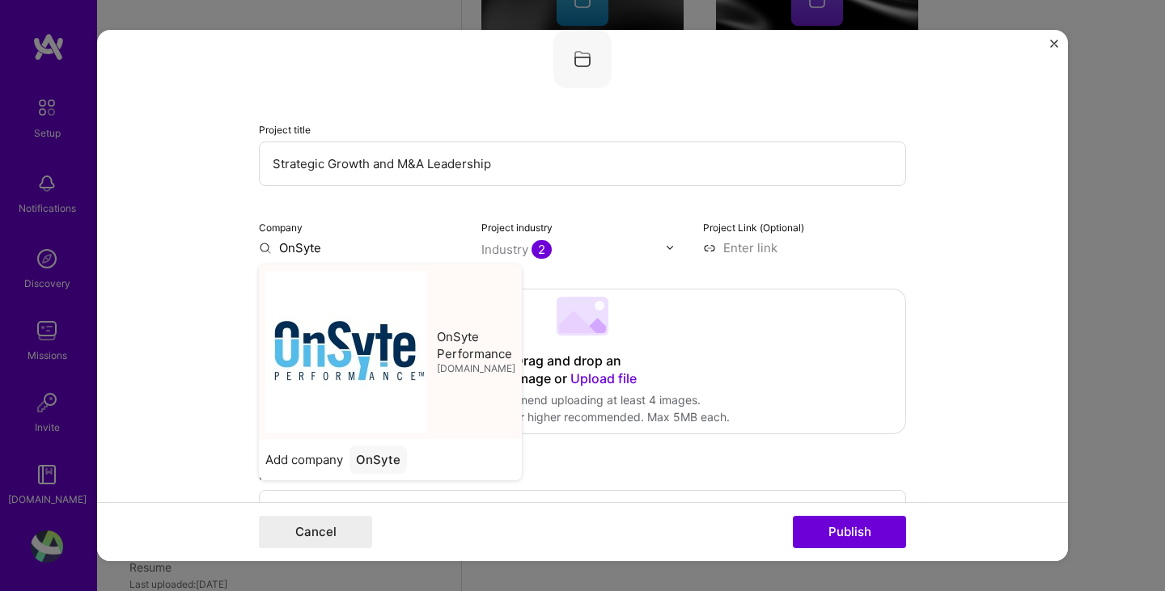
type input "OnSyte Performance"
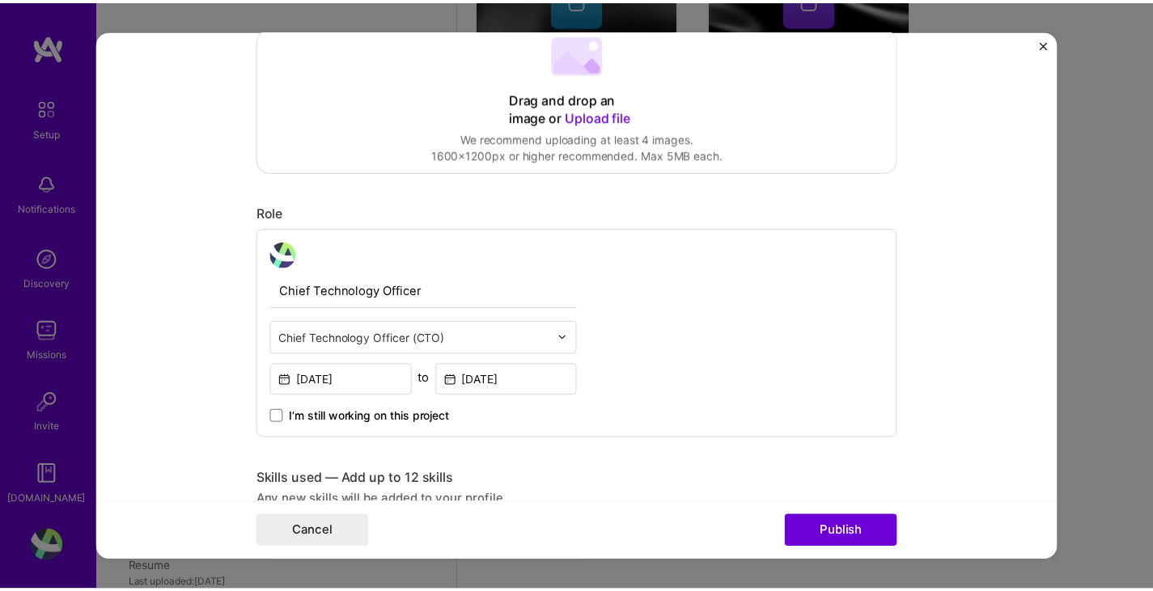
scroll to position [511, 0]
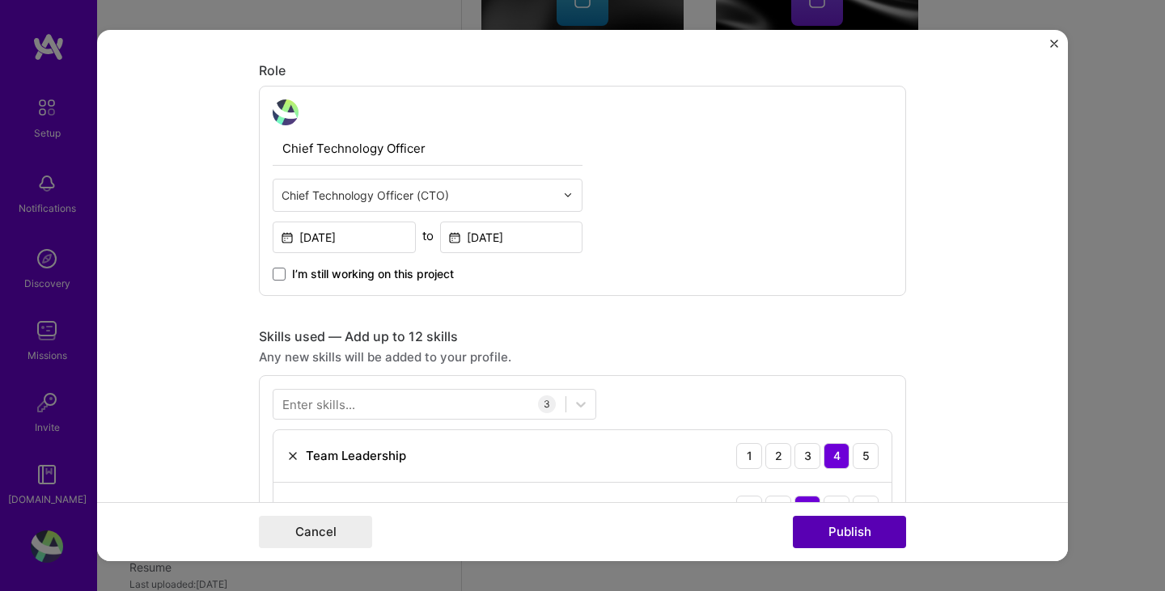
click at [836, 523] on button "Publish" at bounding box center [849, 532] width 113 height 32
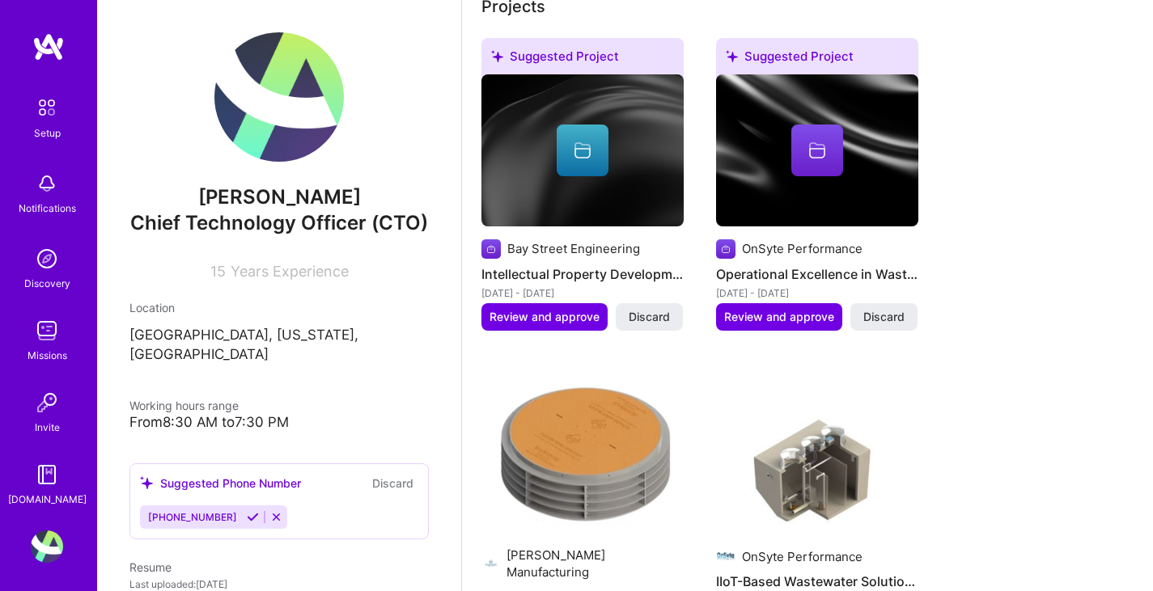
scroll to position [632, 0]
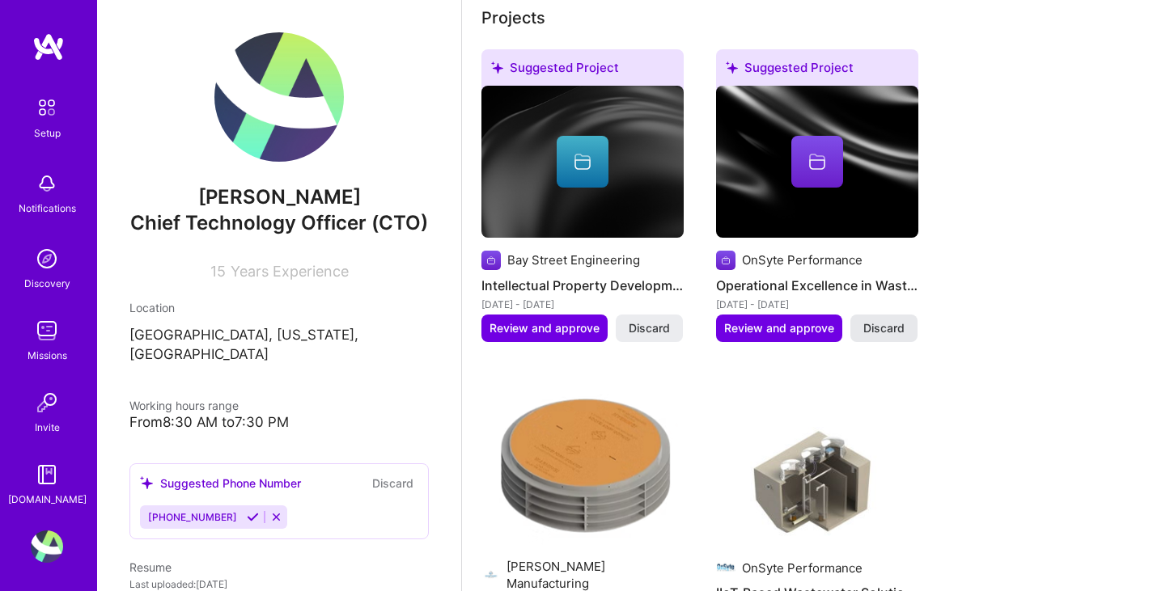
click at [875, 320] on span "Discard" at bounding box center [883, 328] width 41 height 16
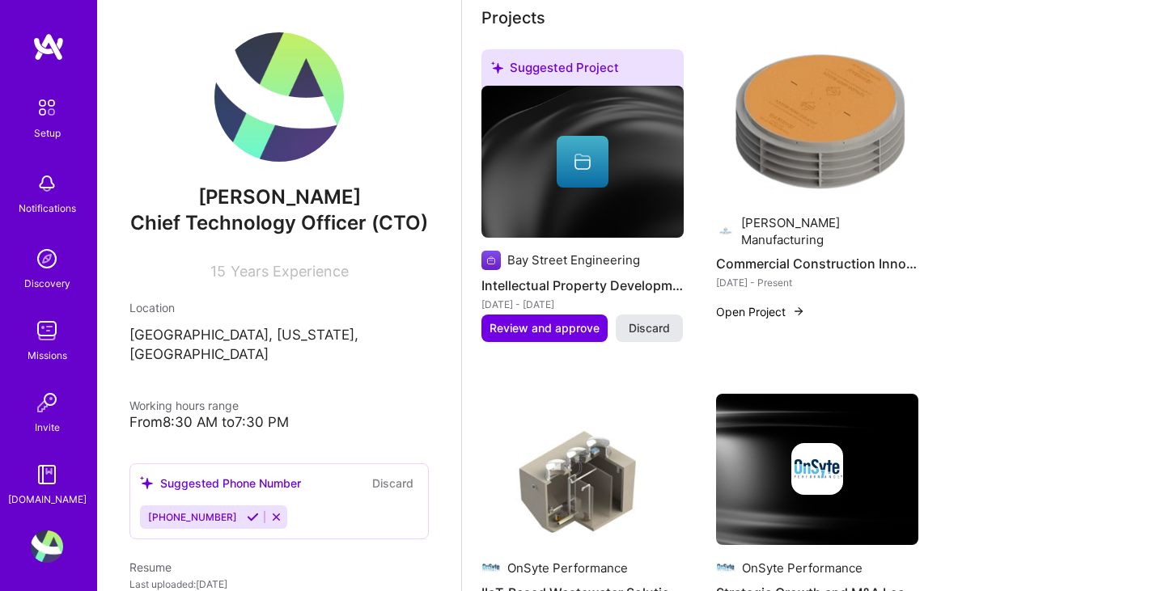
click at [642, 320] on span "Discard" at bounding box center [649, 328] width 41 height 16
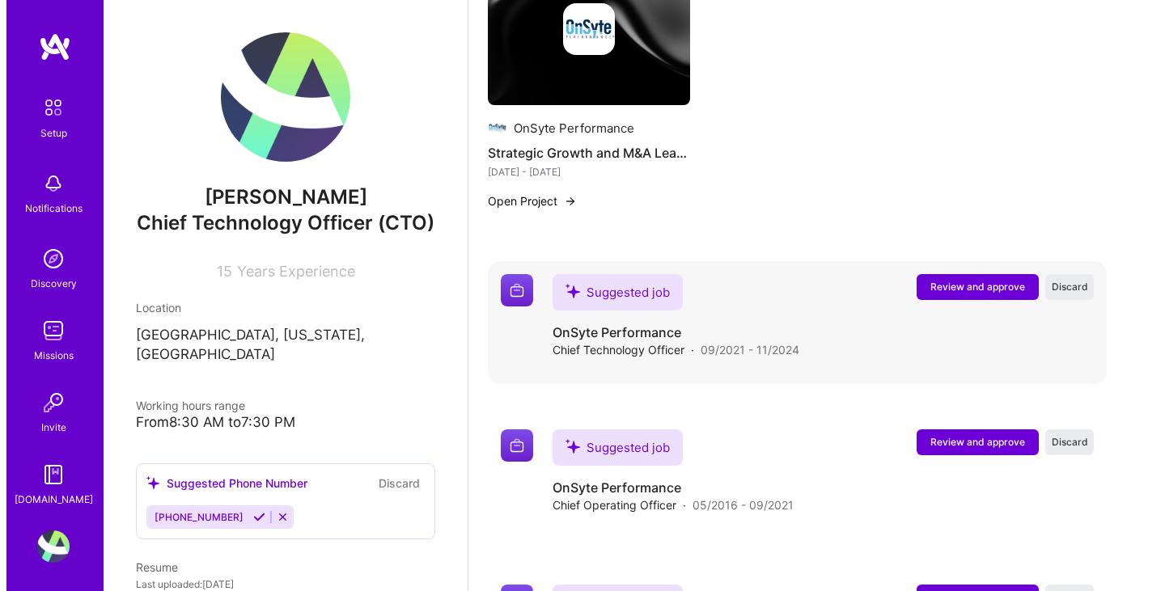
scroll to position [1133, 0]
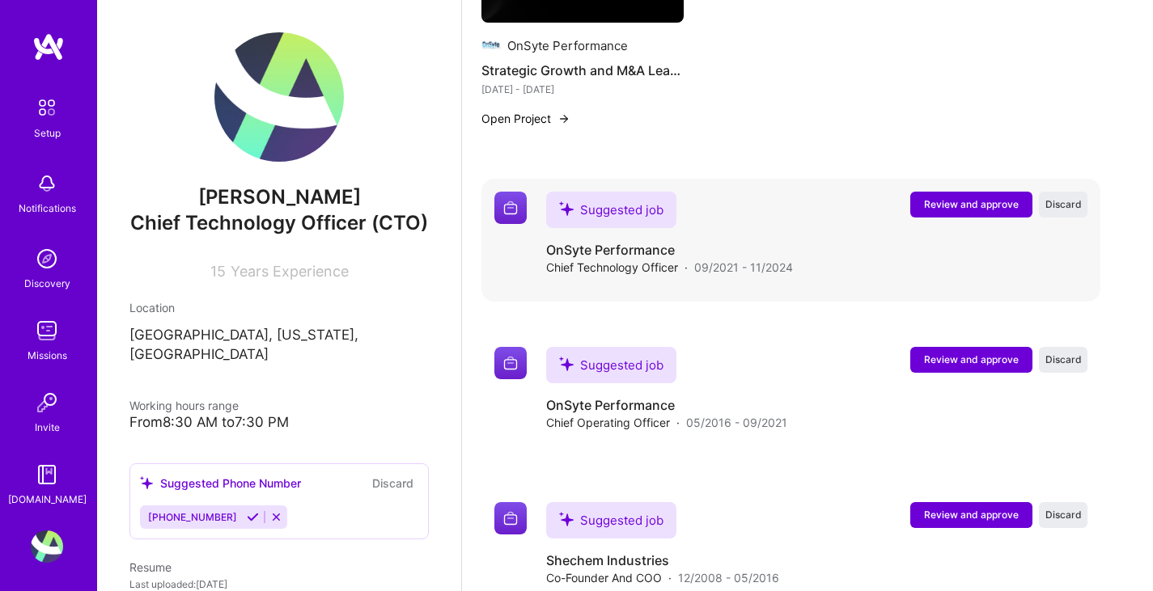
click at [981, 197] on span "Review and approve" at bounding box center [971, 204] width 95 height 14
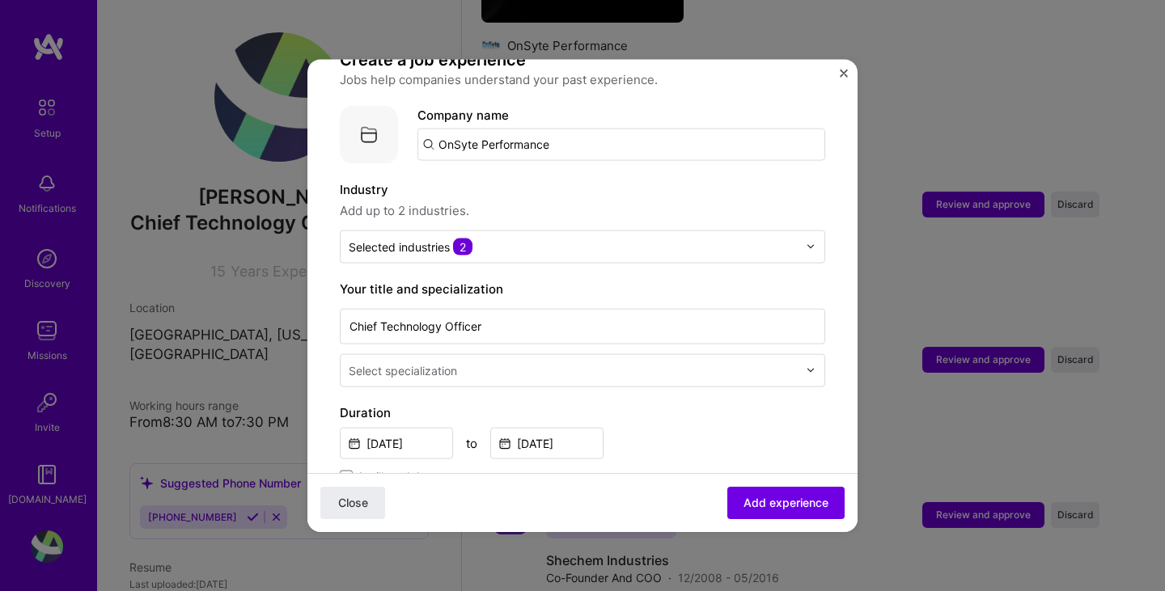
scroll to position [162, 0]
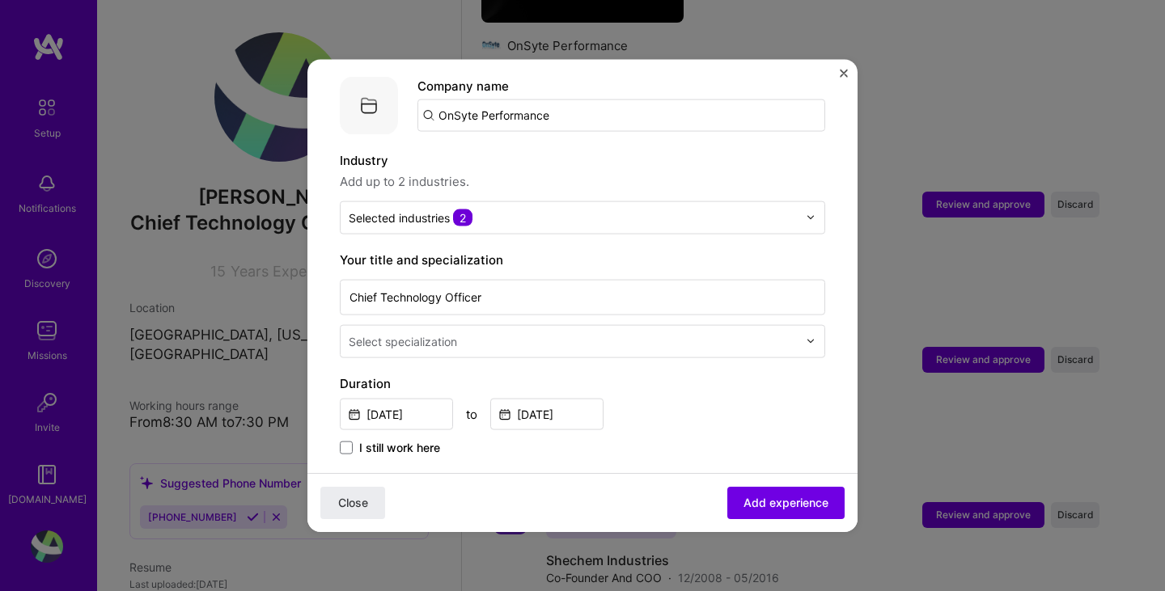
click at [564, 107] on input "OnSyte Performance" at bounding box center [621, 115] width 408 height 32
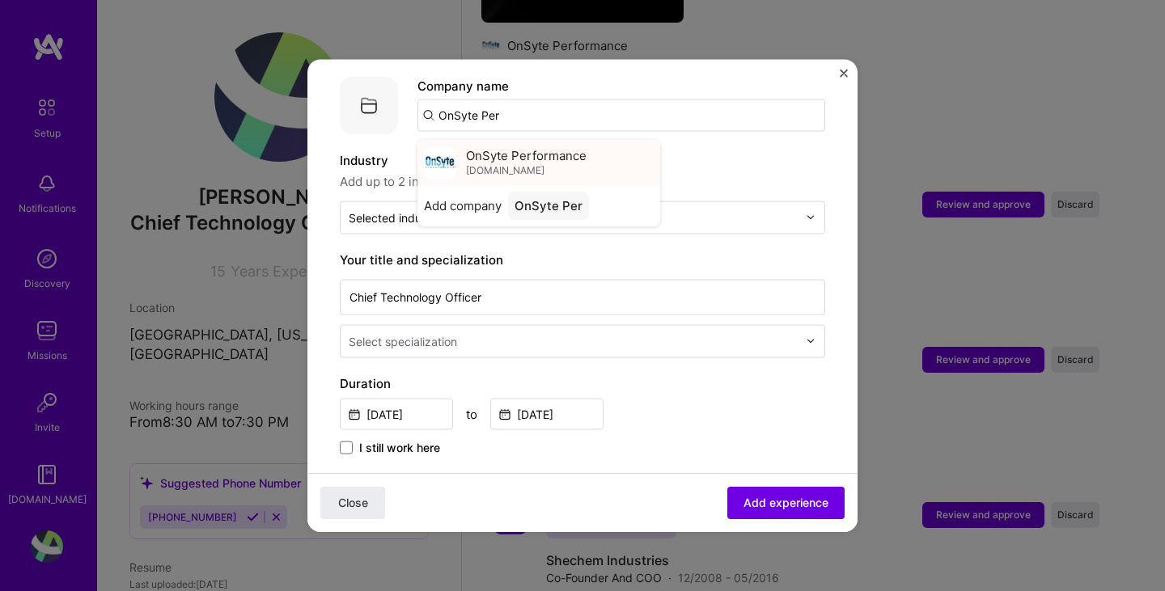
click at [523, 147] on span "OnSyte Performance" at bounding box center [526, 155] width 121 height 17
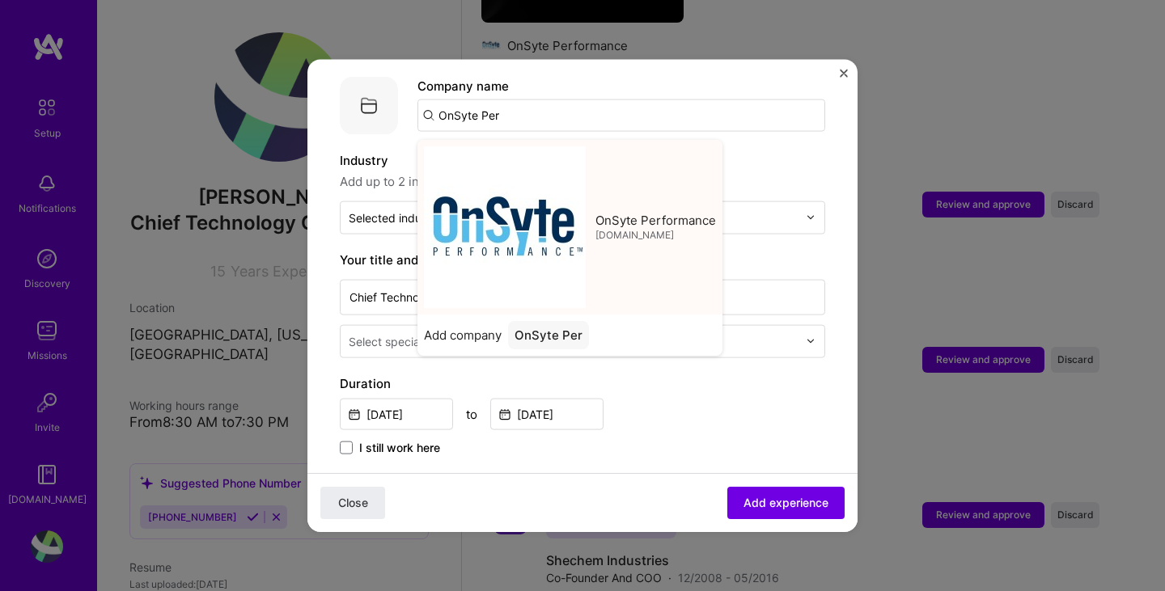
type input "OnSyte Performance"
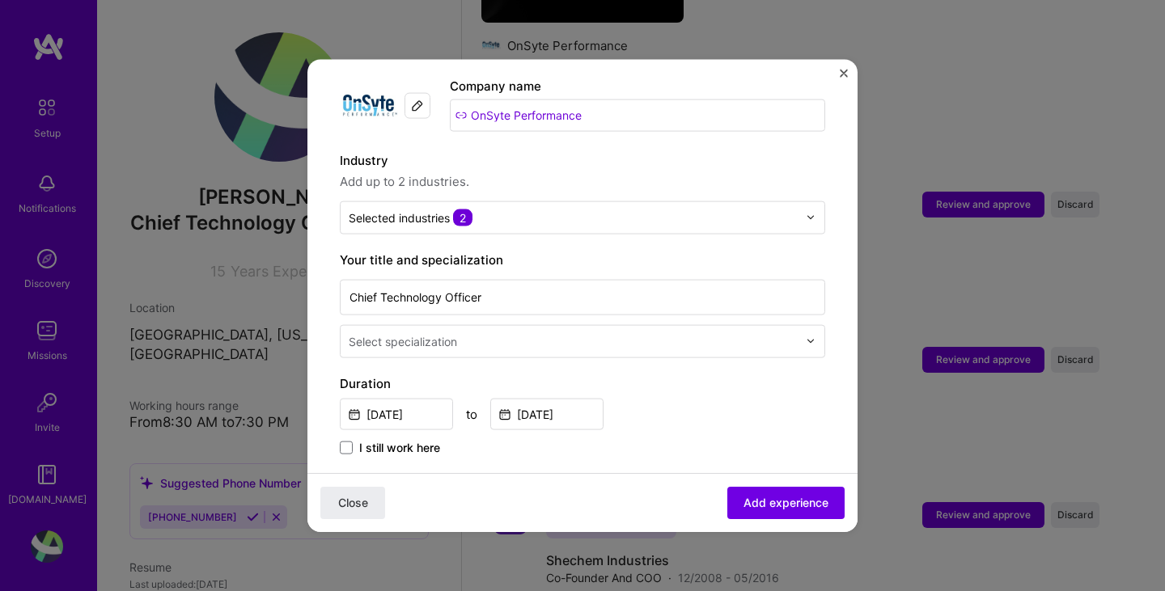
scroll to position [243, 0]
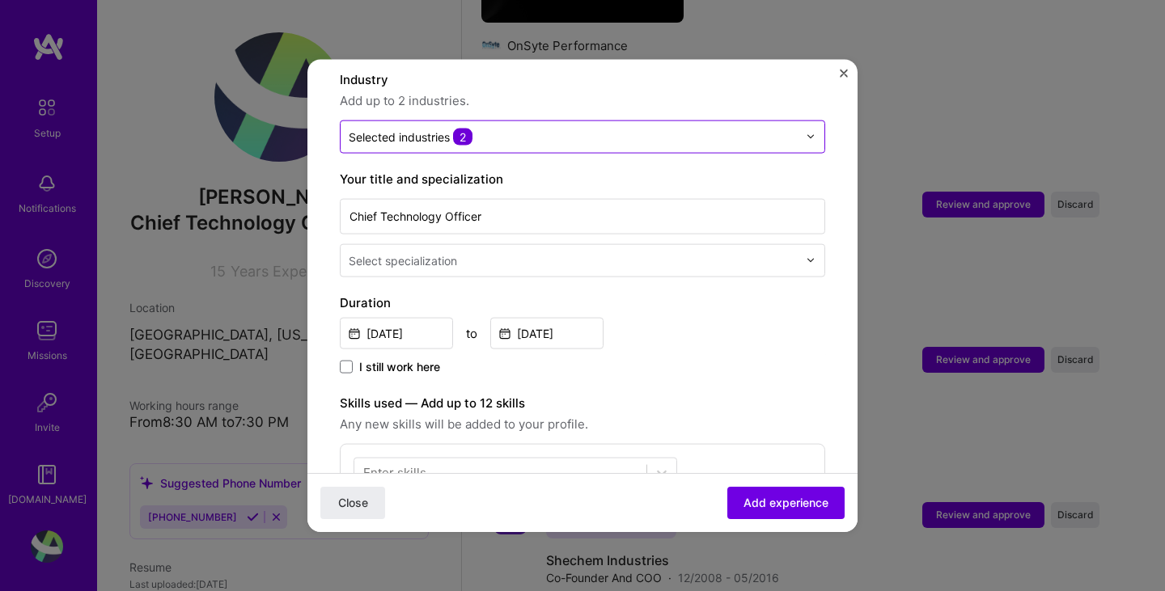
click at [529, 128] on input "text" at bounding box center [573, 136] width 449 height 17
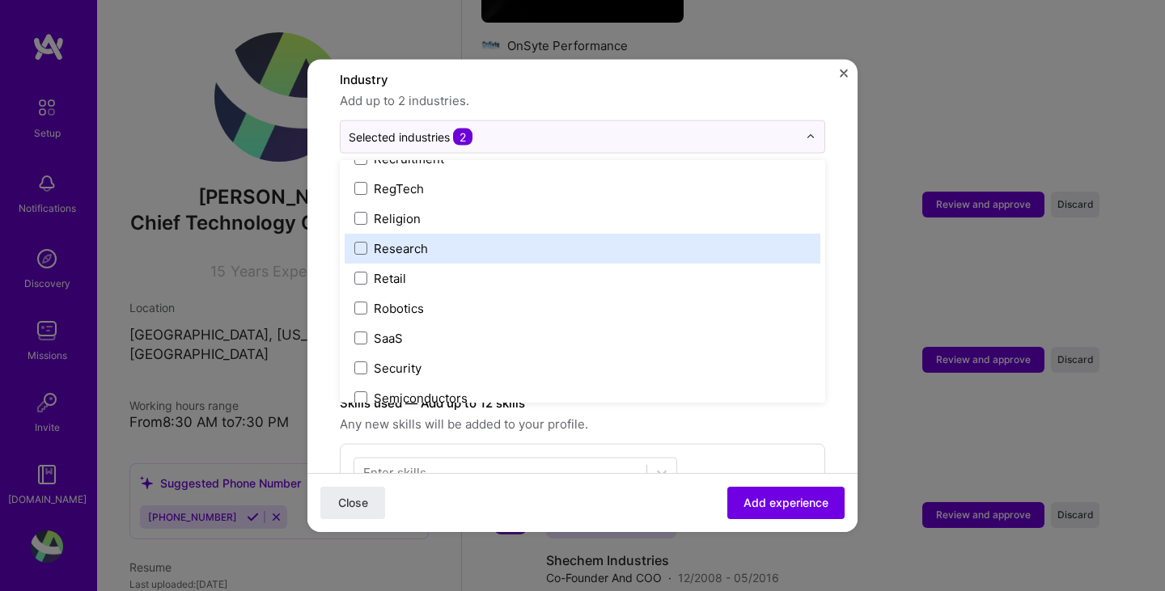
scroll to position [3236, 0]
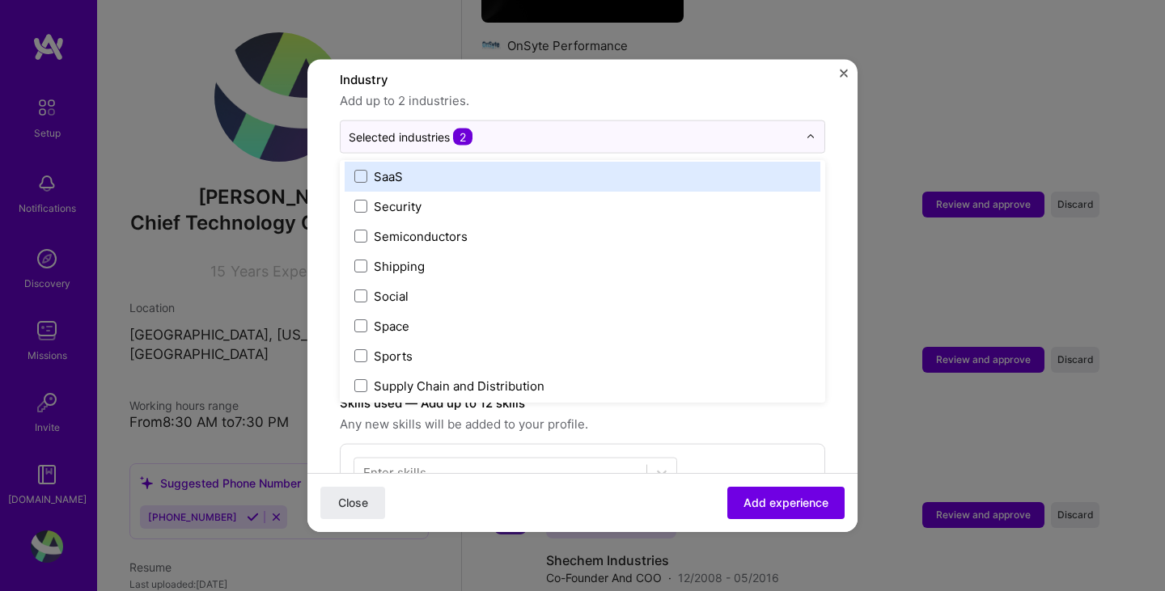
click at [385, 167] on div "SaaS" at bounding box center [388, 175] width 29 height 17
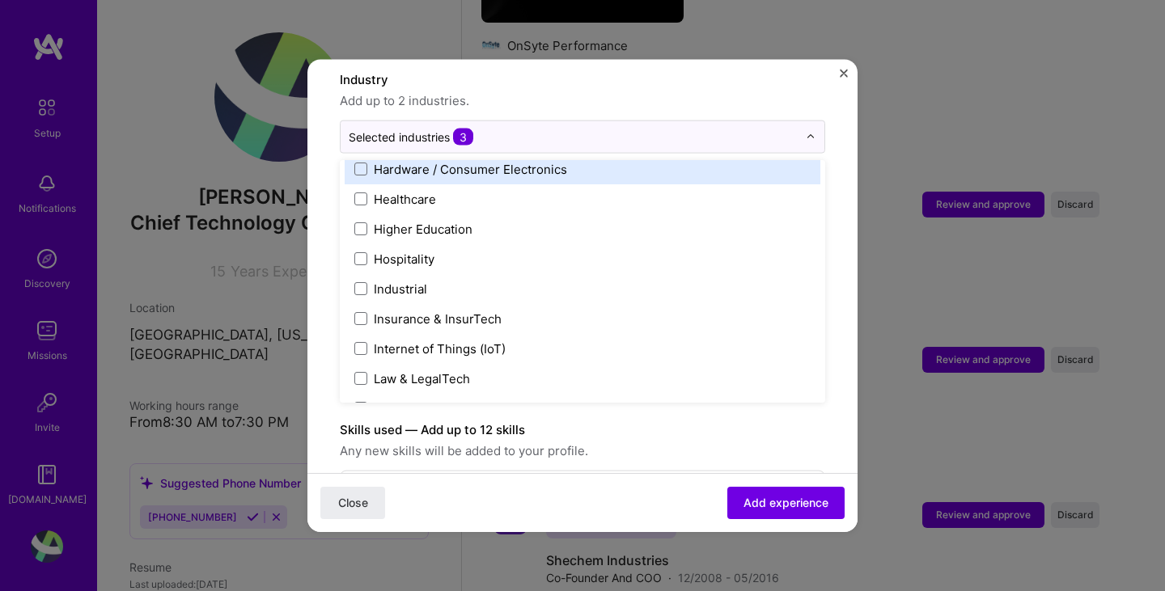
scroll to position [2065, 0]
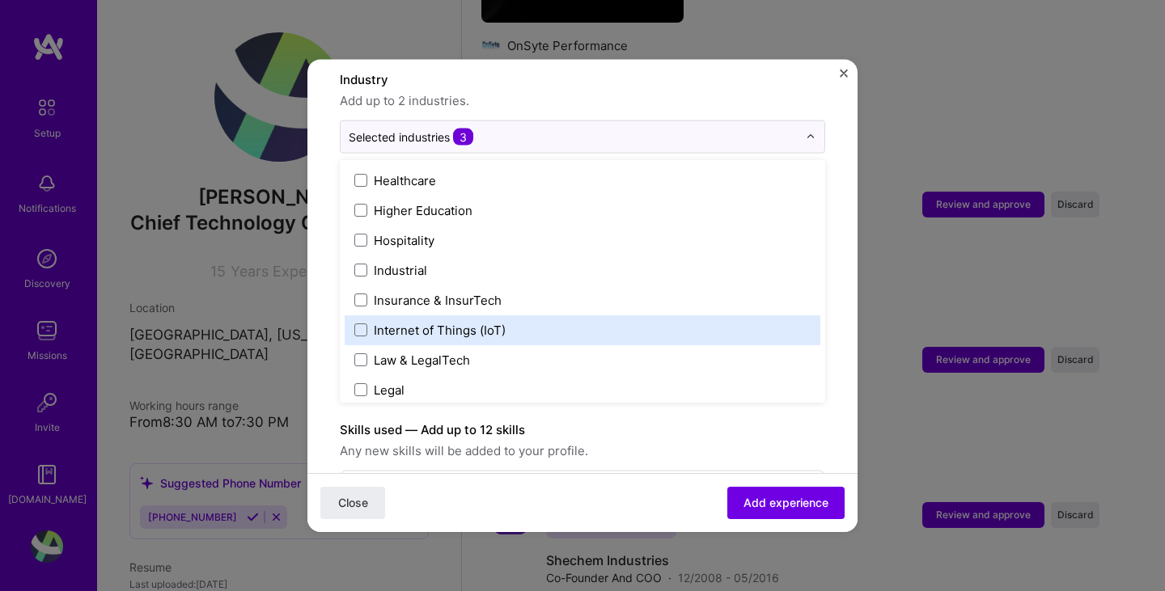
click at [503, 321] on div "Internet of Things (IoT)" at bounding box center [440, 329] width 132 height 17
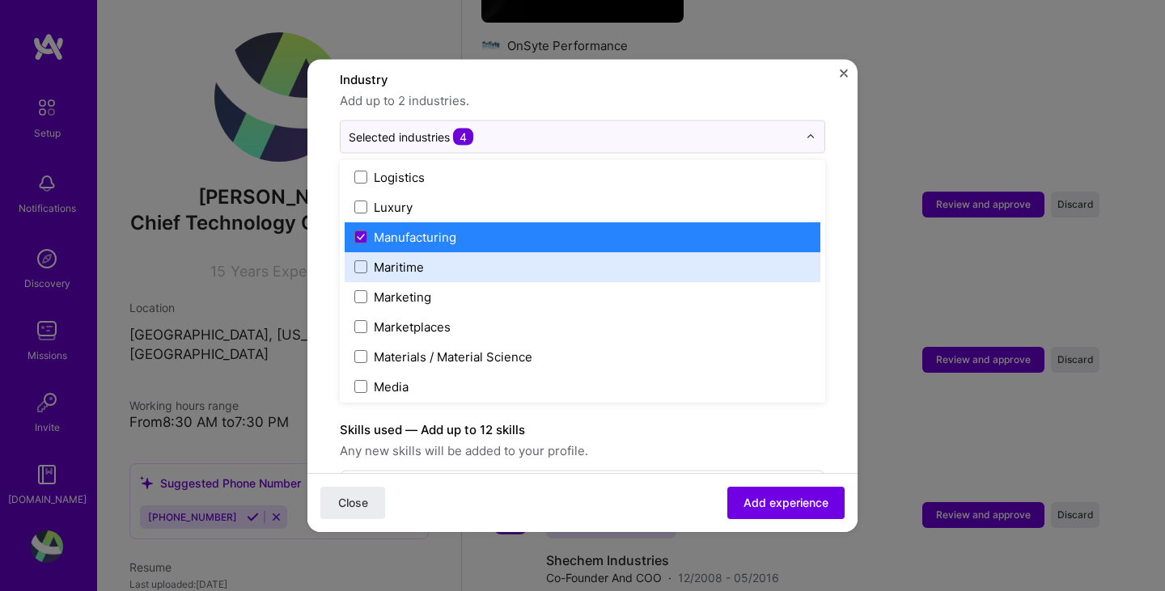
scroll to position [2388, 0]
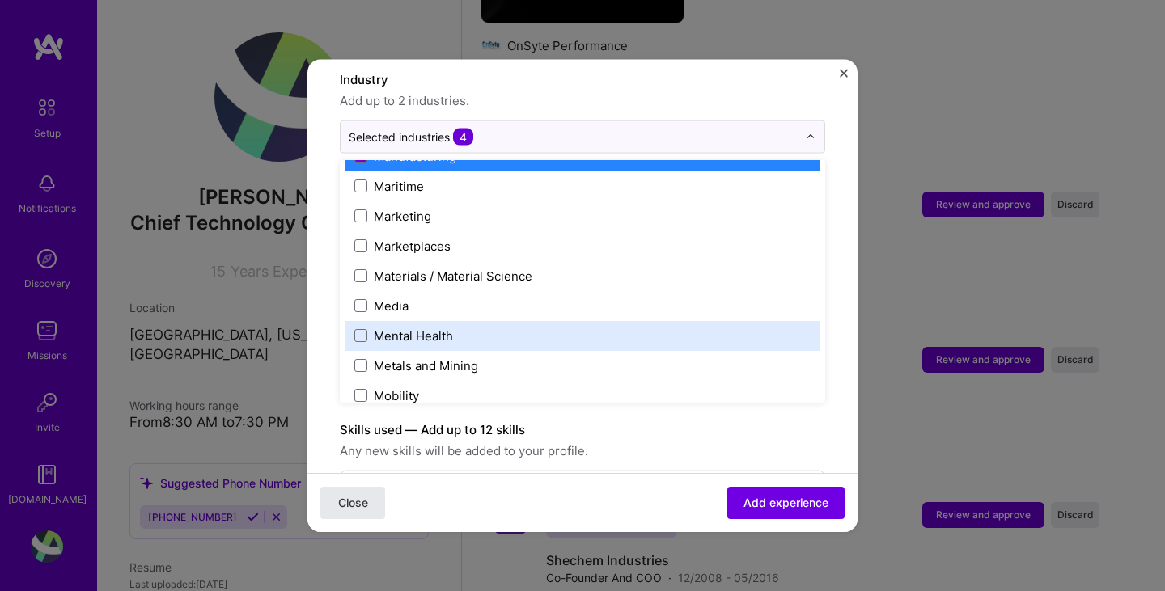
click at [348, 498] on span "Close" at bounding box center [353, 503] width 30 height 16
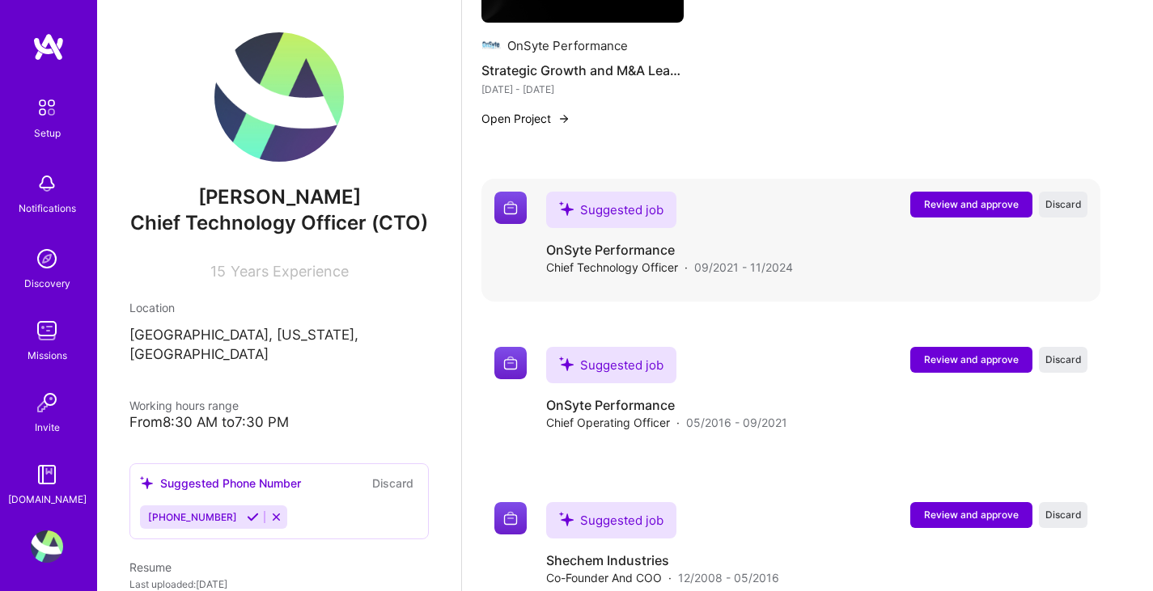
click at [945, 197] on span "Review and approve" at bounding box center [971, 204] width 95 height 14
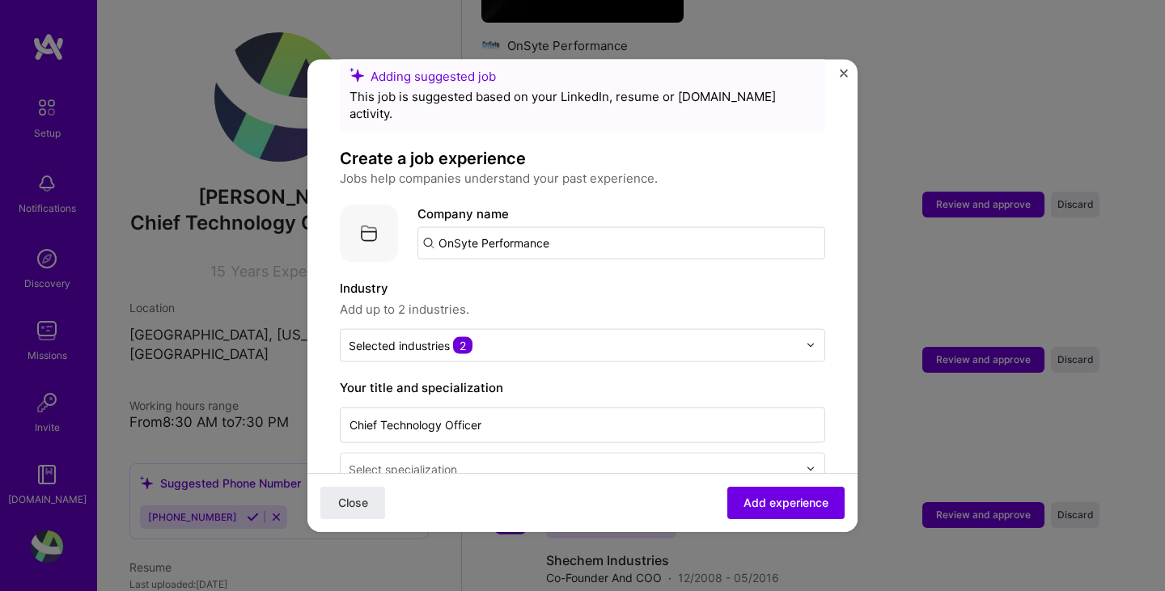
scroll to position [81, 0]
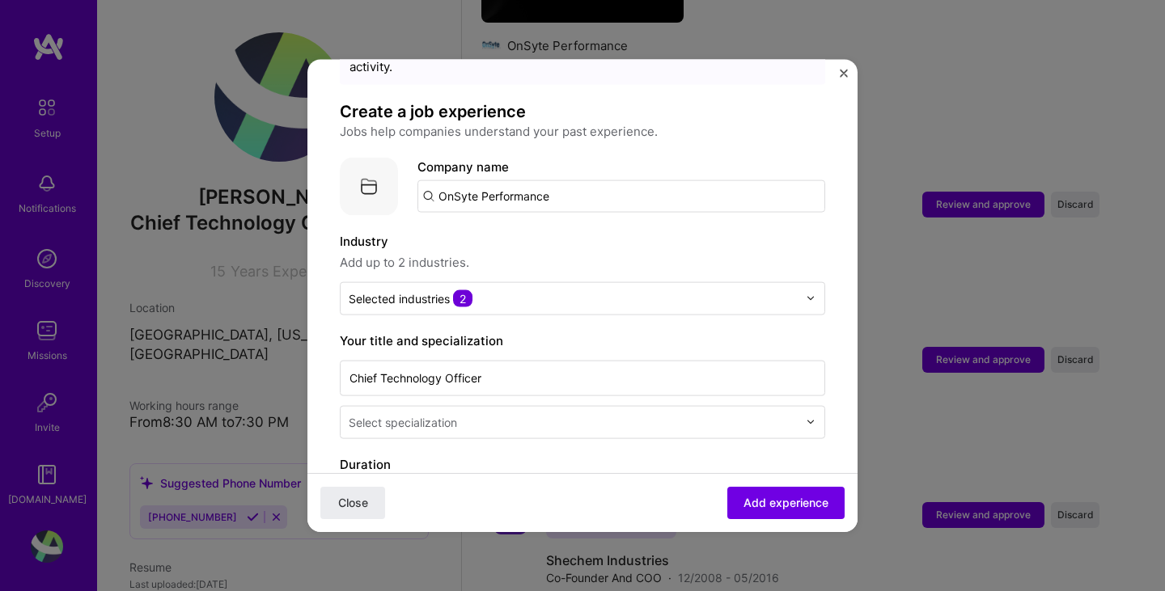
click at [465, 180] on input "OnSyte Performance" at bounding box center [621, 196] width 408 height 32
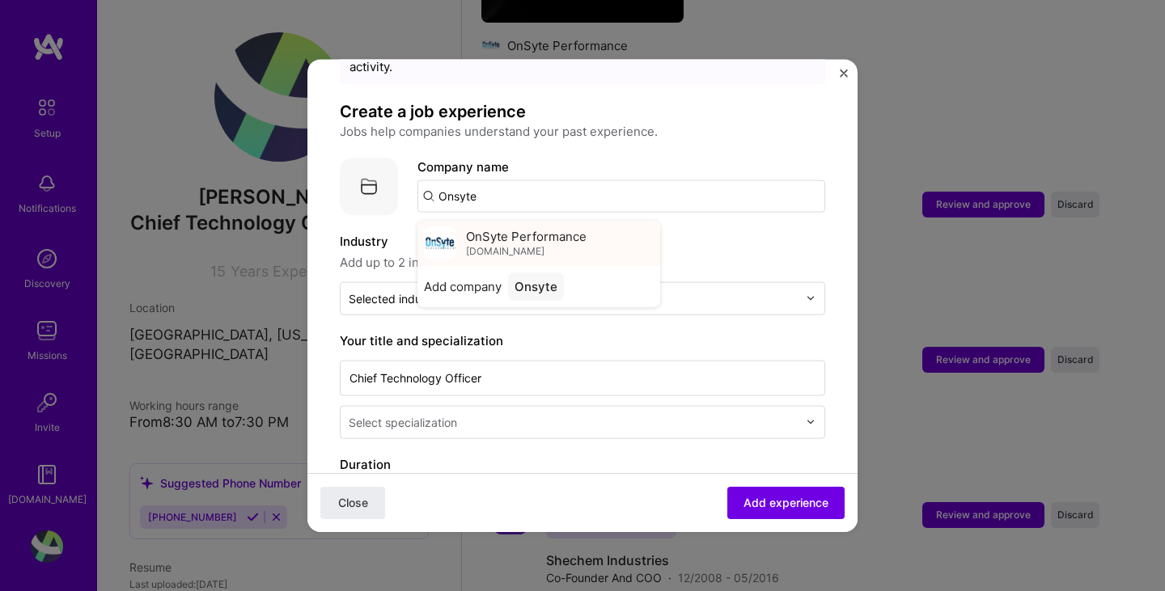
click at [537, 228] on div "OnSyte Performance [DOMAIN_NAME]" at bounding box center [526, 243] width 121 height 30
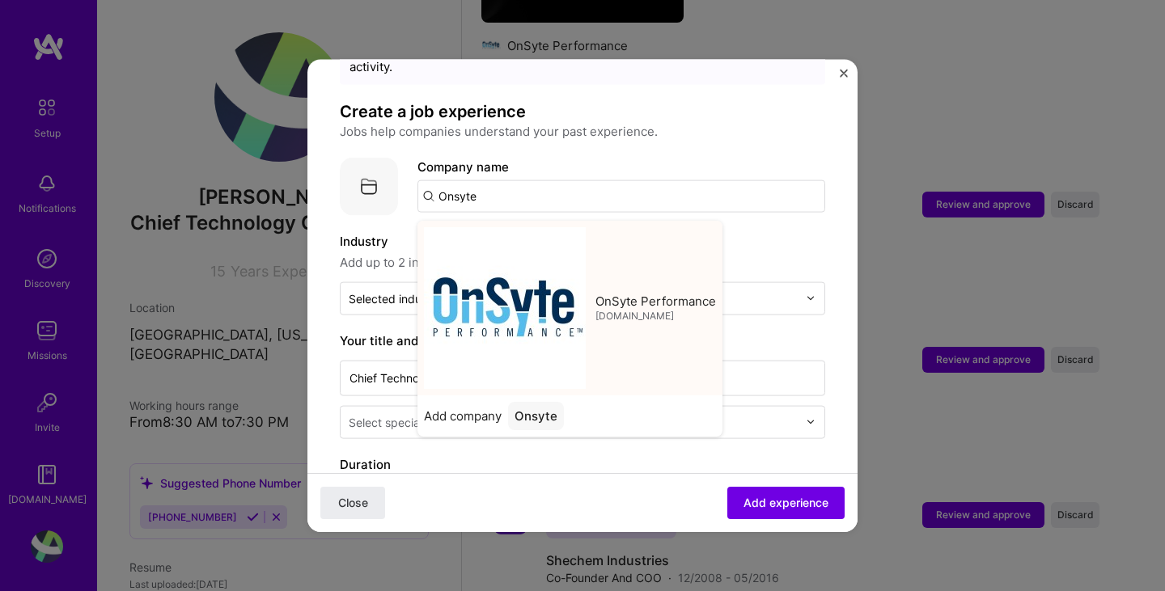
type input "OnSyte Performance"
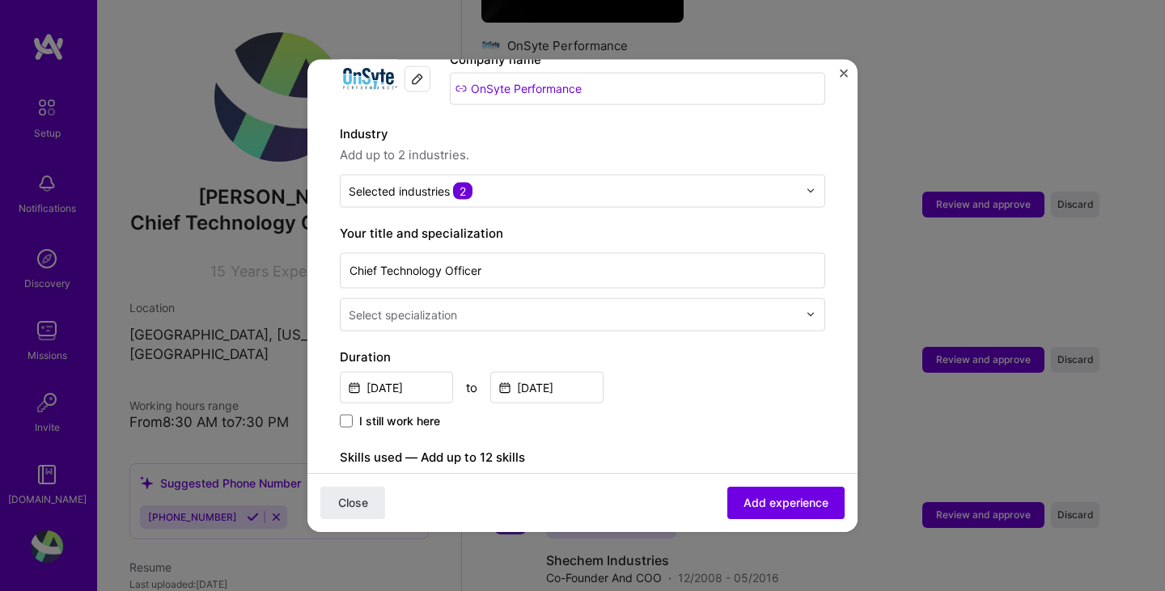
scroll to position [243, 0]
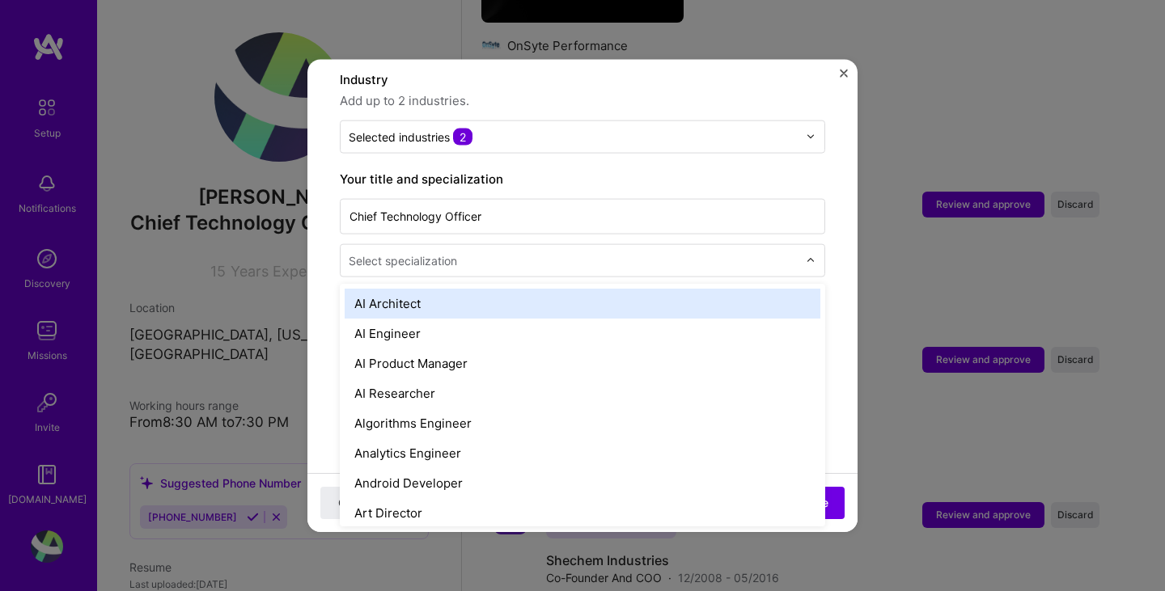
click at [541, 252] on input "text" at bounding box center [575, 260] width 452 height 17
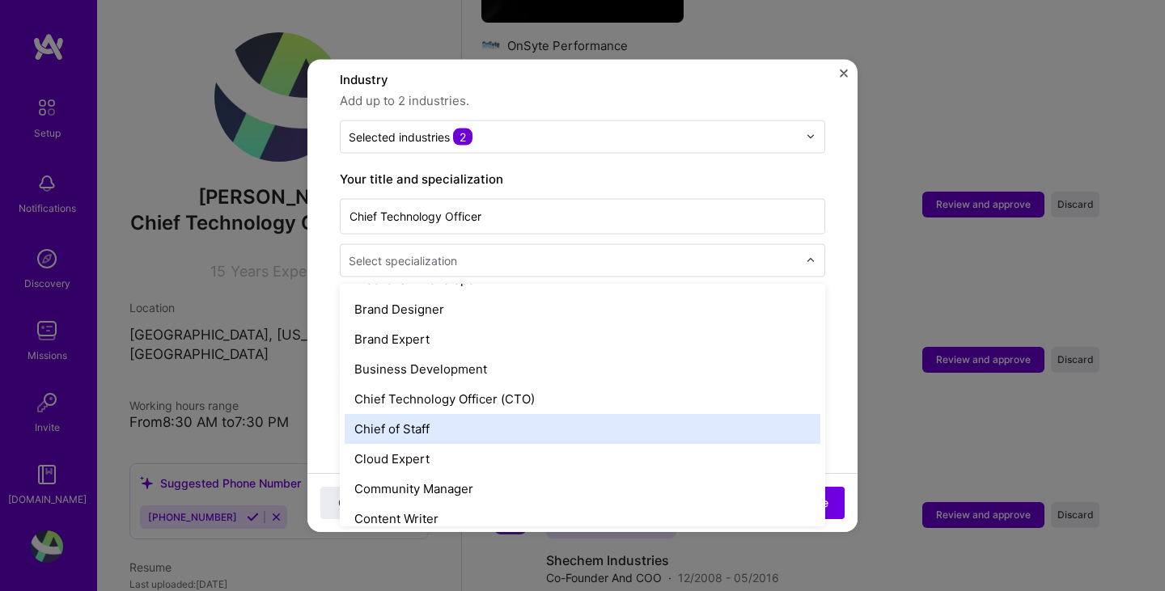
scroll to position [324, 0]
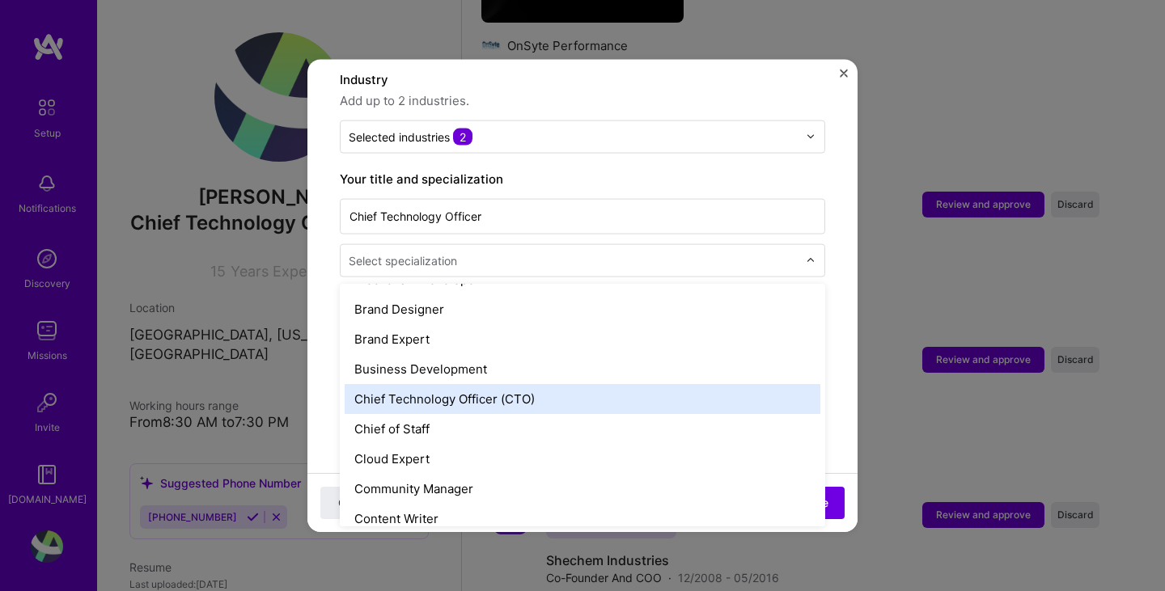
click at [498, 384] on div "Chief Technology Officer (CTO)" at bounding box center [583, 399] width 476 height 30
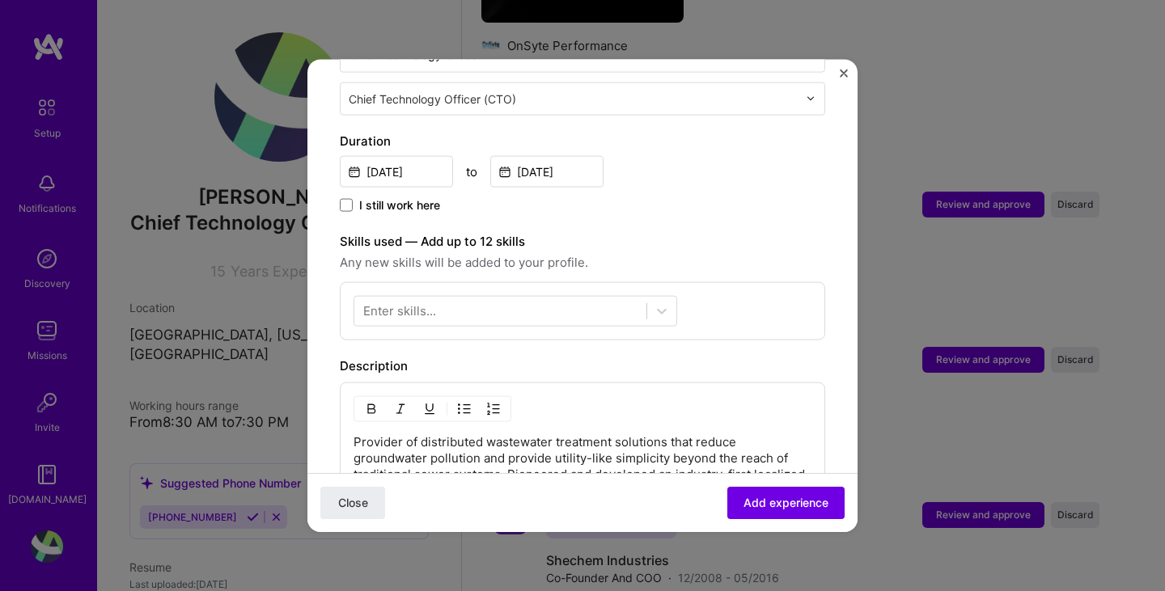
scroll to position [485, 0]
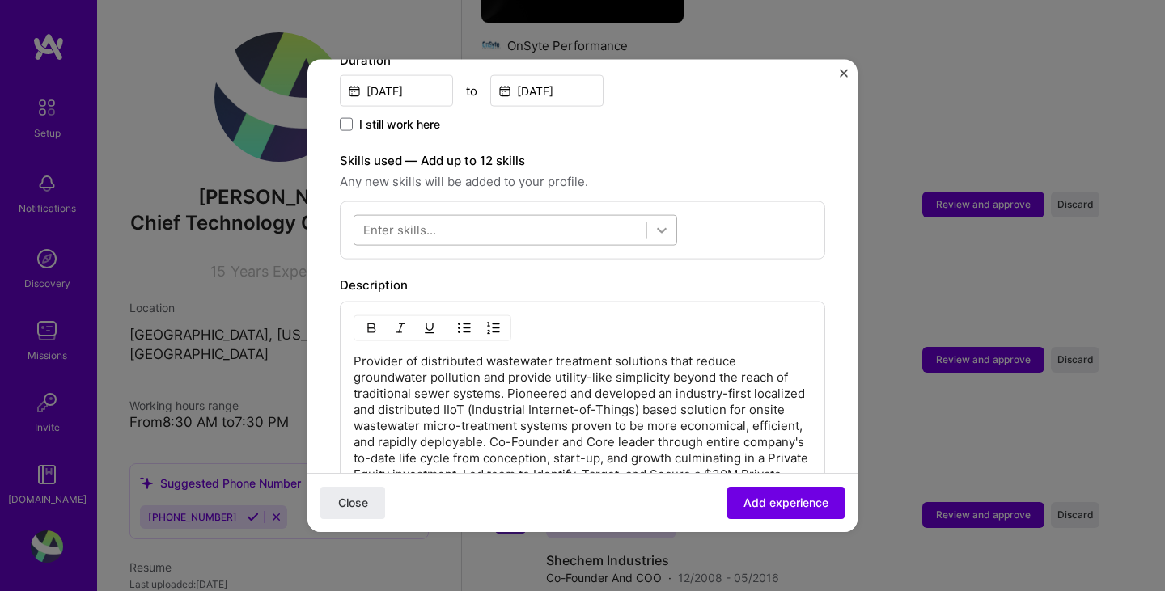
click at [660, 222] on icon at bounding box center [662, 230] width 16 height 16
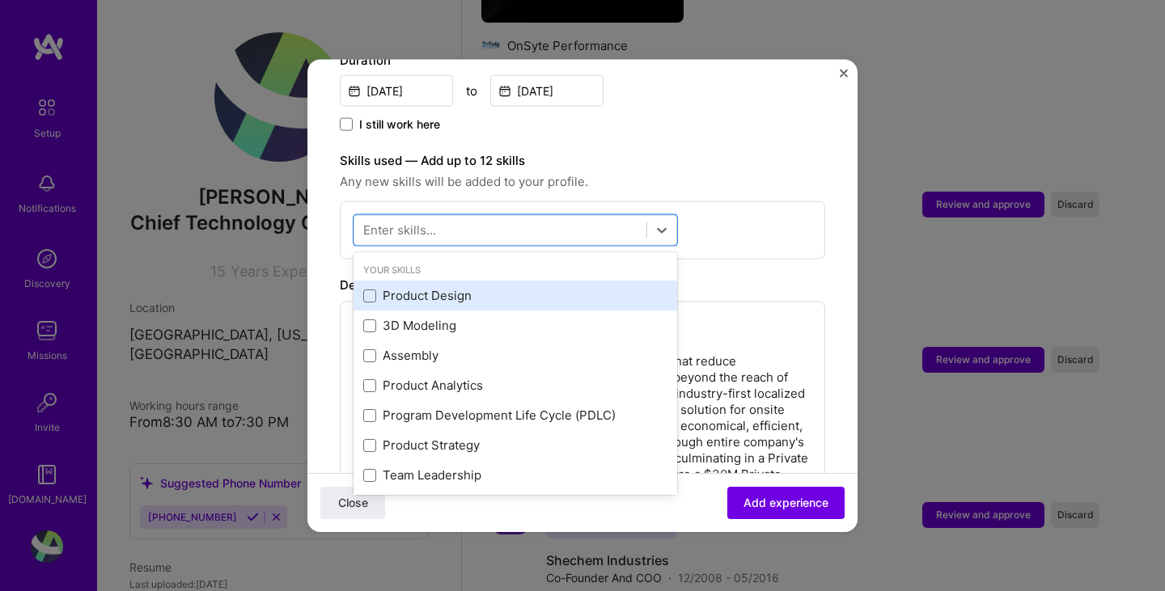
click at [425, 287] on div "Product Design" at bounding box center [515, 295] width 304 height 17
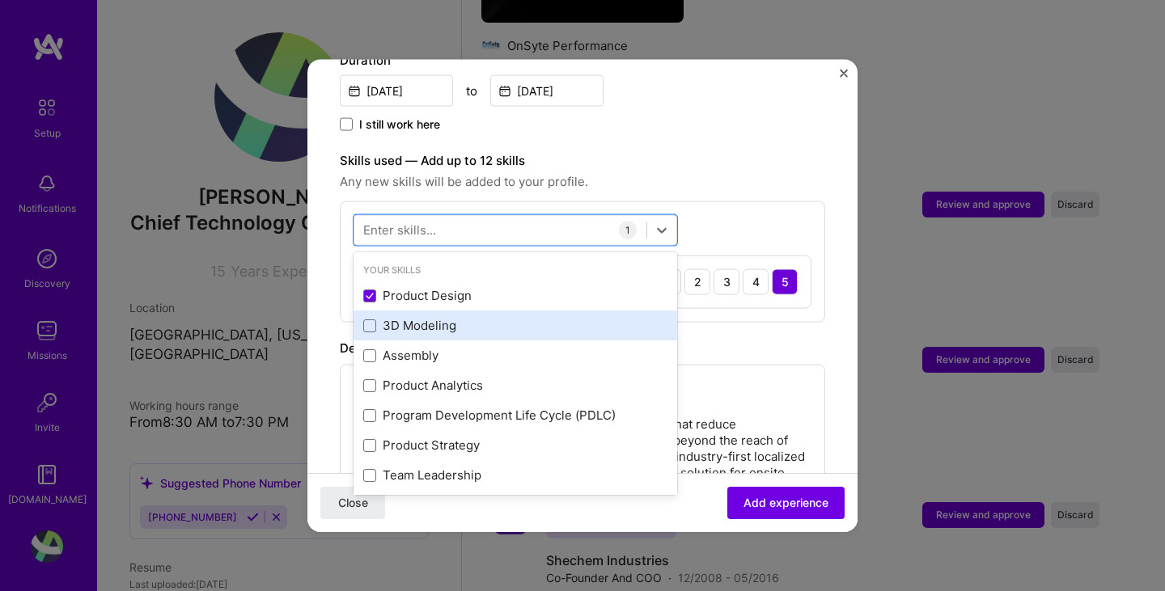
click at [413, 317] on div "3D Modeling" at bounding box center [515, 325] width 304 height 17
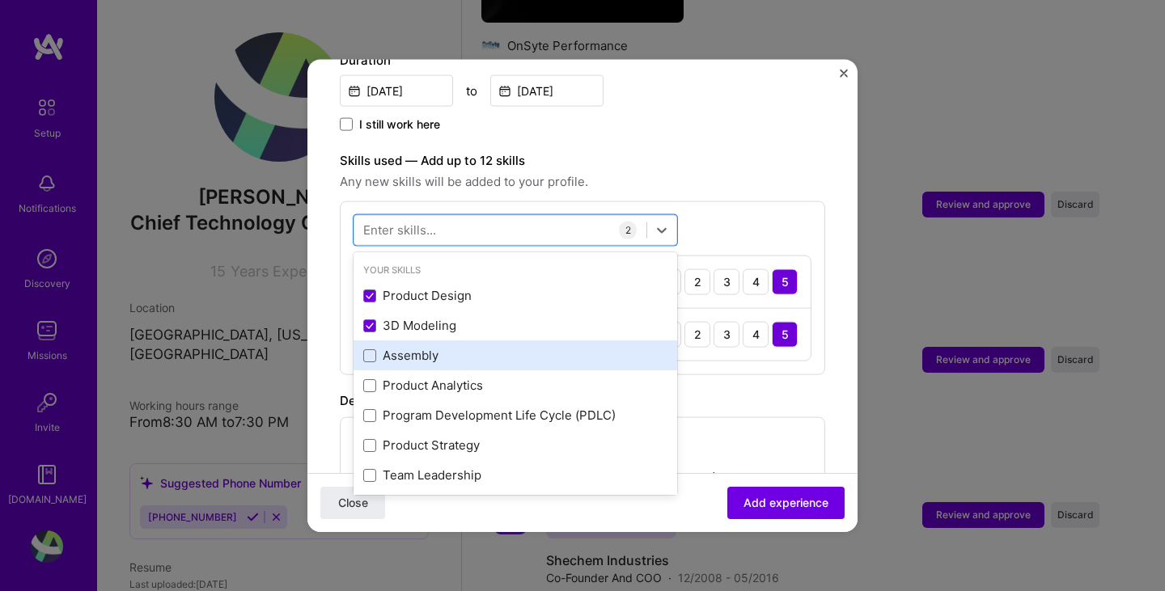
click at [403, 347] on div "Assembly" at bounding box center [515, 355] width 304 height 17
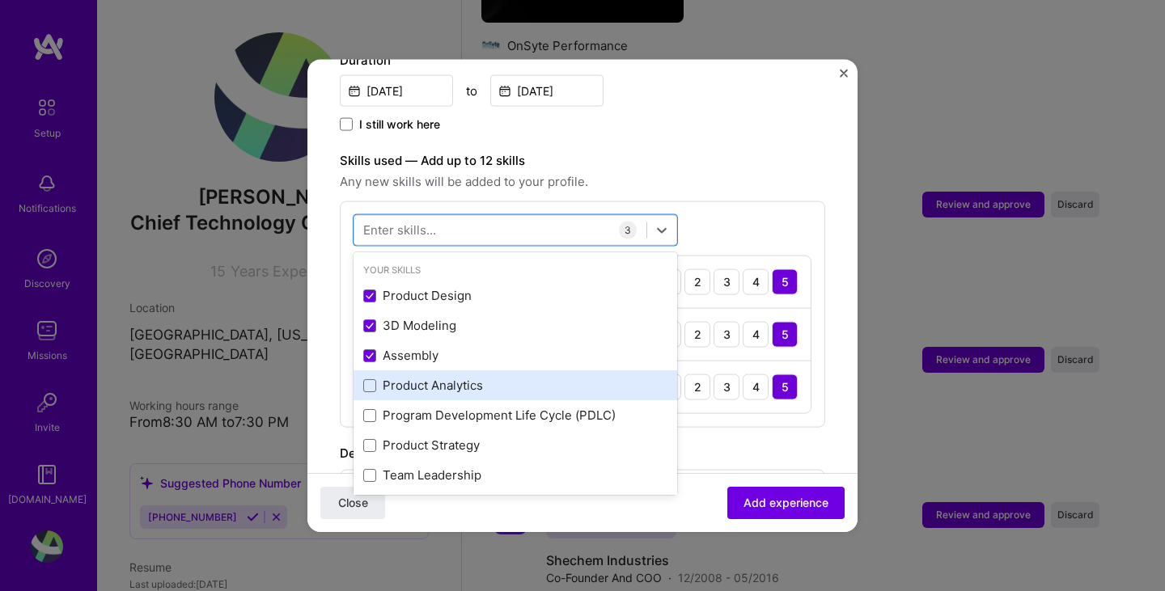
click at [401, 377] on div "Product Analytics" at bounding box center [515, 385] width 304 height 17
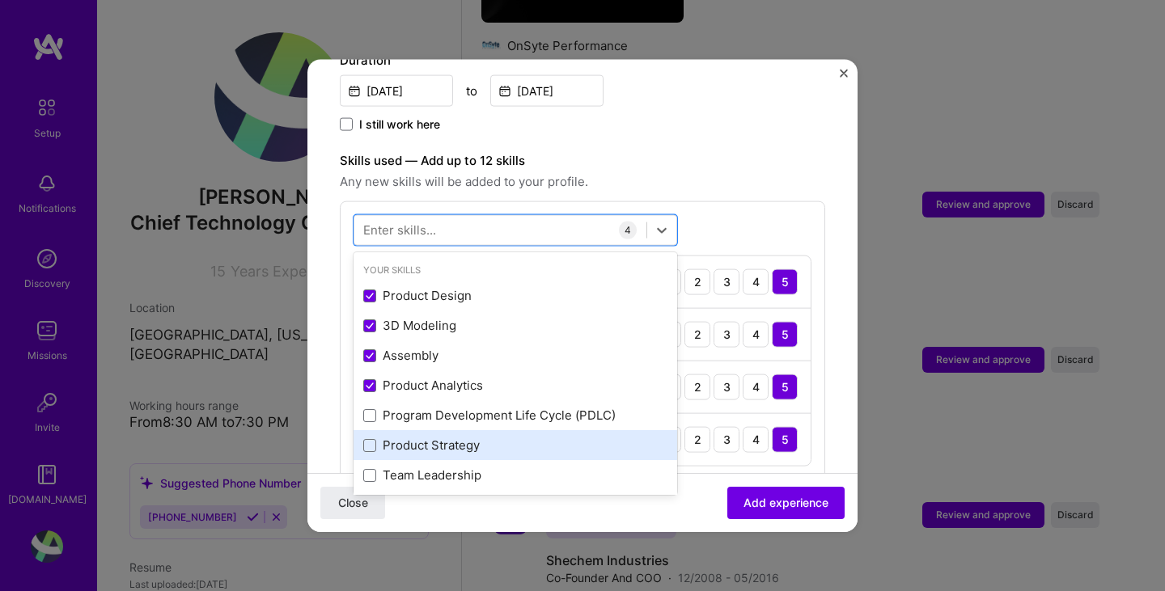
click at [397, 437] on div "Product Strategy" at bounding box center [515, 445] width 304 height 17
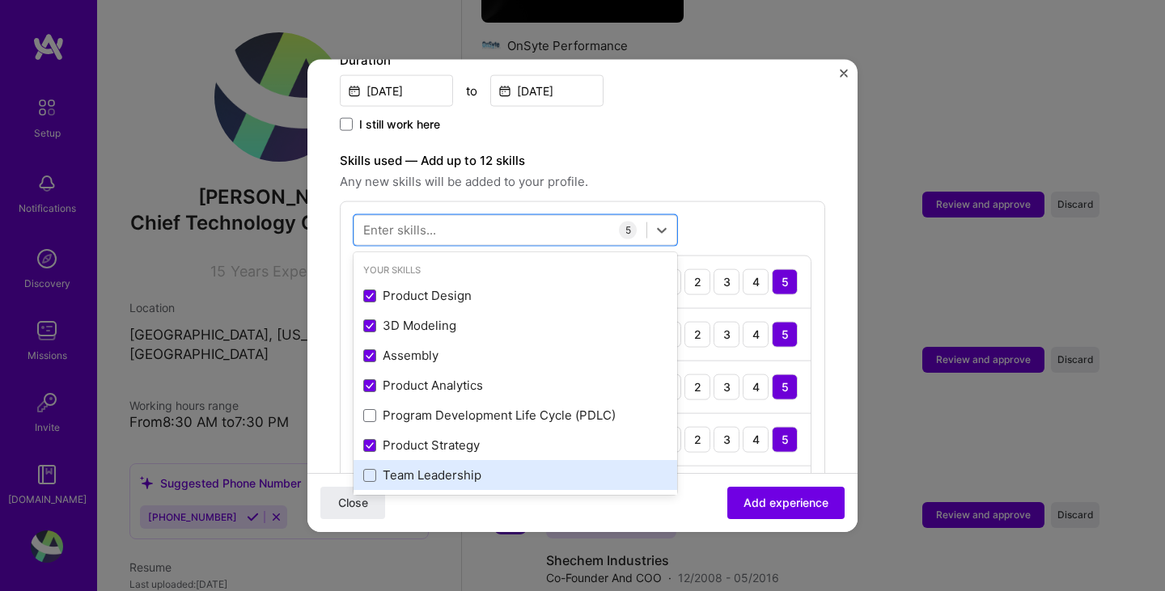
click at [395, 467] on div "Team Leadership" at bounding box center [515, 475] width 304 height 17
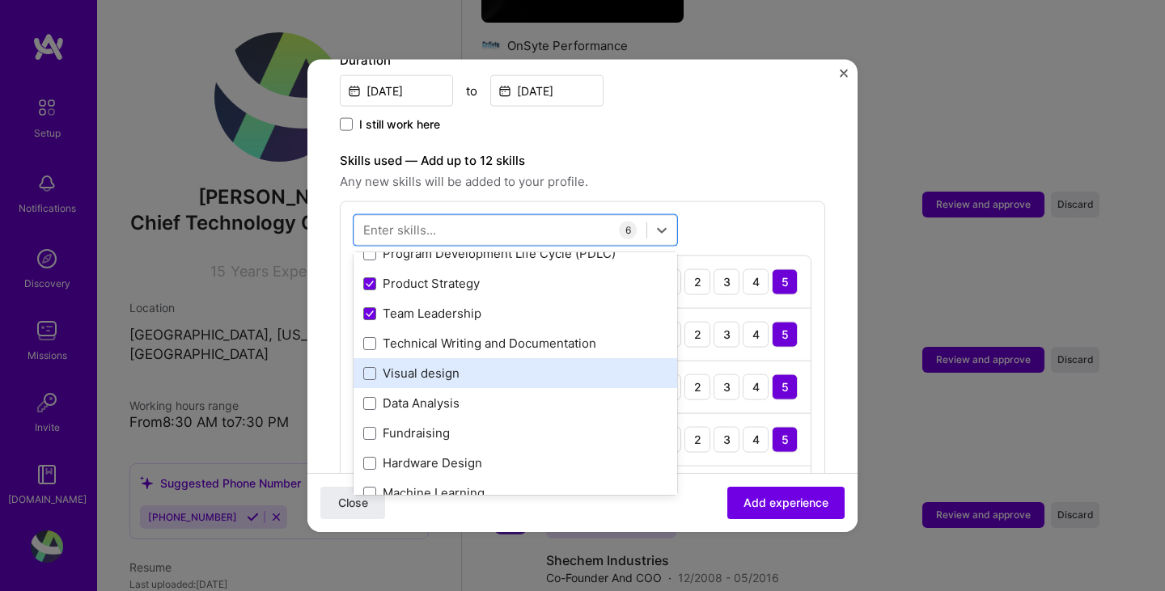
scroll to position [243, 0]
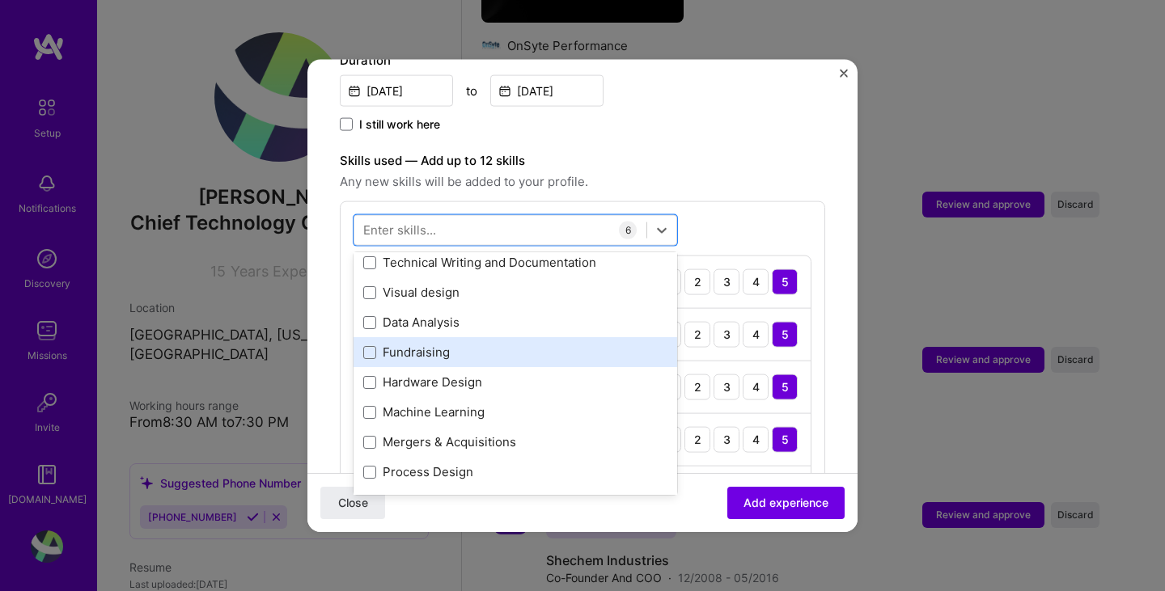
click at [418, 344] on div "Fundraising" at bounding box center [515, 352] width 304 height 17
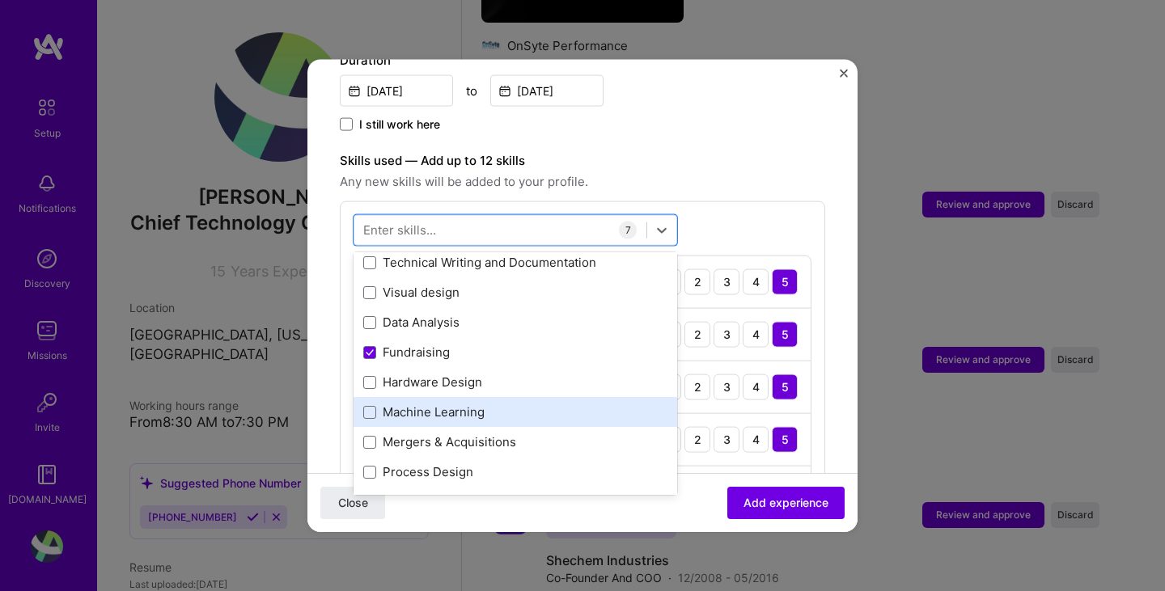
click at [401, 404] on div "Machine Learning" at bounding box center [515, 412] width 304 height 17
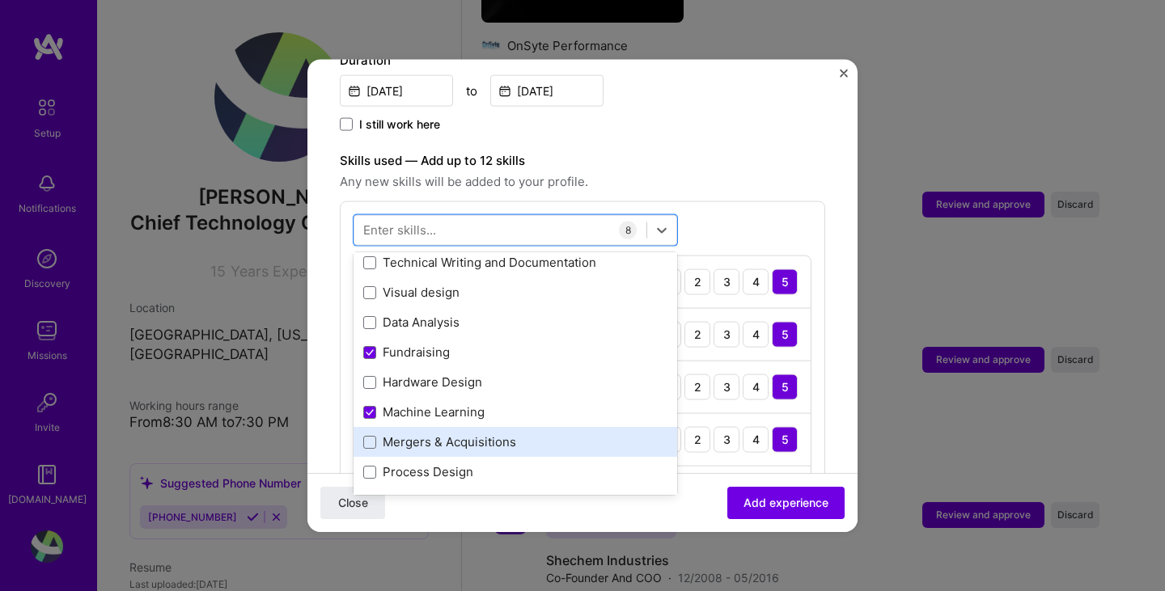
click at [394, 434] on div "Mergers & Acquisitions" at bounding box center [515, 442] width 304 height 17
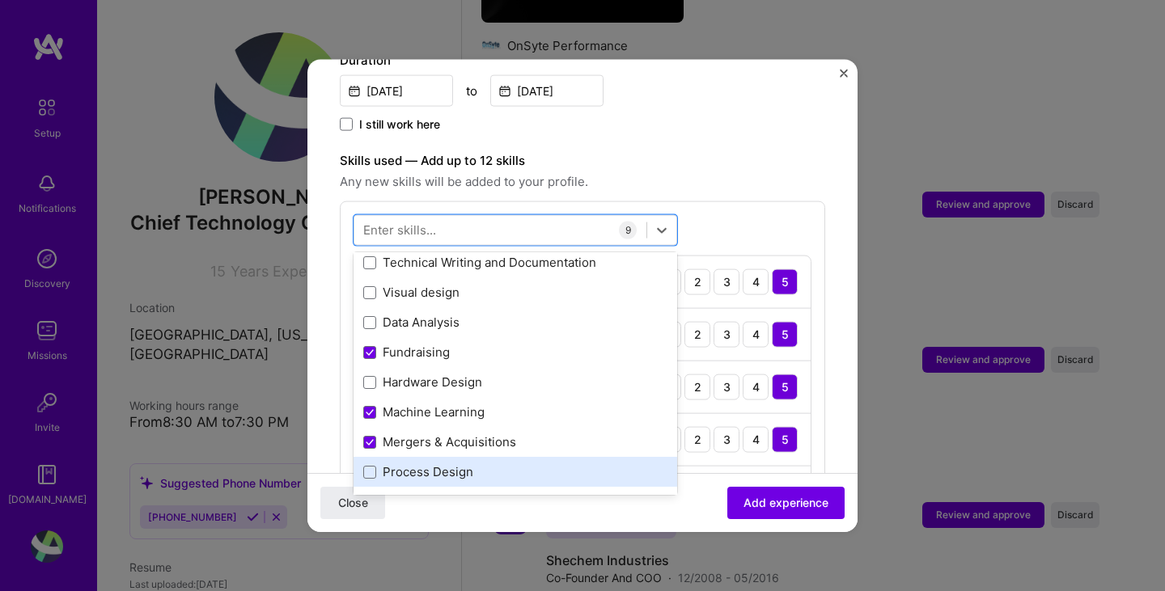
click at [392, 464] on div "Process Design" at bounding box center [515, 472] width 304 height 17
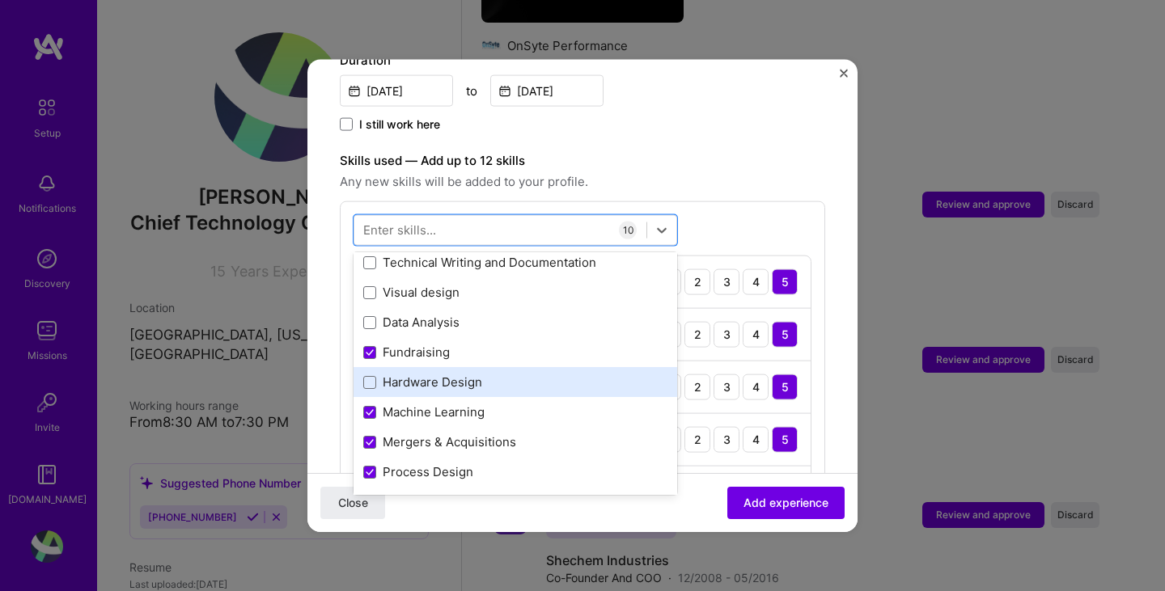
scroll to position [405, 0]
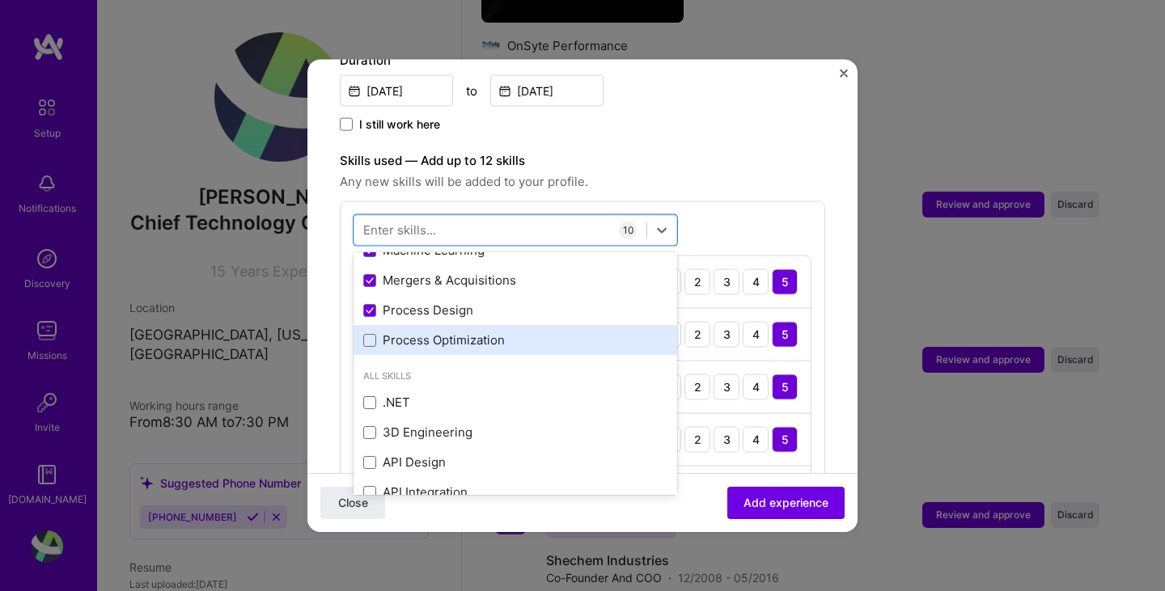
click at [430, 332] on div "Process Optimization" at bounding box center [515, 340] width 304 height 17
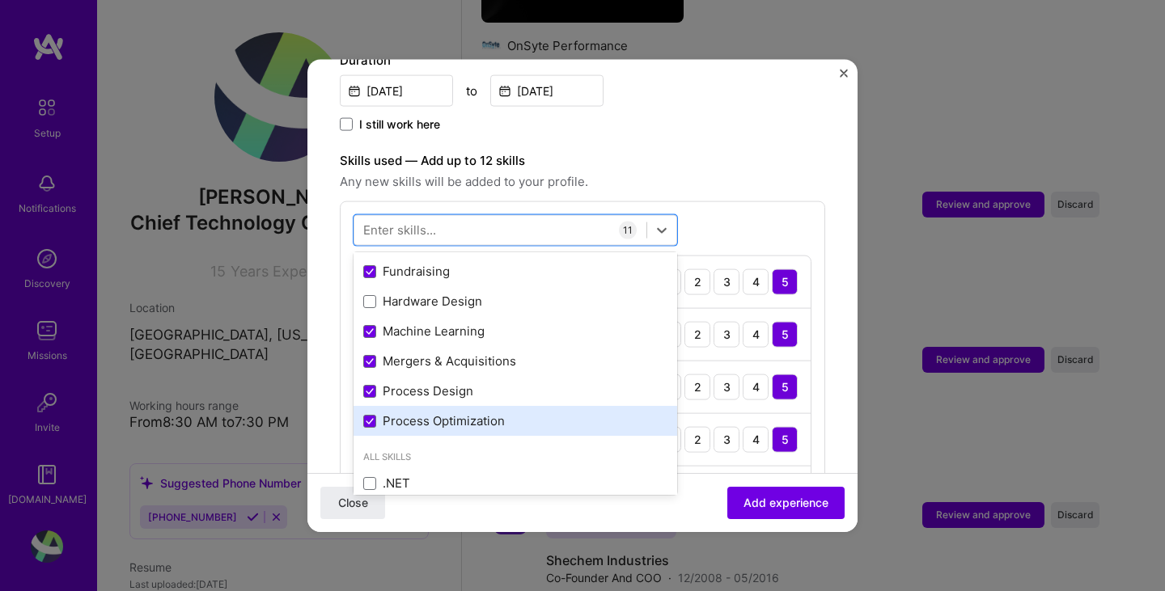
scroll to position [243, 0]
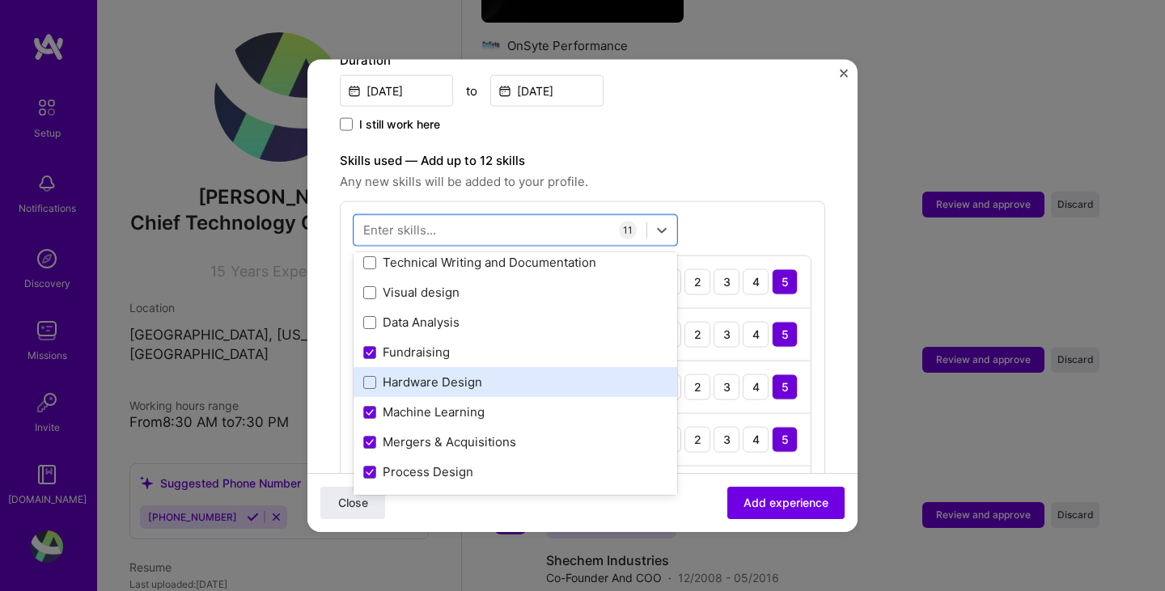
click at [406, 374] on div "Hardware Design" at bounding box center [515, 382] width 304 height 17
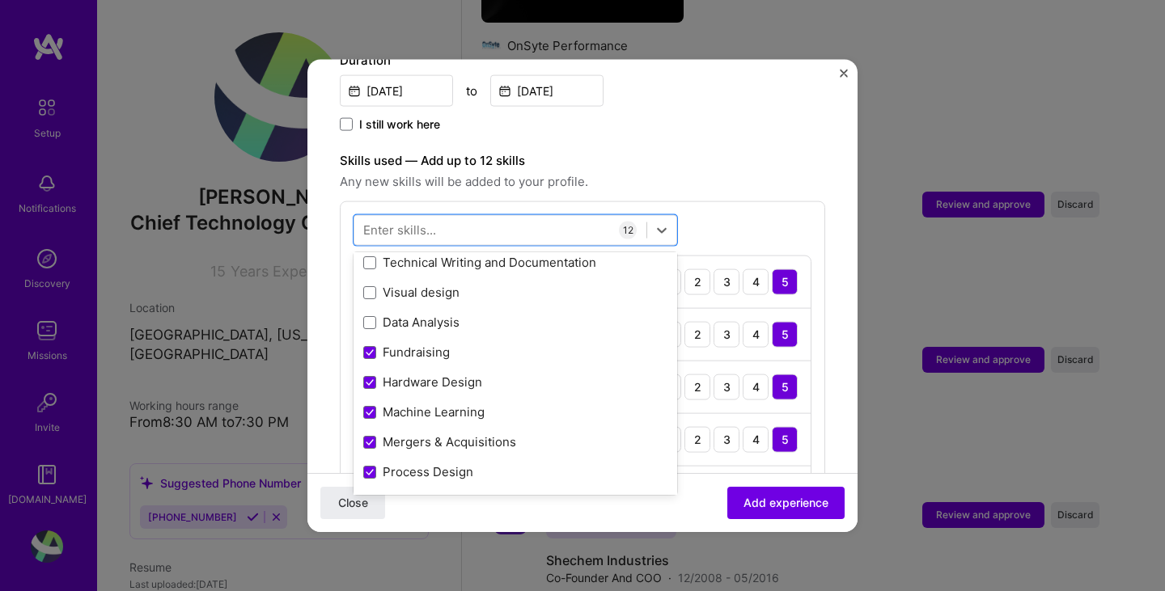
click at [504, 514] on div "Close Add experience" at bounding box center [582, 502] width 550 height 59
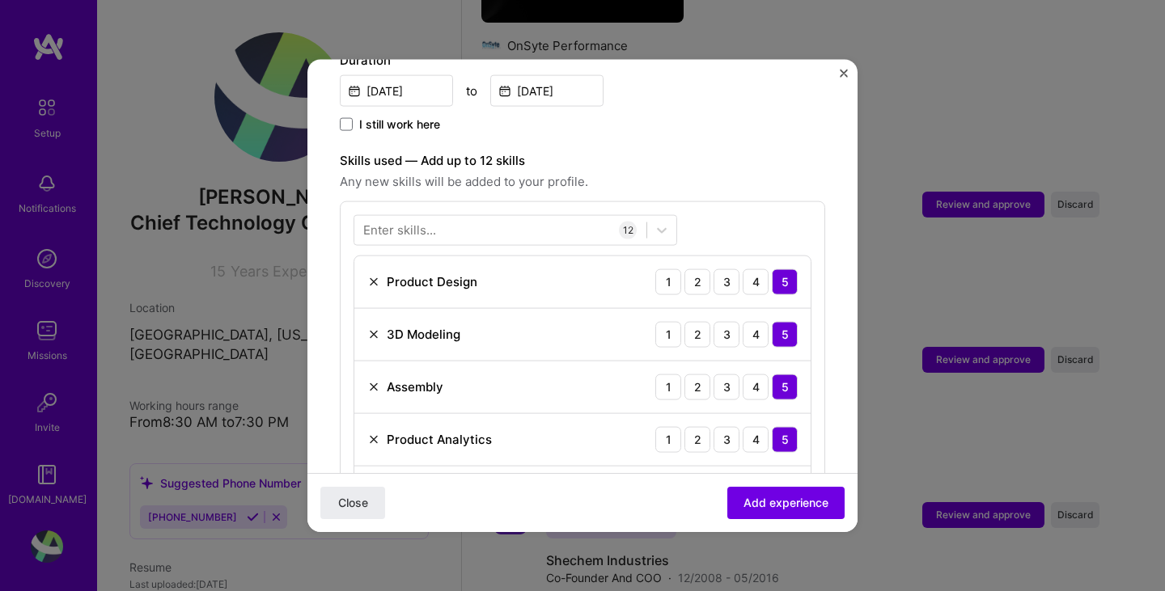
scroll to position [890, 0]
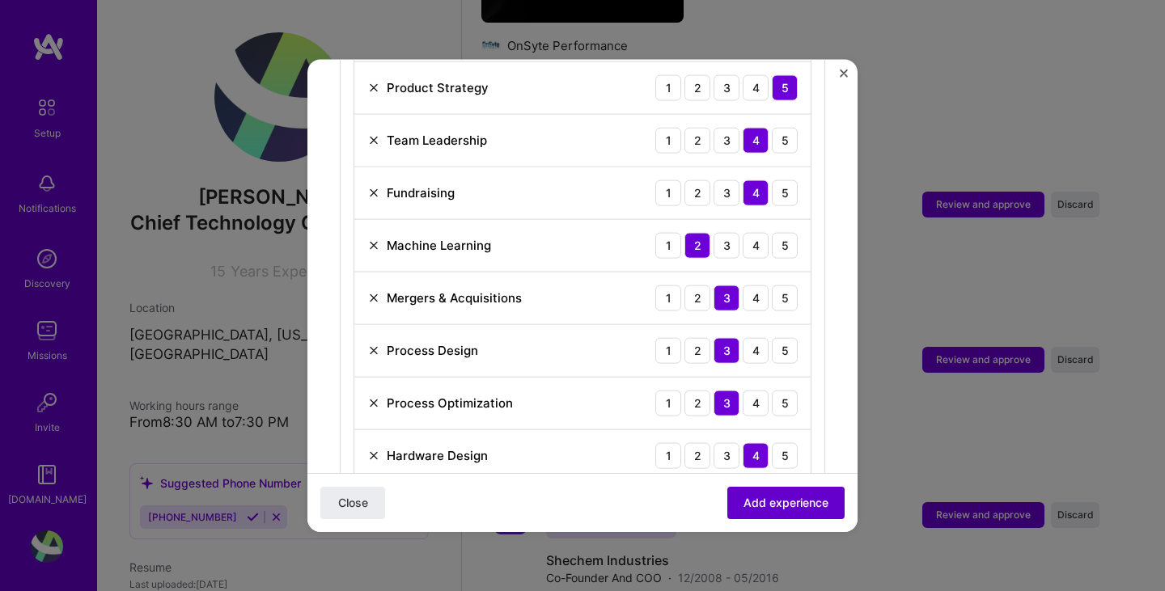
click at [727, 503] on button "Add experience" at bounding box center [785, 503] width 117 height 32
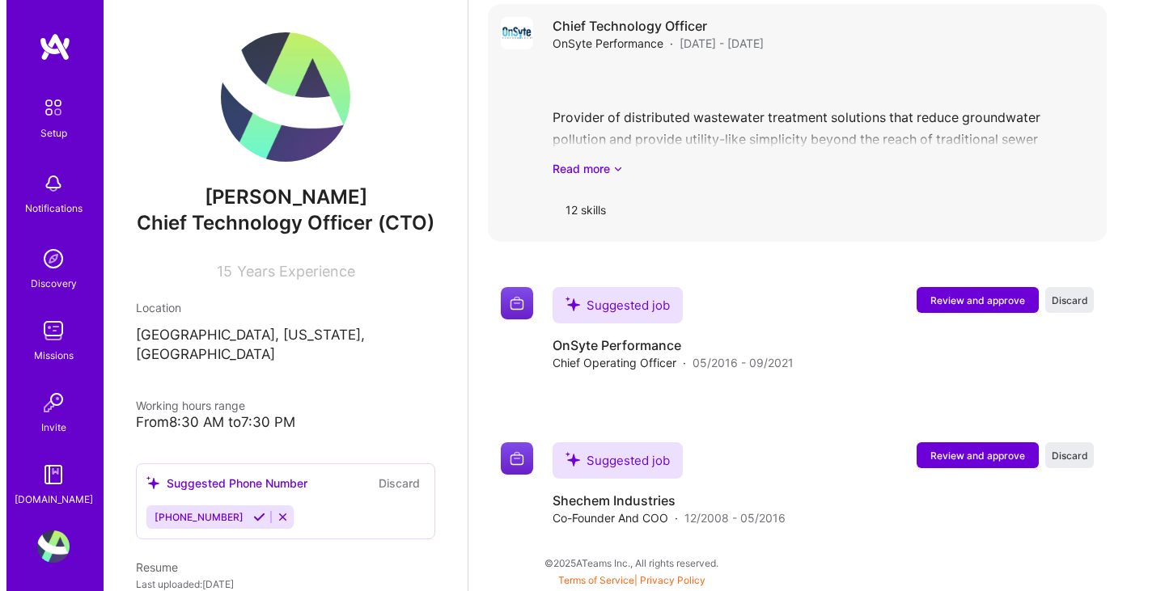
scroll to position [1326, 0]
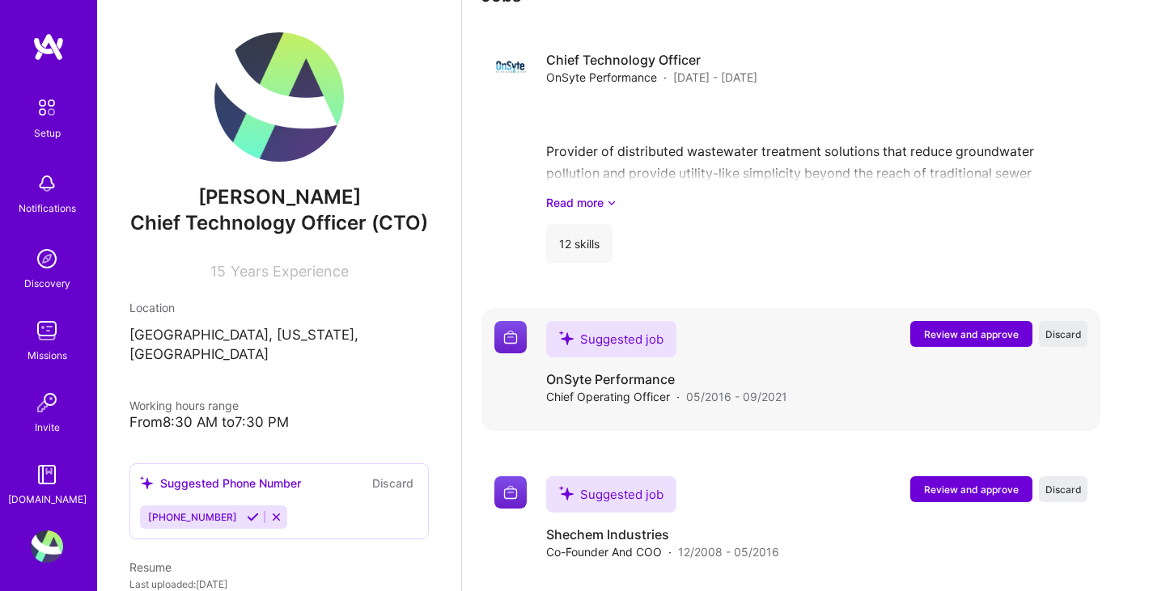
click at [964, 328] on span "Review and approve" at bounding box center [971, 335] width 95 height 14
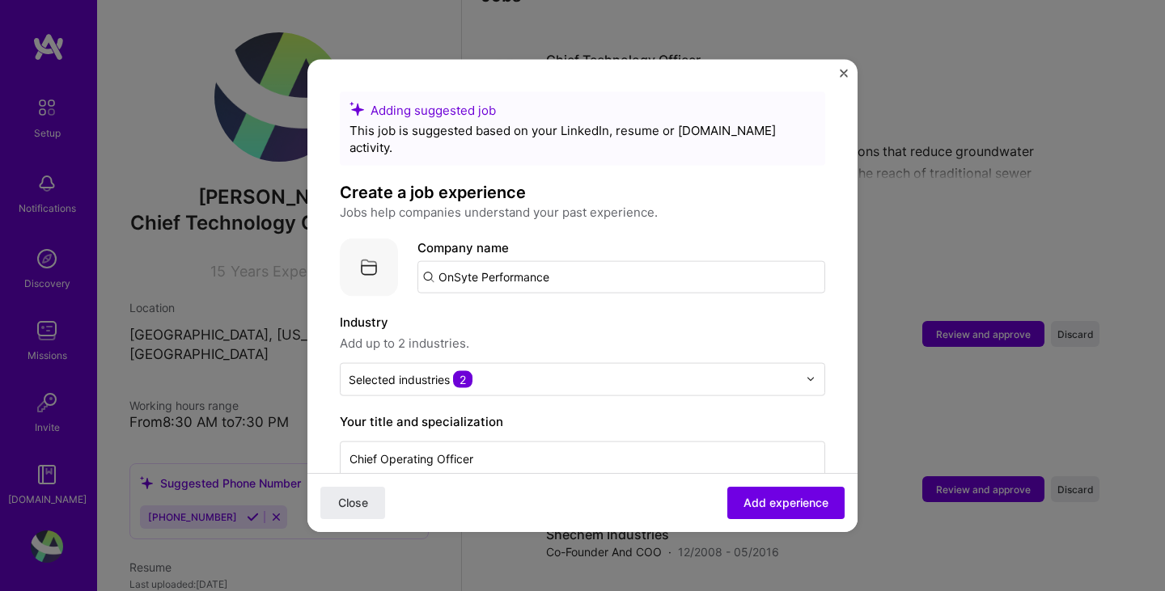
click at [589, 261] on input "OnSyte Performance" at bounding box center [621, 277] width 408 height 32
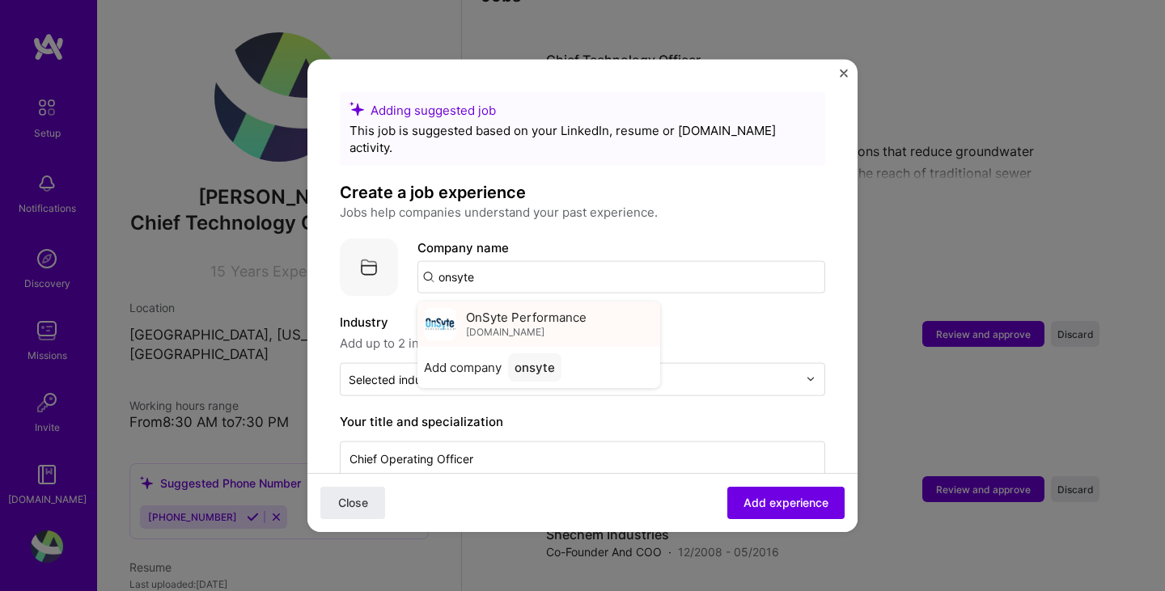
click at [529, 311] on div "OnSyte Performance [DOMAIN_NAME]" at bounding box center [526, 324] width 121 height 30
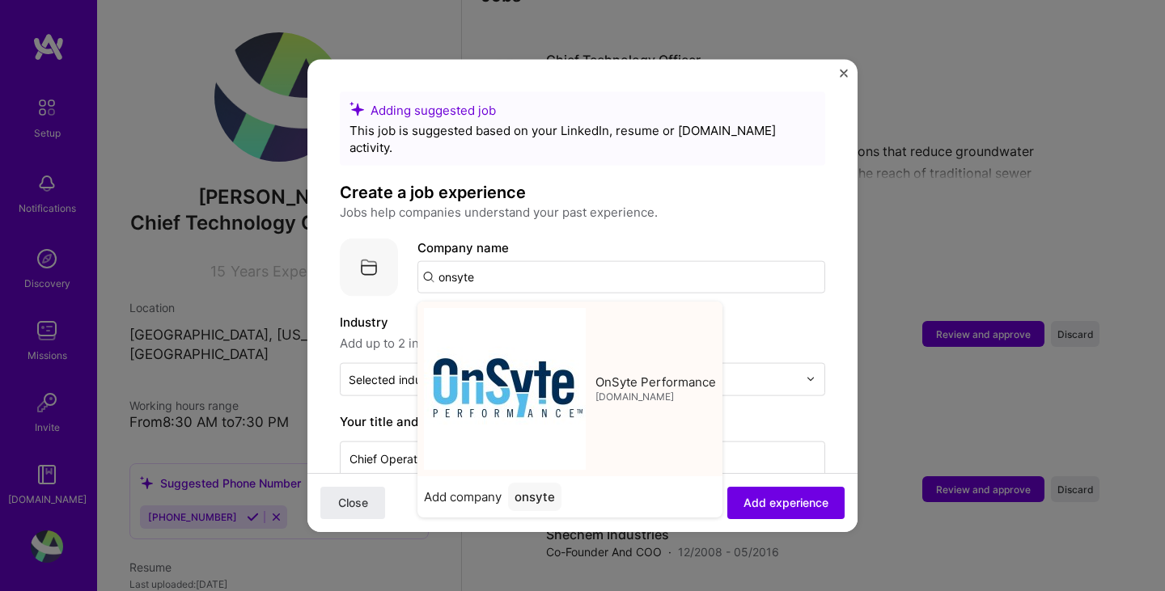
type input "OnSyte Performance"
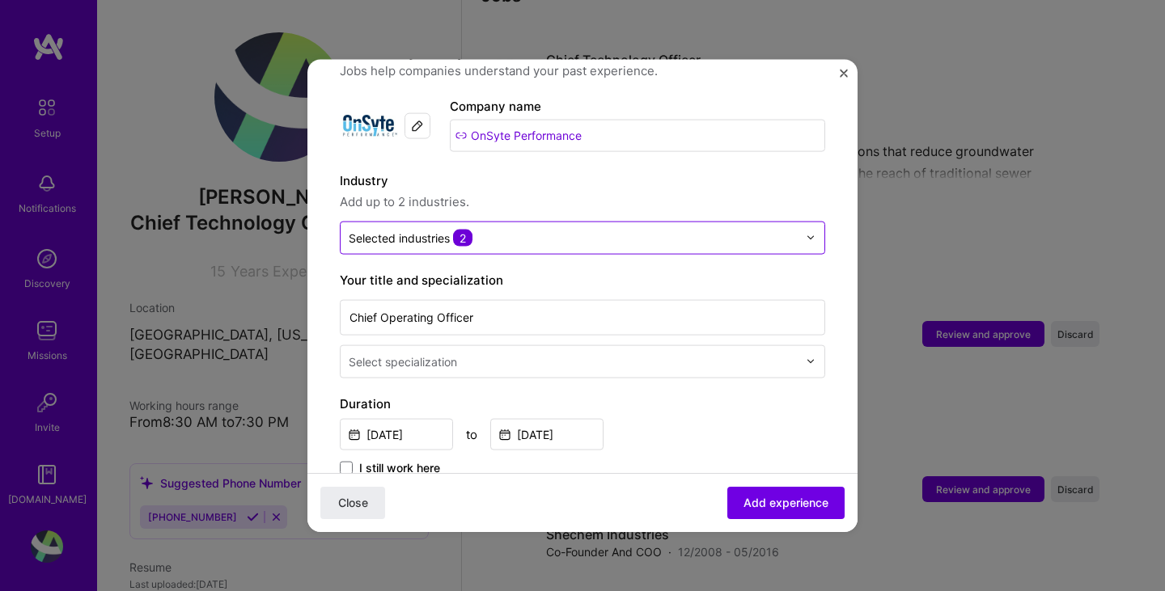
scroll to position [162, 0]
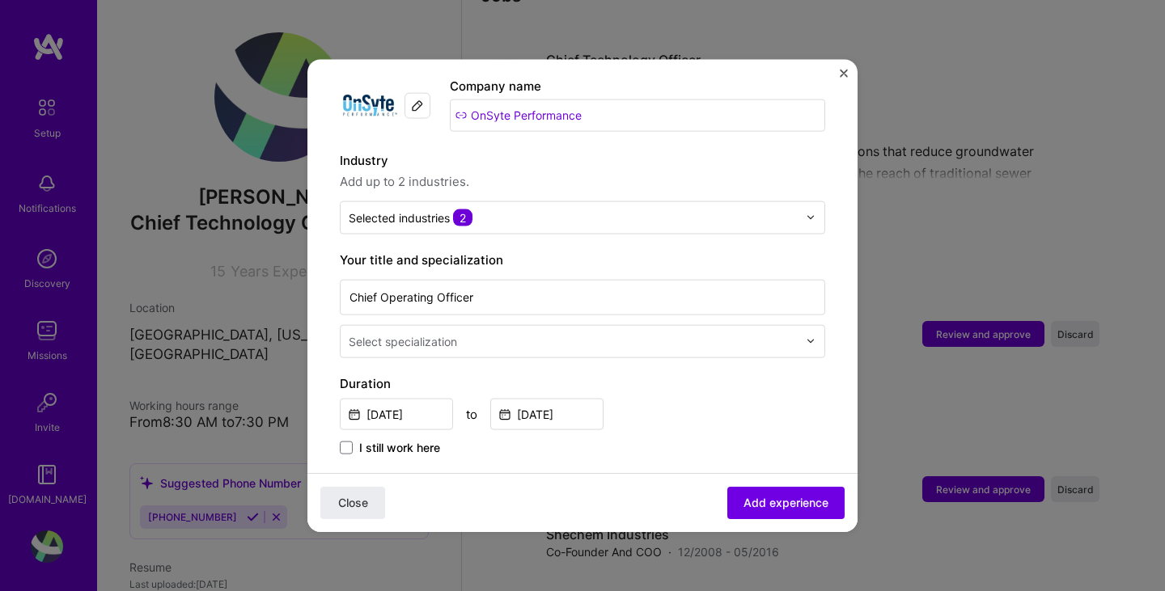
click at [498, 333] on input "text" at bounding box center [575, 341] width 452 height 17
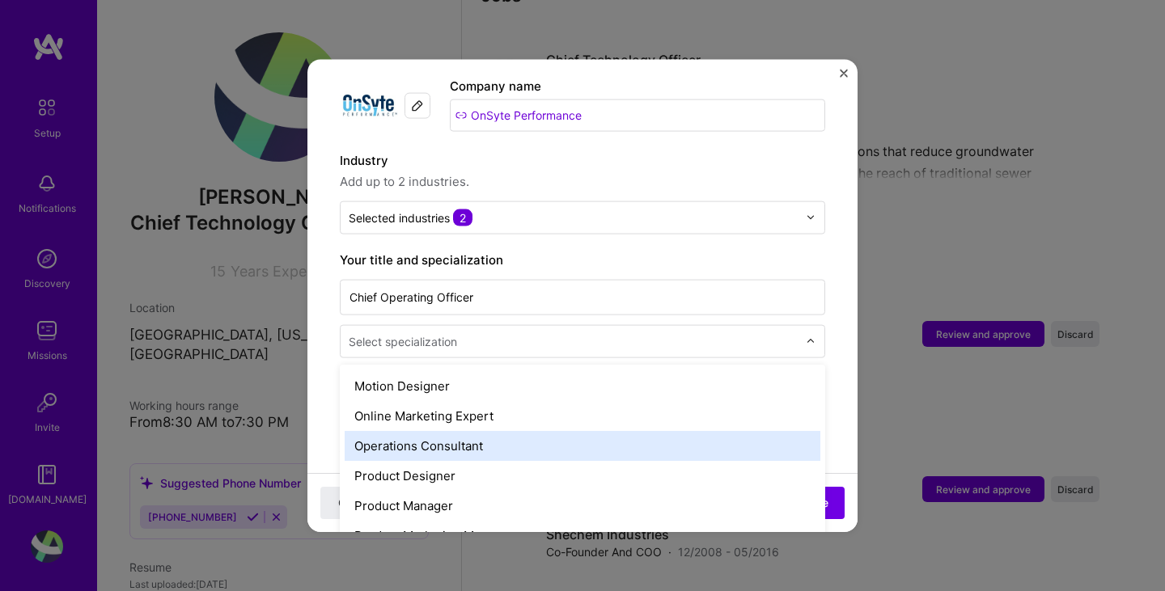
scroll to position [1456, 0]
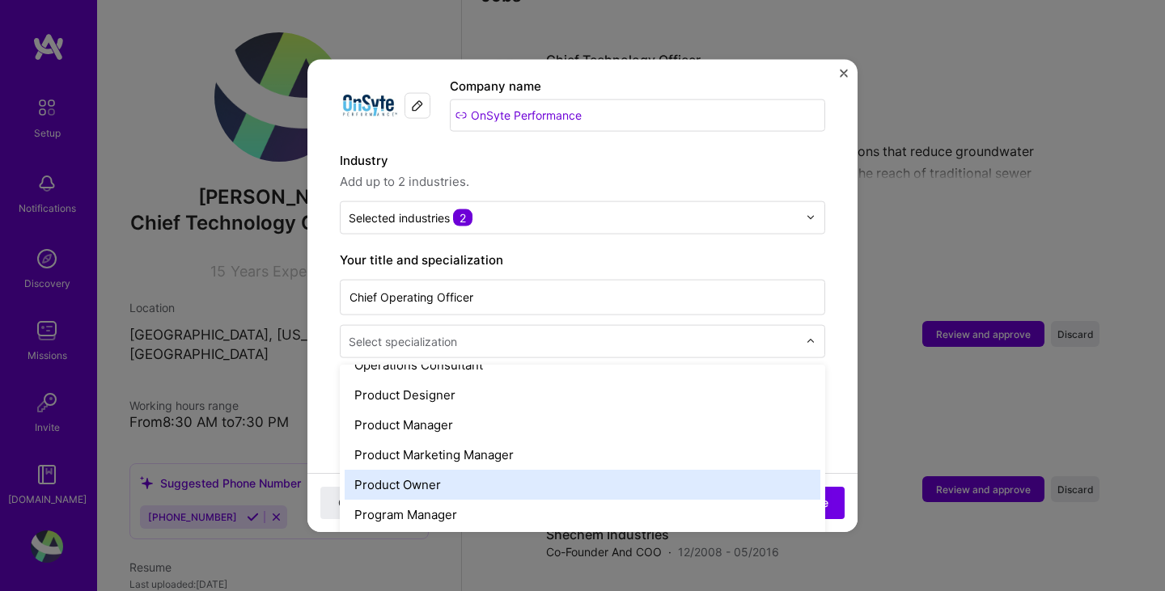
click at [476, 469] on div "Product Owner" at bounding box center [583, 484] width 476 height 30
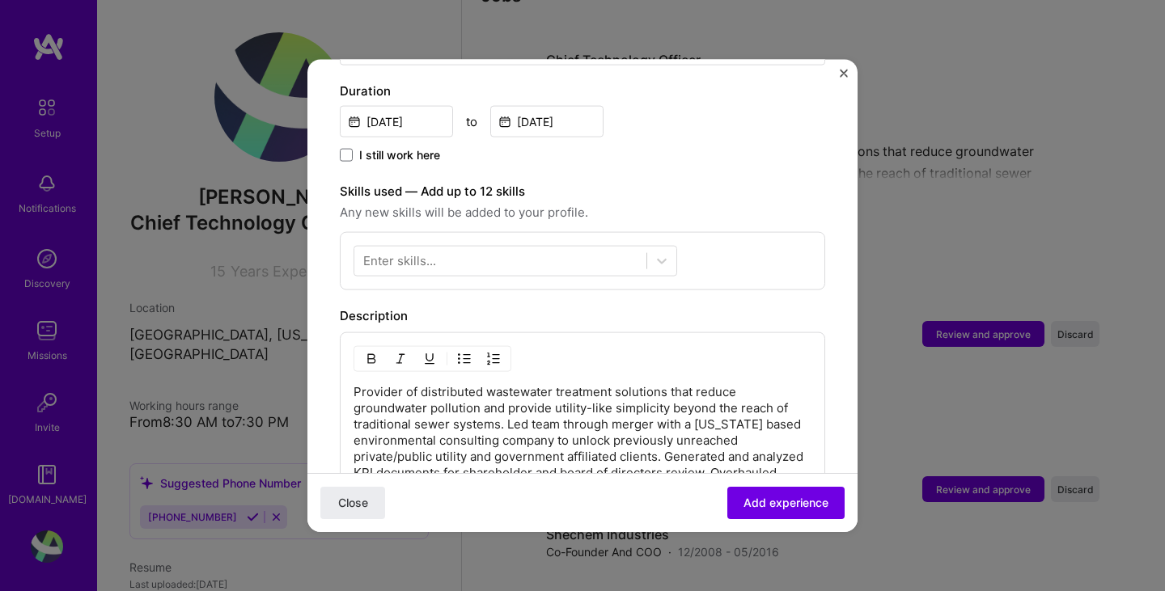
scroll to position [485, 0]
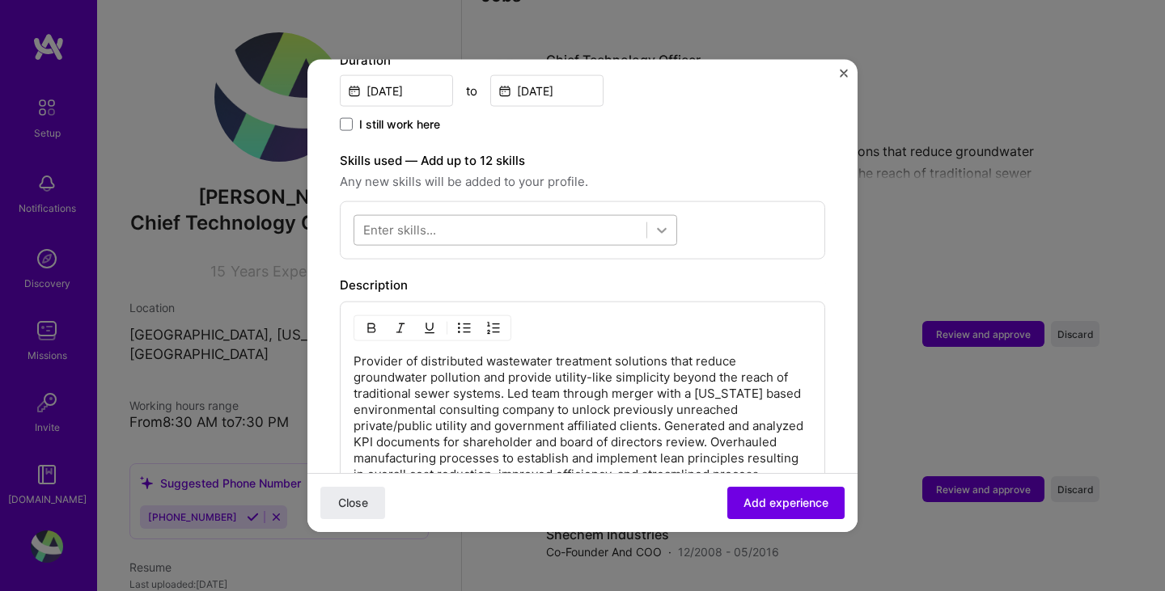
click at [662, 222] on icon at bounding box center [662, 230] width 16 height 16
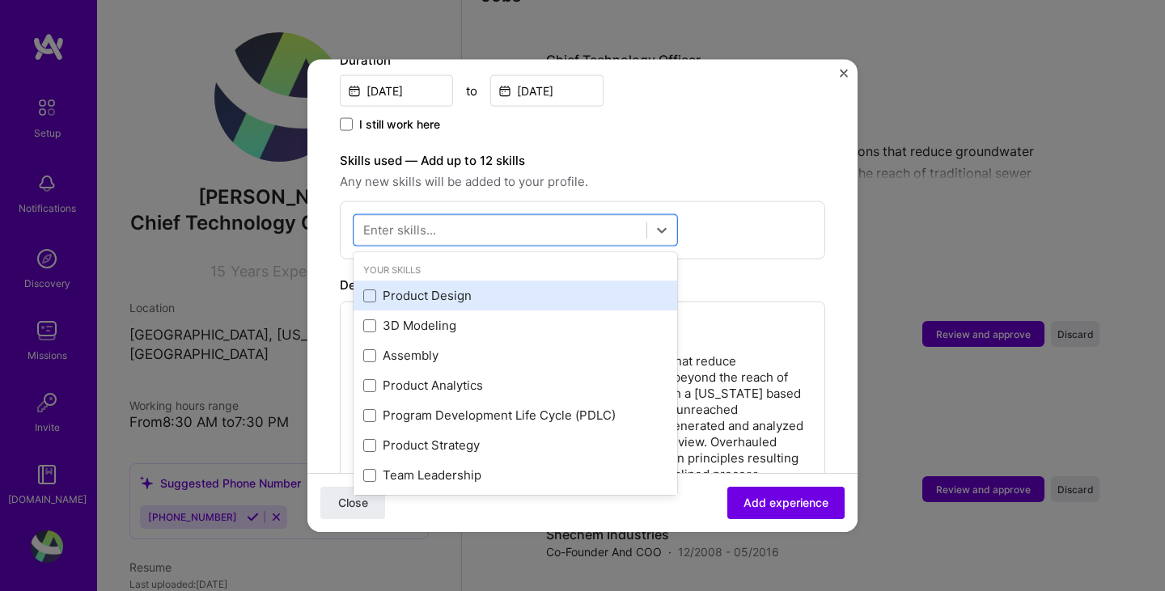
click at [445, 287] on div "Product Design" at bounding box center [515, 295] width 304 height 17
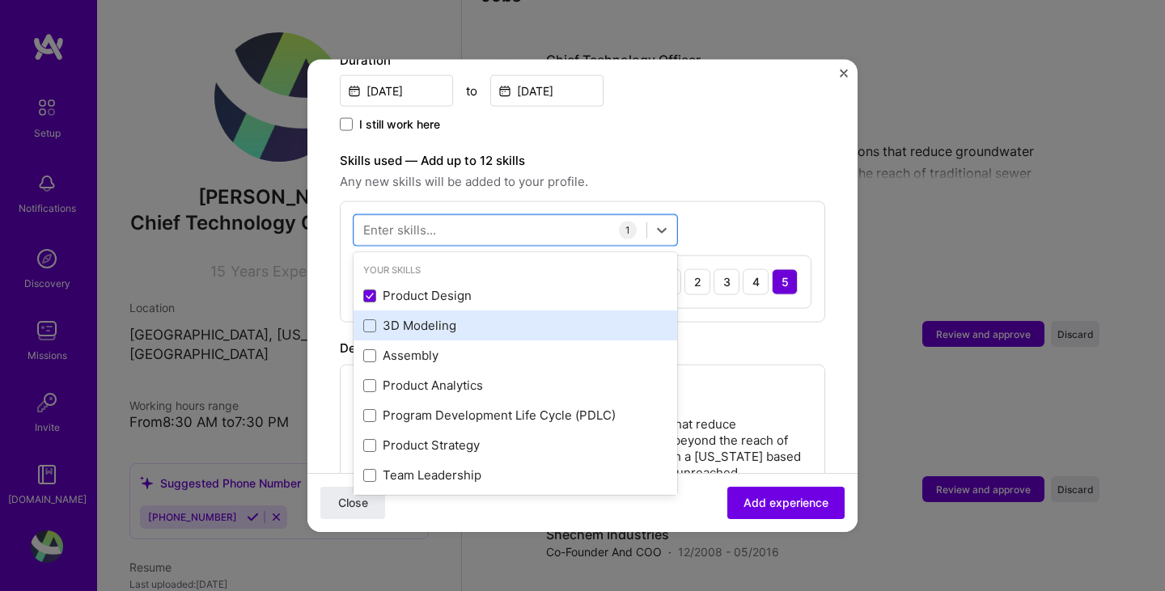
click at [435, 317] on div "3D Modeling" at bounding box center [515, 325] width 304 height 17
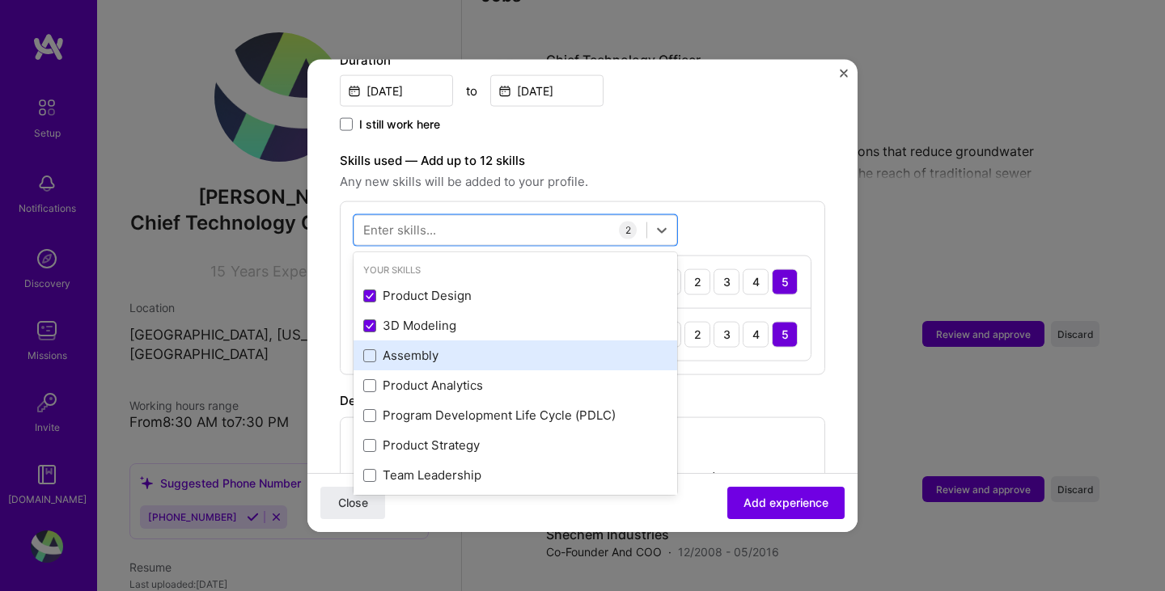
click at [418, 347] on div "Assembly" at bounding box center [515, 355] width 304 height 17
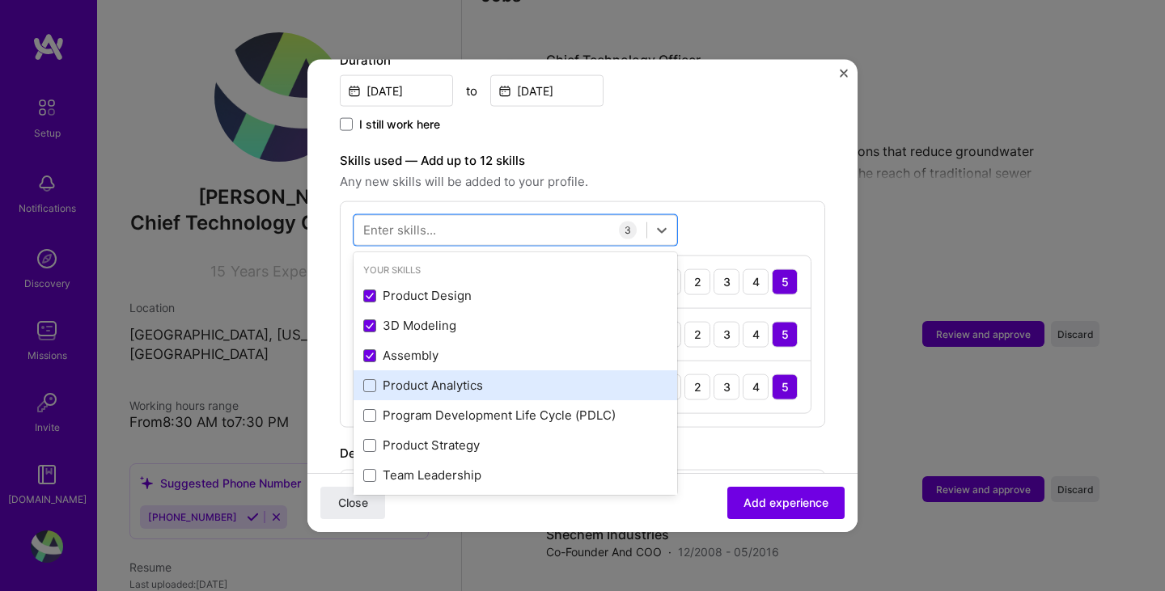
click at [410, 377] on div "Product Analytics" at bounding box center [515, 385] width 304 height 17
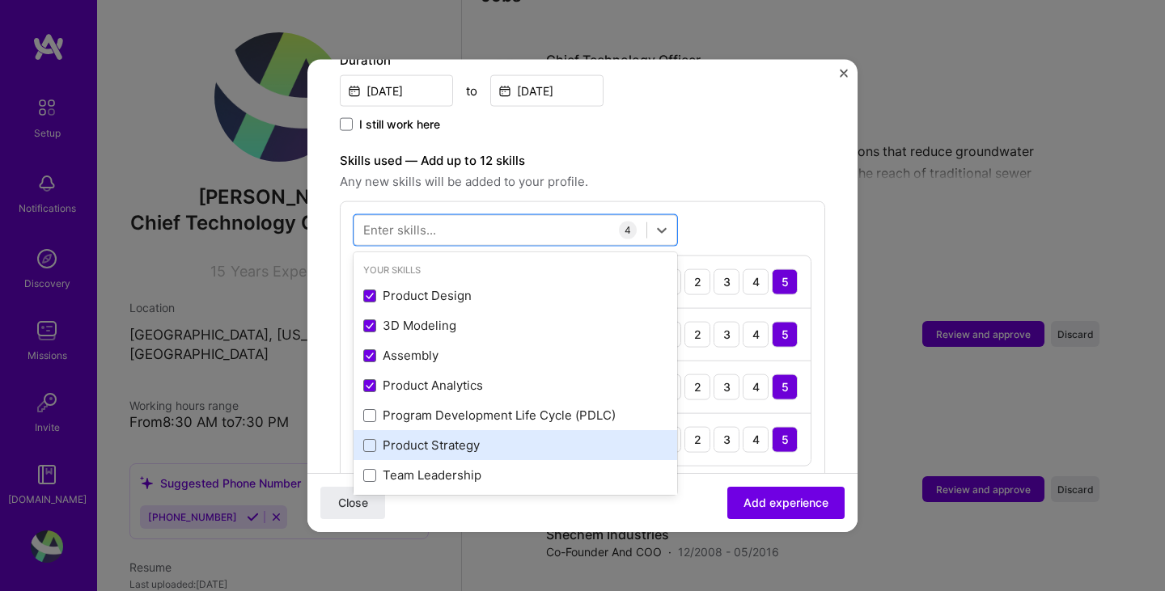
click at [402, 437] on div "Product Strategy" at bounding box center [515, 445] width 304 height 17
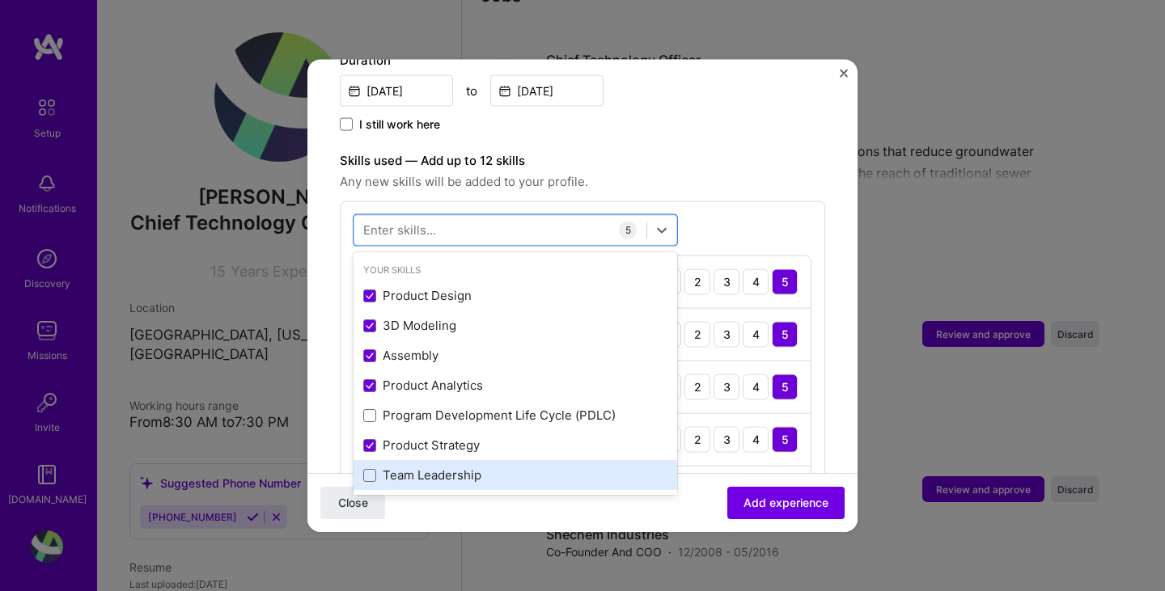
click at [401, 460] on div "Team Leadership" at bounding box center [516, 475] width 324 height 30
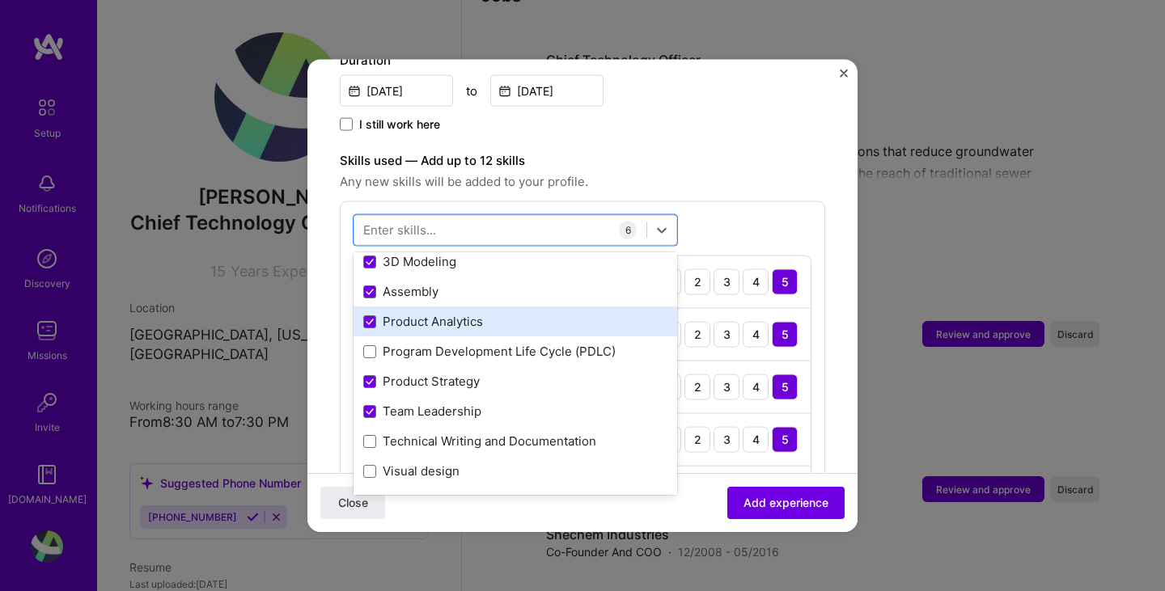
scroll to position [162, 0]
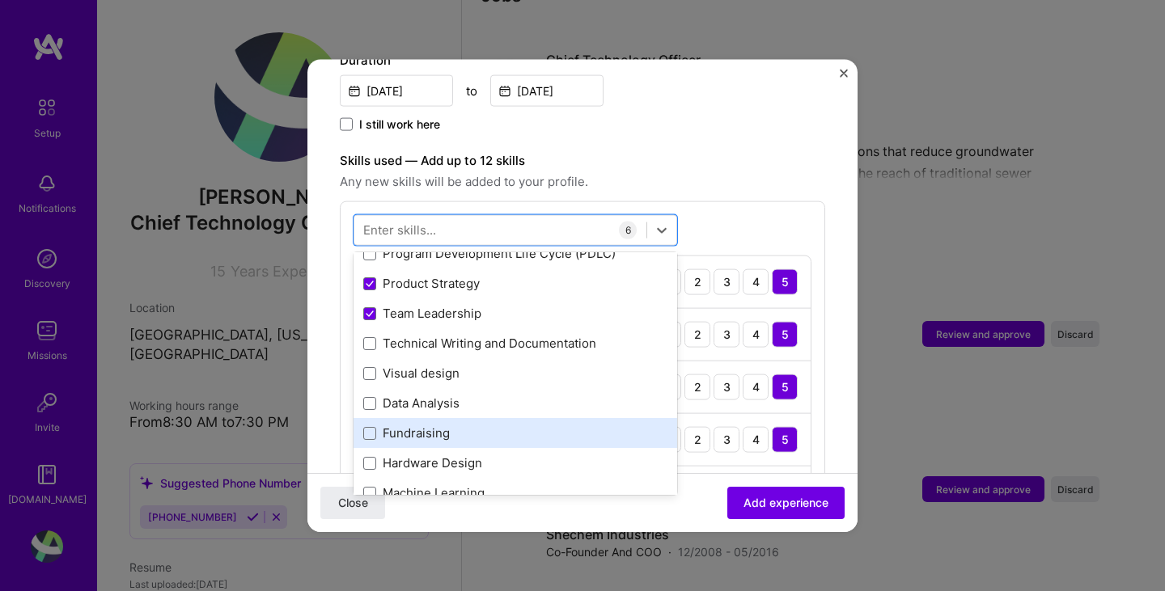
click at [409, 425] on div "Fundraising" at bounding box center [515, 433] width 304 height 17
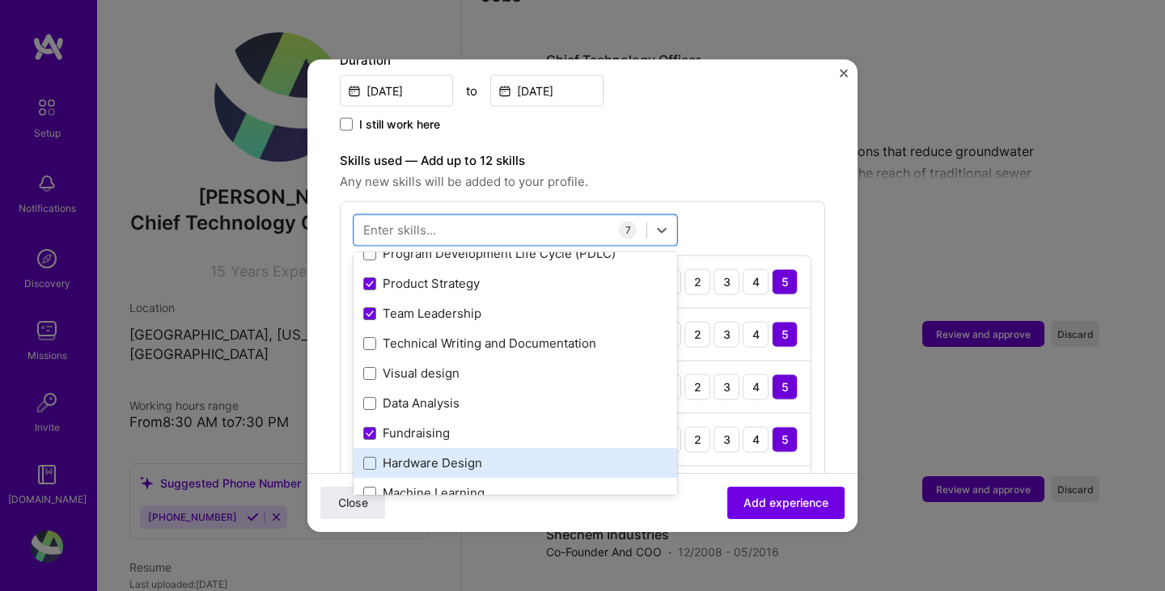
click at [408, 455] on div "Hardware Design" at bounding box center [515, 463] width 304 height 17
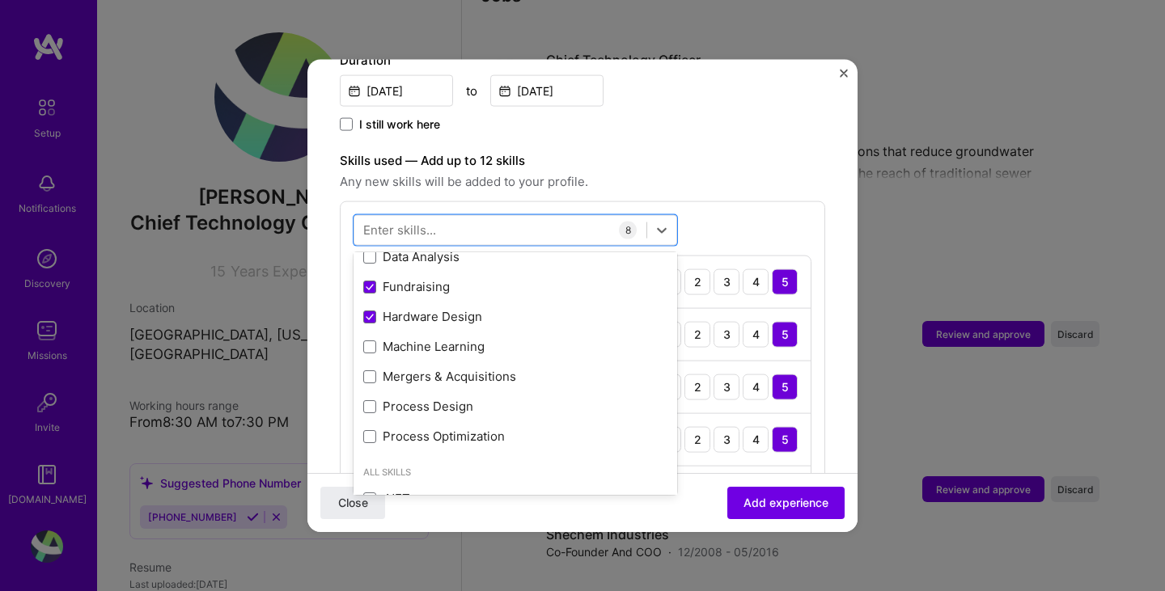
scroll to position [324, 0]
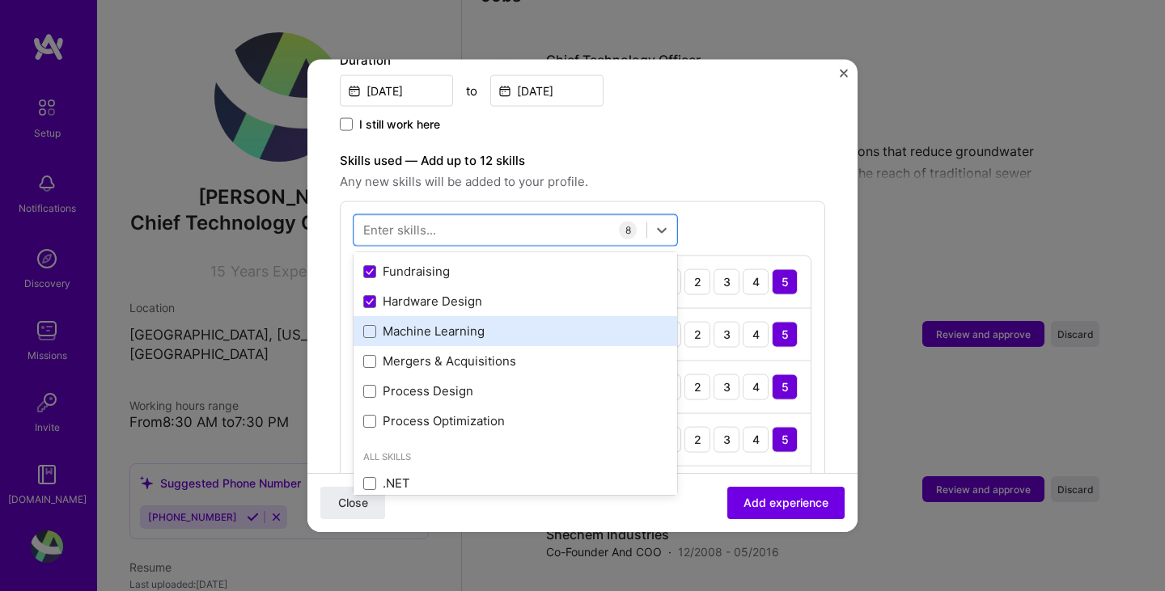
click at [413, 323] on div "Machine Learning" at bounding box center [515, 331] width 304 height 17
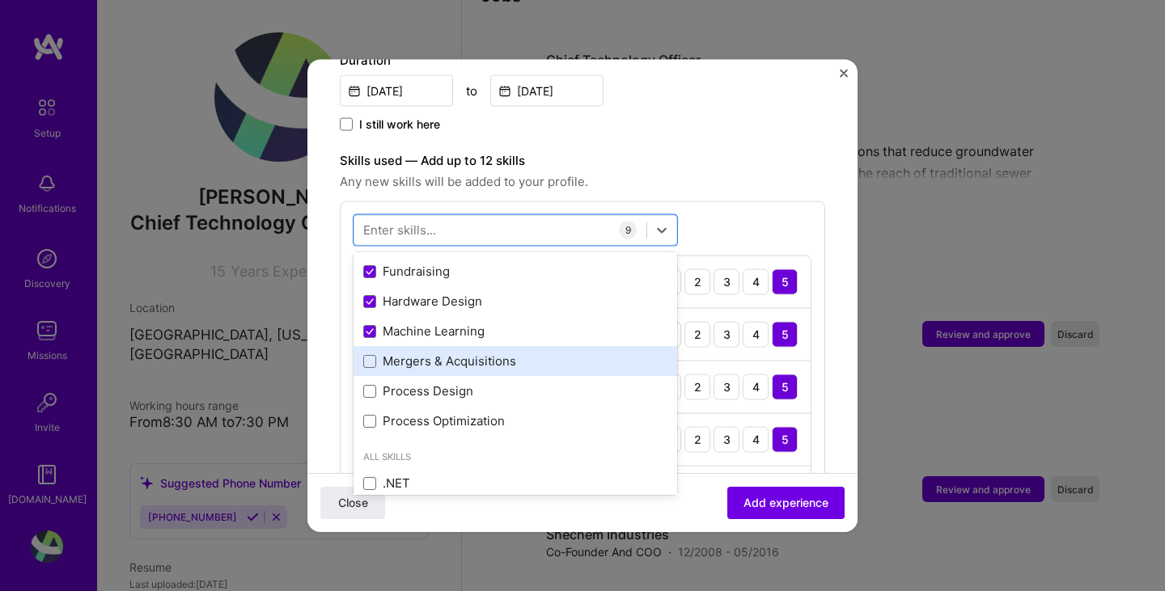
click at [410, 353] on div "Mergers & Acquisitions" at bounding box center [515, 361] width 304 height 17
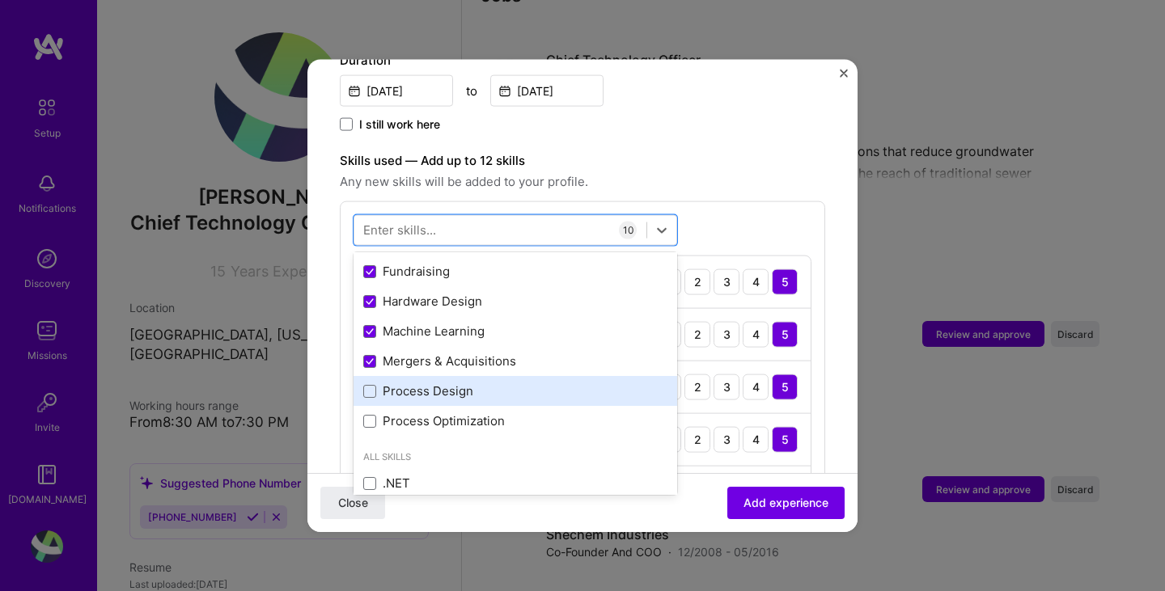
click at [395, 383] on div "Process Design" at bounding box center [515, 391] width 304 height 17
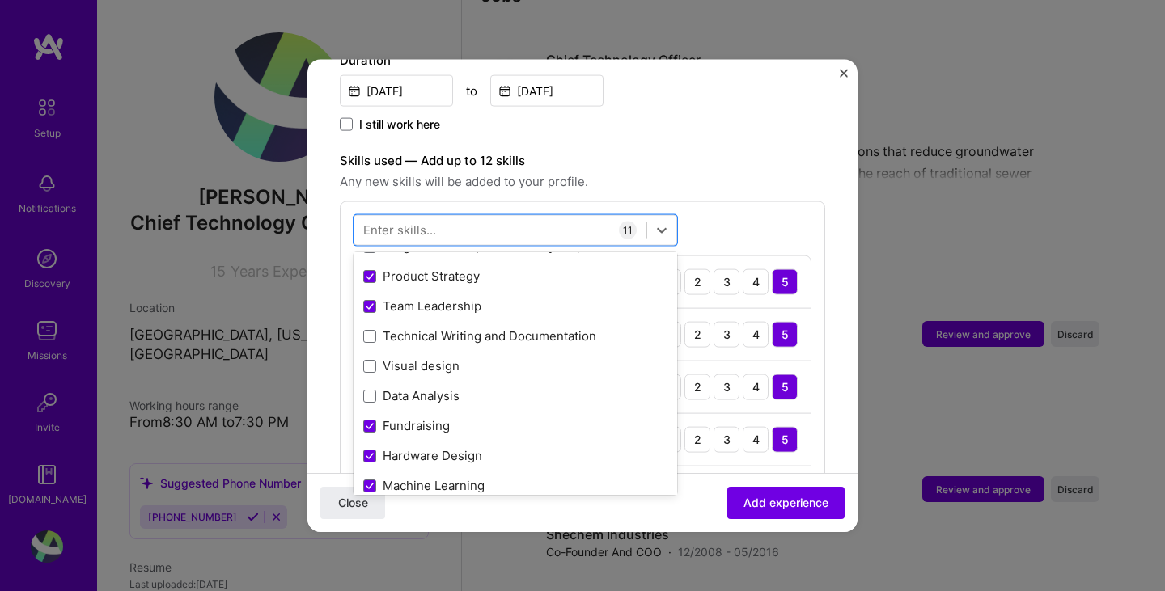
scroll to position [162, 0]
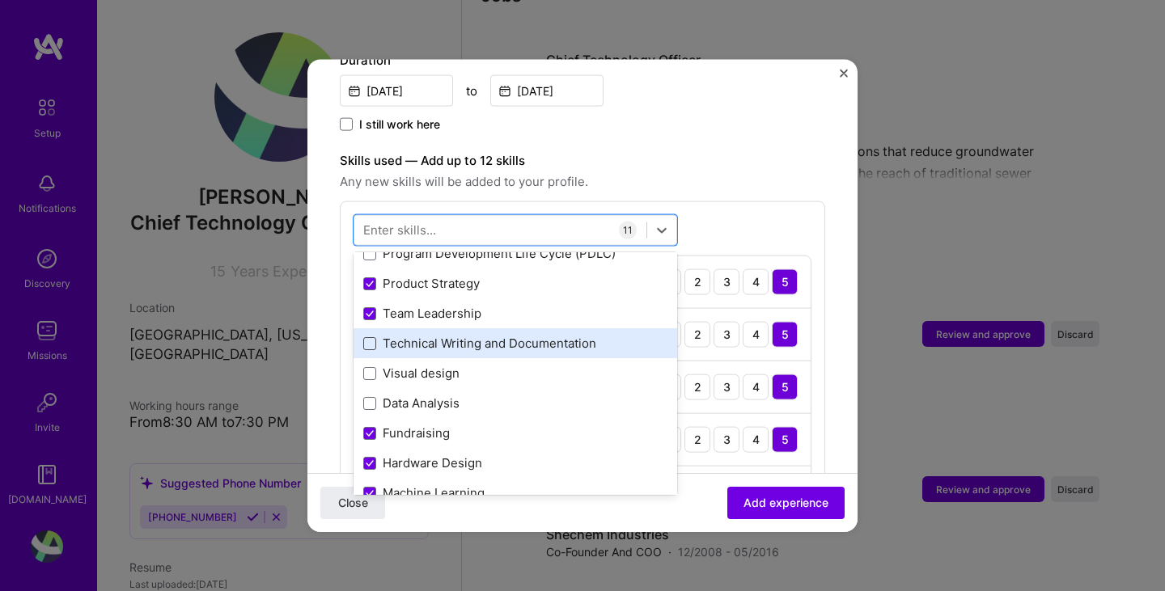
click at [369, 337] on span at bounding box center [369, 343] width 13 height 13
click at [0, 0] on input "checkbox" at bounding box center [0, 0] width 0 height 0
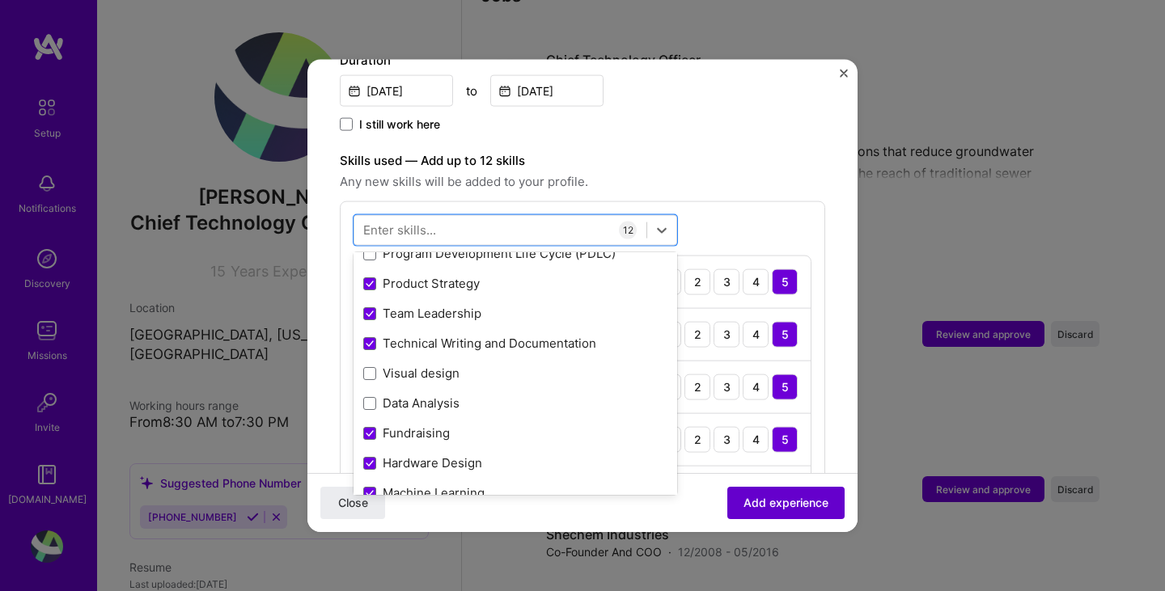
click at [749, 503] on span "Add experience" at bounding box center [786, 503] width 85 height 16
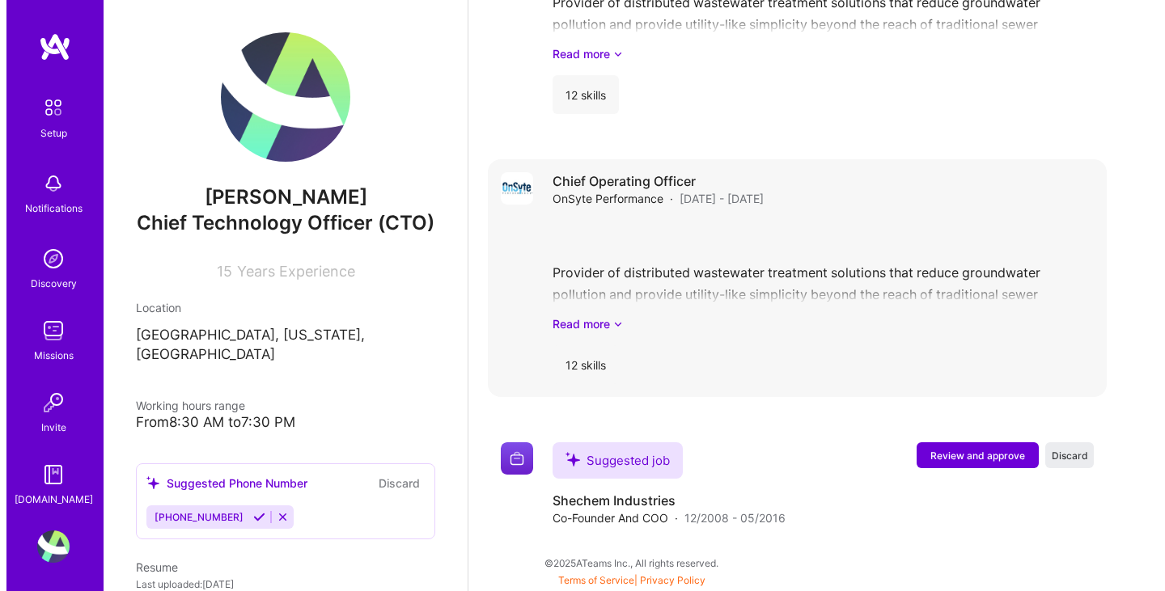
scroll to position [1441, 0]
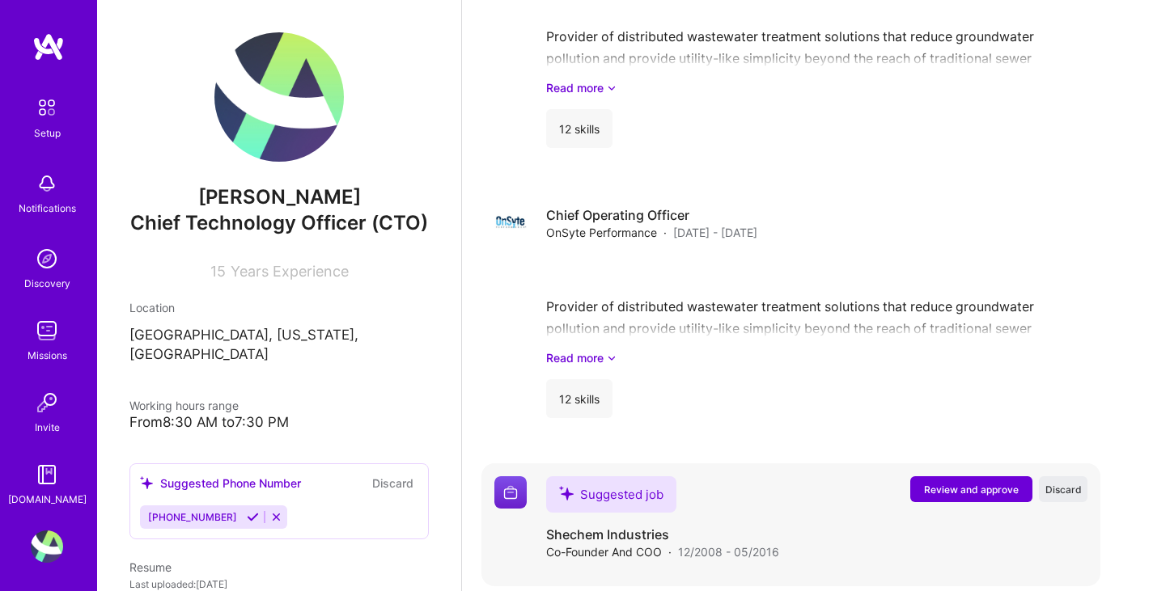
click at [976, 483] on span "Review and approve" at bounding box center [971, 490] width 95 height 14
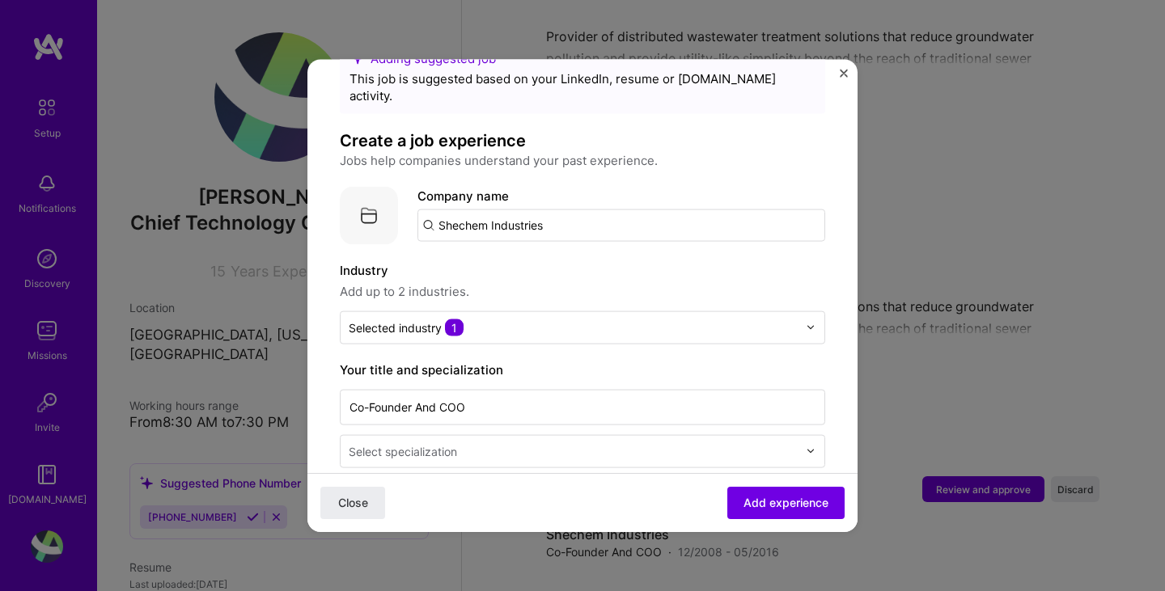
scroll to position [81, 0]
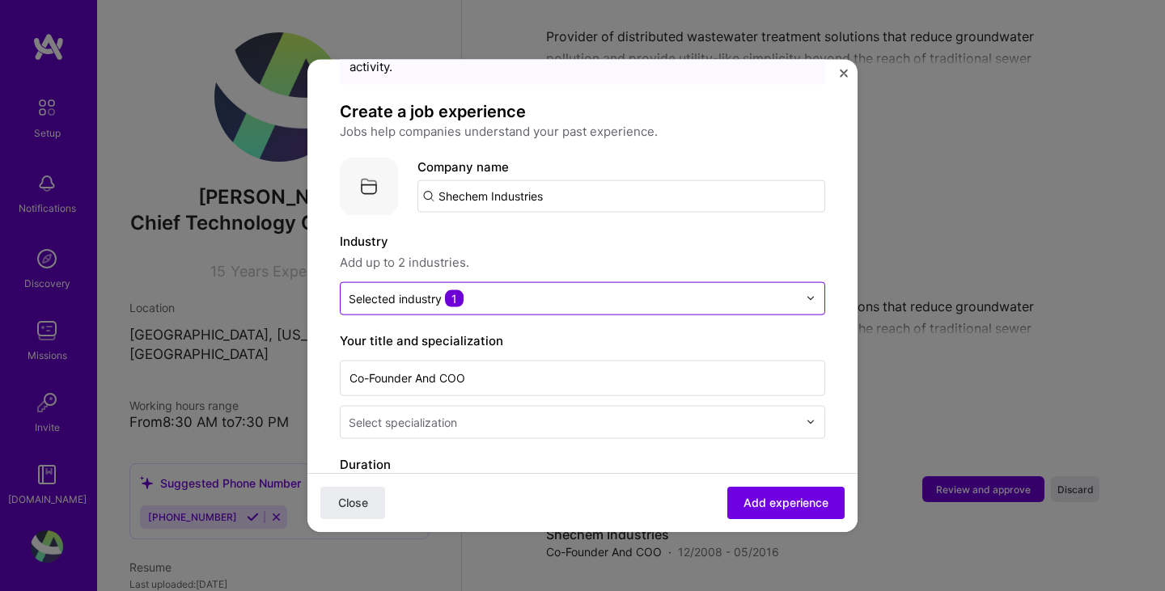
click at [526, 290] on input "text" at bounding box center [573, 298] width 449 height 17
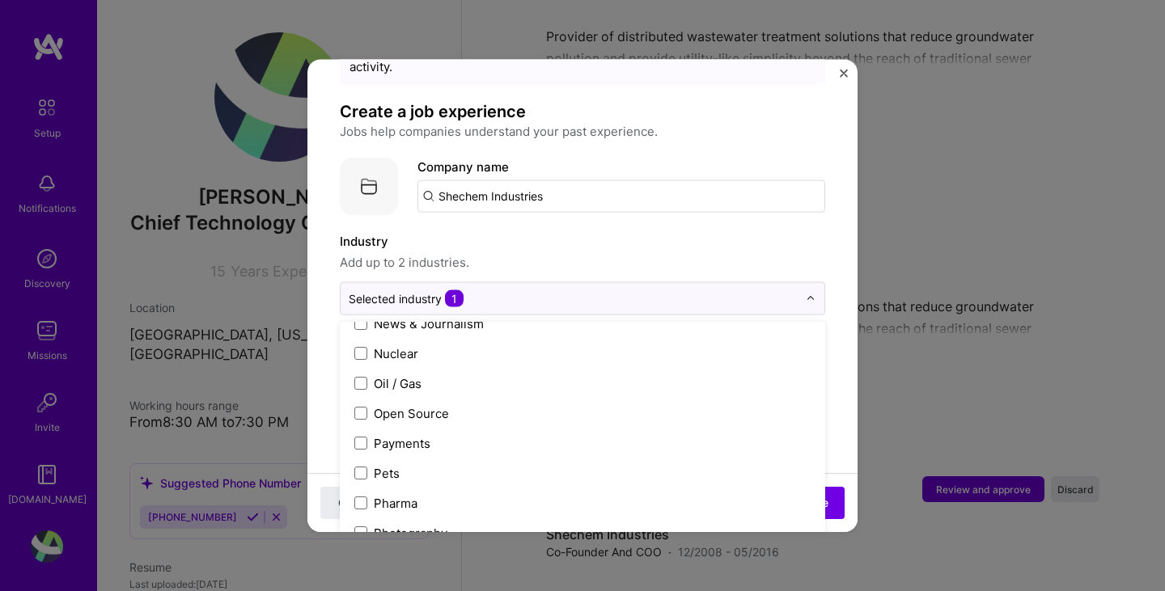
scroll to position [3198, 0]
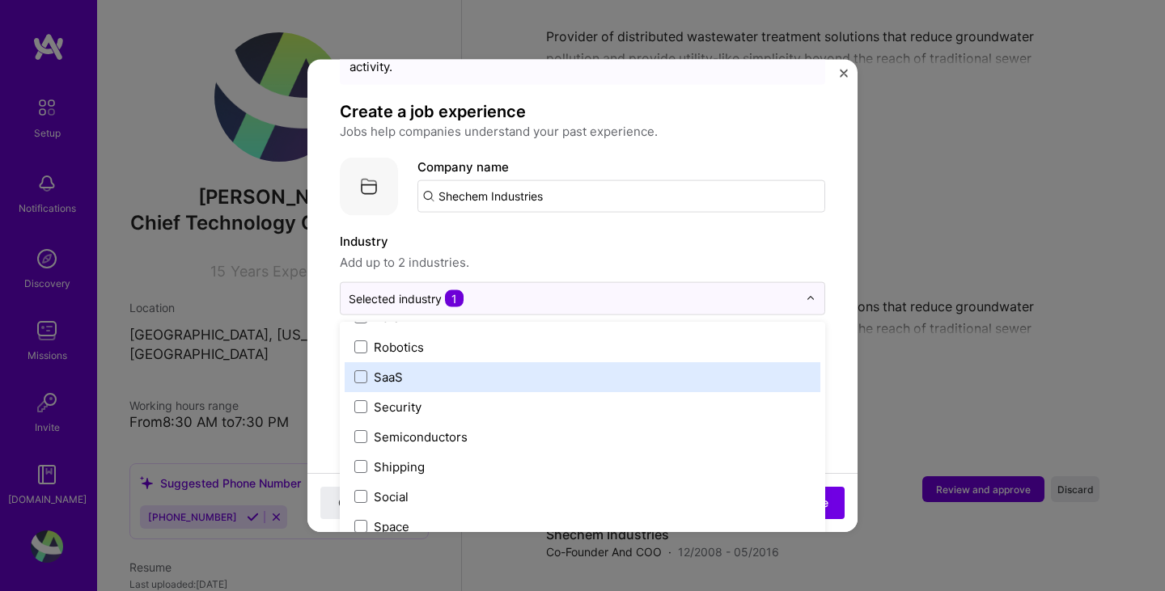
click at [451, 368] on label "SaaS" at bounding box center [582, 376] width 456 height 17
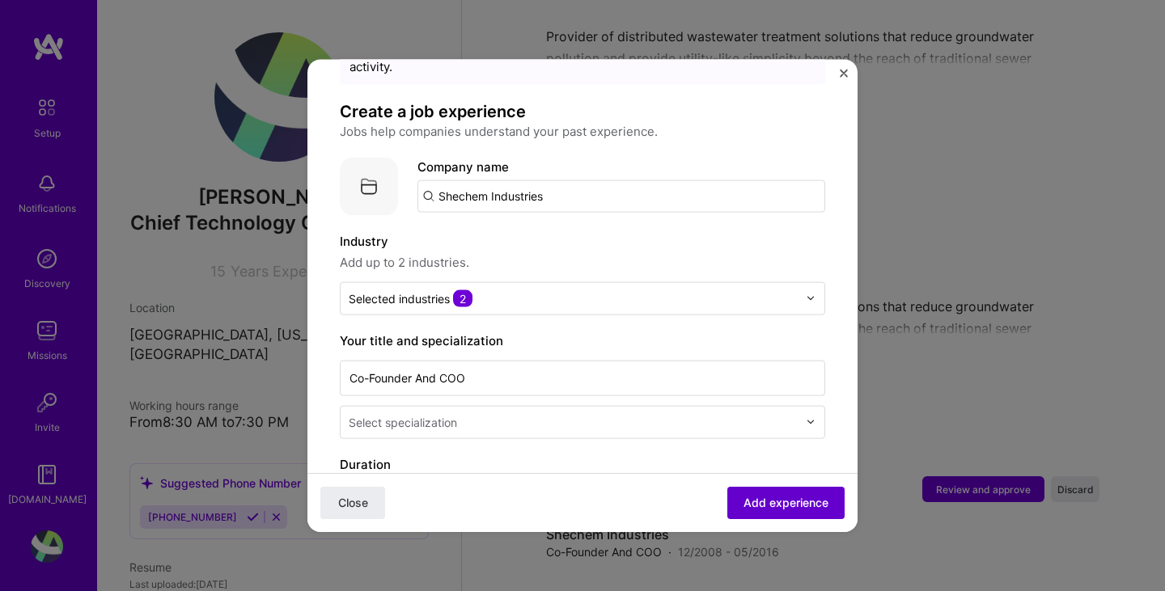
click at [788, 498] on span "Add experience" at bounding box center [786, 503] width 85 height 16
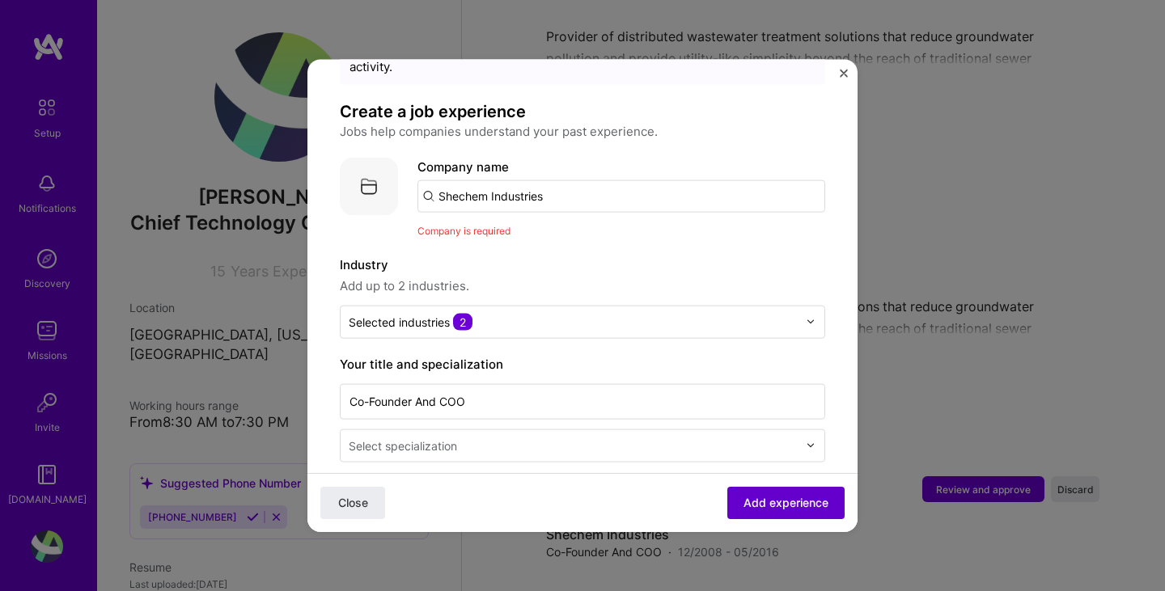
scroll to position [162, 0]
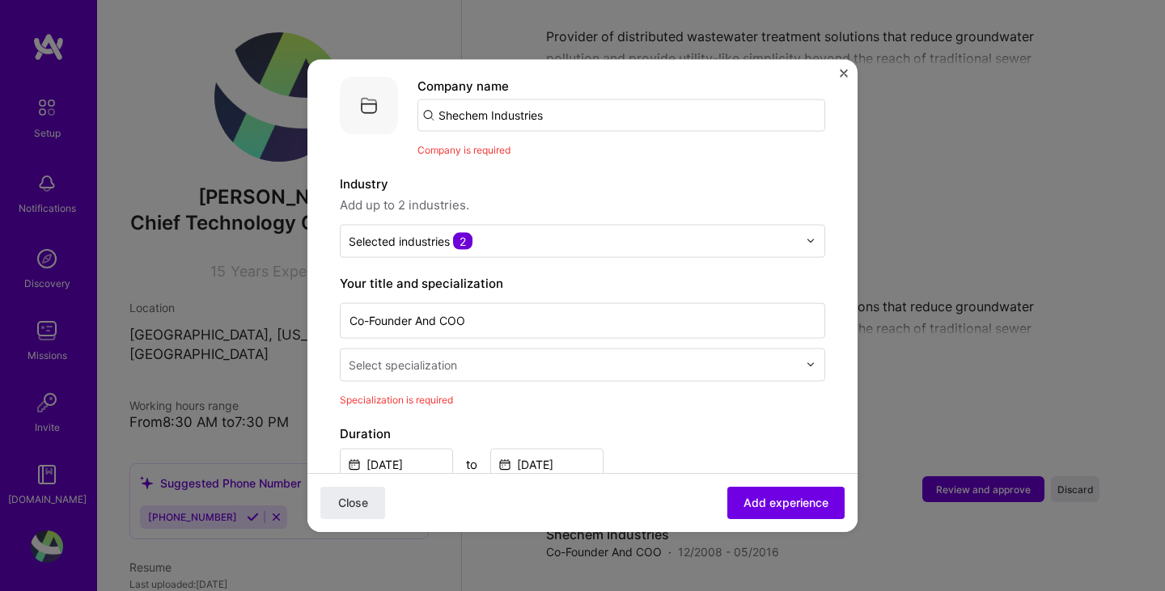
click at [532, 356] on input "text" at bounding box center [575, 364] width 452 height 17
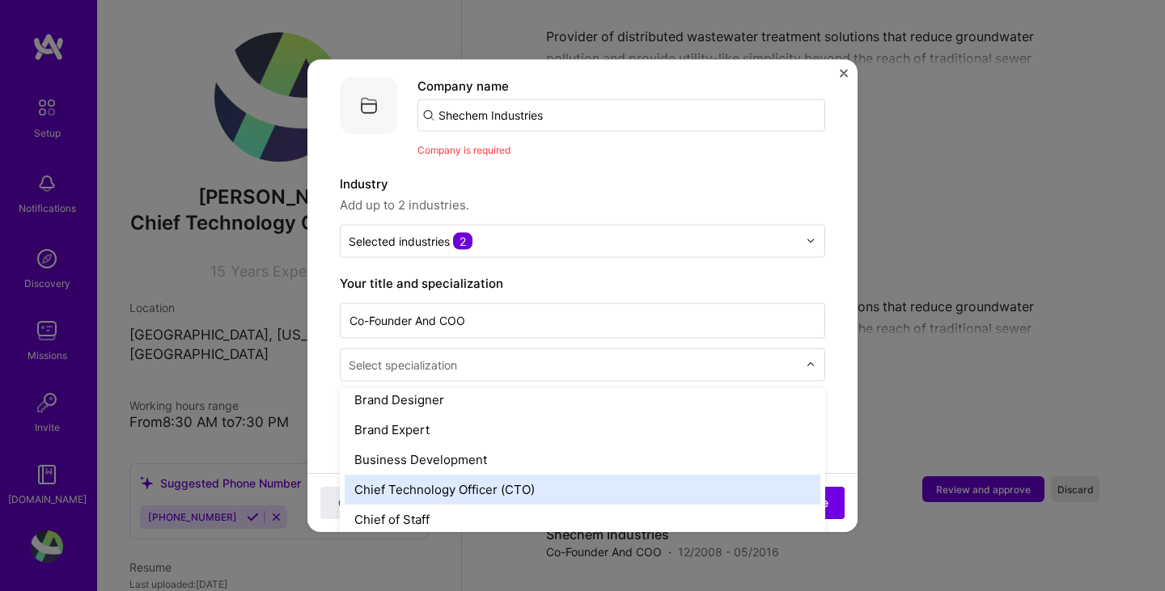
scroll to position [324, 0]
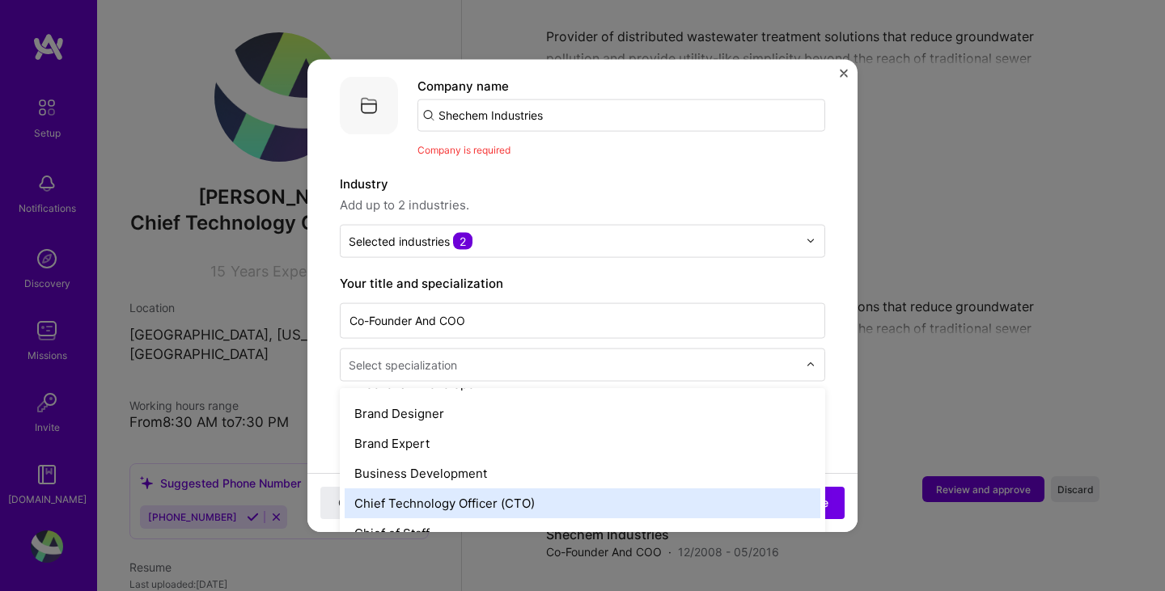
click at [560, 488] on div "Chief Technology Officer (CTO)" at bounding box center [583, 503] width 476 height 30
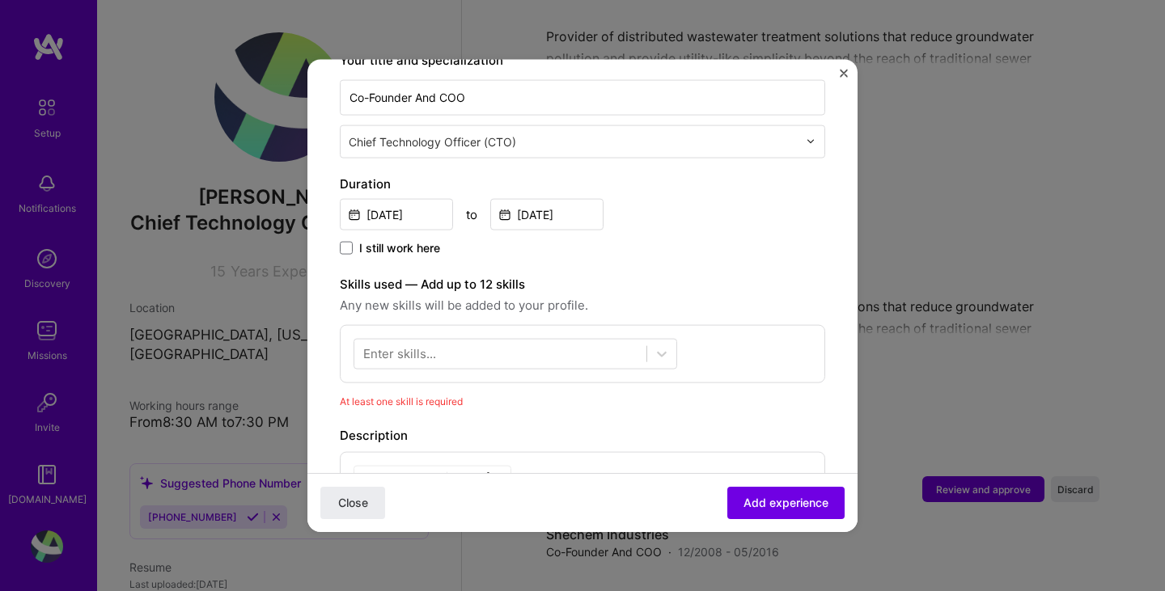
scroll to position [405, 0]
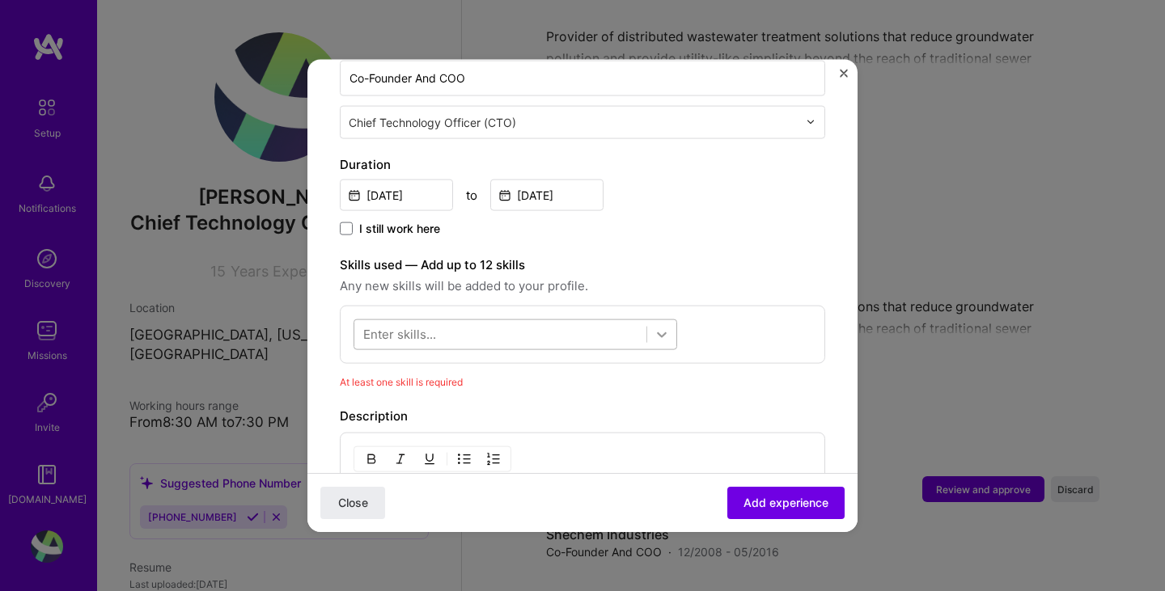
click at [658, 326] on icon at bounding box center [662, 334] width 16 height 16
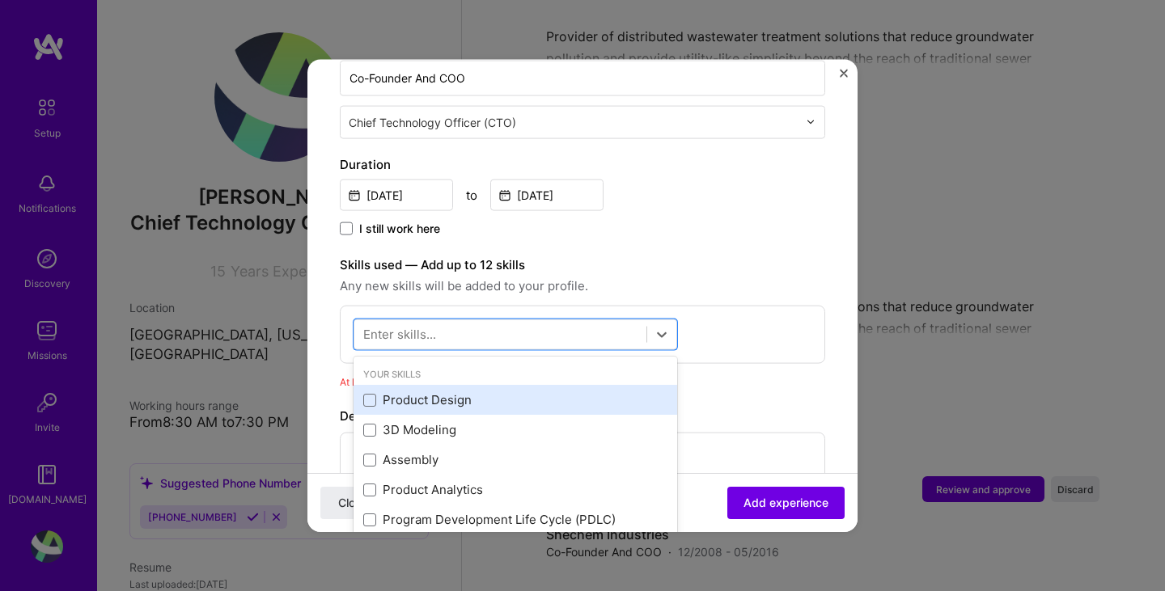
click at [443, 392] on div "Product Design" at bounding box center [515, 400] width 304 height 17
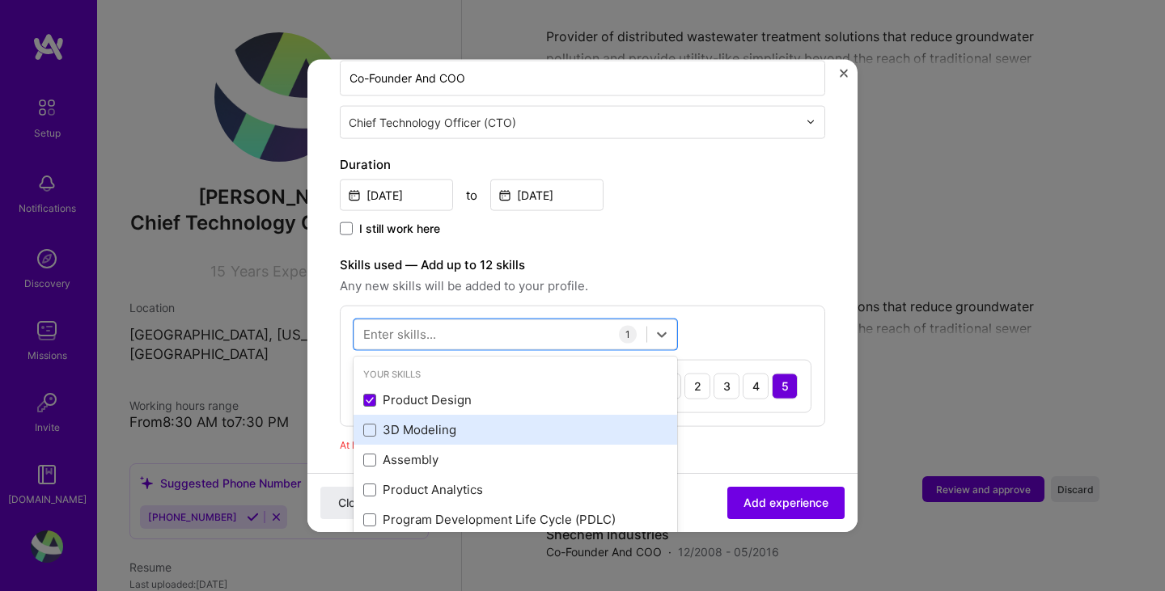
click at [439, 422] on div "3D Modeling" at bounding box center [515, 430] width 304 height 17
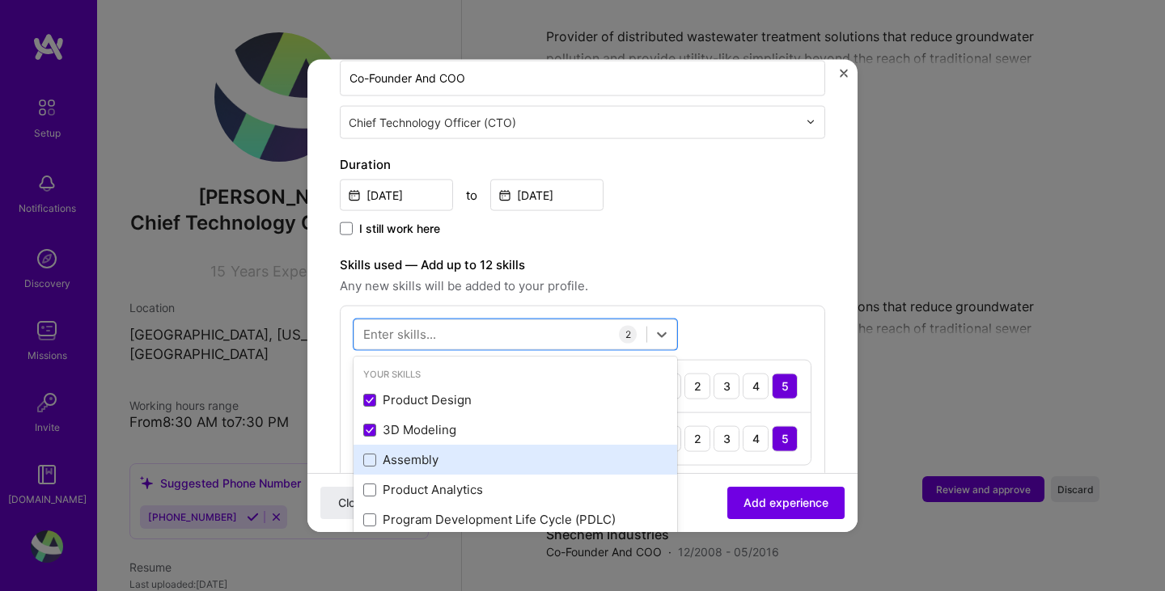
click at [422, 456] on div "Assembly" at bounding box center [516, 460] width 324 height 30
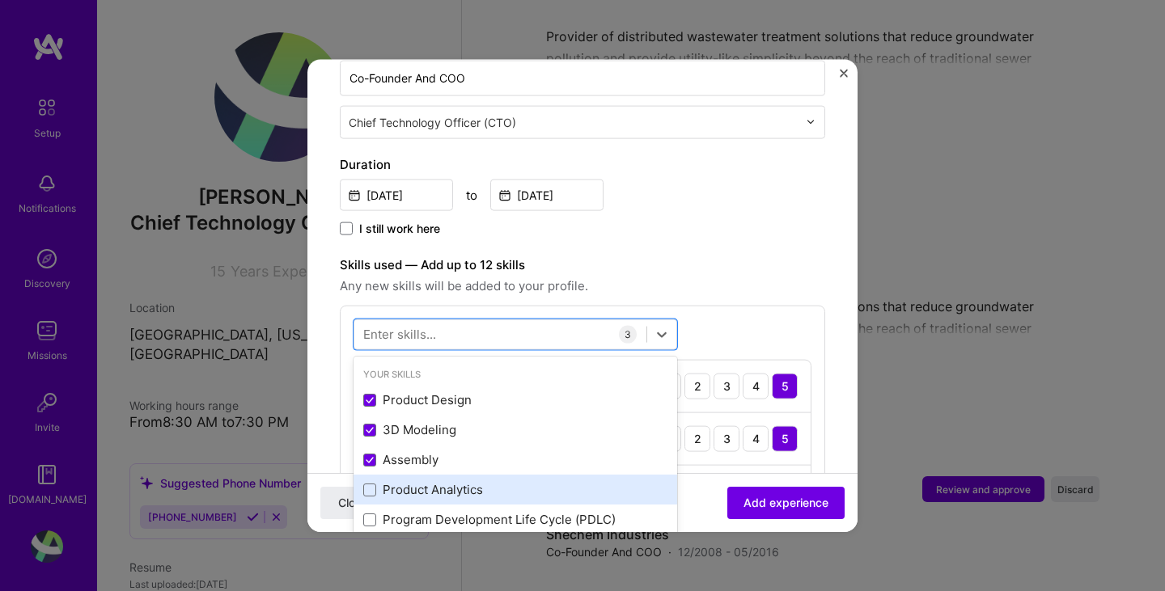
click at [421, 486] on div "Product Analytics" at bounding box center [516, 490] width 324 height 30
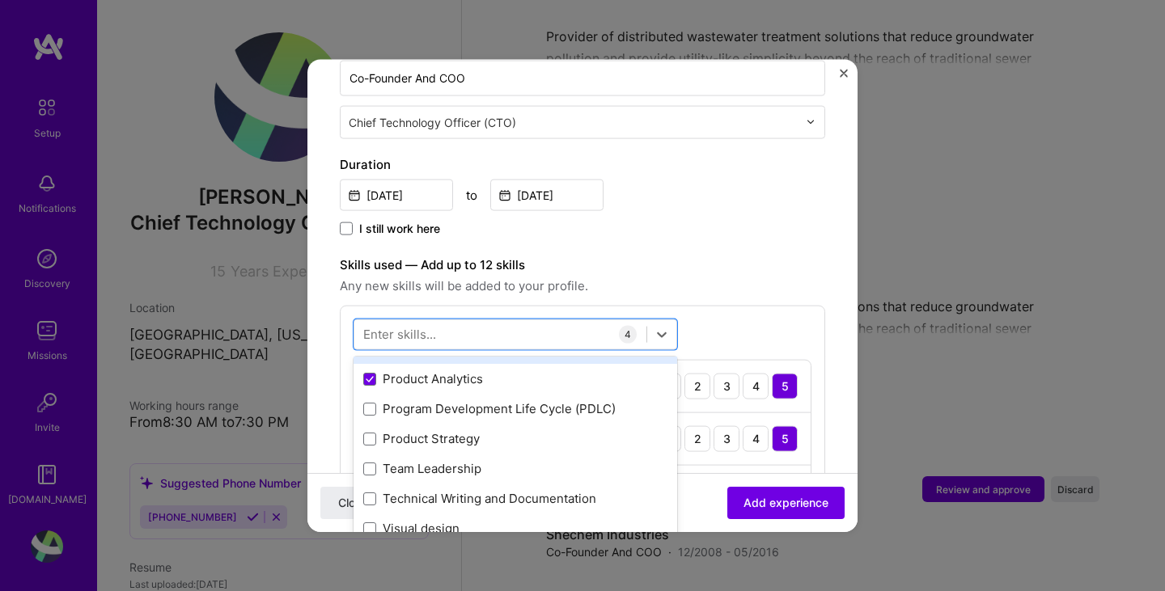
scroll to position [162, 0]
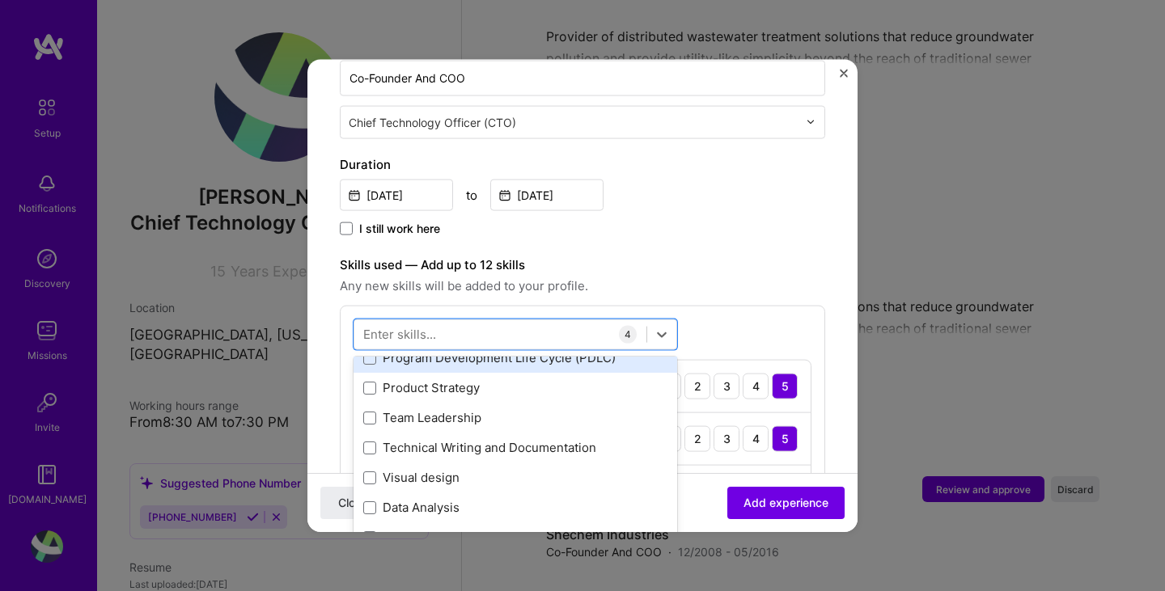
click at [430, 350] on div "Program Development Life Cycle (PDLC)" at bounding box center [515, 358] width 304 height 17
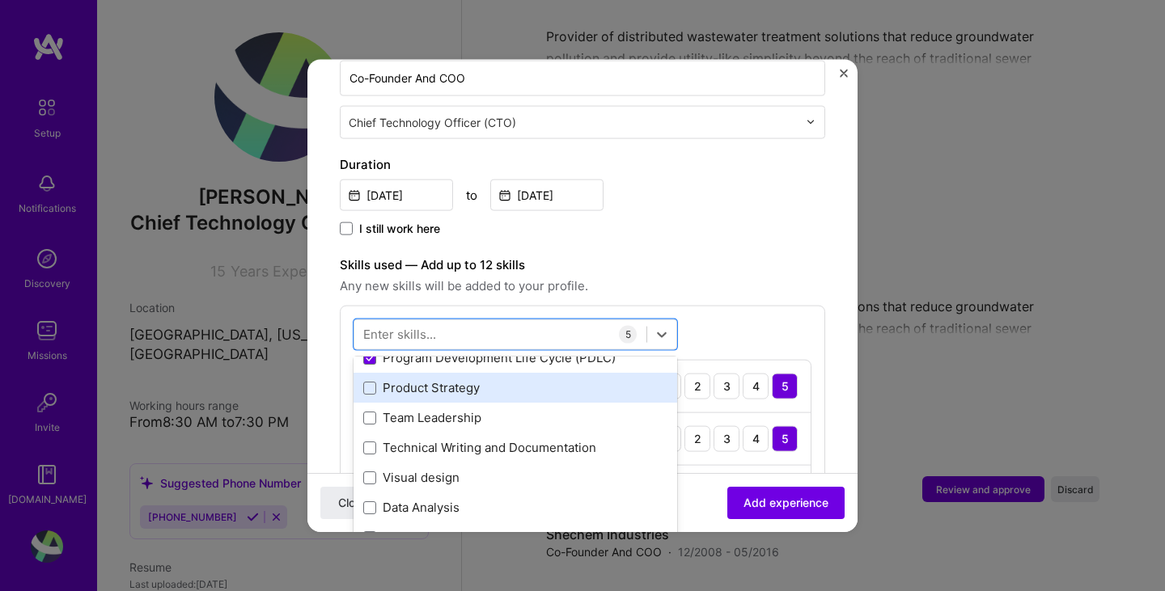
click at [418, 379] on div "Product Strategy" at bounding box center [515, 387] width 304 height 17
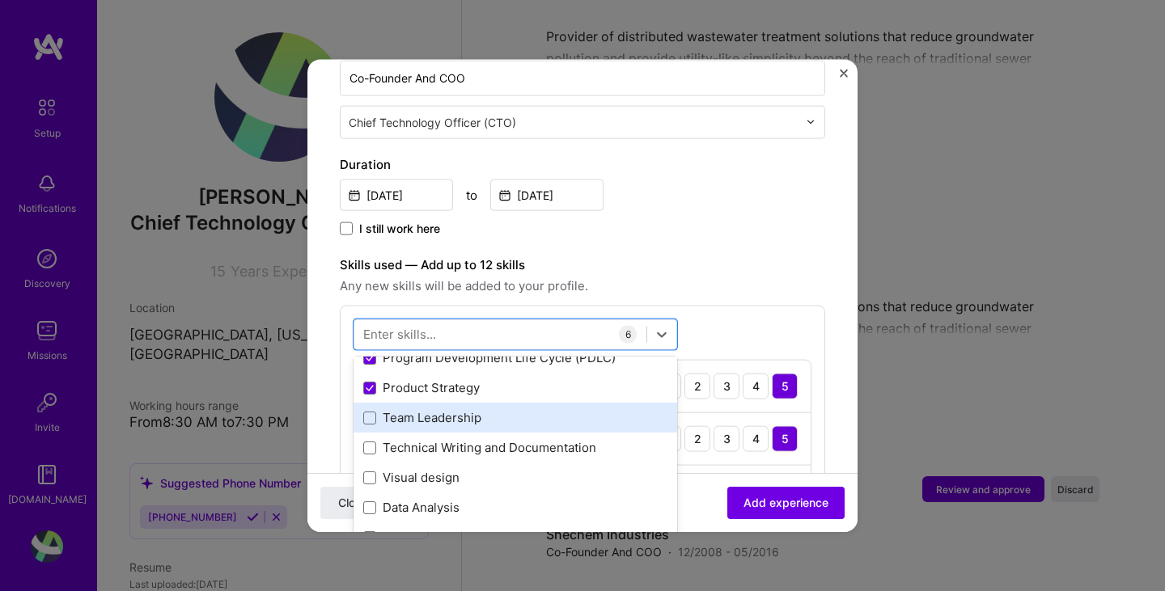
click at [410, 409] on div "Team Leadership" at bounding box center [515, 417] width 304 height 17
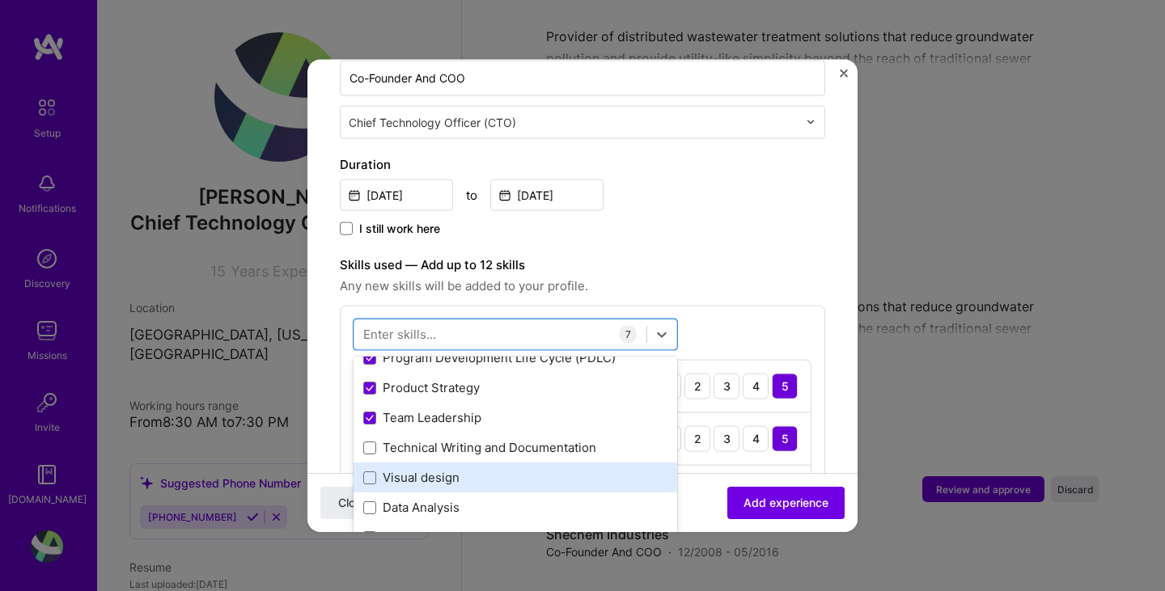
click at [406, 469] on div "Visual design" at bounding box center [515, 477] width 304 height 17
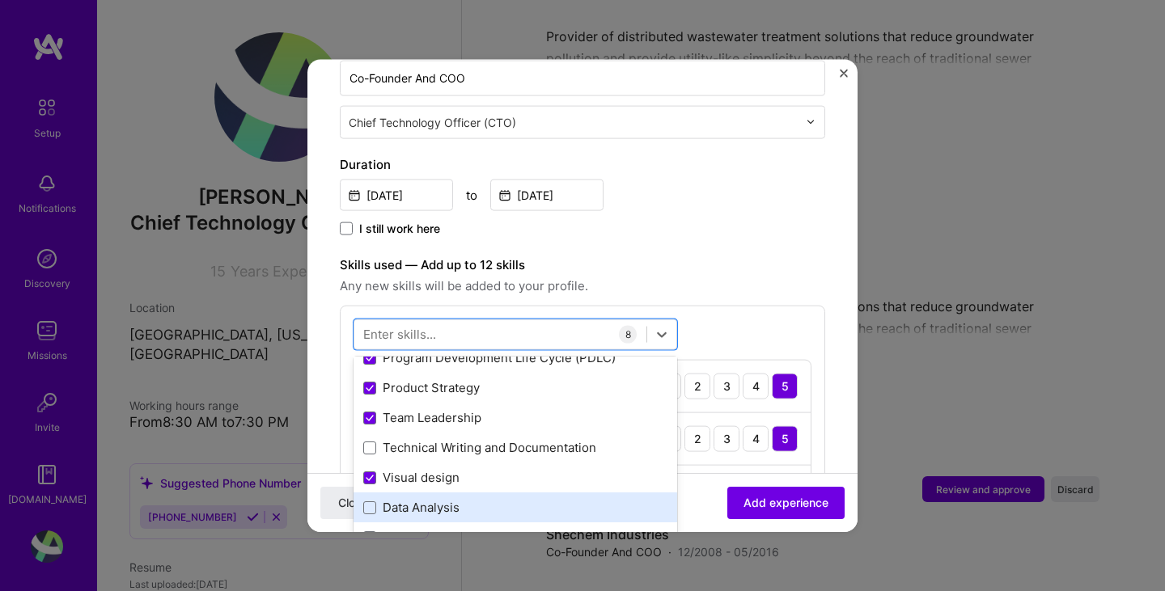
click at [405, 499] on div "Data Analysis" at bounding box center [515, 507] width 304 height 17
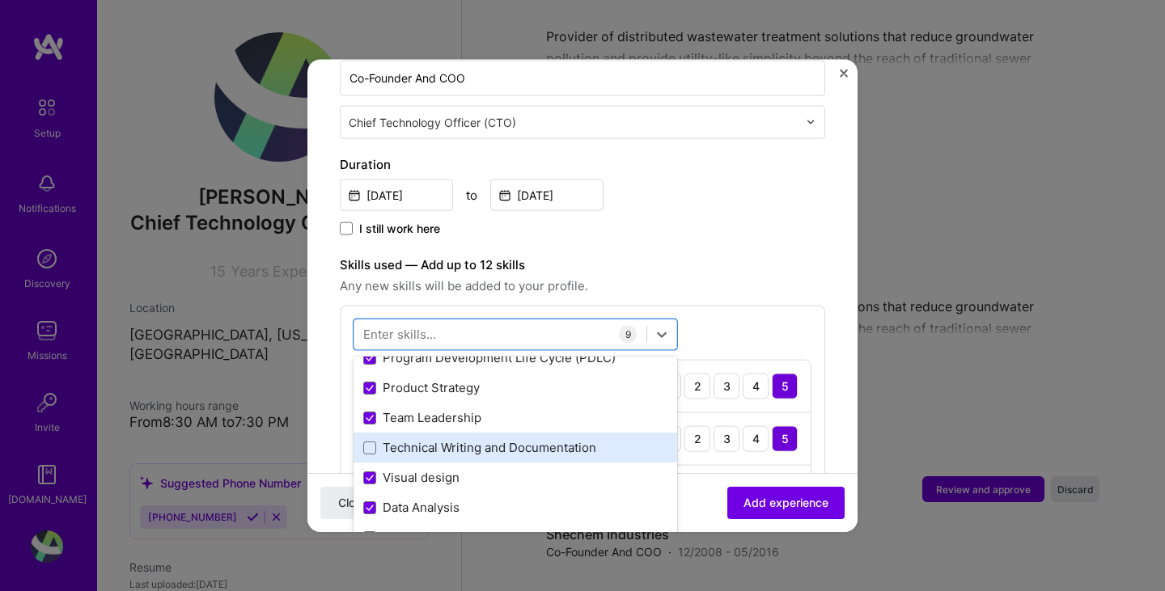
click at [407, 439] on div "Technical Writing and Documentation" at bounding box center [515, 447] width 304 height 17
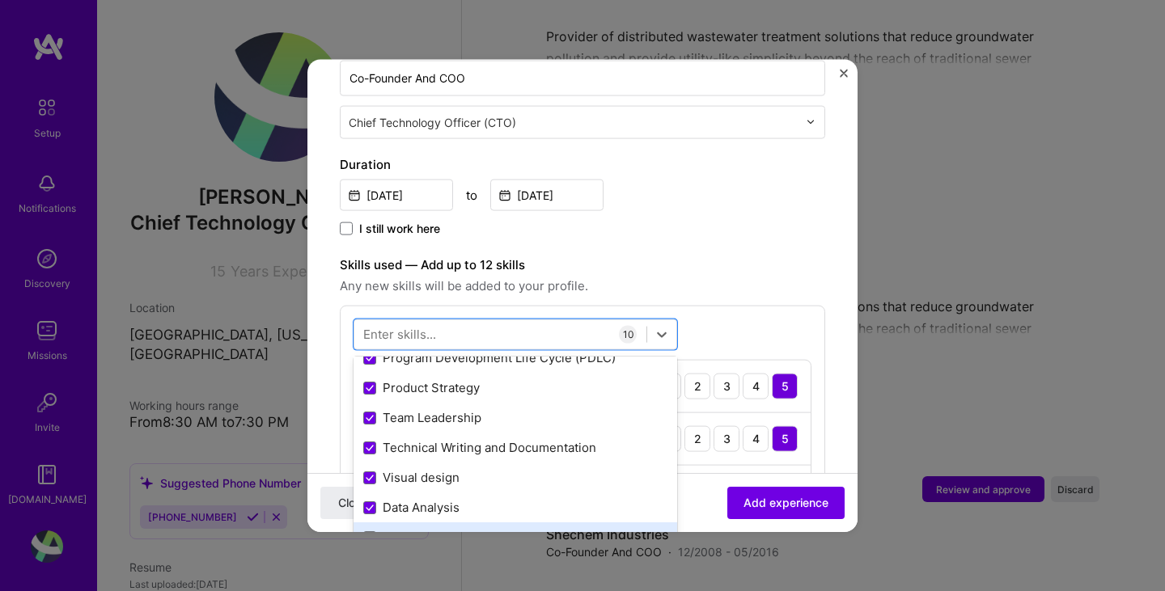
click at [389, 529] on div "Fundraising" at bounding box center [515, 537] width 304 height 17
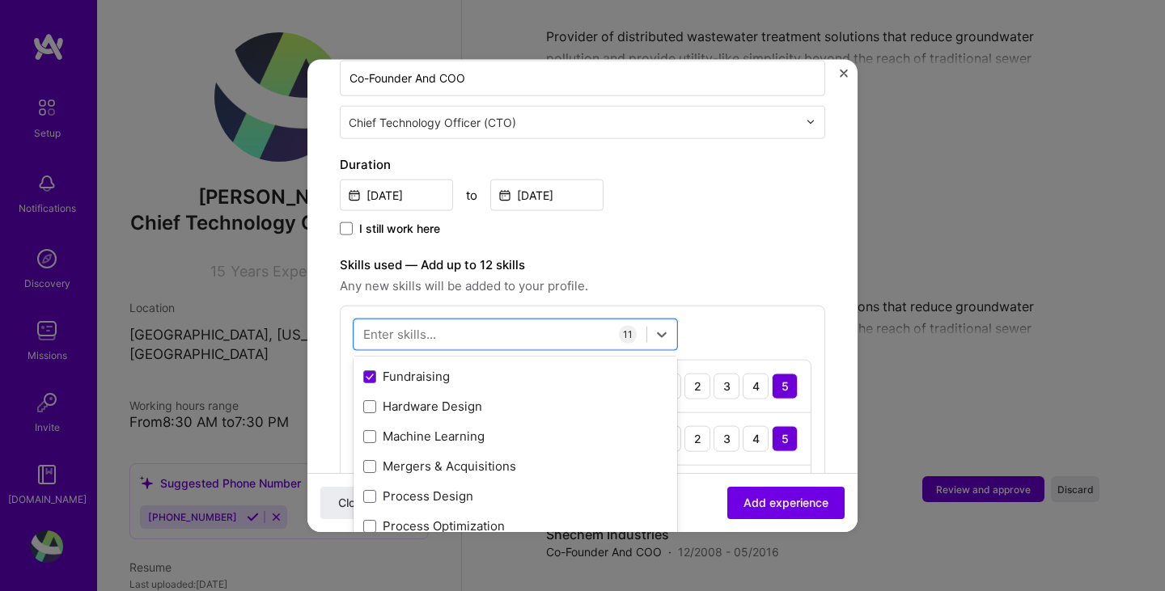
scroll to position [324, 0]
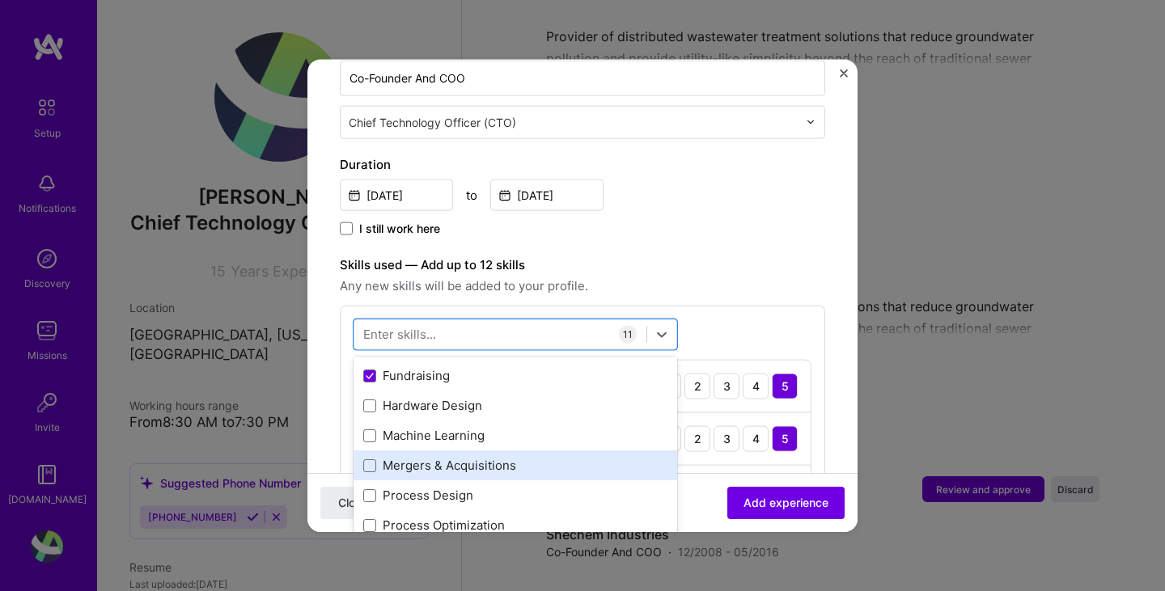
click at [423, 457] on div "Mergers & Acquisitions" at bounding box center [515, 465] width 304 height 17
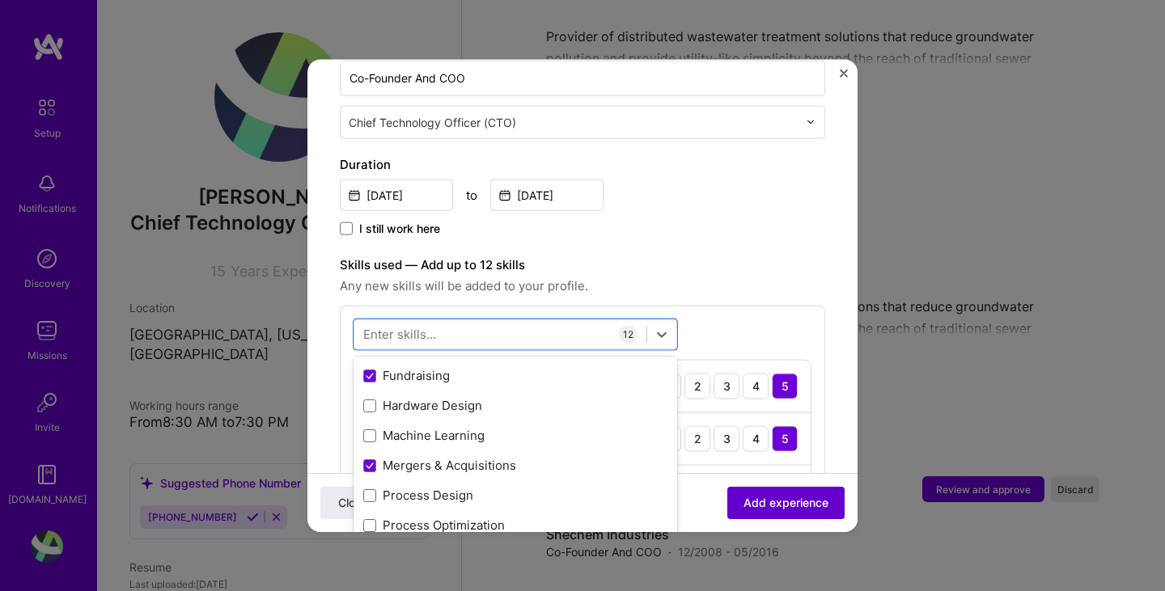
click at [744, 502] on span "Add experience" at bounding box center [786, 503] width 85 height 16
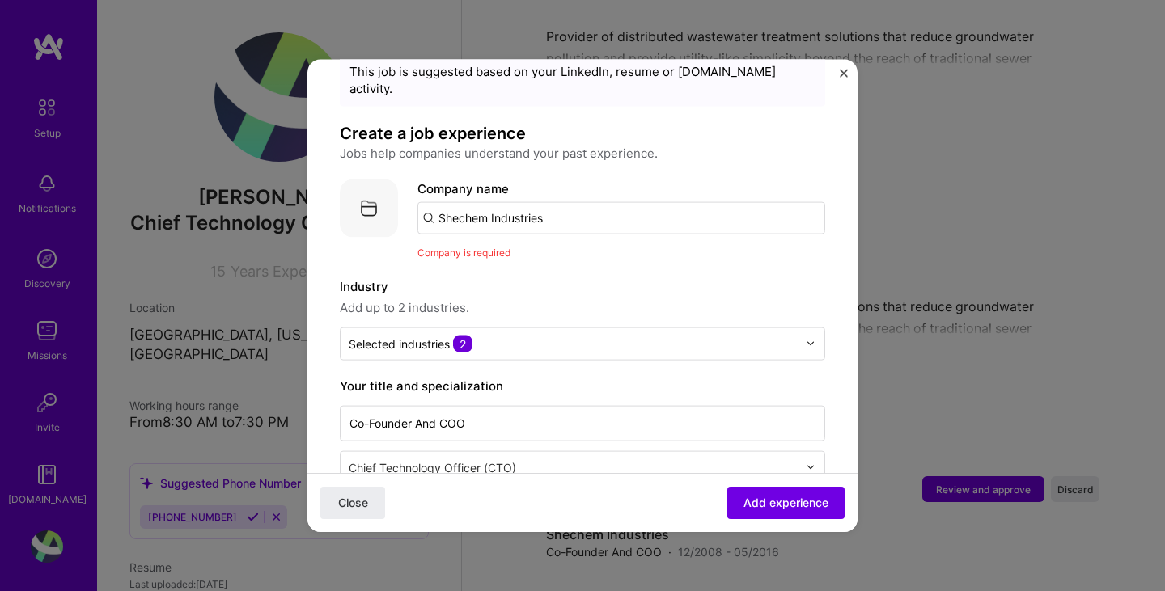
scroll to position [0, 0]
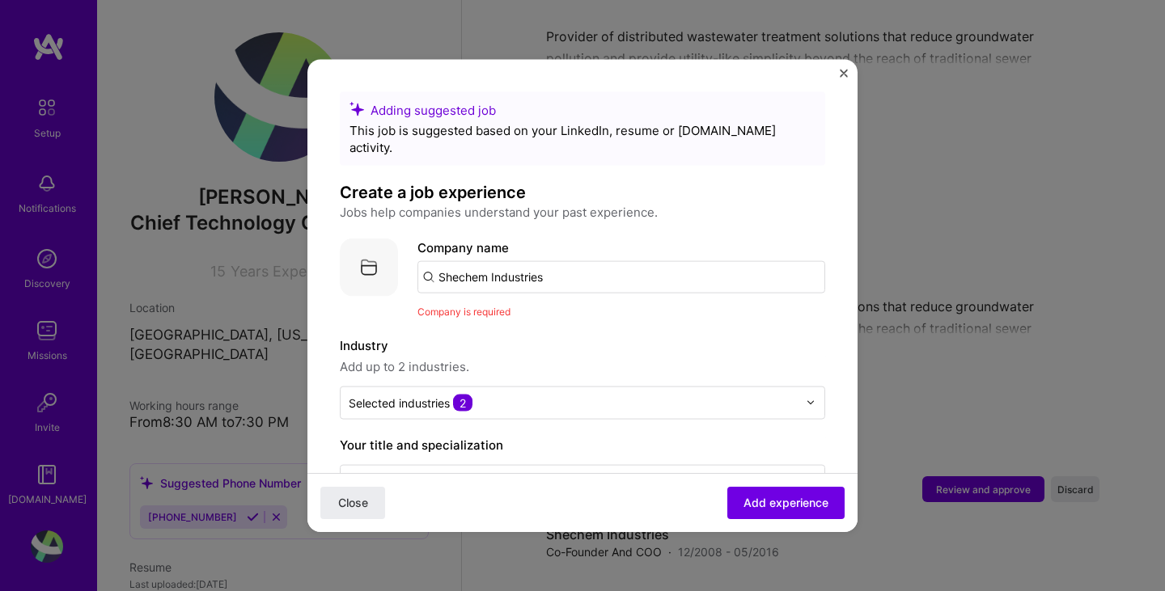
click at [588, 262] on input "Shechem Industries" at bounding box center [621, 277] width 408 height 32
type input "Shechem Industries"
click at [557, 307] on div "Shechem Industries" at bounding box center [572, 321] width 129 height 28
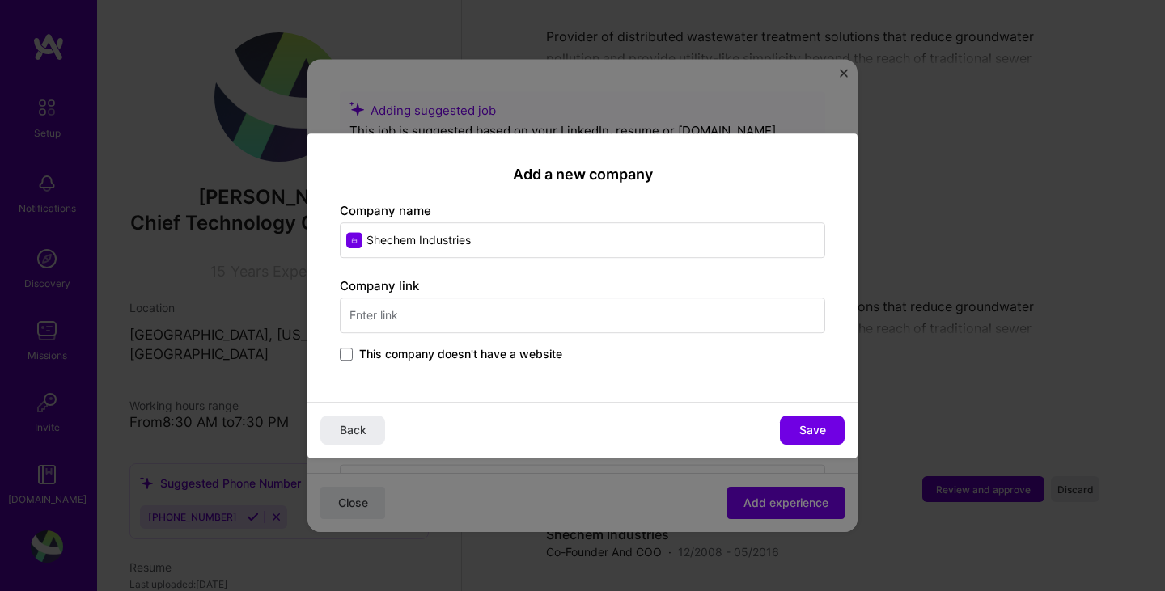
click at [477, 350] on span "This company doesn't have a website" at bounding box center [460, 354] width 203 height 16
click at [0, 0] on input "This company doesn't have a website" at bounding box center [0, 0] width 0 height 0
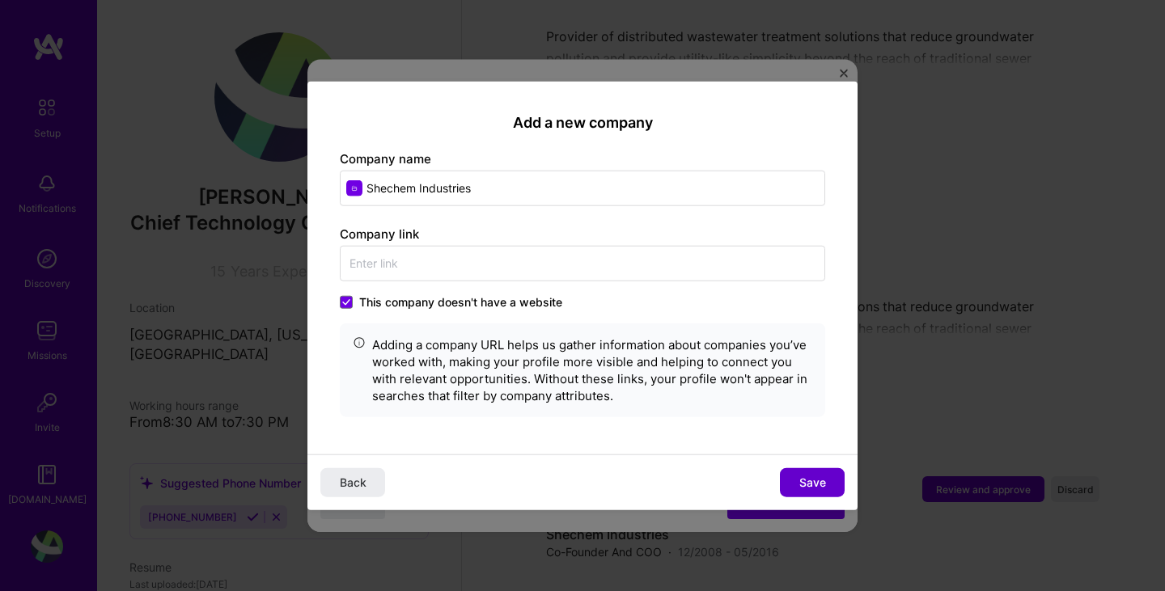
click at [795, 477] on button "Save" at bounding box center [812, 482] width 65 height 29
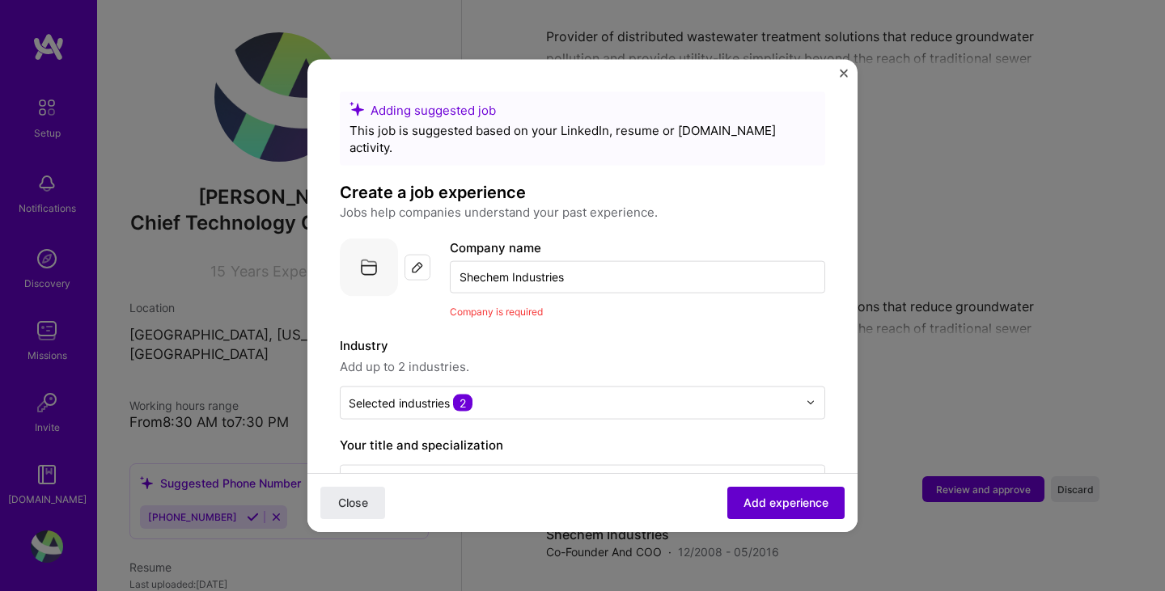
click at [759, 511] on button "Add experience" at bounding box center [785, 503] width 117 height 32
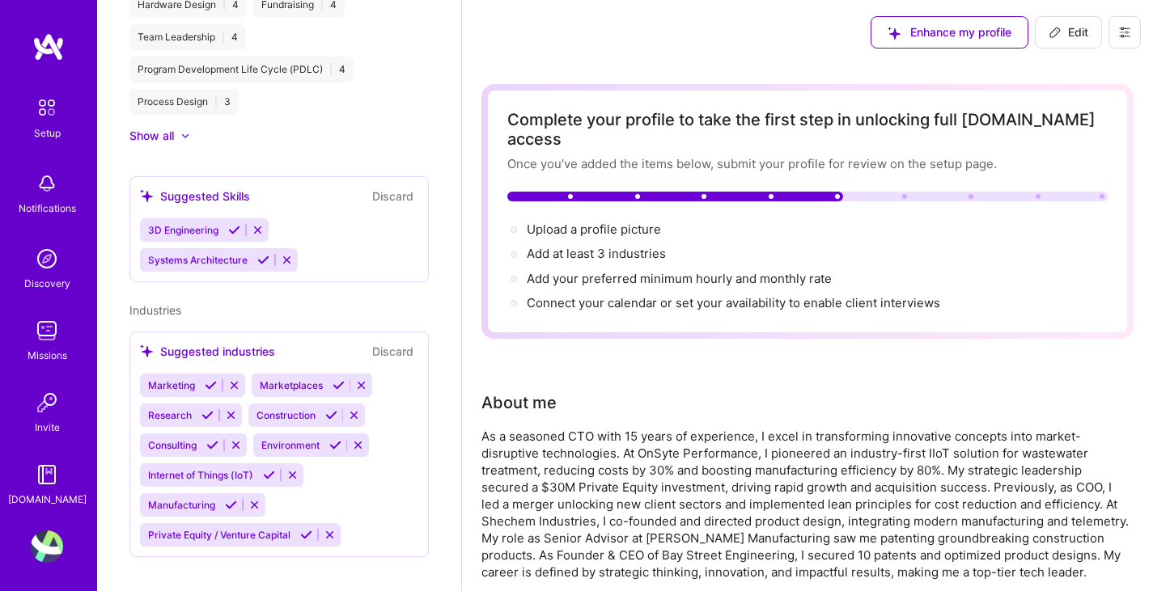
scroll to position [851, 0]
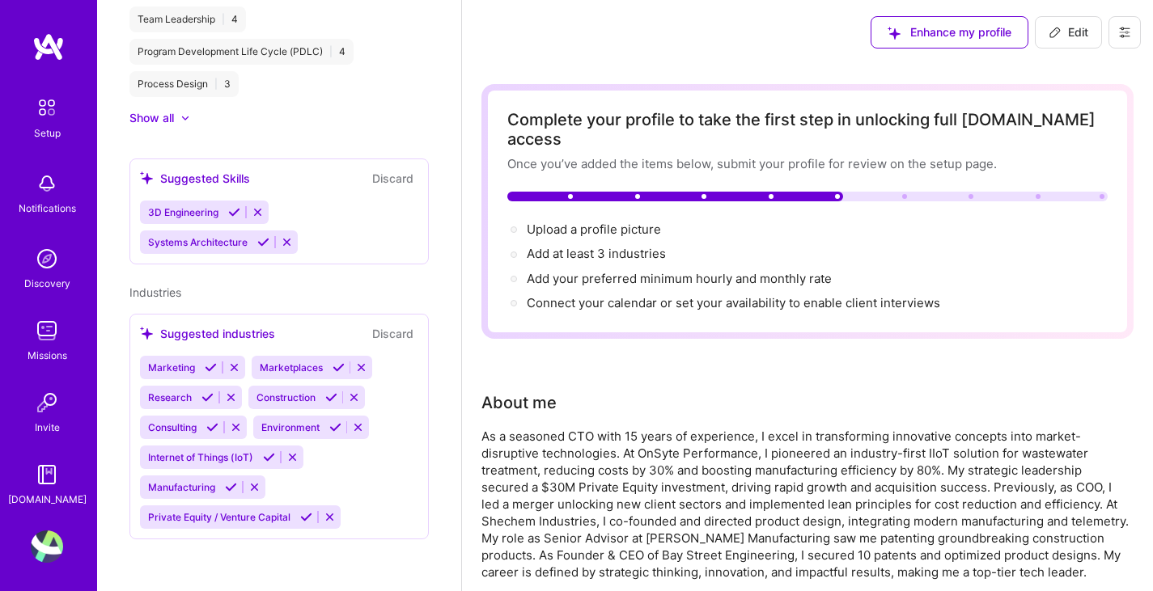
click at [235, 213] on icon at bounding box center [234, 212] width 12 height 12
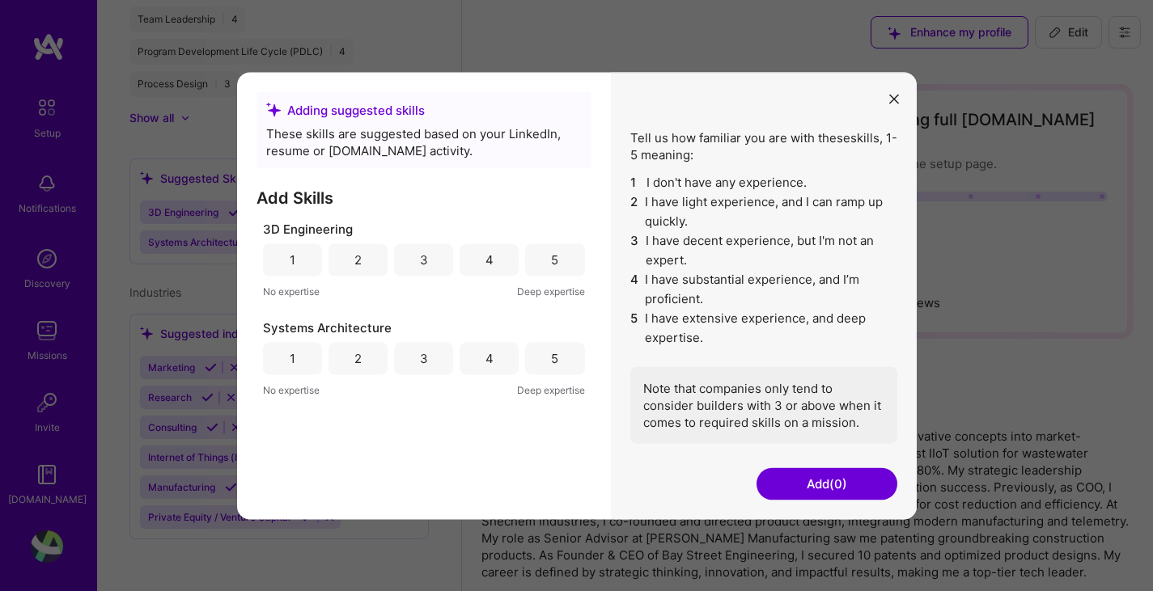
click at [546, 256] on div "5" at bounding box center [554, 260] width 59 height 32
click at [482, 363] on div "4" at bounding box center [489, 358] width 59 height 32
click at [820, 475] on button "Add (2)" at bounding box center [827, 484] width 141 height 32
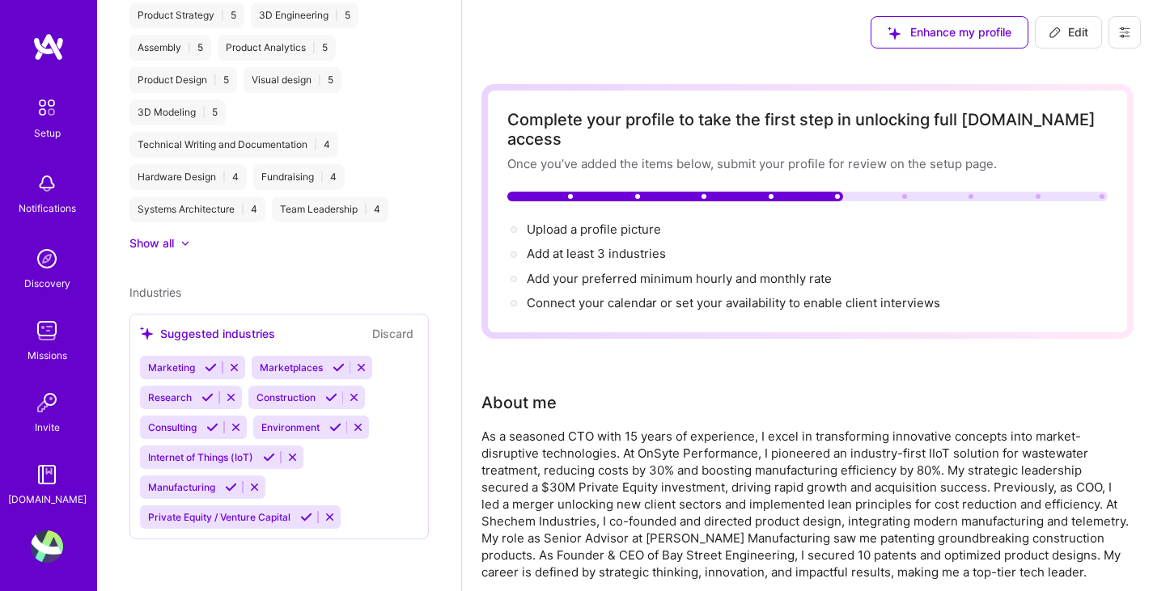
scroll to position [693, 0]
click at [328, 398] on icon at bounding box center [331, 398] width 12 height 12
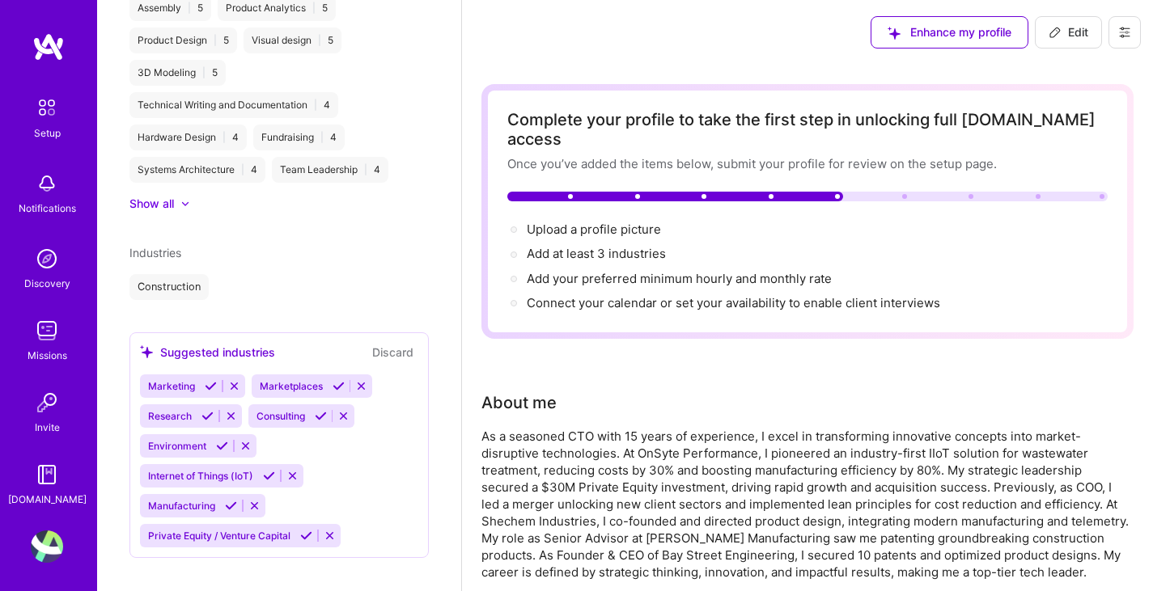
scroll to position [752, 0]
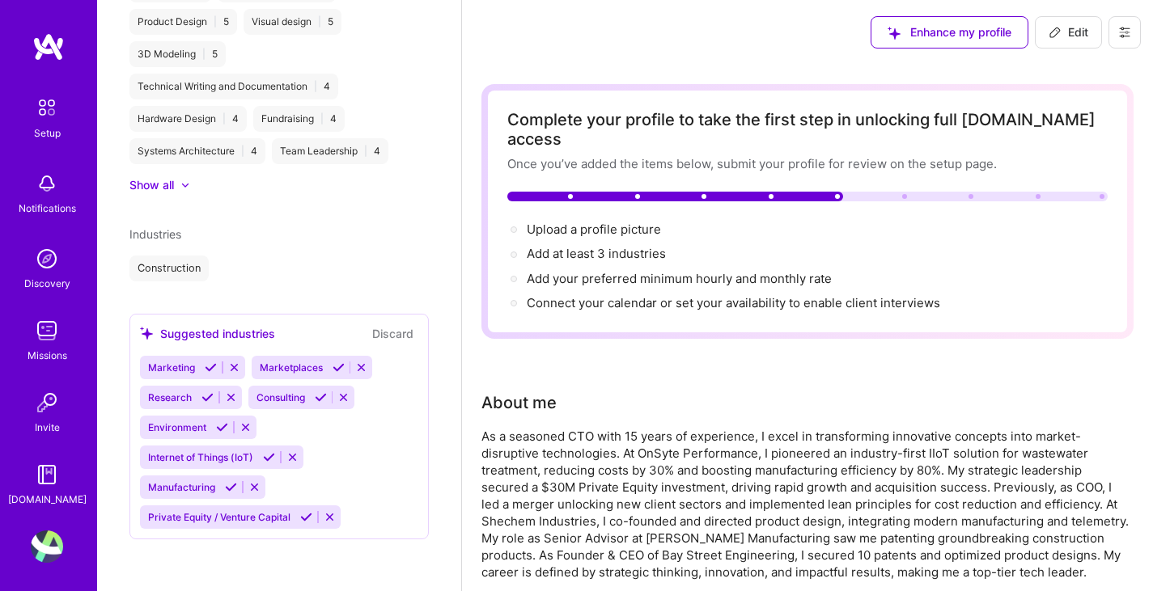
click at [322, 399] on icon at bounding box center [321, 398] width 12 height 12
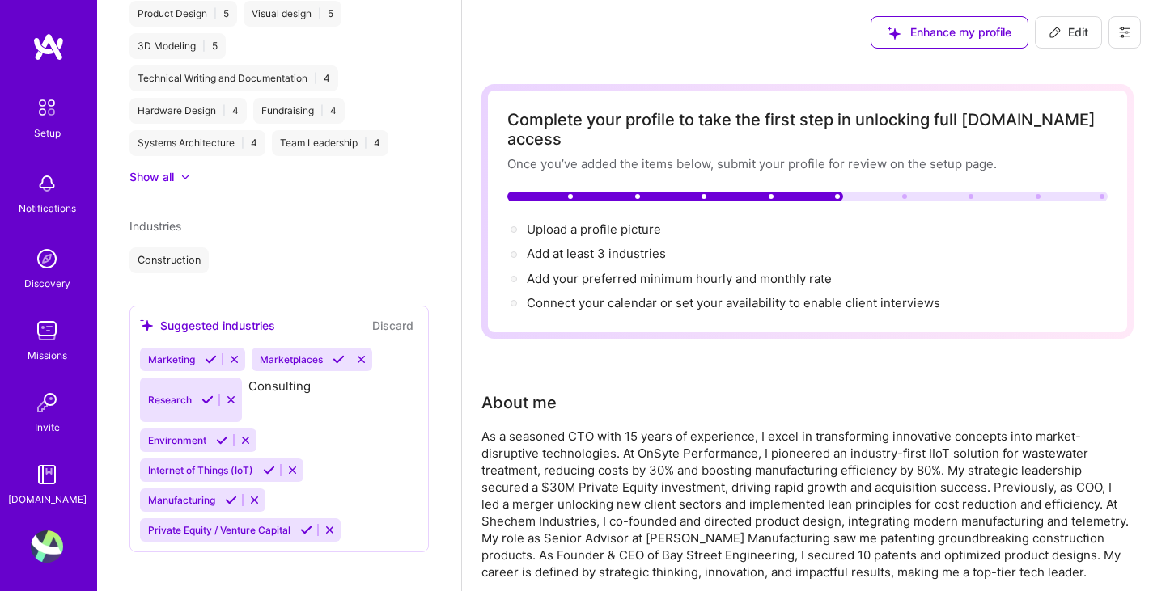
scroll to position [722, 0]
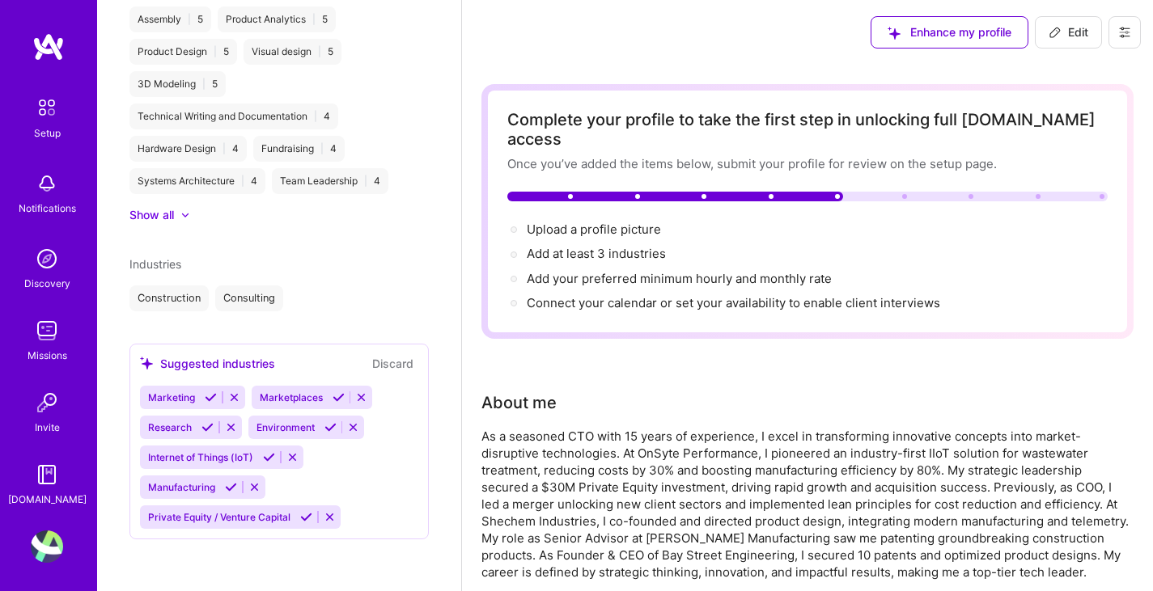
click at [311, 517] on icon at bounding box center [306, 517] width 12 height 12
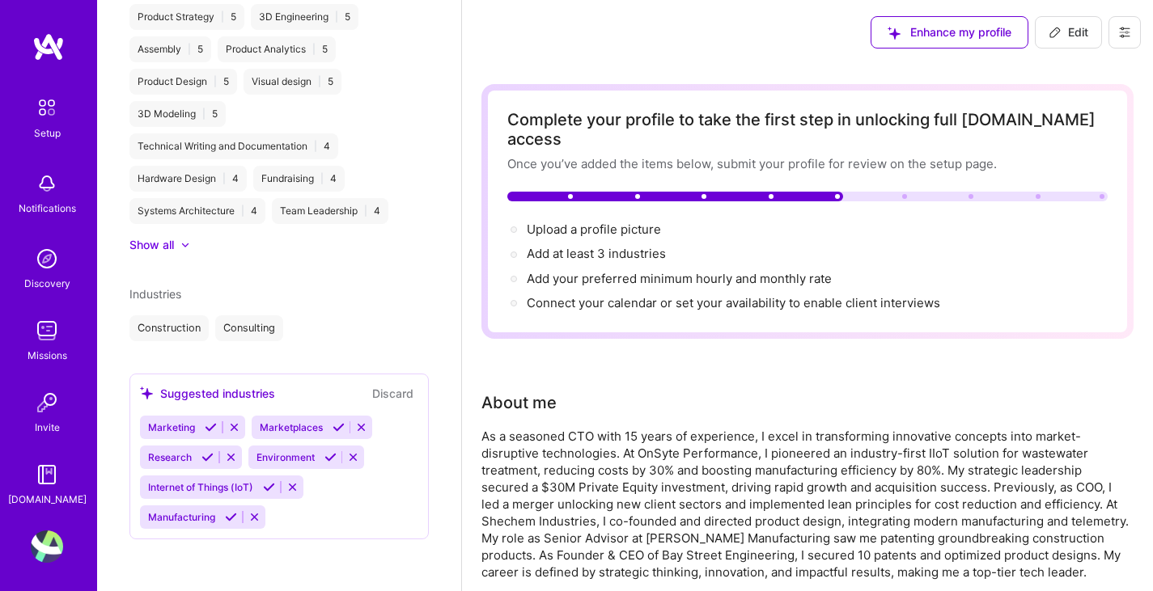
scroll to position [692, 0]
click at [234, 517] on icon at bounding box center [231, 517] width 12 height 12
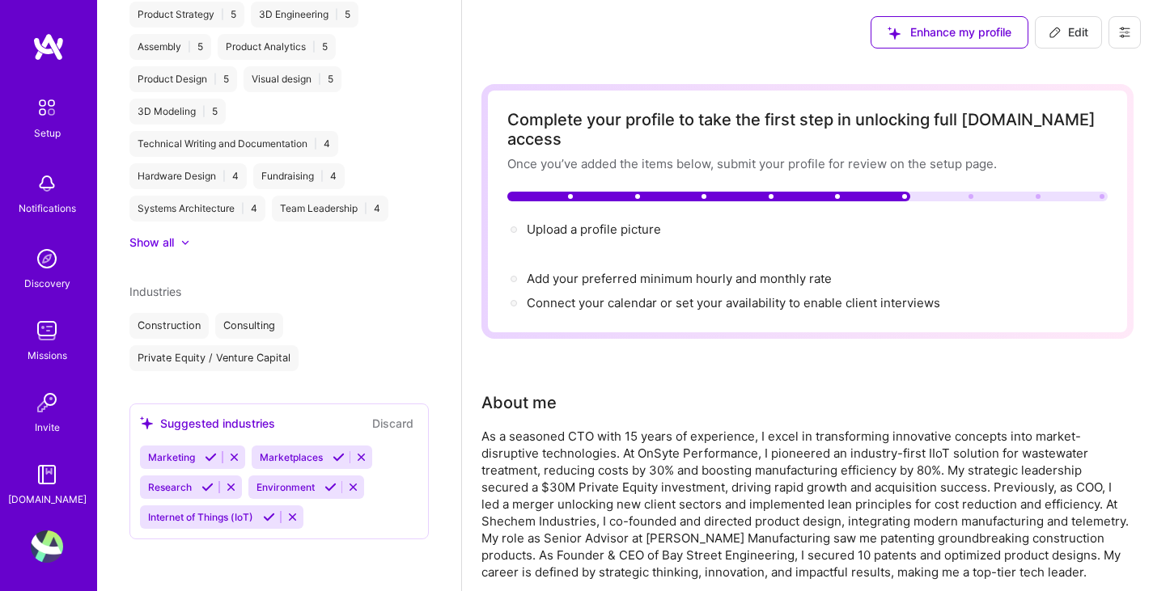
scroll to position [694, 0]
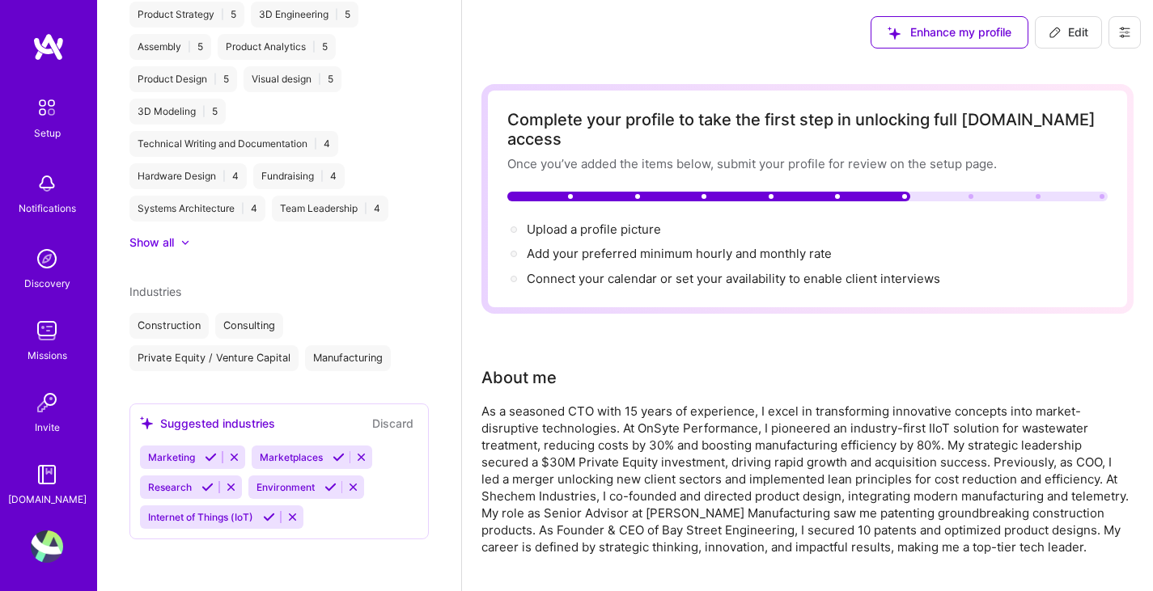
click at [272, 517] on icon at bounding box center [269, 517] width 12 height 12
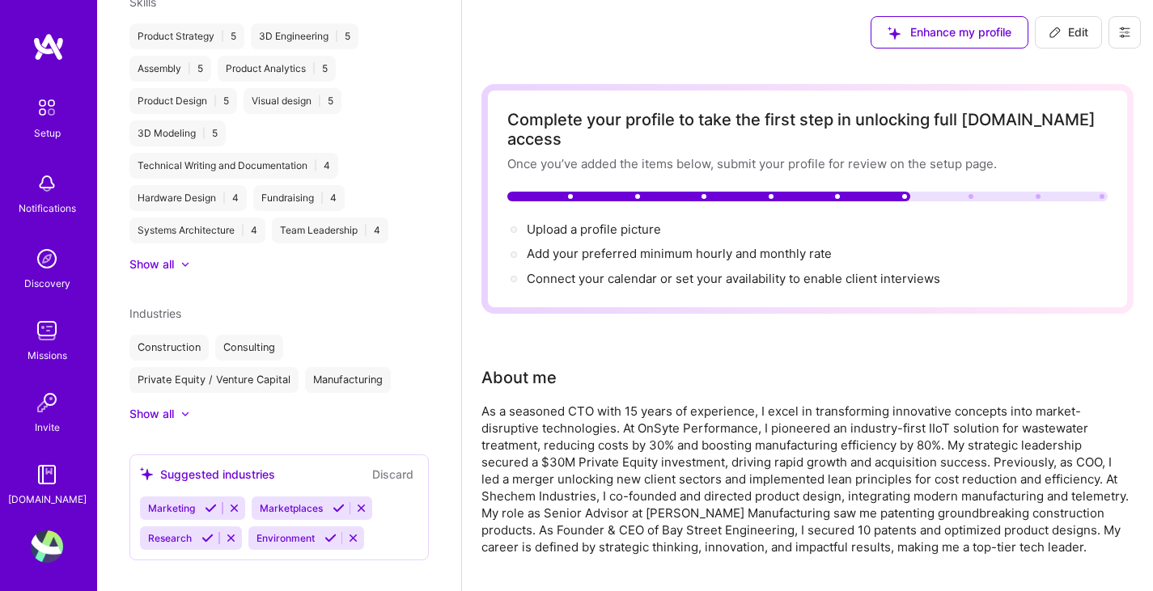
scroll to position [693, 0]
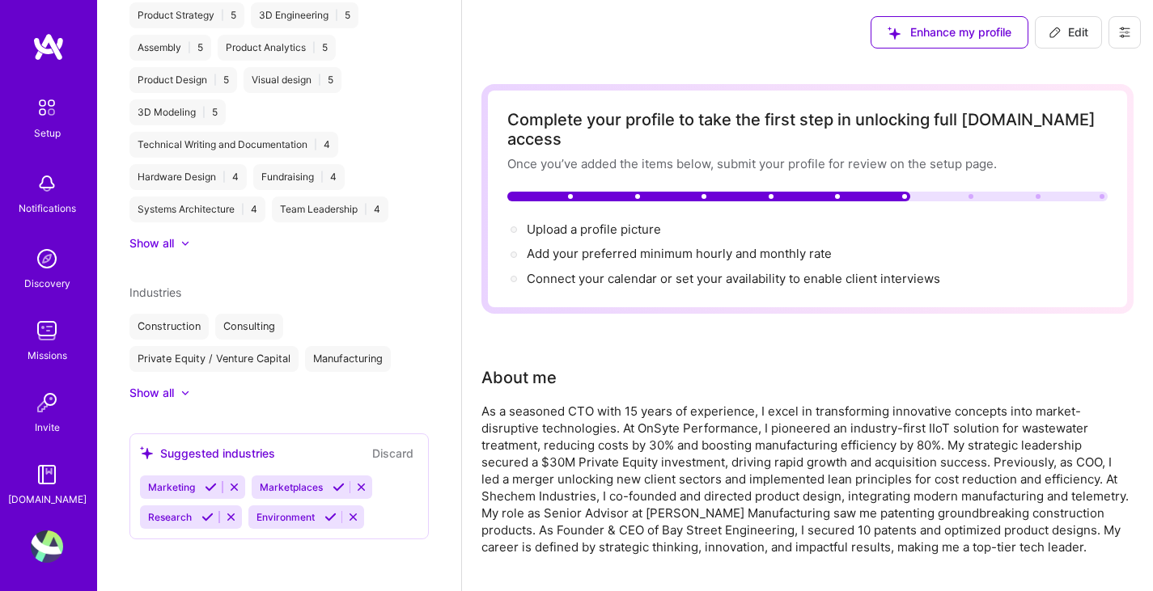
click at [206, 517] on icon at bounding box center [207, 517] width 12 height 12
click at [206, 488] on icon at bounding box center [211, 487] width 12 height 12
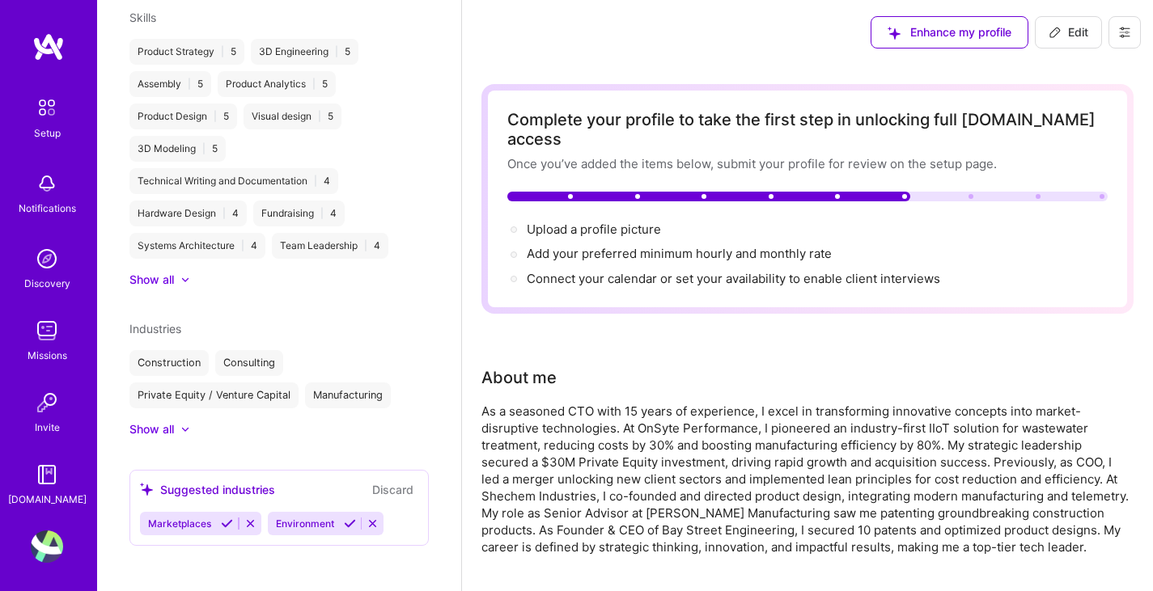
scroll to position [663, 0]
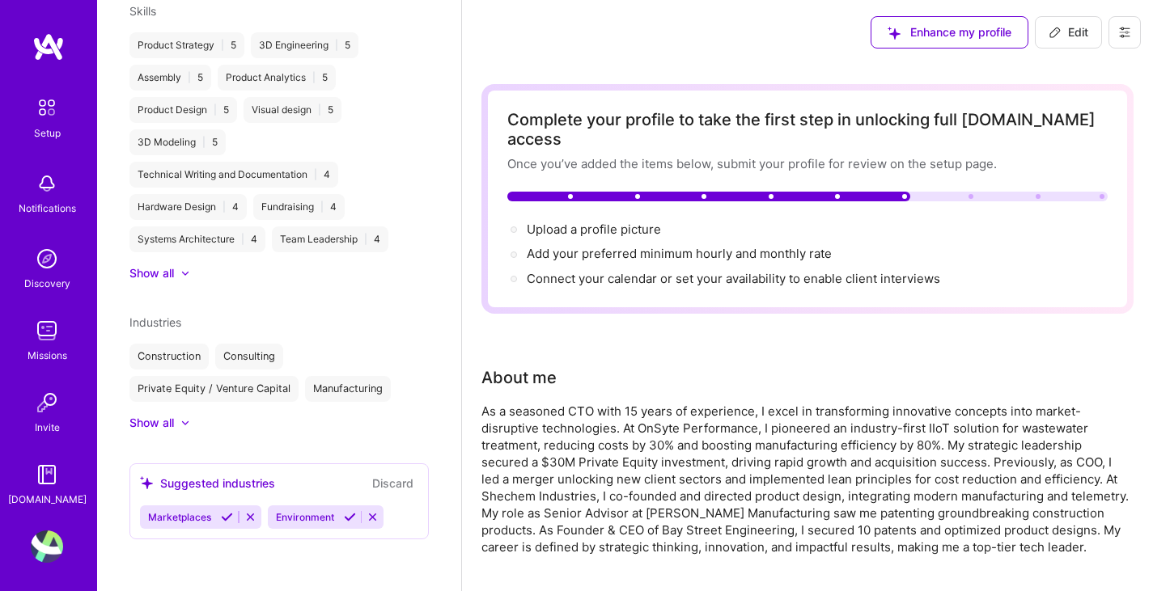
click at [152, 420] on div "Show all" at bounding box center [151, 423] width 45 height 16
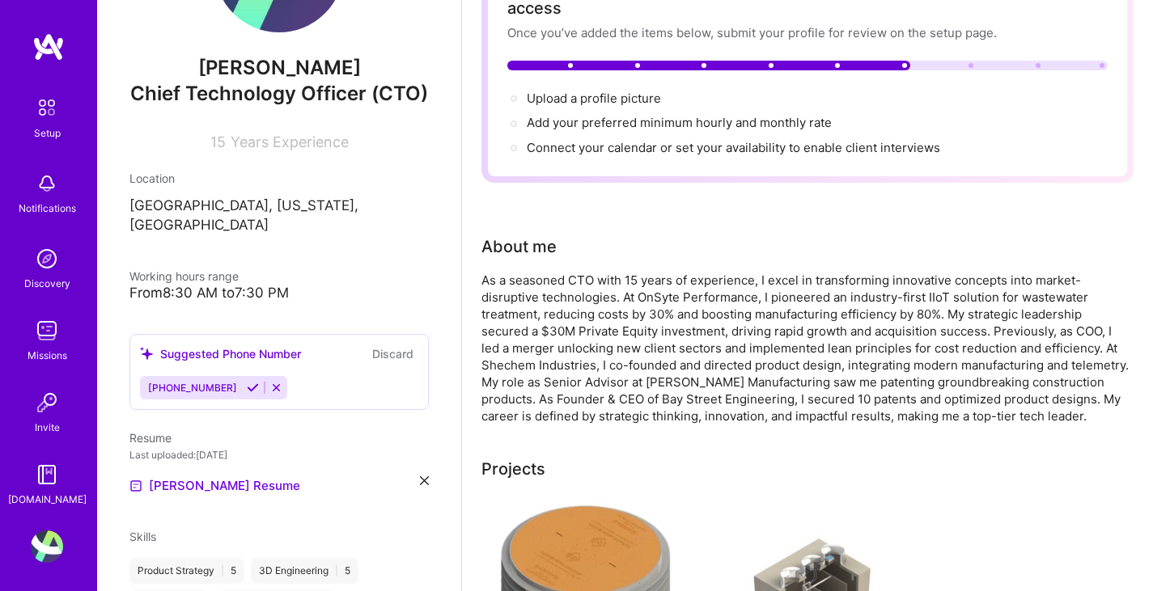
scroll to position [0, 0]
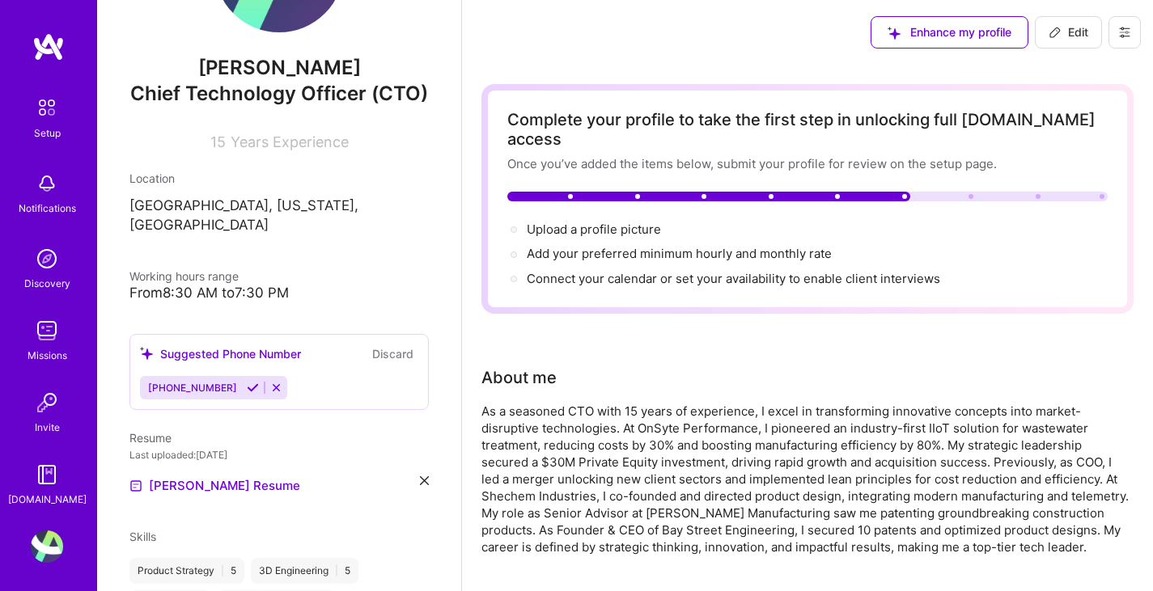
click at [788, 49] on div "Enhance my profile Edit" at bounding box center [807, 32] width 691 height 65
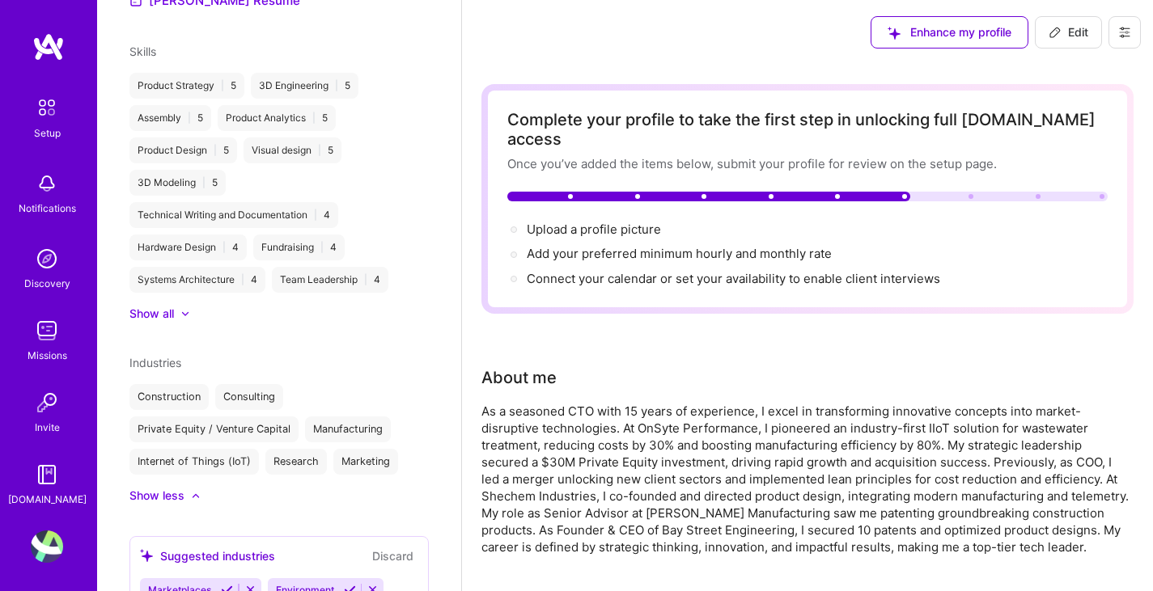
scroll to position [696, 0]
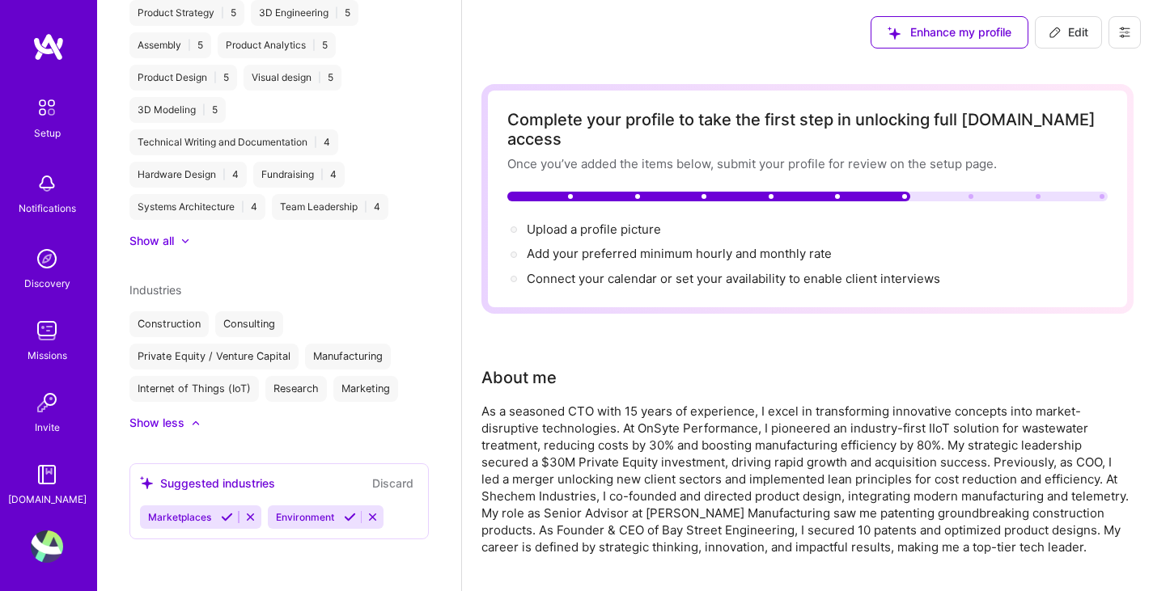
click at [376, 485] on button "Discard" at bounding box center [392, 483] width 51 height 19
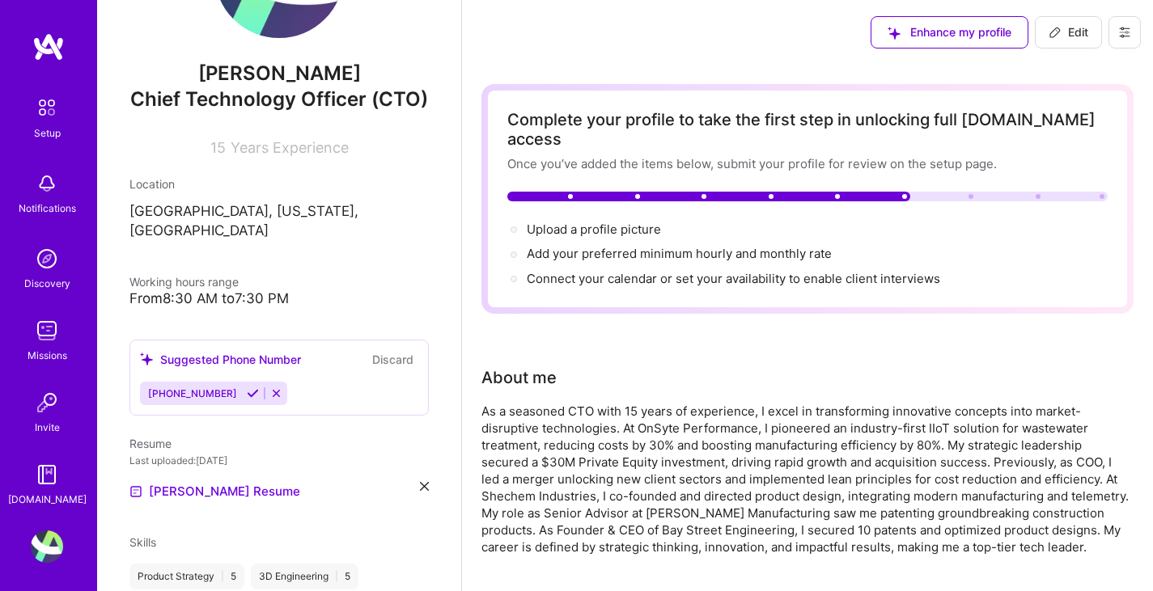
scroll to position [49, 0]
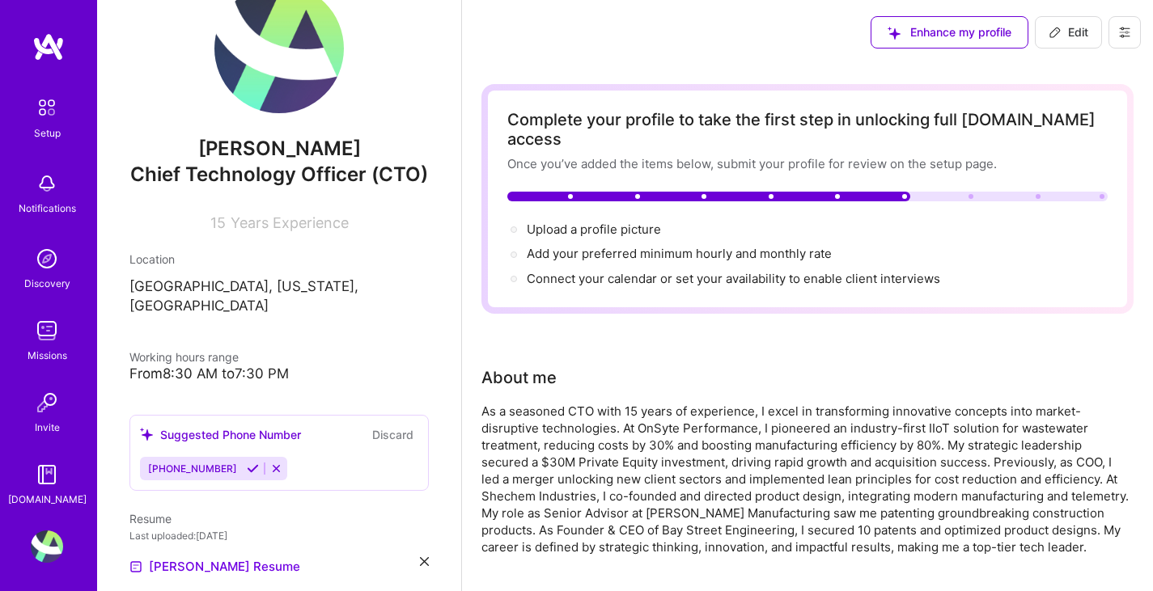
click at [1067, 35] on span "Edit" at bounding box center [1069, 32] width 40 height 16
select select "US"
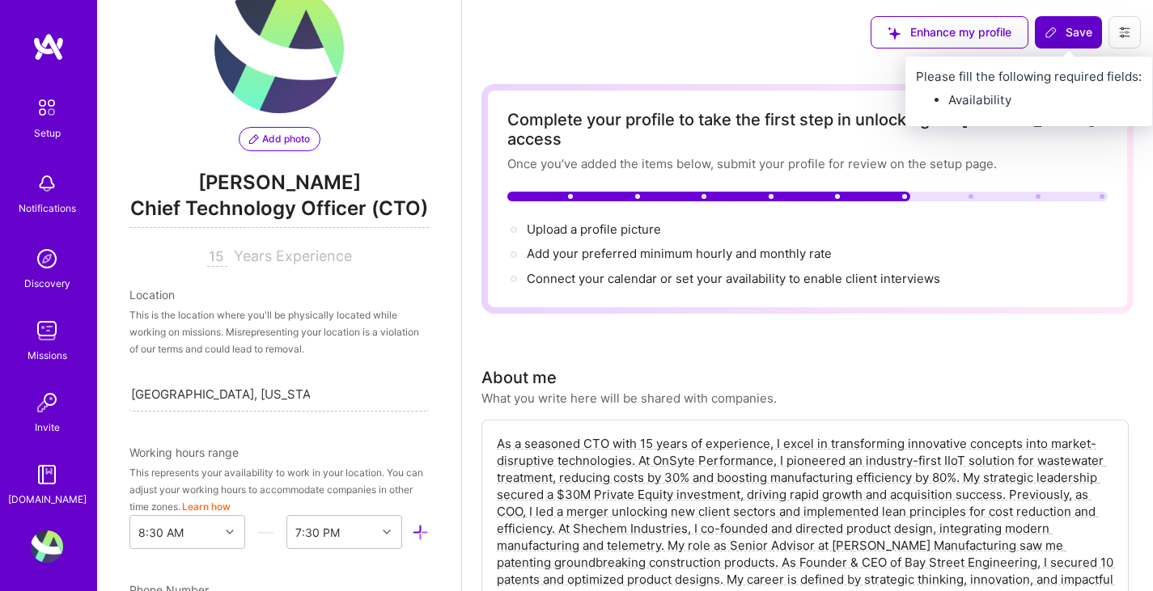
click at [1062, 37] on span "Save" at bounding box center [1069, 32] width 48 height 16
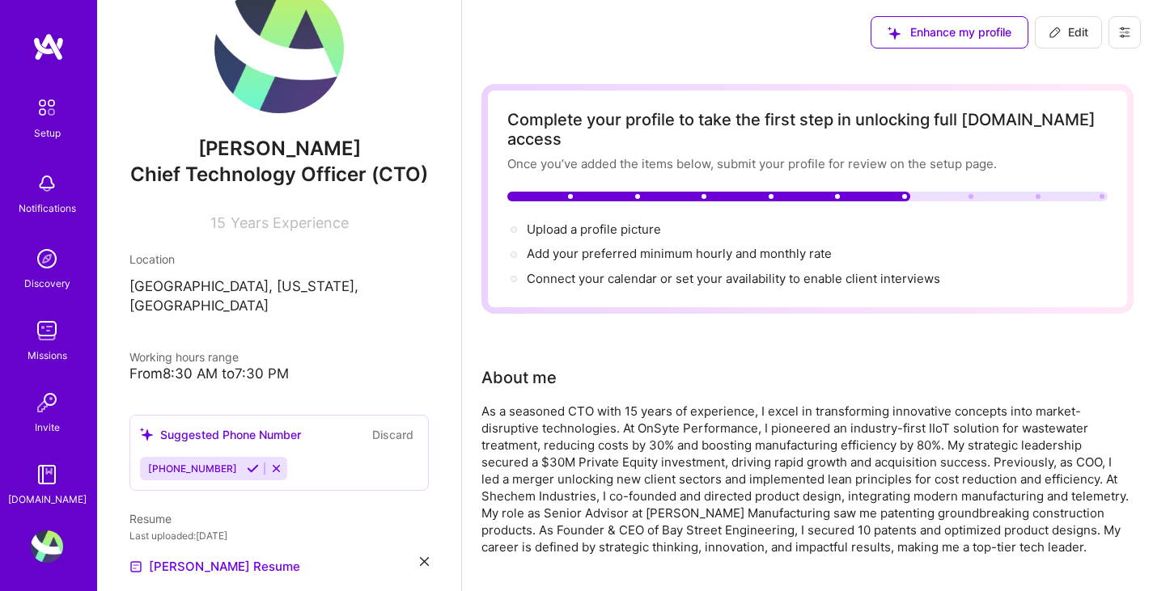
click at [1121, 29] on icon at bounding box center [1125, 33] width 10 height 10
click at [689, 48] on div "Enhance my profile Edit Settings Payment method Log Out" at bounding box center [807, 32] width 691 height 65
click at [281, 72] on img at bounding box center [278, 48] width 129 height 129
click at [46, 539] on img at bounding box center [47, 547] width 32 height 32
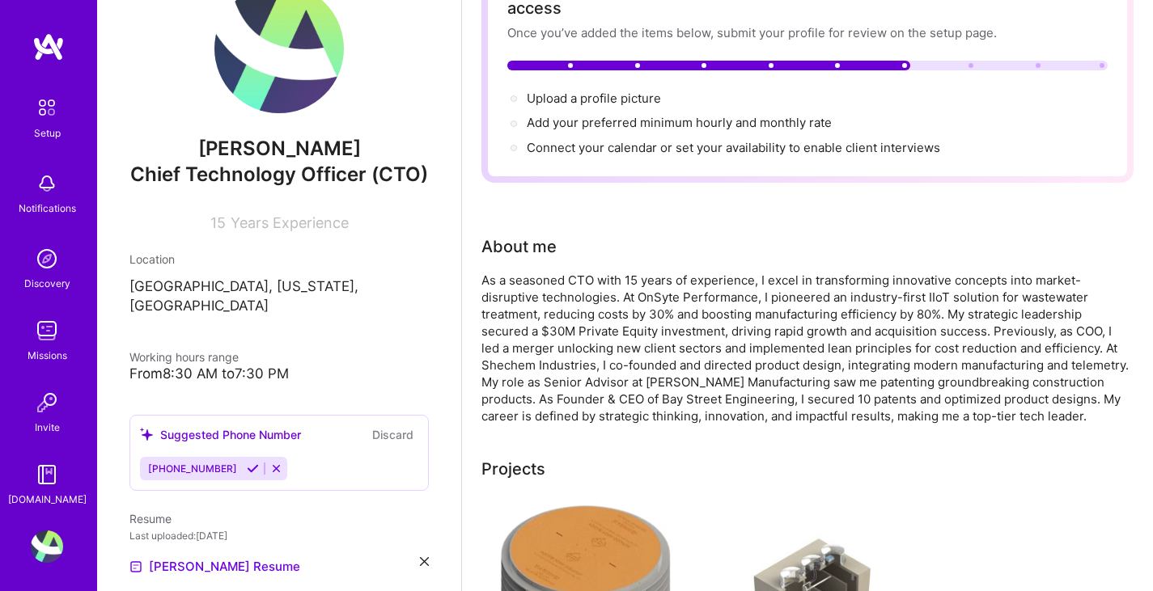
scroll to position [0, 0]
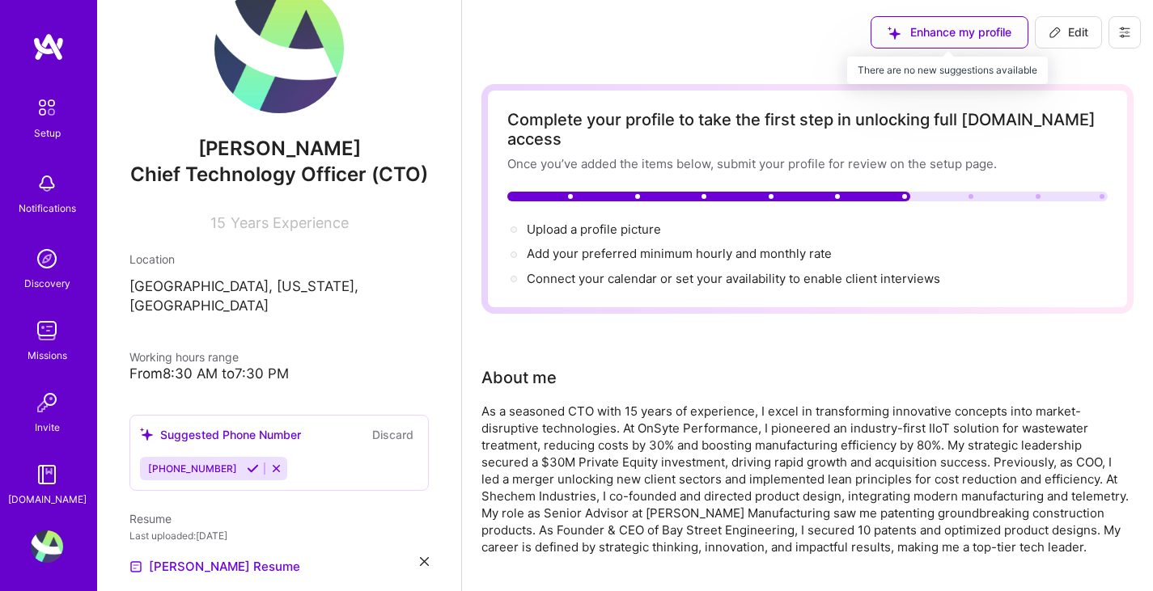
click at [945, 39] on div "Enhance my profile" at bounding box center [950, 32] width 158 height 32
